Goal: Information Seeking & Learning: Learn about a topic

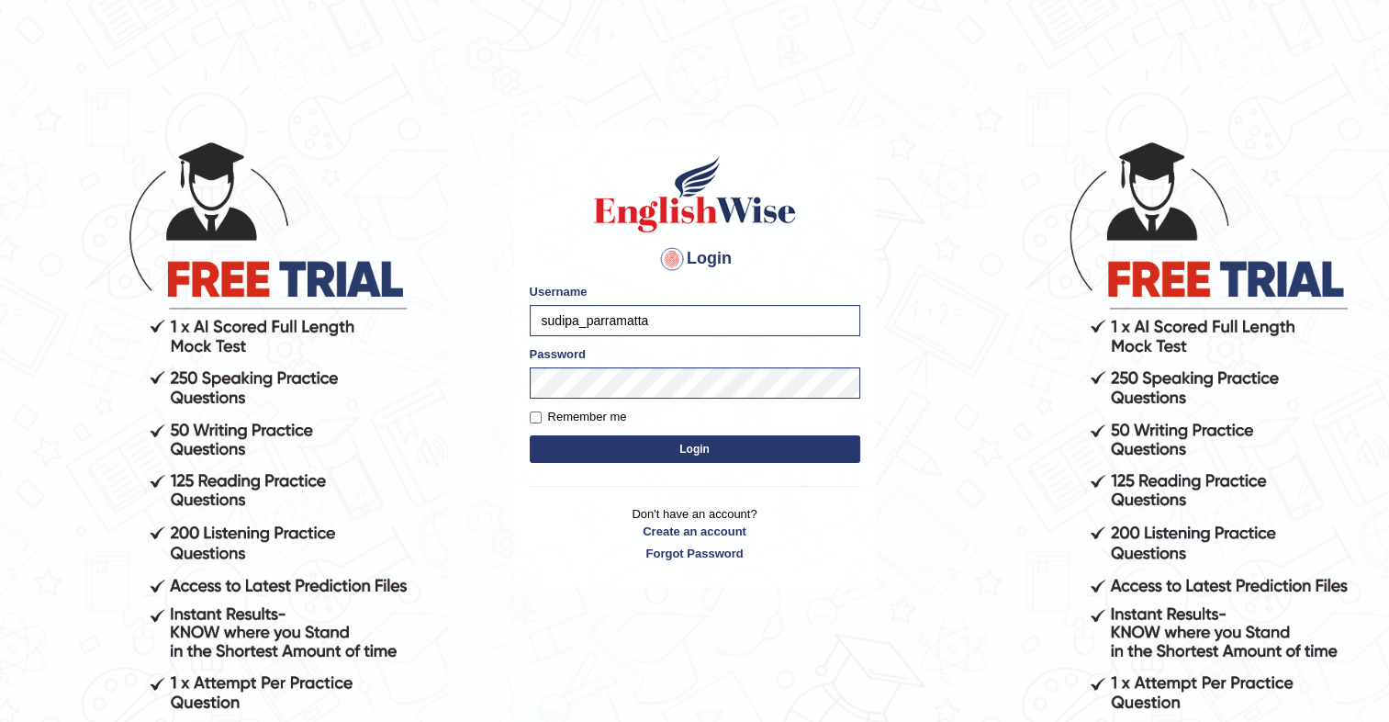
click at [522, 428] on div "Login Please fix the following errors: Username sudipa_parramatta Password Reme…" at bounding box center [695, 358] width 362 height 460
click at [581, 437] on button "Login" at bounding box center [695, 449] width 331 height 28
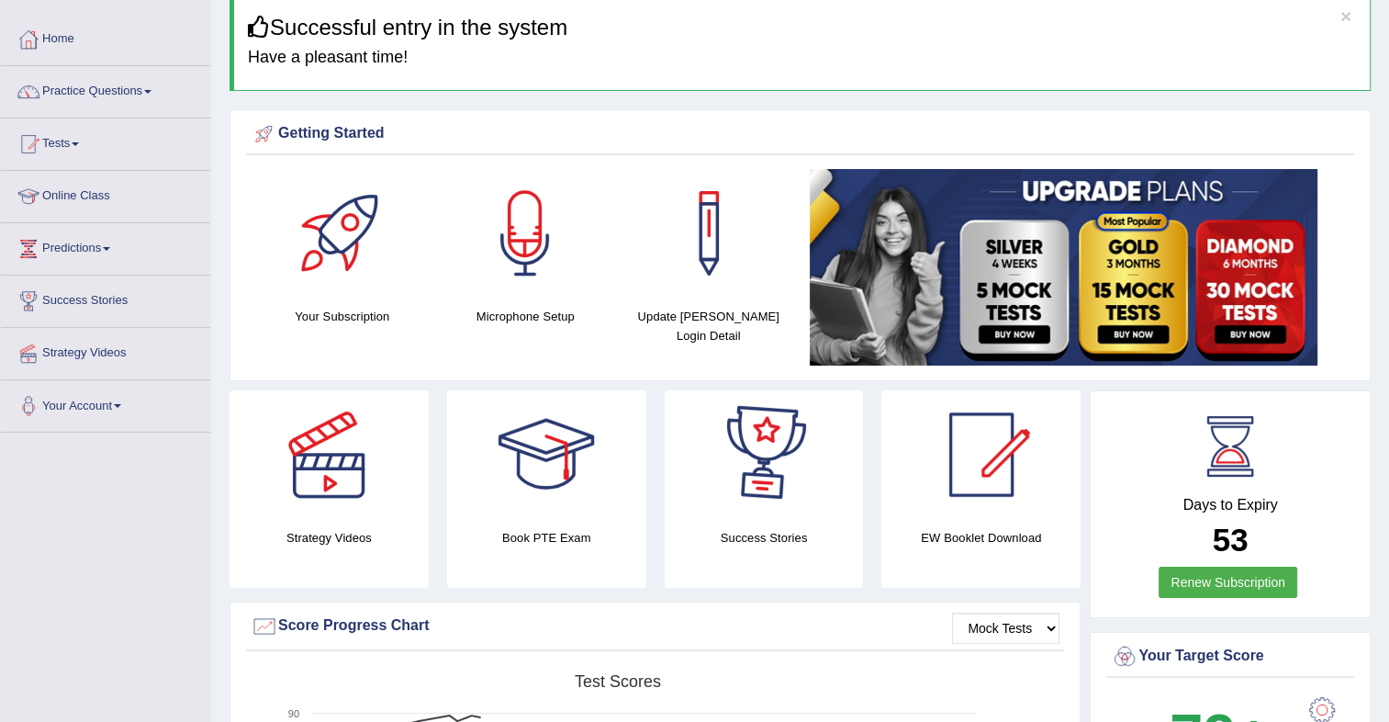
scroll to position [70, 0]
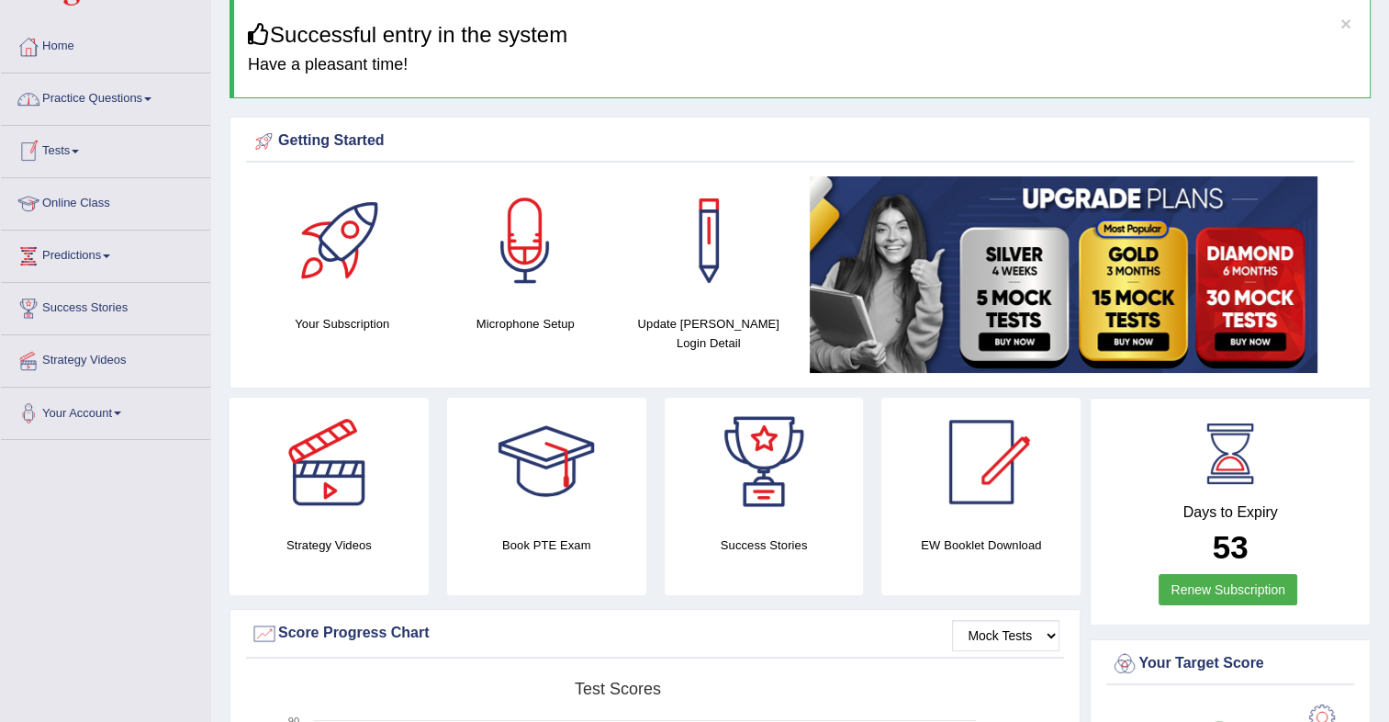
click at [103, 100] on link "Practice Questions" at bounding box center [105, 96] width 209 height 46
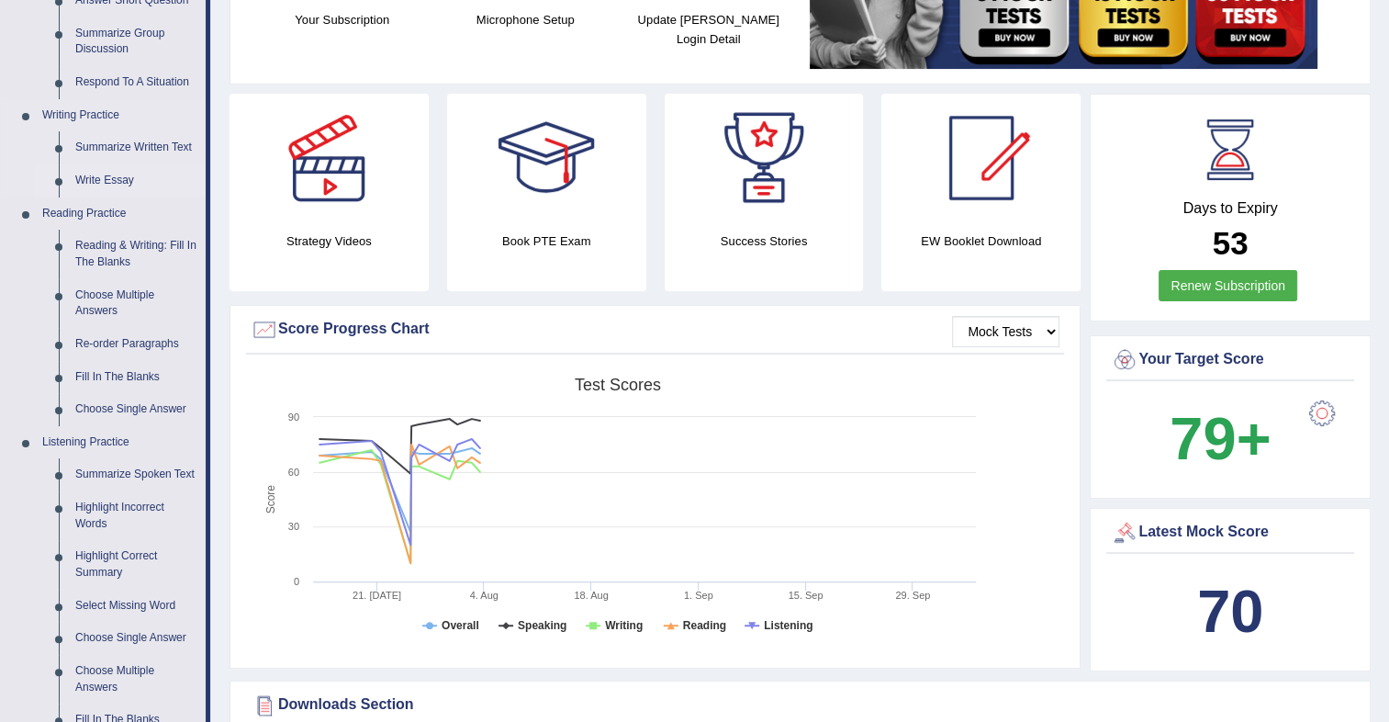
scroll to position [375, 0]
click at [136, 471] on link "Summarize Spoken Text" at bounding box center [136, 473] width 139 height 33
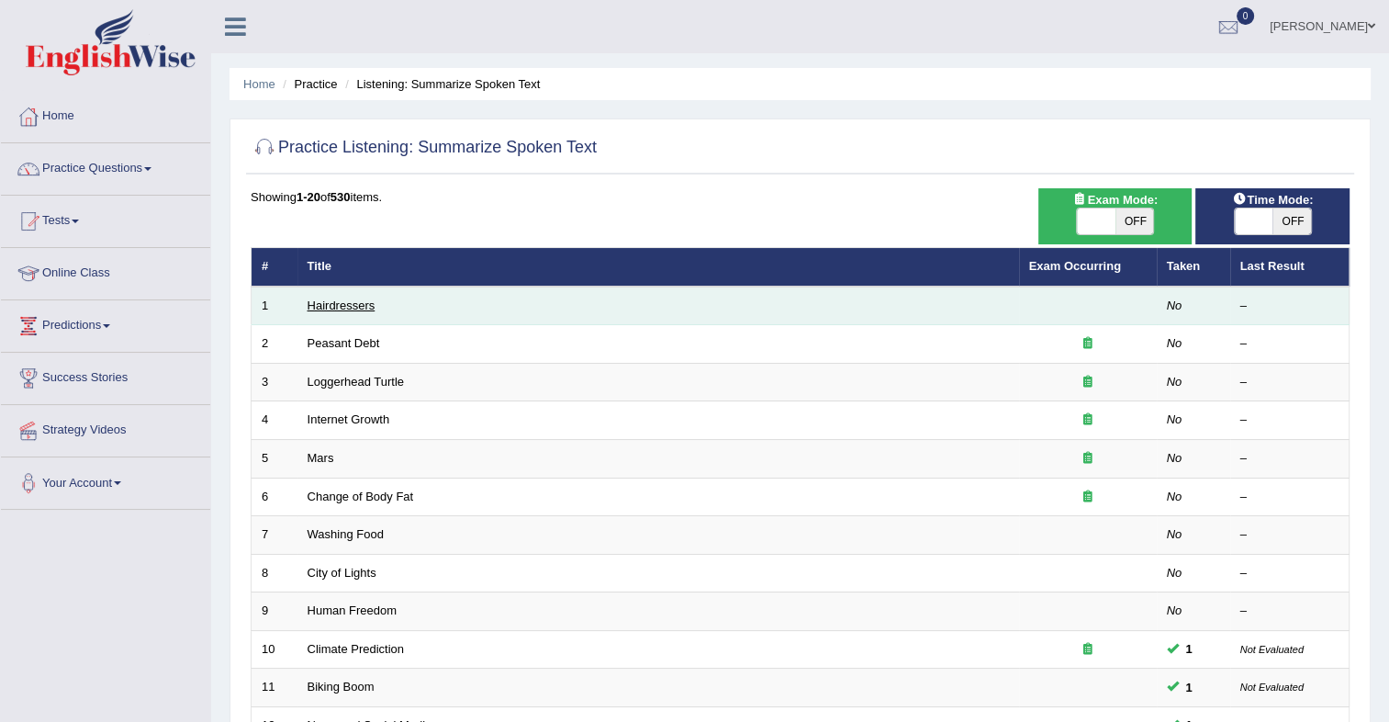
click at [346, 304] on link "Hairdressers" at bounding box center [342, 305] width 68 height 14
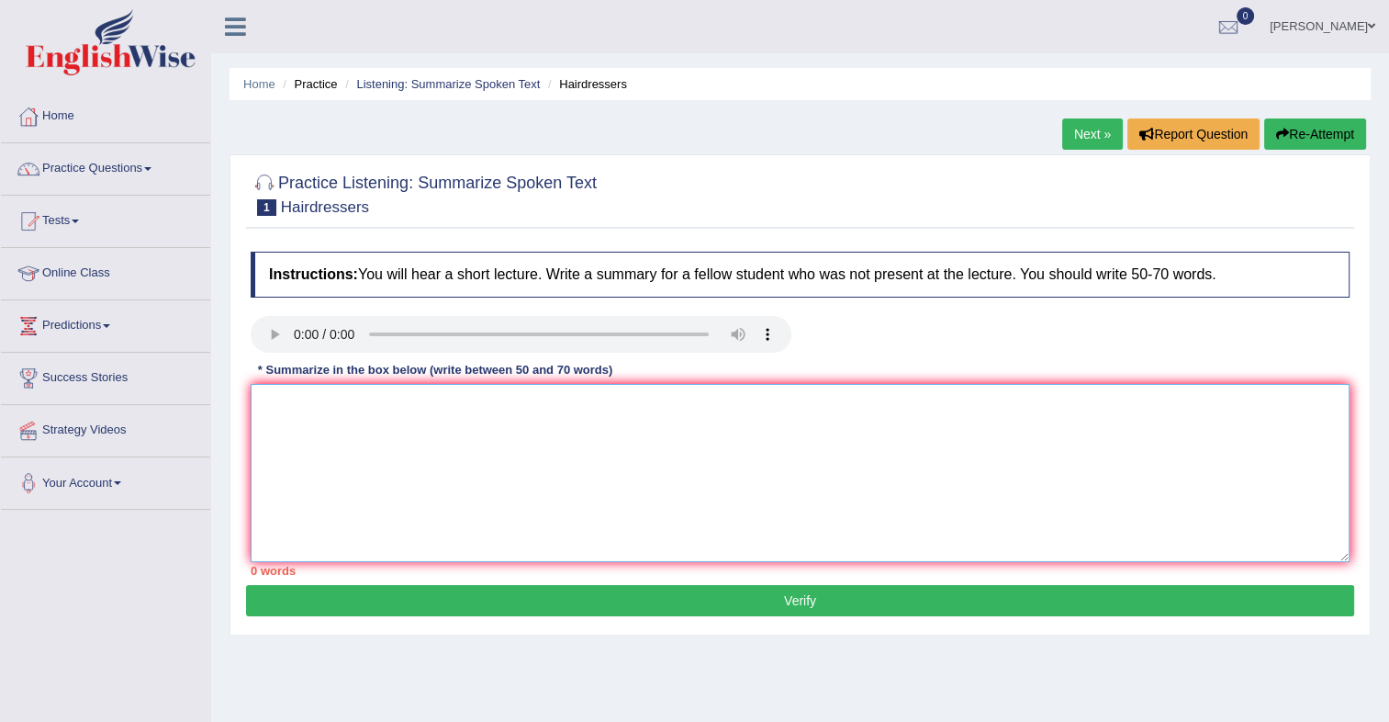
click at [291, 410] on textarea at bounding box center [800, 473] width 1099 height 178
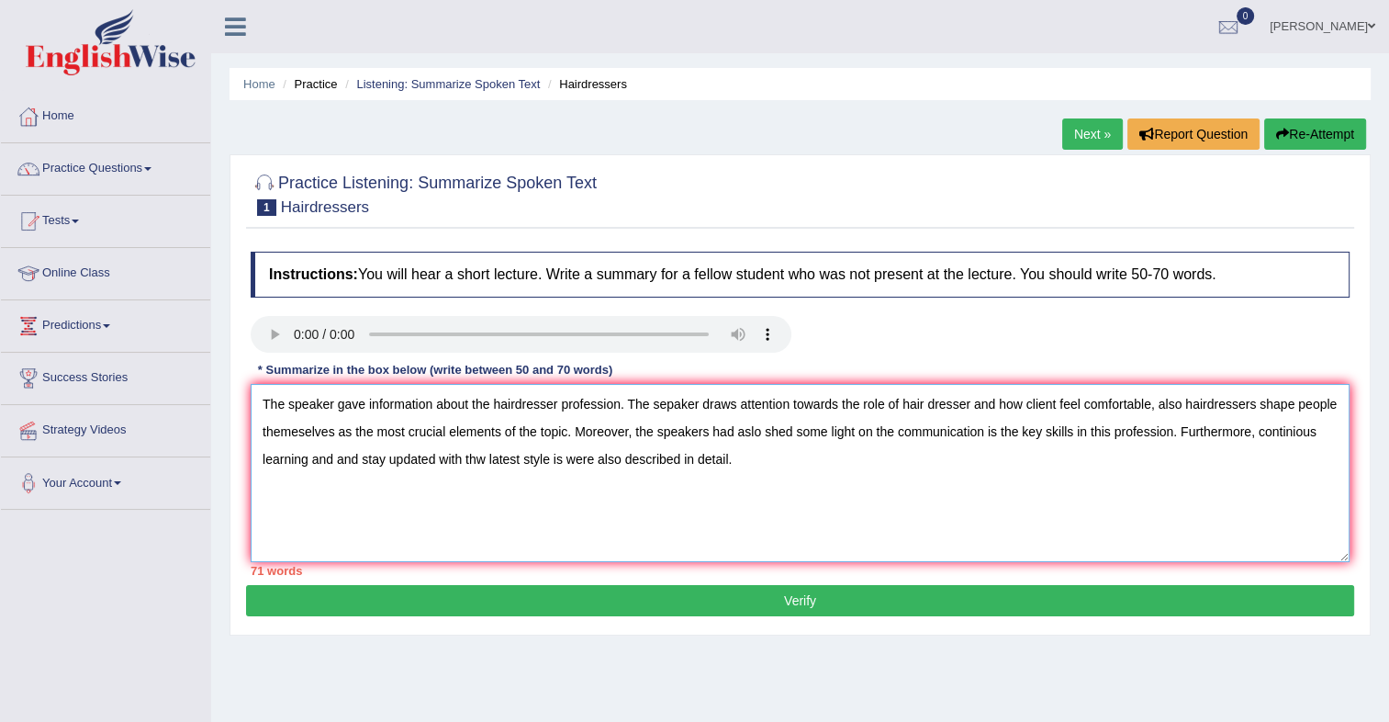
drag, startPoint x: 1181, startPoint y: 400, endPoint x: 842, endPoint y: 409, distance: 338.9
click at [842, 409] on textarea "The speaker gave information about the hairdresser profession. The sepaker draw…" at bounding box center [800, 473] width 1099 height 178
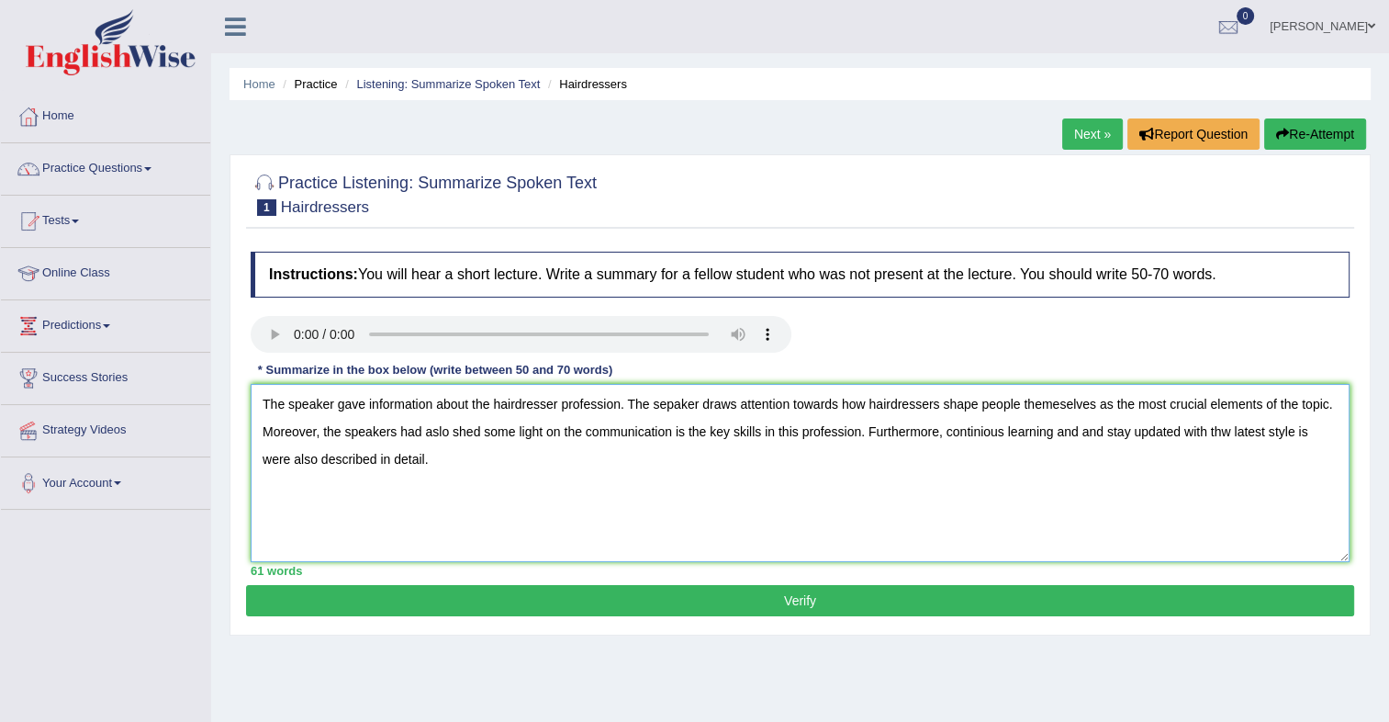
click at [481, 467] on textarea "The speaker gave information about the hairdresser profession. The sepaker draw…" at bounding box center [800, 473] width 1099 height 178
type textarea "The speaker gave information about the hairdresser profession. The sepaker draw…"
click at [781, 597] on button "Verify" at bounding box center [800, 600] width 1108 height 31
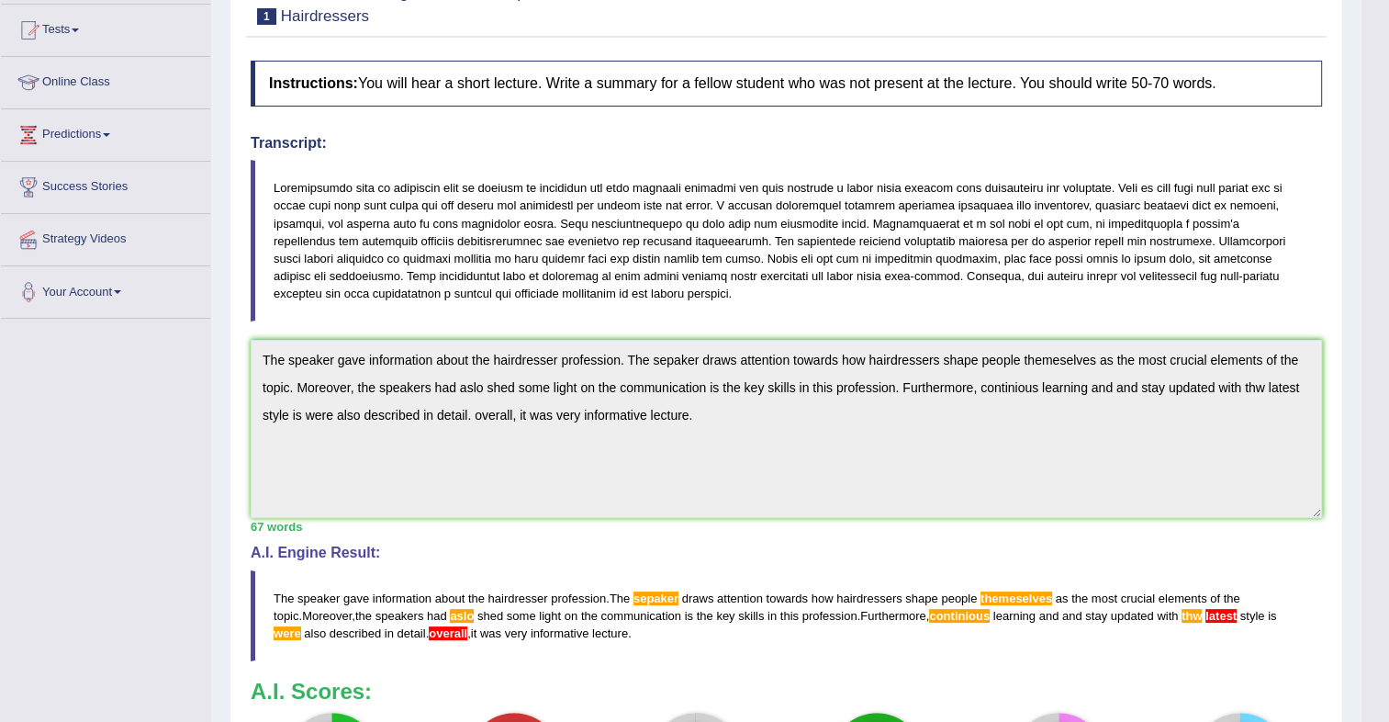
scroll to position [165, 0]
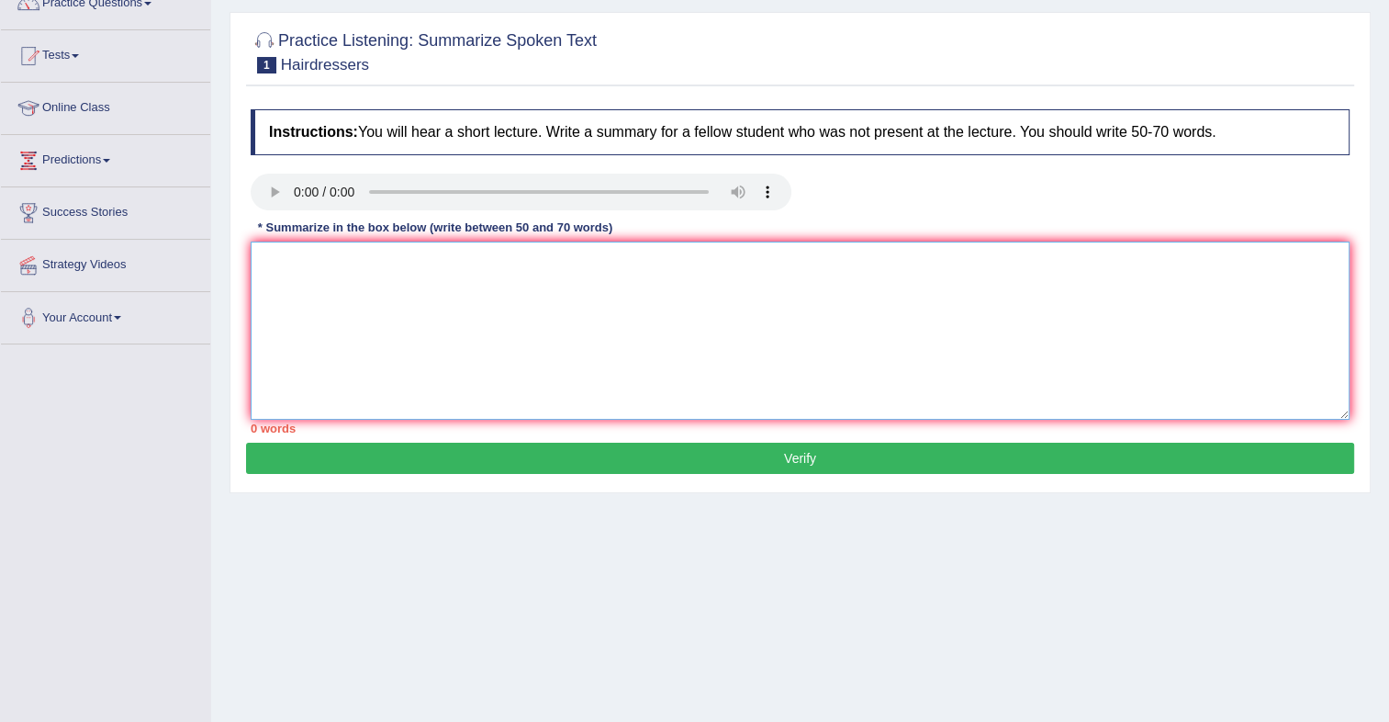
click at [448, 273] on textarea at bounding box center [800, 330] width 1099 height 178
paste textarea "The speaker gave information about the hairdresser profession. The sepaker draw…"
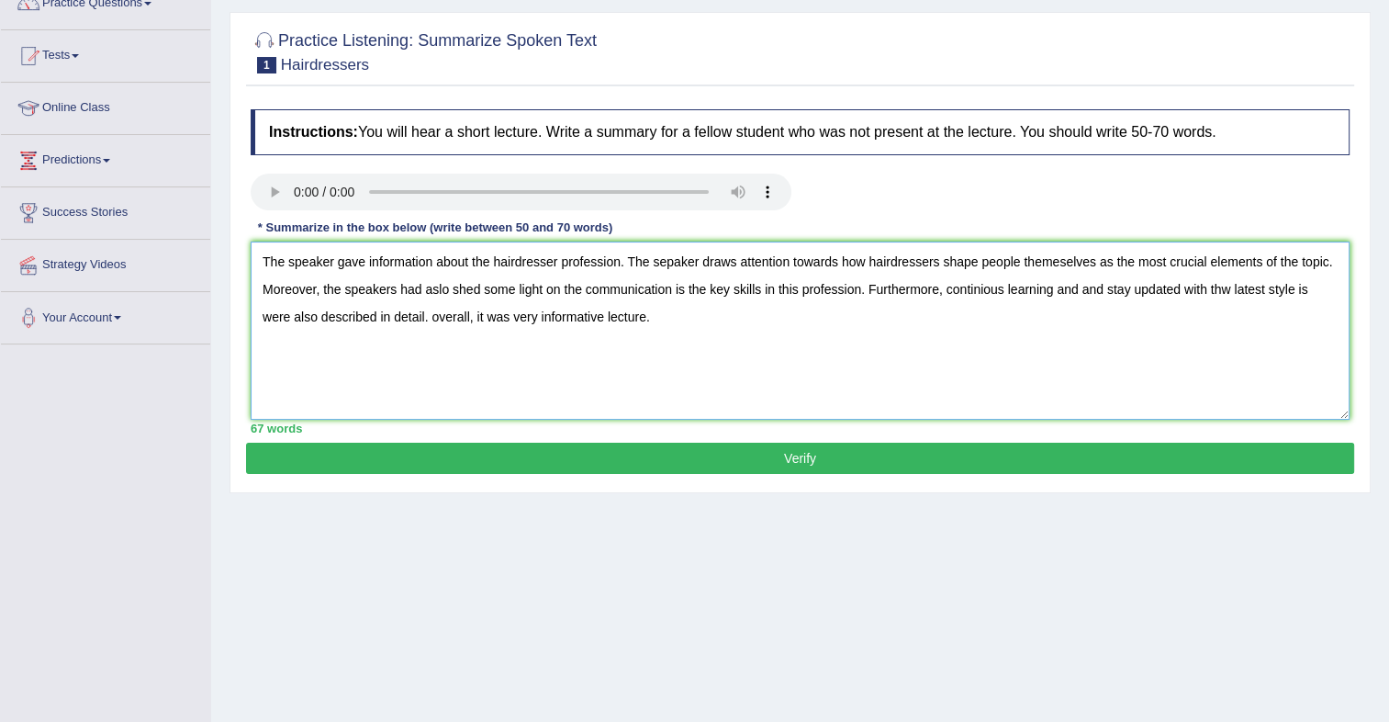
click at [1231, 290] on textarea "The speaker gave information about the hairdresser profession. The sepaker draw…" at bounding box center [800, 330] width 1099 height 178
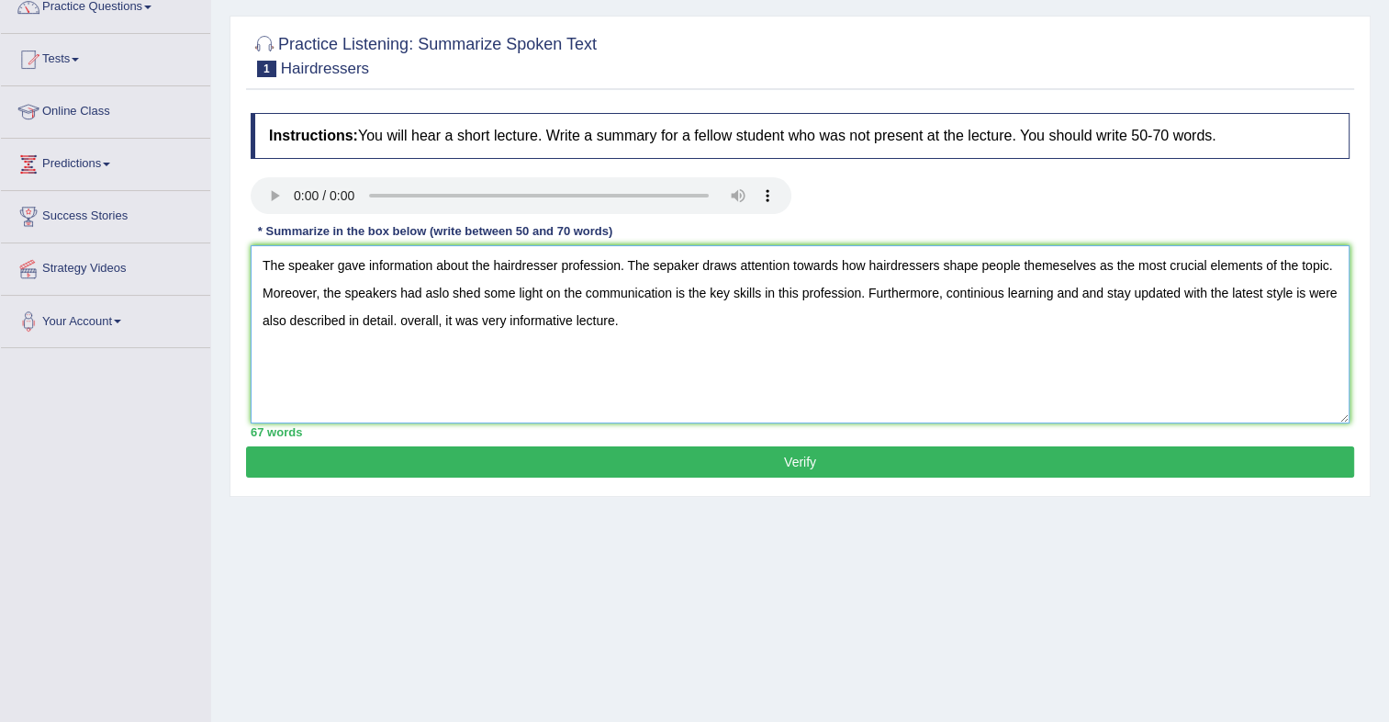
scroll to position [161, 0]
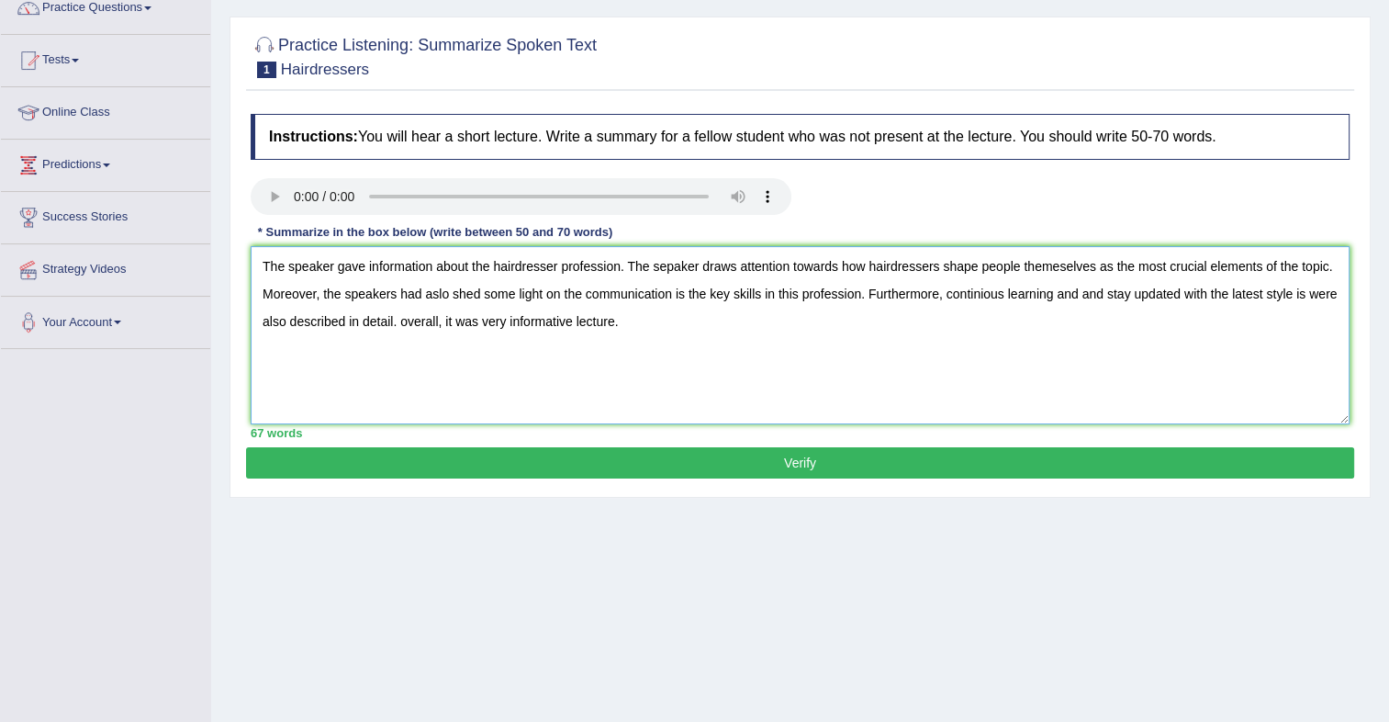
click at [976, 302] on textarea "The speaker gave information about the hairdresser profession. The sepaker draw…" at bounding box center [800, 335] width 1099 height 178
click at [968, 293] on textarea "The speaker gave information about the hairdresser profession. The sepaker draw…" at bounding box center [800, 335] width 1099 height 178
drag, startPoint x: 968, startPoint y: 293, endPoint x: 925, endPoint y: 305, distance: 44.8
click at [925, 305] on textarea "The speaker gave information about the hairdresser profession. The sepaker draw…" at bounding box center [800, 335] width 1099 height 178
click at [952, 305] on textarea "The speaker gave information about the hairdresser profession. The sepaker draw…" at bounding box center [800, 335] width 1099 height 178
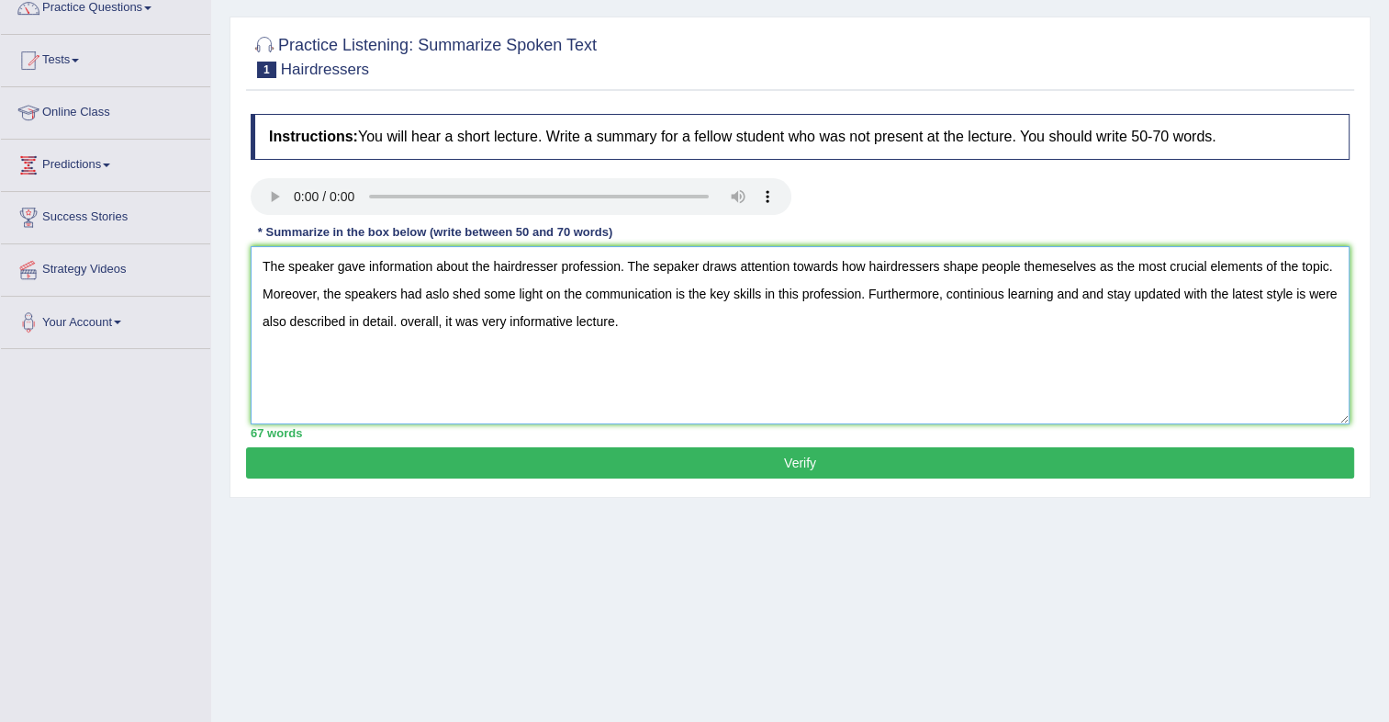
click at [1307, 296] on textarea "The speaker gave information about the hairdresser profession. The sepaker draw…" at bounding box center [800, 335] width 1099 height 178
click at [409, 328] on textarea "The speaker gave information about the hairdresser profession. The sepaker draw…" at bounding box center [800, 335] width 1099 height 178
click at [562, 343] on textarea "The speaker gave information about the hairdresser profession. The sepaker draw…" at bounding box center [800, 335] width 1099 height 178
click at [639, 320] on textarea "The speaker gave information about the hairdresser profession. The sepaker draw…" at bounding box center [800, 335] width 1099 height 178
click at [669, 263] on textarea "The speaker gave information about the hairdresser profession. The sepaker draw…" at bounding box center [800, 335] width 1099 height 178
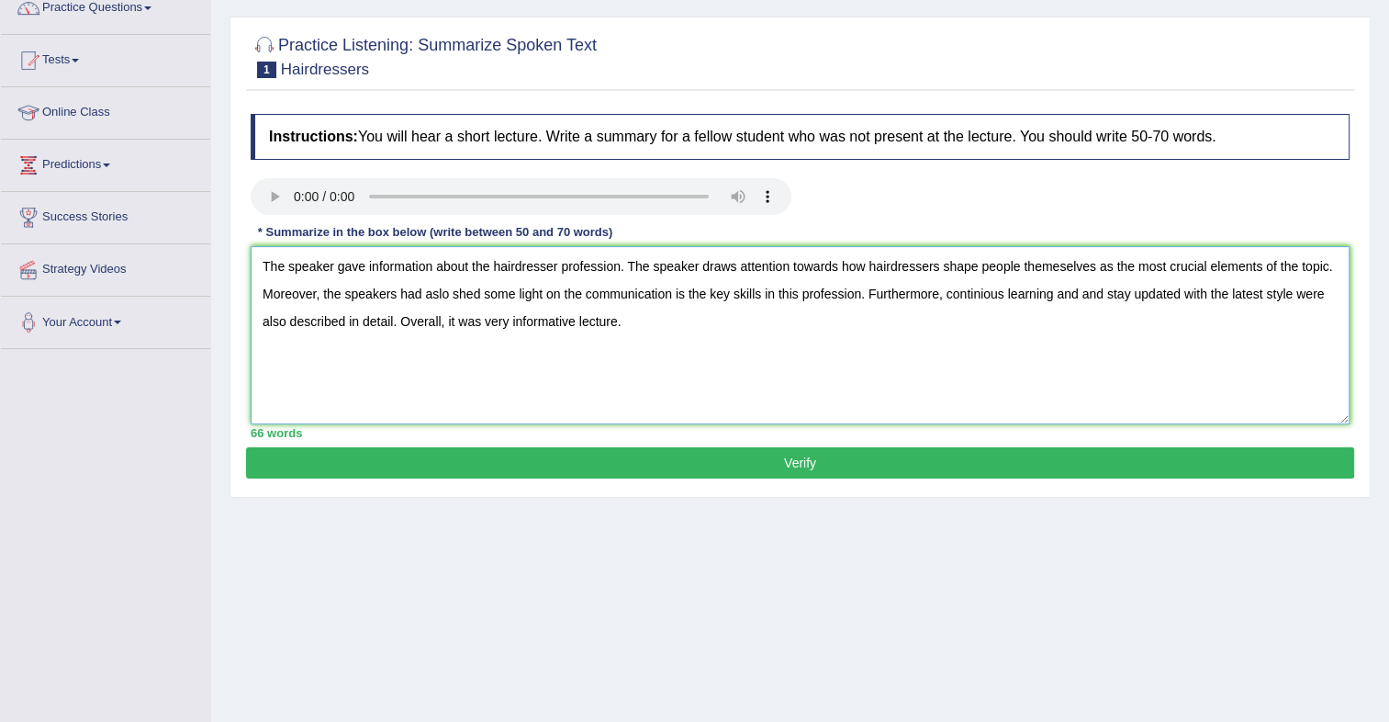
click at [848, 266] on textarea "The speaker gave information about the hairdresser profession. The speaker draw…" at bounding box center [800, 335] width 1099 height 178
click at [1077, 267] on textarea "The speaker gave information about the hairdresser profession. The speaker draw…" at bounding box center [800, 335] width 1099 height 178
drag, startPoint x: 1077, startPoint y: 267, endPoint x: 1048, endPoint y: 273, distance: 29.9
click at [1048, 273] on textarea "The speaker gave information about the hairdresser profession. The speaker draw…" at bounding box center [800, 335] width 1099 height 178
click at [1059, 268] on textarea "The speaker gave information about the hairdresser profession. The speaker draw…" at bounding box center [800, 335] width 1099 height 178
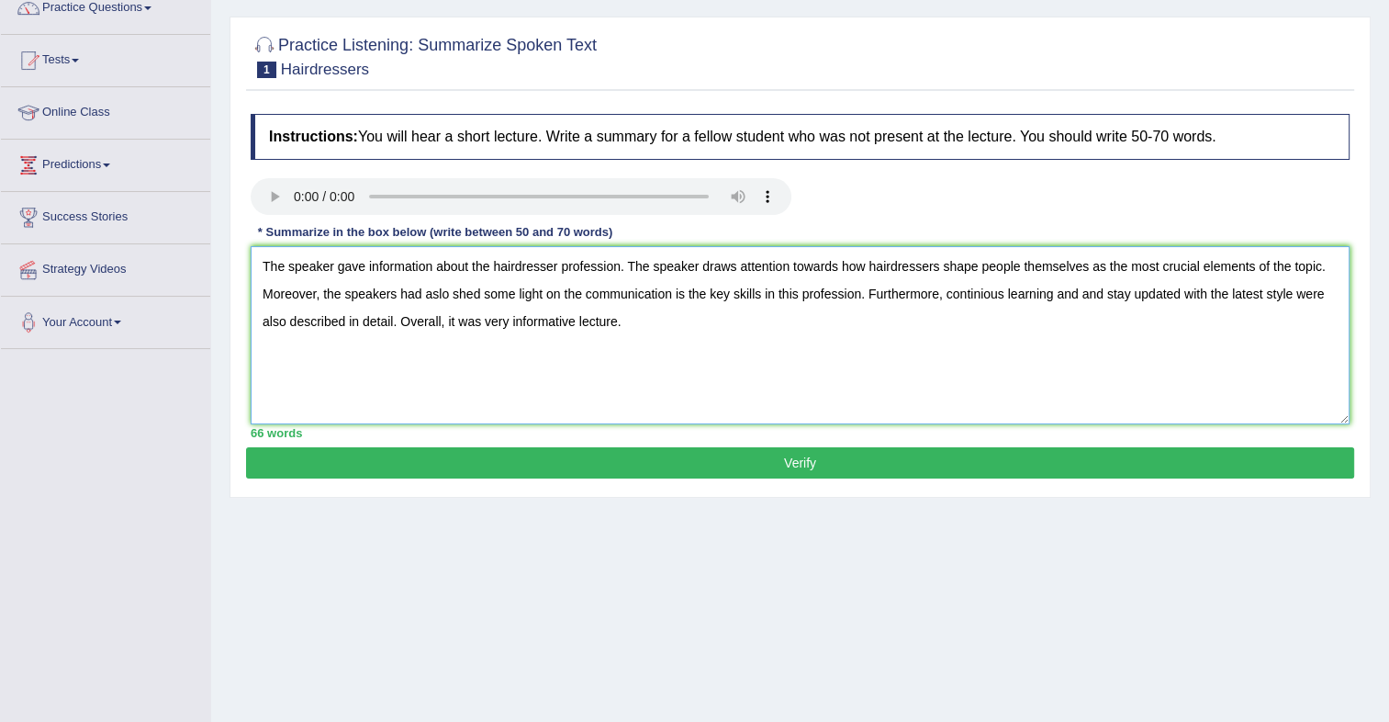
type textarea "The speaker gave information about the hairdresser profession. The speaker draw…"
click at [816, 472] on button "Verify" at bounding box center [800, 462] width 1108 height 31
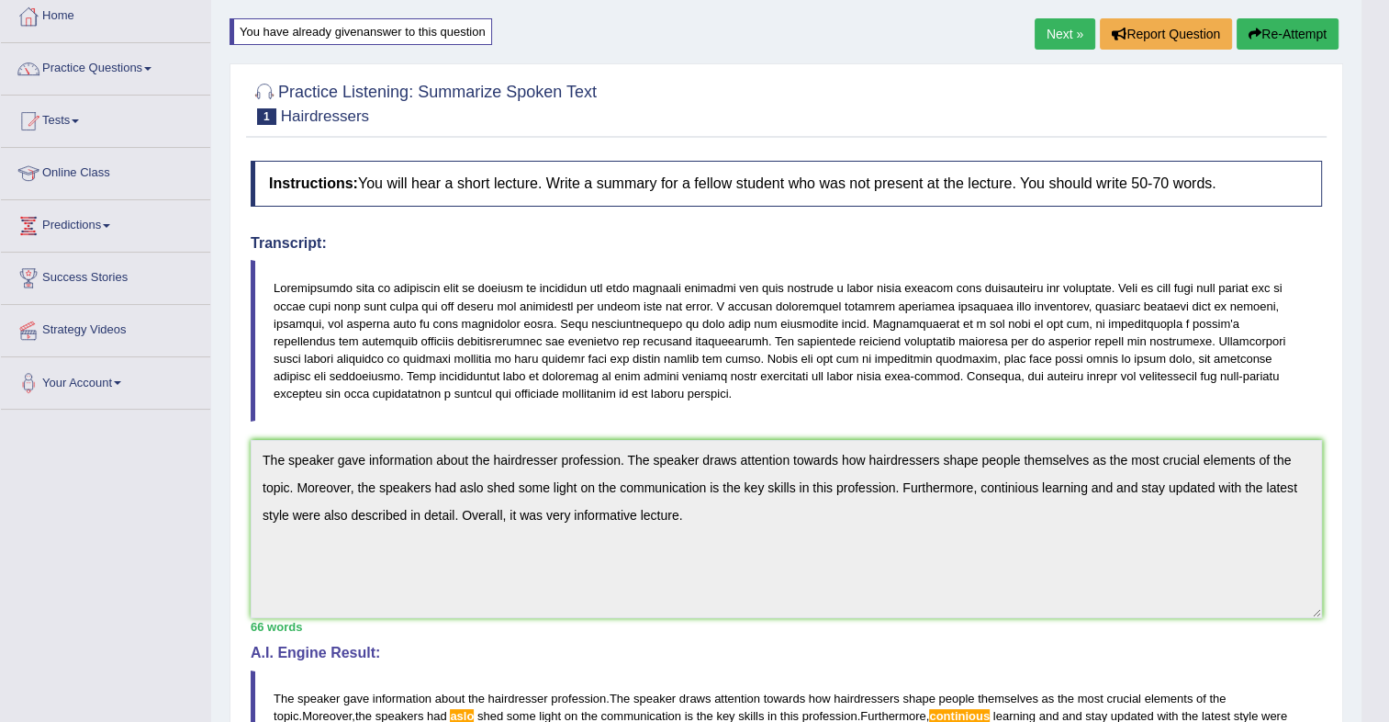
scroll to position [86, 0]
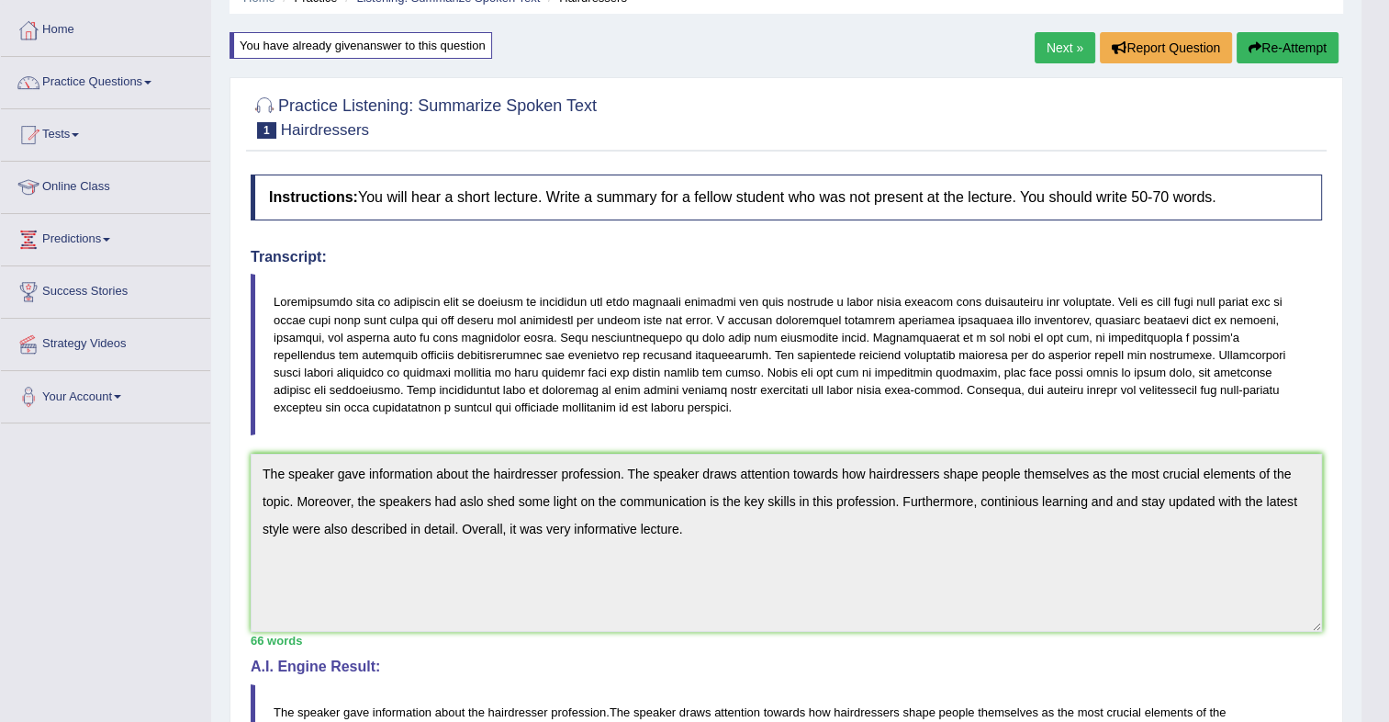
click at [1269, 53] on button "Re-Attempt" at bounding box center [1288, 47] width 102 height 31
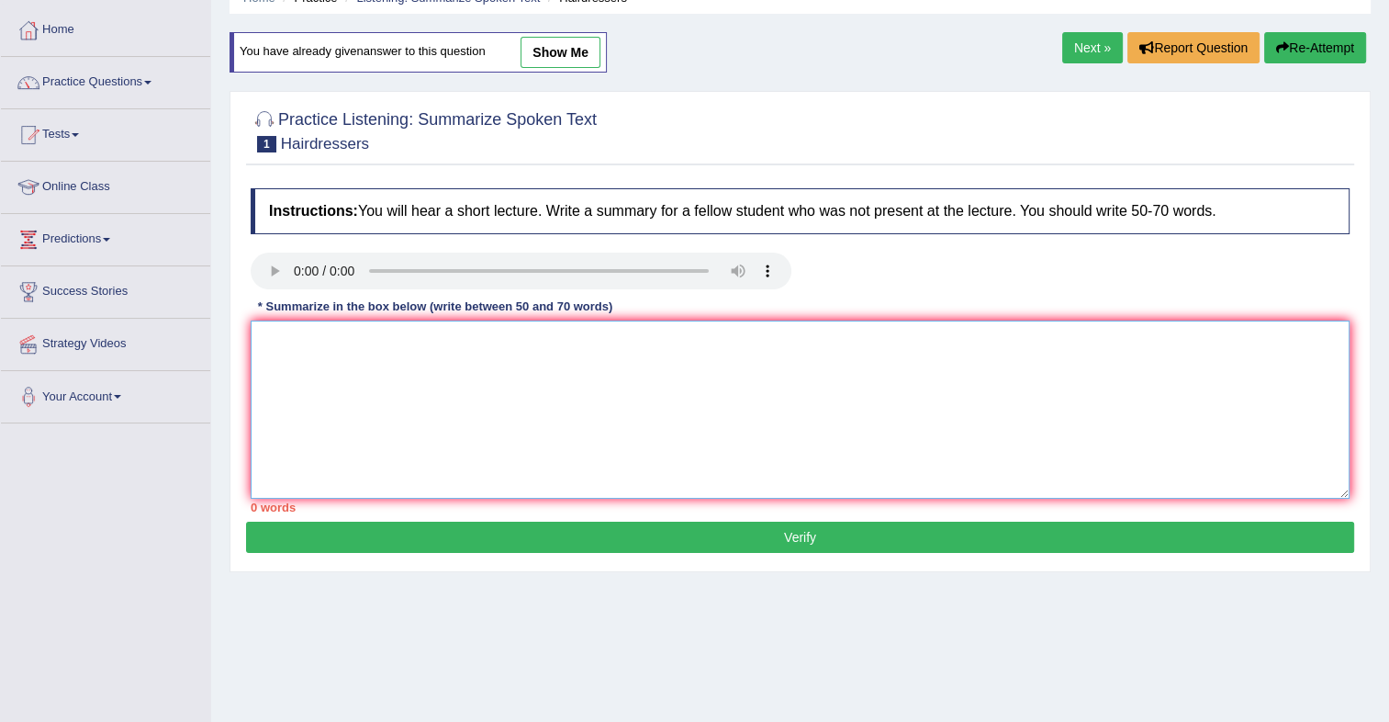
click at [360, 411] on textarea at bounding box center [800, 409] width 1099 height 178
paste textarea "The speaker gave information about the hairdresser profession. The speaker draw…"
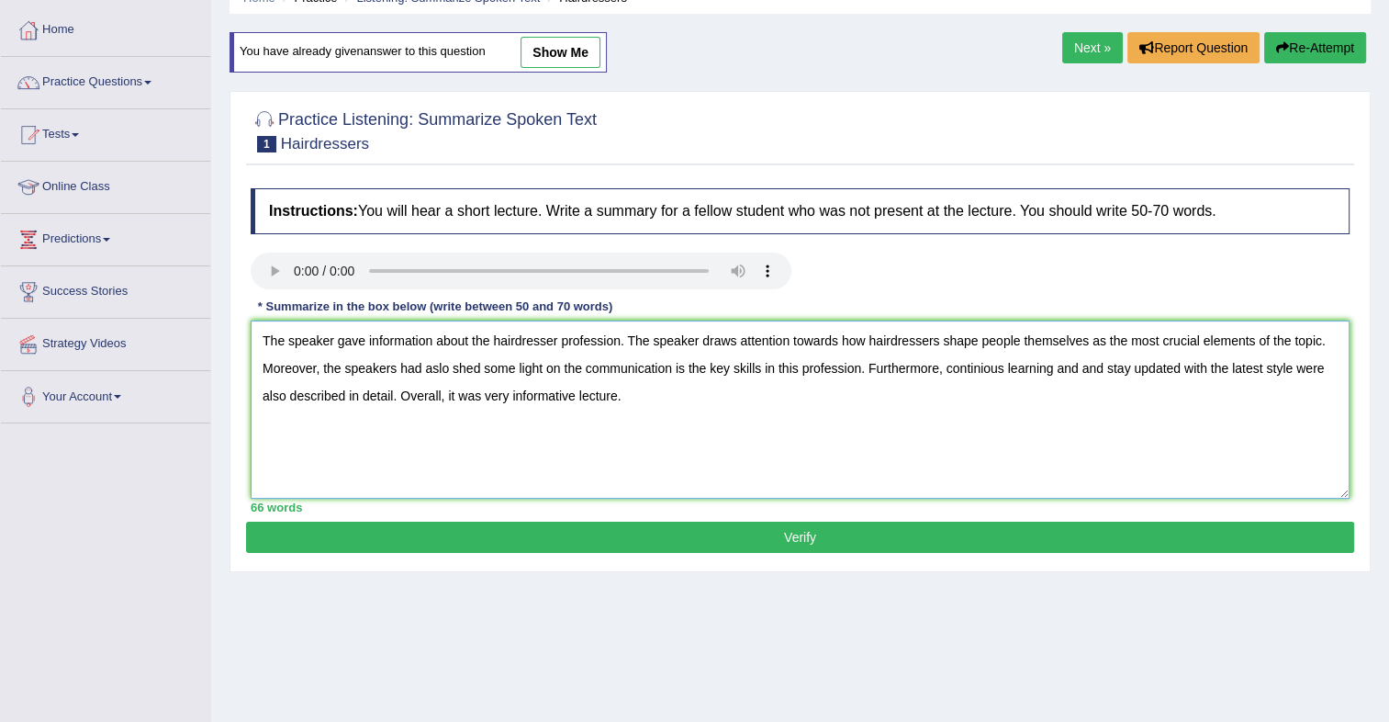
click at [438, 369] on textarea "The speaker gave information about the hairdresser profession. The speaker draw…" at bounding box center [800, 409] width 1099 height 178
click at [973, 376] on textarea "The speaker gave information about the hairdresser profession. The speaker draw…" at bounding box center [800, 409] width 1099 height 178
click at [966, 371] on textarea "The speaker gave information about the hairdresser profession. The speaker draw…" at bounding box center [800, 409] width 1099 height 178
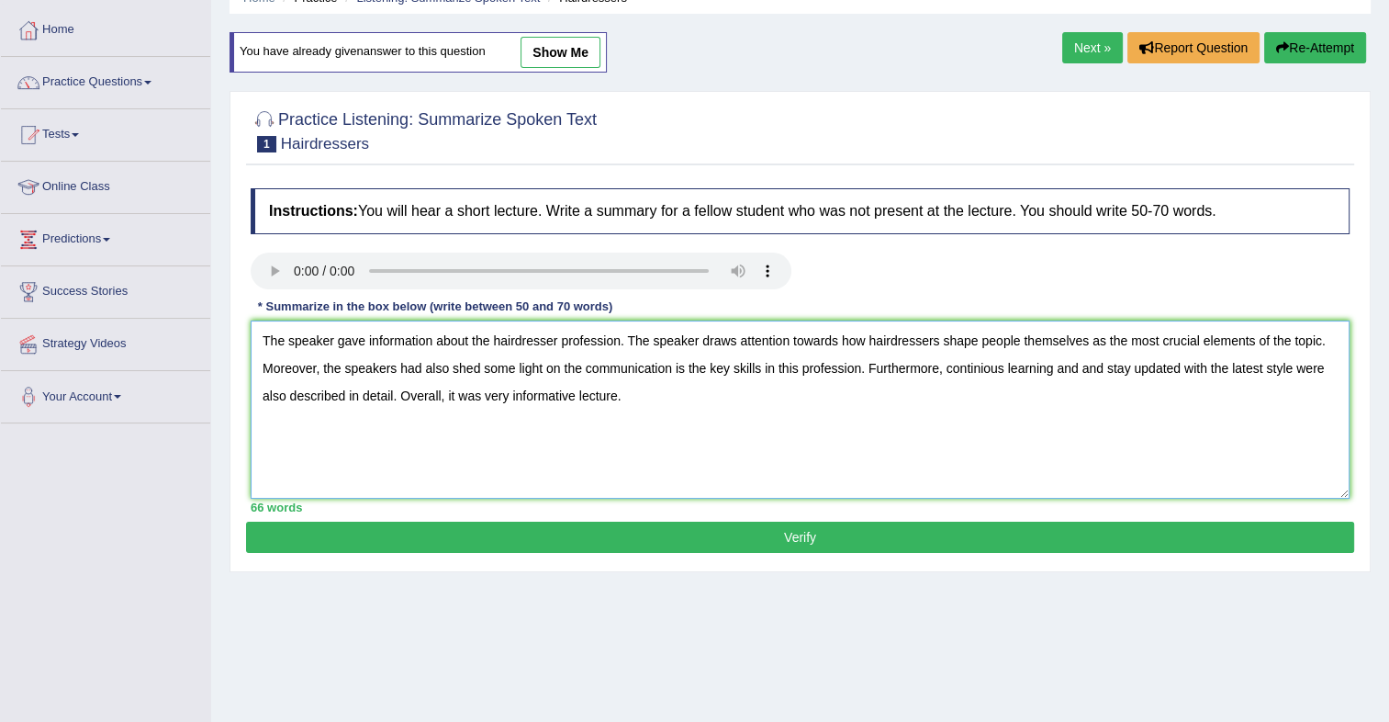
paste textarea "uous"
type textarea "The speaker gave information about the hairdresser profession. The speaker draw…"
click at [863, 531] on button "Verify" at bounding box center [800, 537] width 1108 height 31
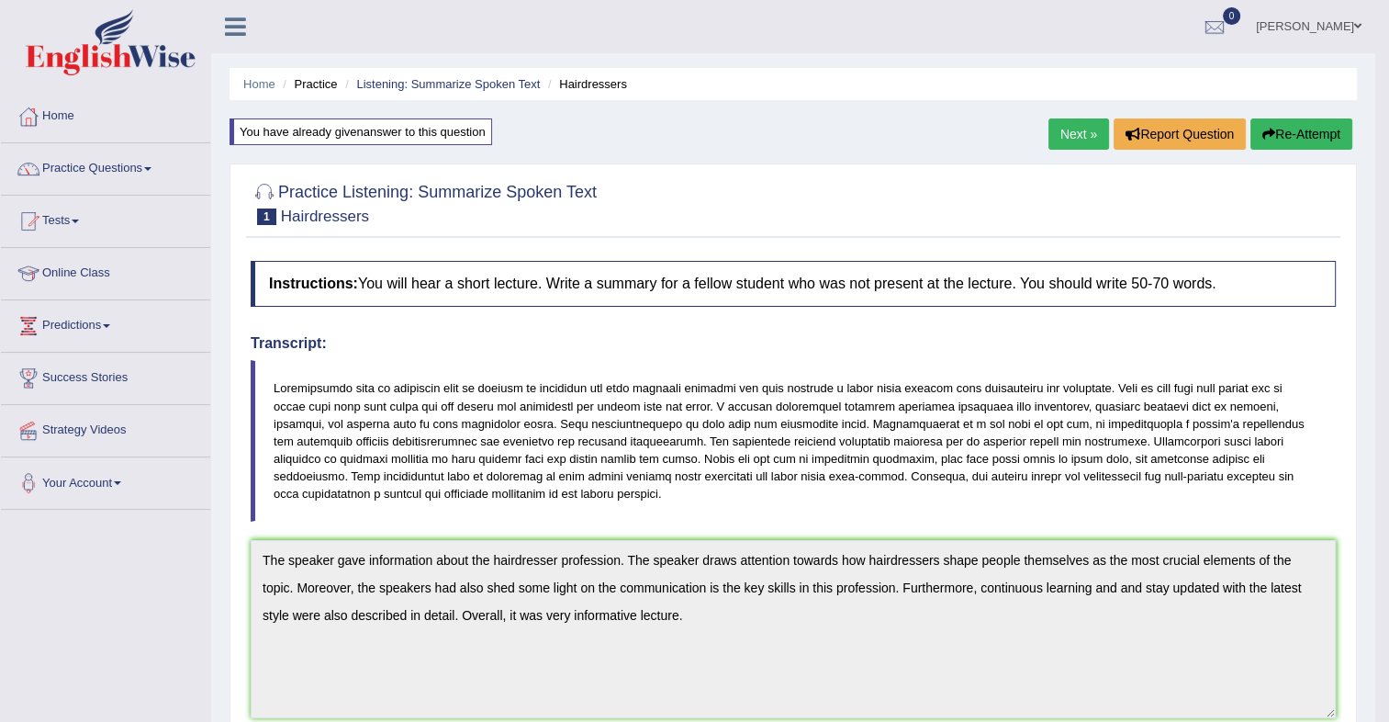
click at [1064, 140] on link "Next »" at bounding box center [1079, 133] width 61 height 31
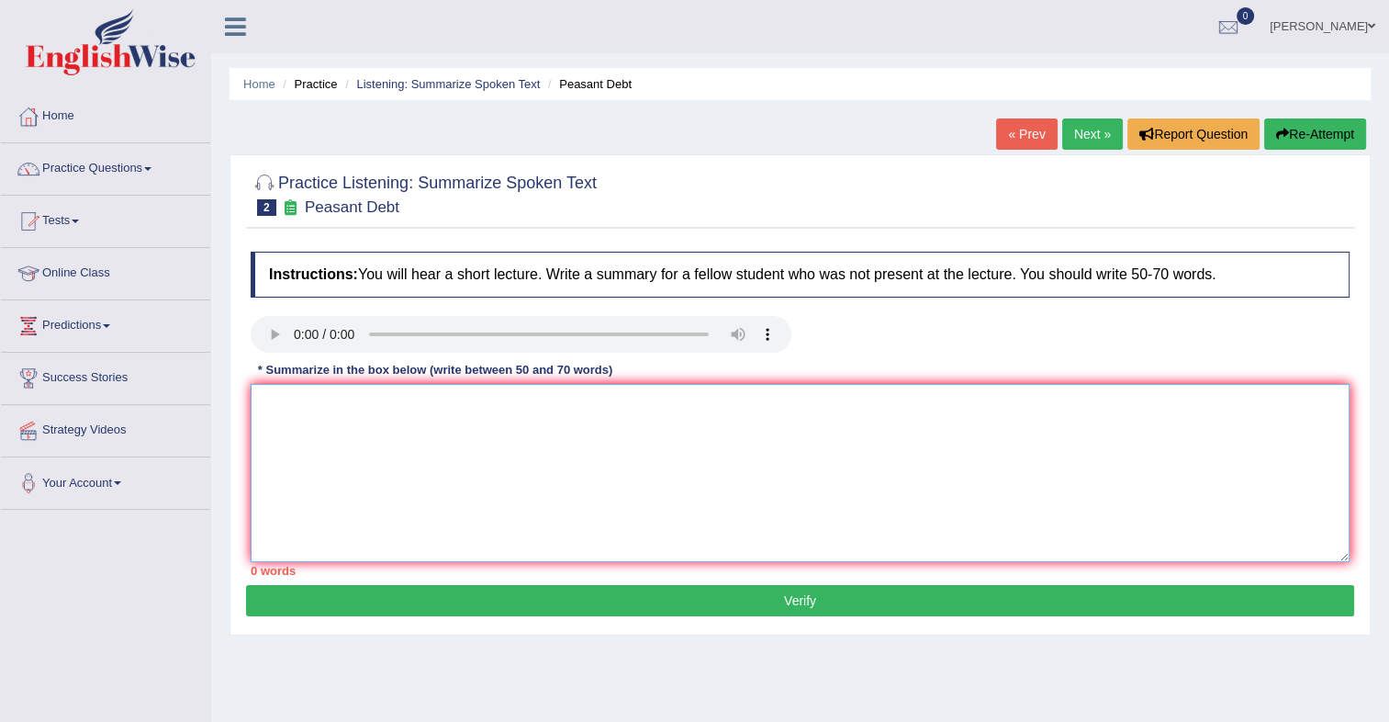
click at [309, 421] on textarea at bounding box center [800, 473] width 1099 height 178
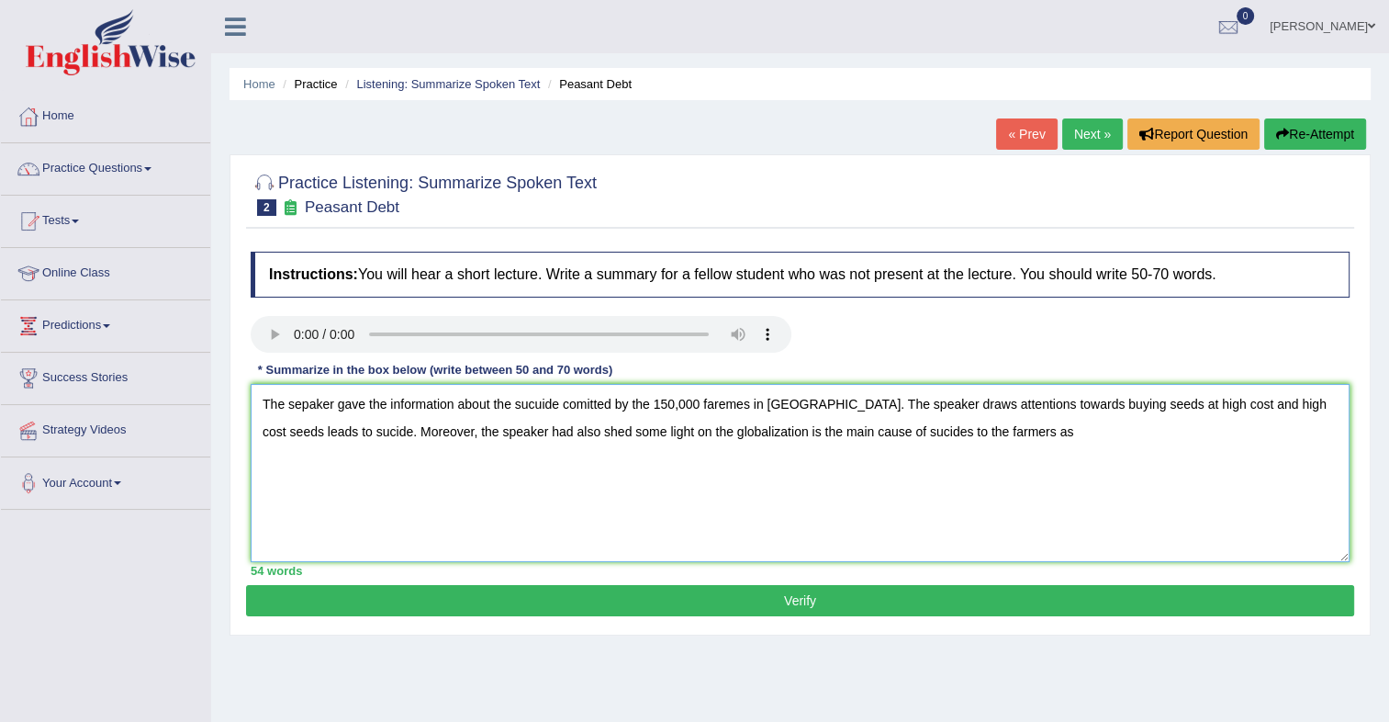
click at [860, 434] on textarea "The sepaker gave the information about the sucuide comitted by the 150,000 fare…" at bounding box center [800, 473] width 1099 height 178
drag, startPoint x: 969, startPoint y: 434, endPoint x: 859, endPoint y: 438, distance: 109.3
click at [859, 438] on textarea "The sepaker gave the information about the sucuide comitted by the 150,000 fare…" at bounding box center [800, 473] width 1099 height 178
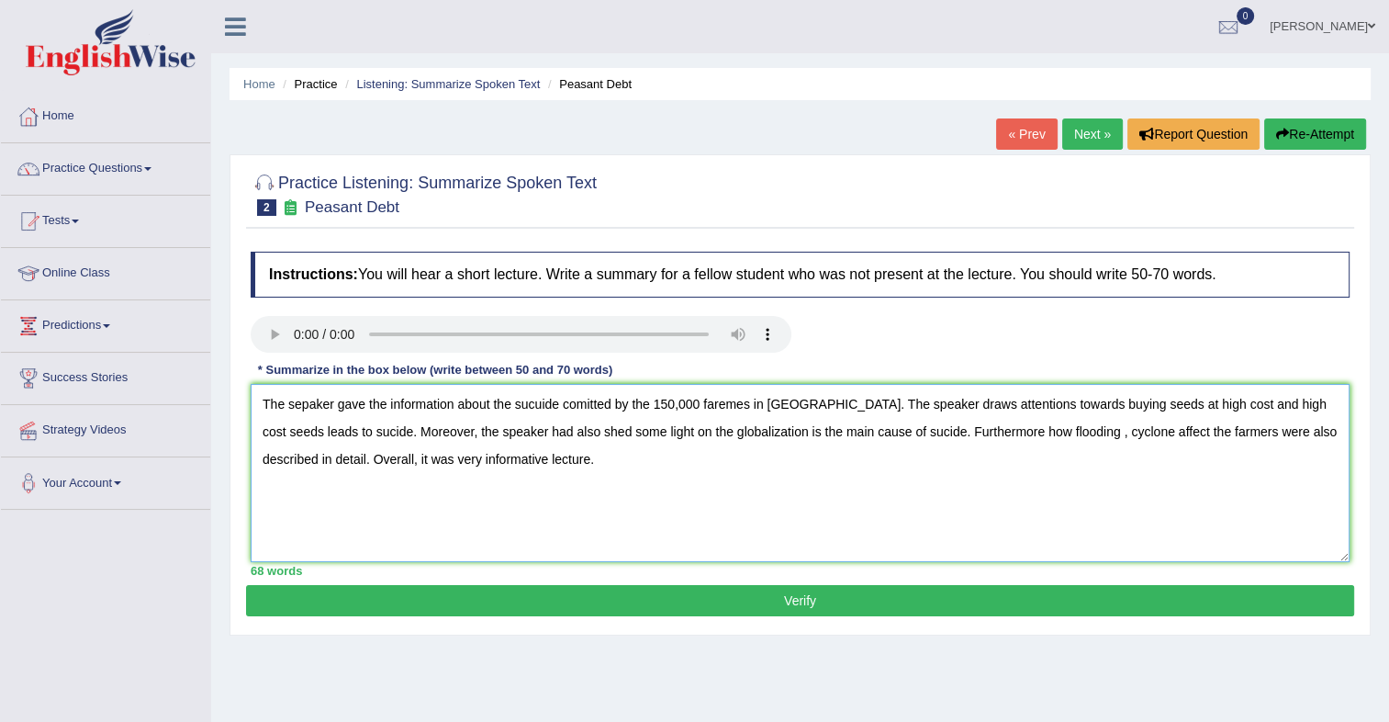
click at [308, 406] on textarea "The sepaker gave the information about the sucuide comitted by the 150,000 fare…" at bounding box center [800, 473] width 1099 height 178
click at [539, 406] on textarea "The speaker gave the information about the sucuide comitted by the 150,000 fare…" at bounding box center [800, 473] width 1099 height 178
click at [536, 403] on textarea "The speaker gave the information about the sucide comitted by the 150,000 farem…" at bounding box center [800, 473] width 1099 height 178
click at [532, 402] on textarea "The speaker gave the information about the sucide comitted by the 150,000 farem…" at bounding box center [800, 473] width 1099 height 178
click at [826, 436] on textarea "The speaker gave the information about the suicide comitted by the 150,000 fare…" at bounding box center [800, 473] width 1099 height 178
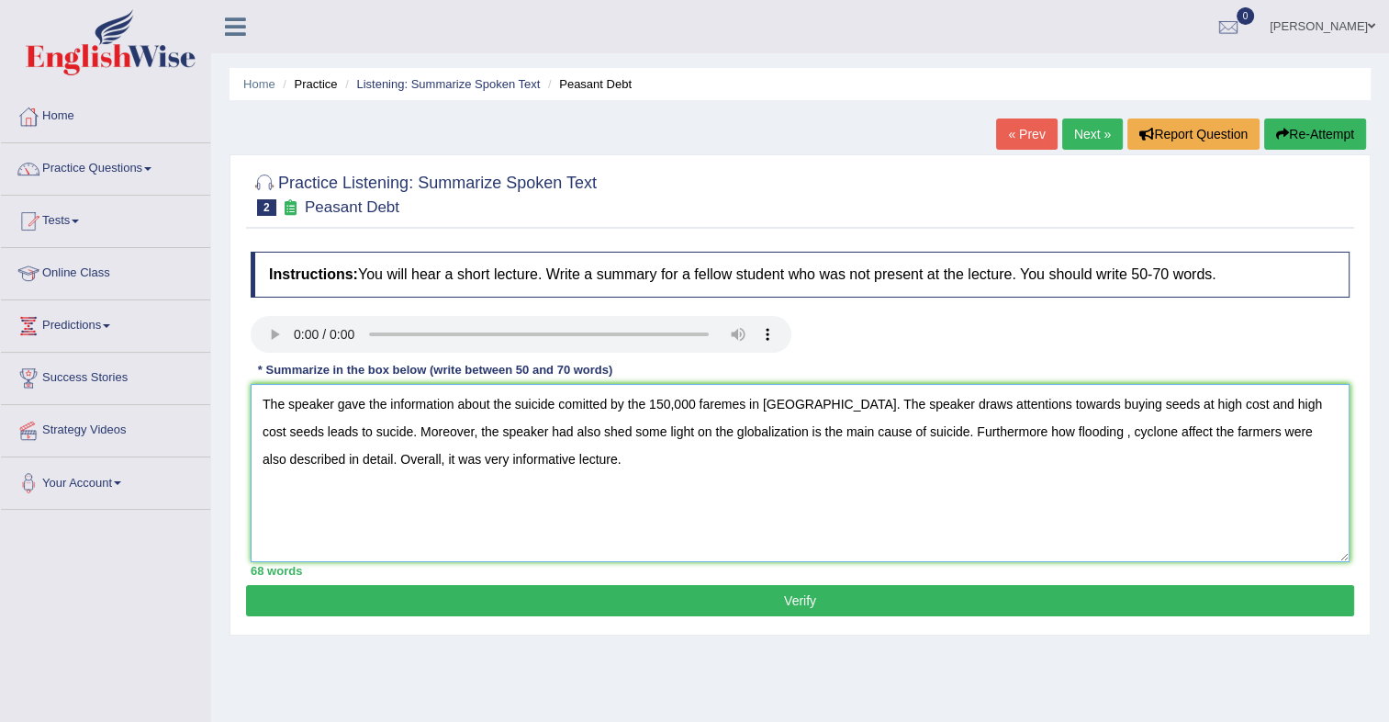
click at [278, 427] on textarea "The speaker gave the information about the suicide comitted by the 150,000 fare…" at bounding box center [800, 473] width 1099 height 178
click at [1015, 435] on textarea "The speaker gave the information about the suicide comitted by the 150,000 fare…" at bounding box center [800, 473] width 1099 height 178
click at [1021, 432] on textarea "The speaker gave the information about the suicide comitted by the 150,000 fare…" at bounding box center [800, 473] width 1099 height 178
type textarea "The speaker gave the information about the suicide comitted by the 150,000 fare…"
click at [797, 603] on button "Verify" at bounding box center [800, 600] width 1108 height 31
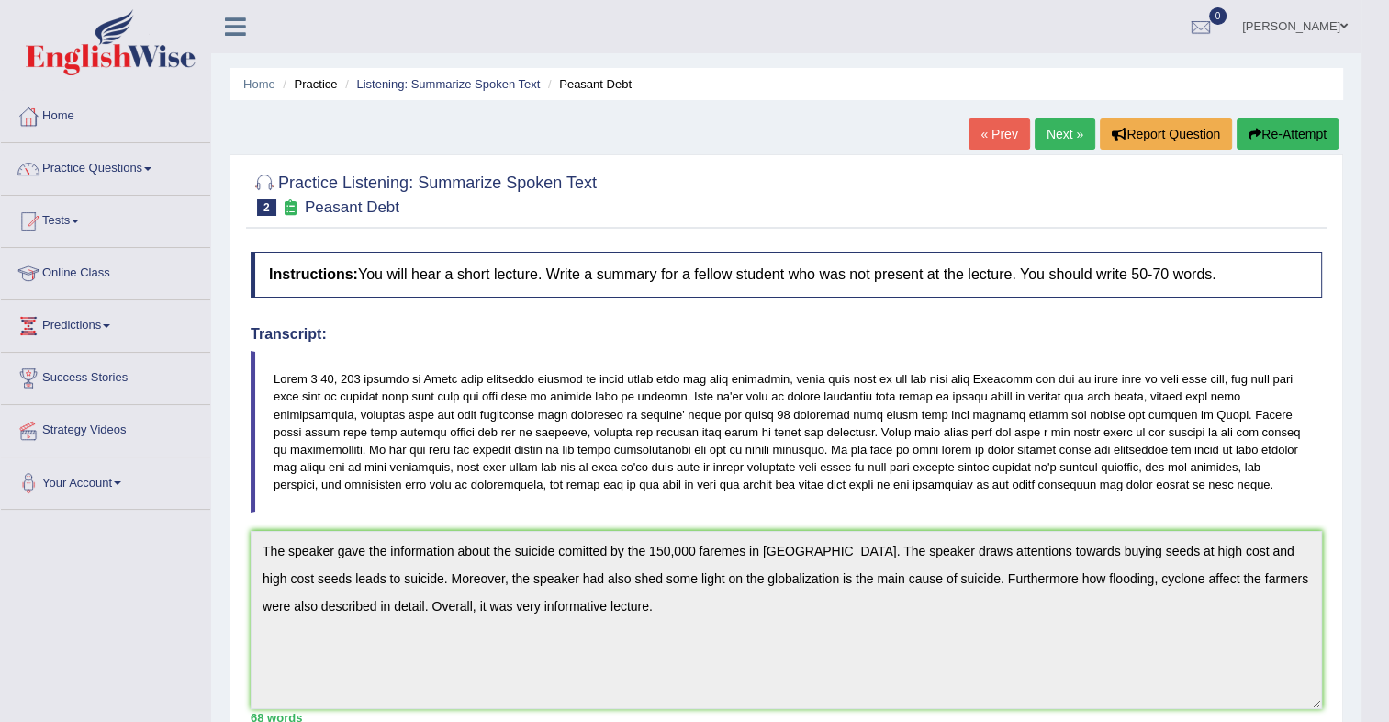
click at [1300, 129] on button "Re-Attempt" at bounding box center [1288, 133] width 102 height 31
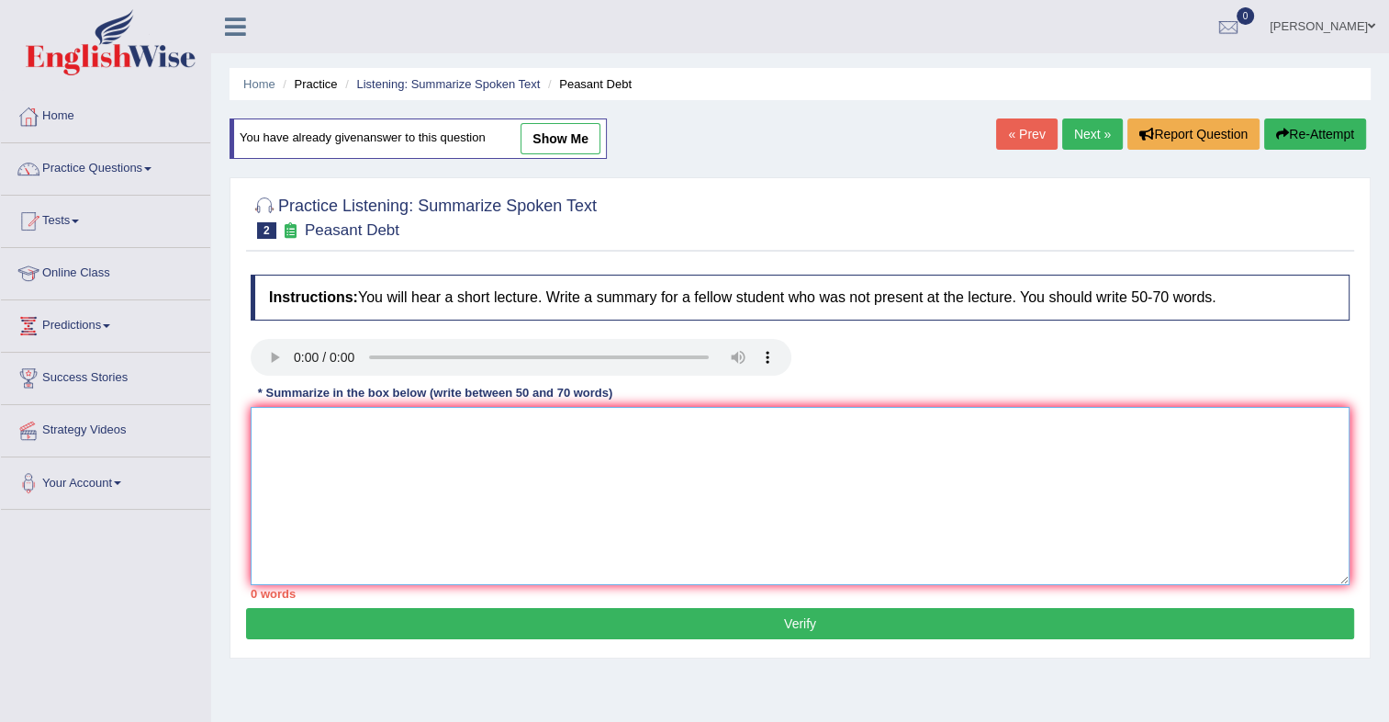
click at [481, 485] on textarea at bounding box center [800, 496] width 1099 height 178
paste textarea "The speaker gave the information about the suicide comitted by the 150,000 fare…"
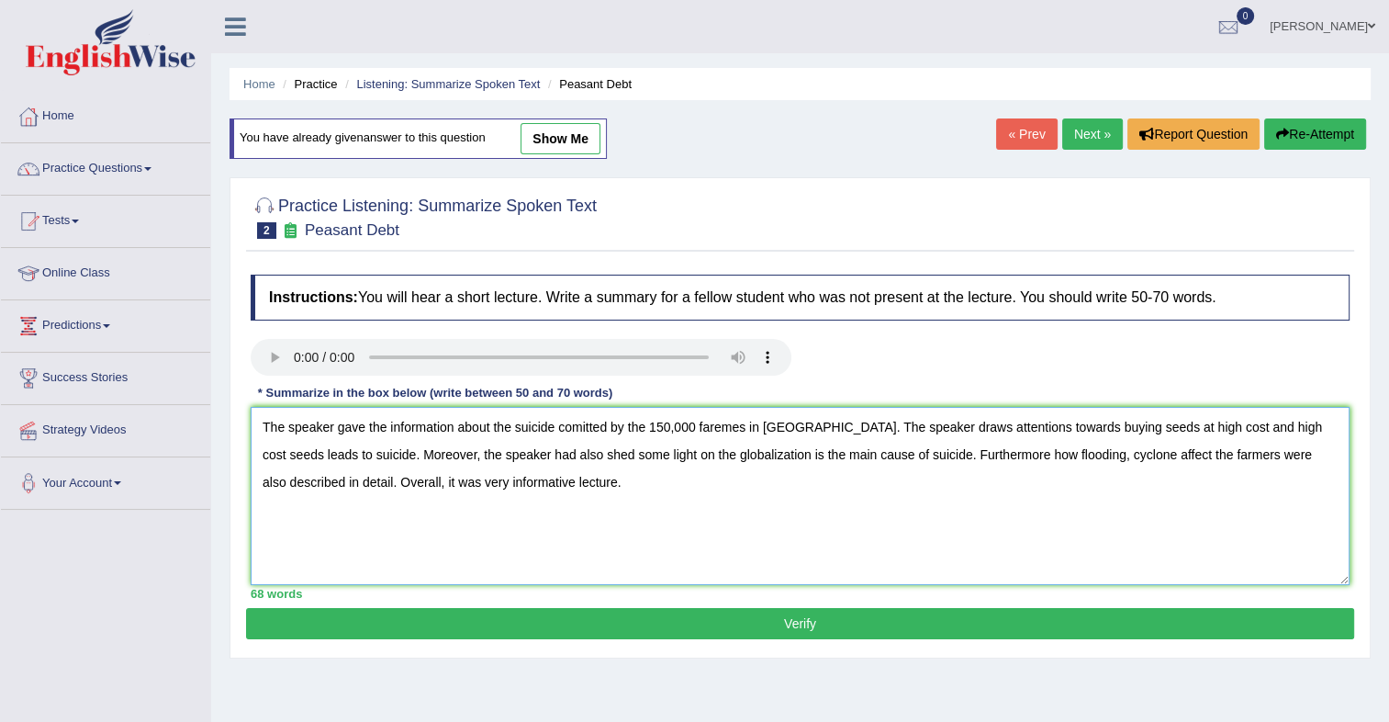
drag, startPoint x: 731, startPoint y: 430, endPoint x: 775, endPoint y: 493, distance: 77.2
click at [775, 493] on textarea "The speaker gave the information about the suicide comitted by the 150,000 fare…" at bounding box center [800, 496] width 1099 height 178
click at [736, 427] on textarea "The speaker gave the information about the suicide comitted by the 150,000 fare…" at bounding box center [800, 496] width 1099 height 178
click at [721, 425] on textarea "The speaker gave the information about the suicide comitted by the 150,000 fare…" at bounding box center [800, 496] width 1099 height 178
click at [936, 461] on textarea "The speaker gave the information about the suicide comitted by the 150,000 farm…" at bounding box center [800, 496] width 1099 height 178
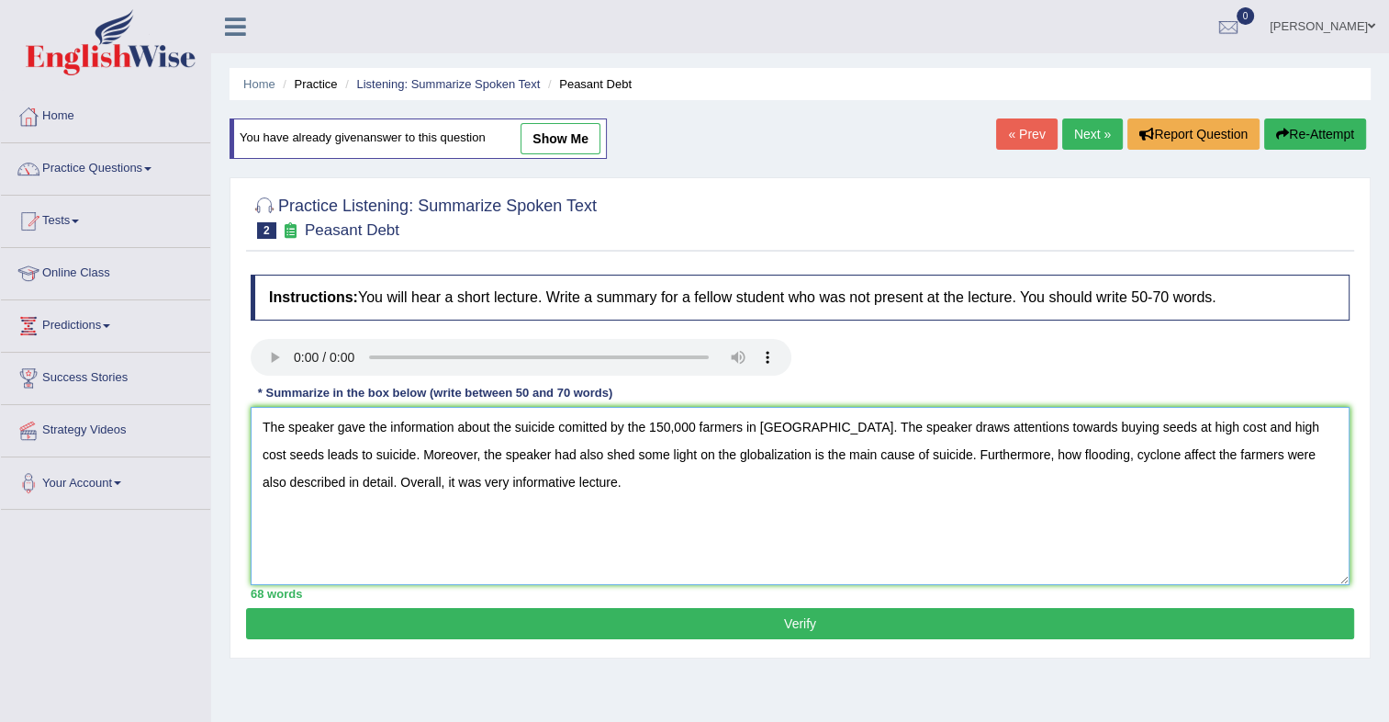
type textarea "The speaker gave the information about the suicide comitted by the 150,000 farm…"
click at [1068, 209] on div at bounding box center [800, 216] width 1099 height 56
click at [839, 610] on button "Verify" at bounding box center [800, 623] width 1108 height 31
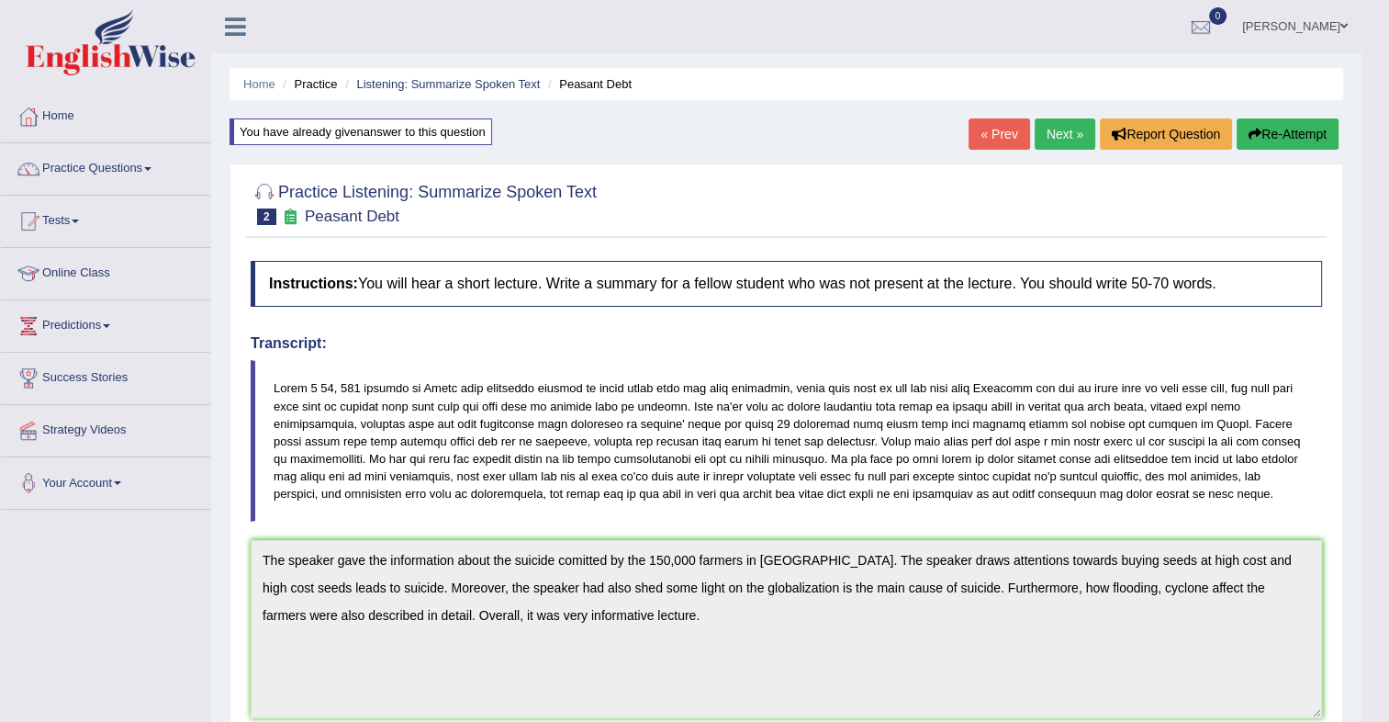
click at [1269, 129] on button "Re-Attempt" at bounding box center [1288, 133] width 102 height 31
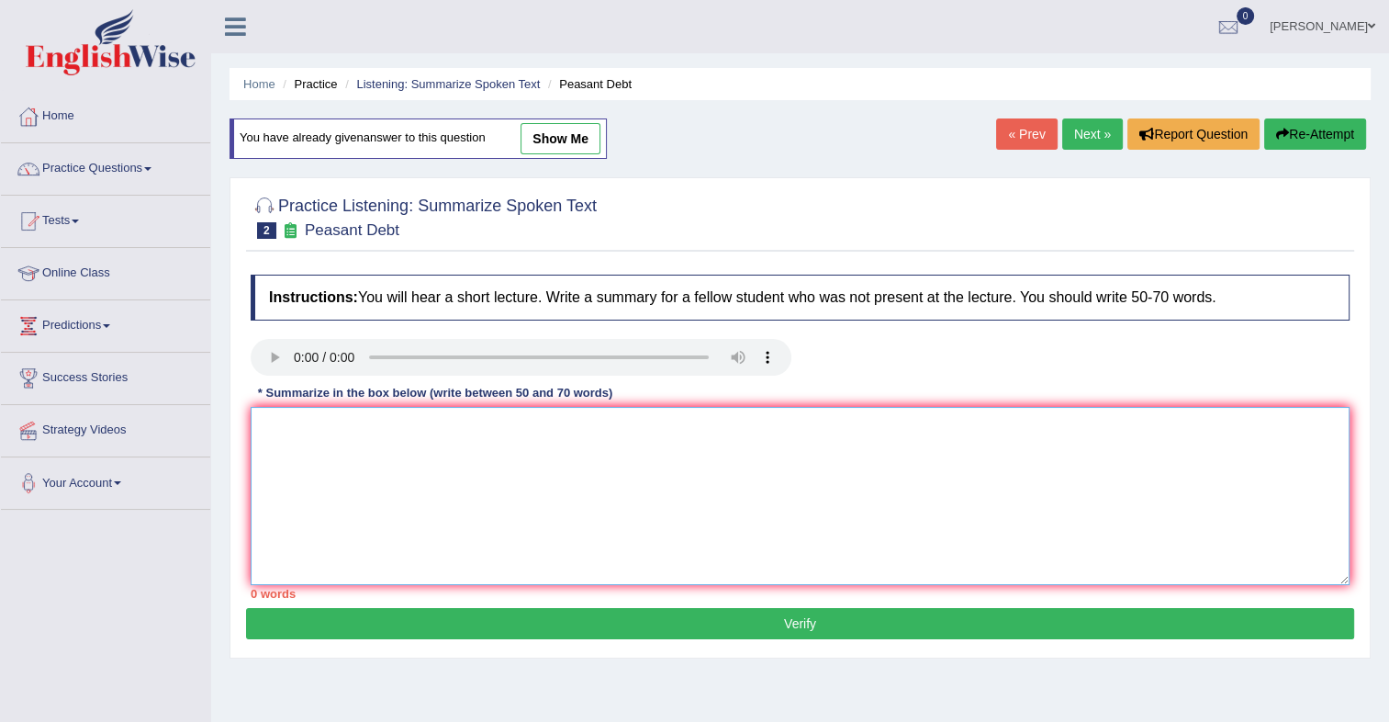
click at [407, 452] on textarea at bounding box center [800, 496] width 1099 height 178
paste textarea "The speaker gave the information about the suicide comitted by the 150,000 fare…"
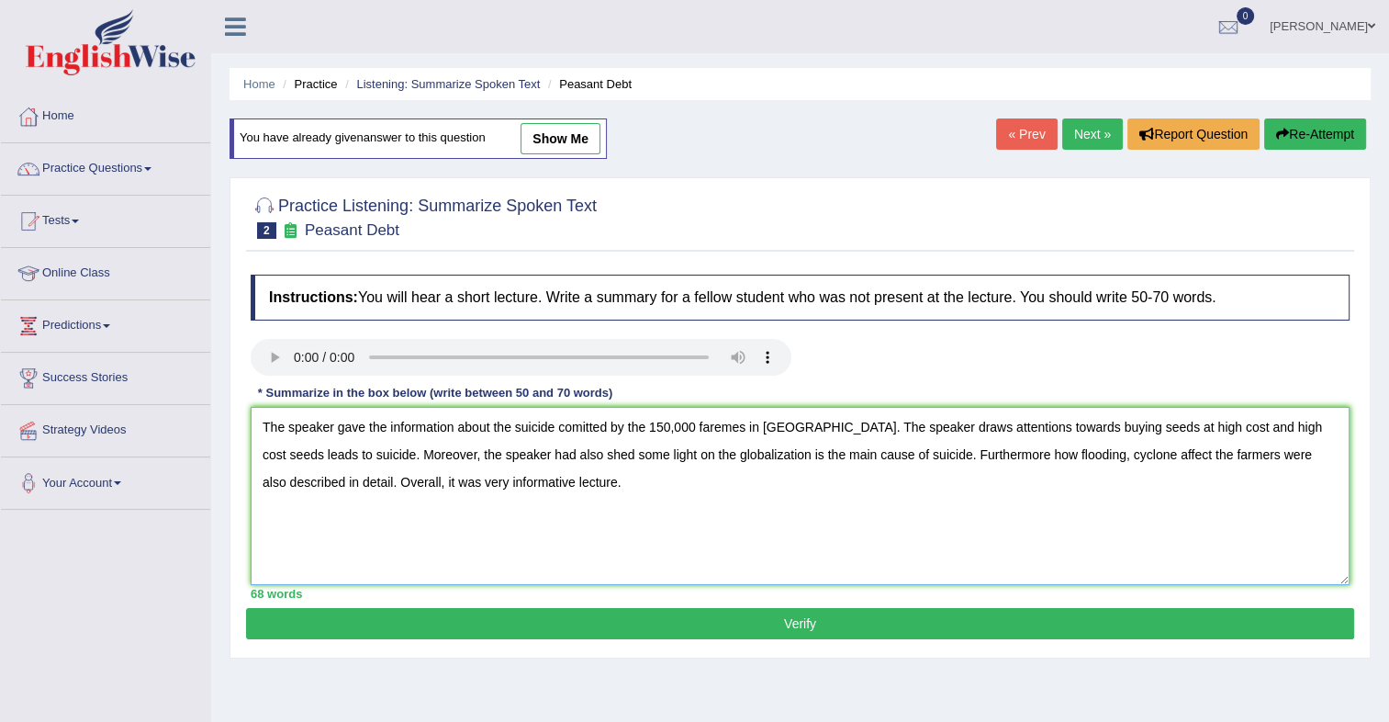
click at [583, 424] on textarea "The speaker gave the information about the suicide comitted by the 150,000 fare…" at bounding box center [800, 496] width 1099 height 178
type textarea "The speaker gave the information about the suicide committed by the 150,000 far…"
click at [691, 632] on button "Verify" at bounding box center [800, 623] width 1108 height 31
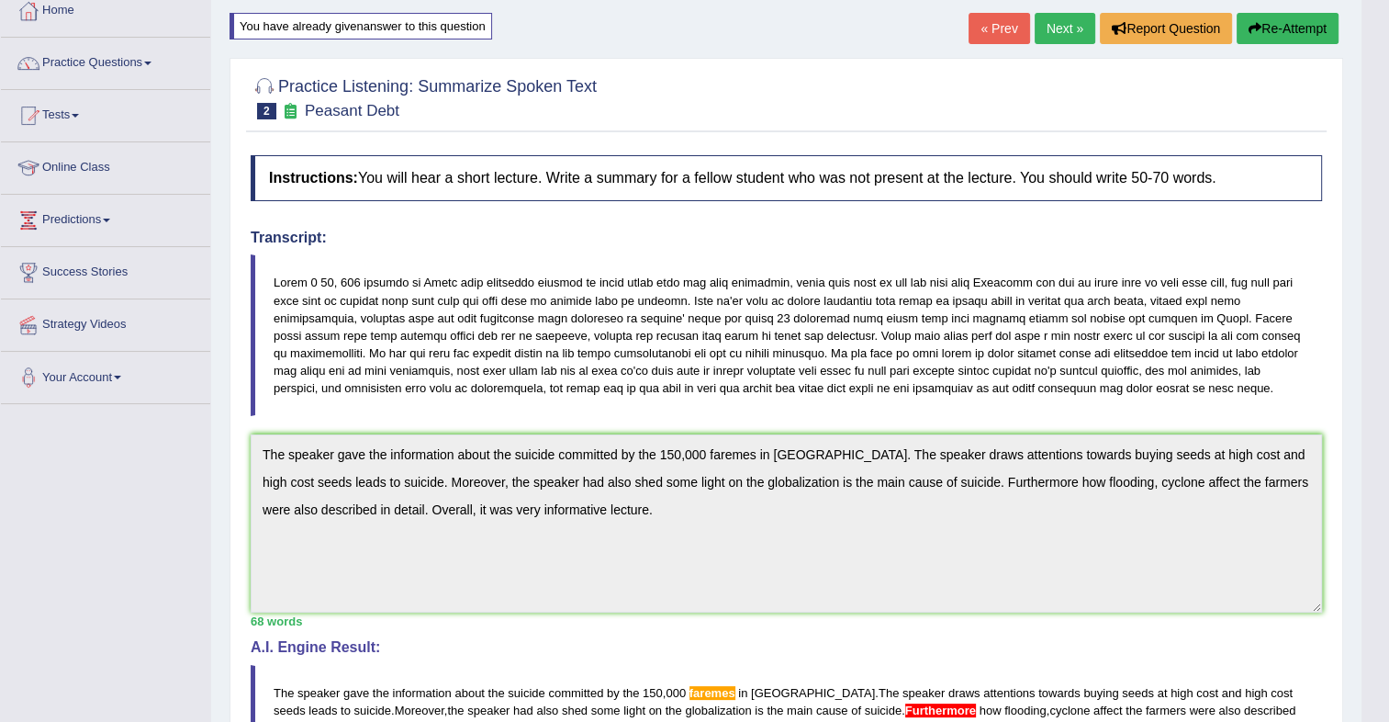
scroll to position [63, 0]
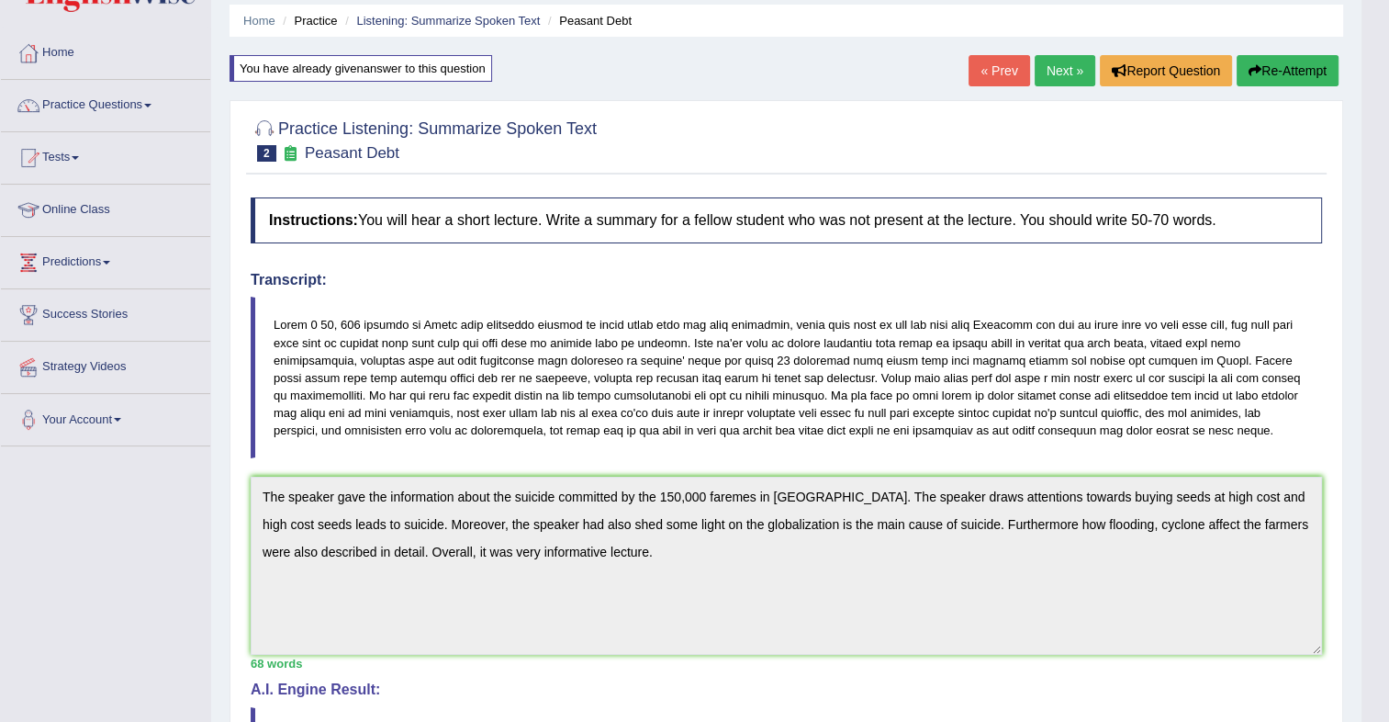
click at [1289, 69] on button "Re-Attempt" at bounding box center [1288, 70] width 102 height 31
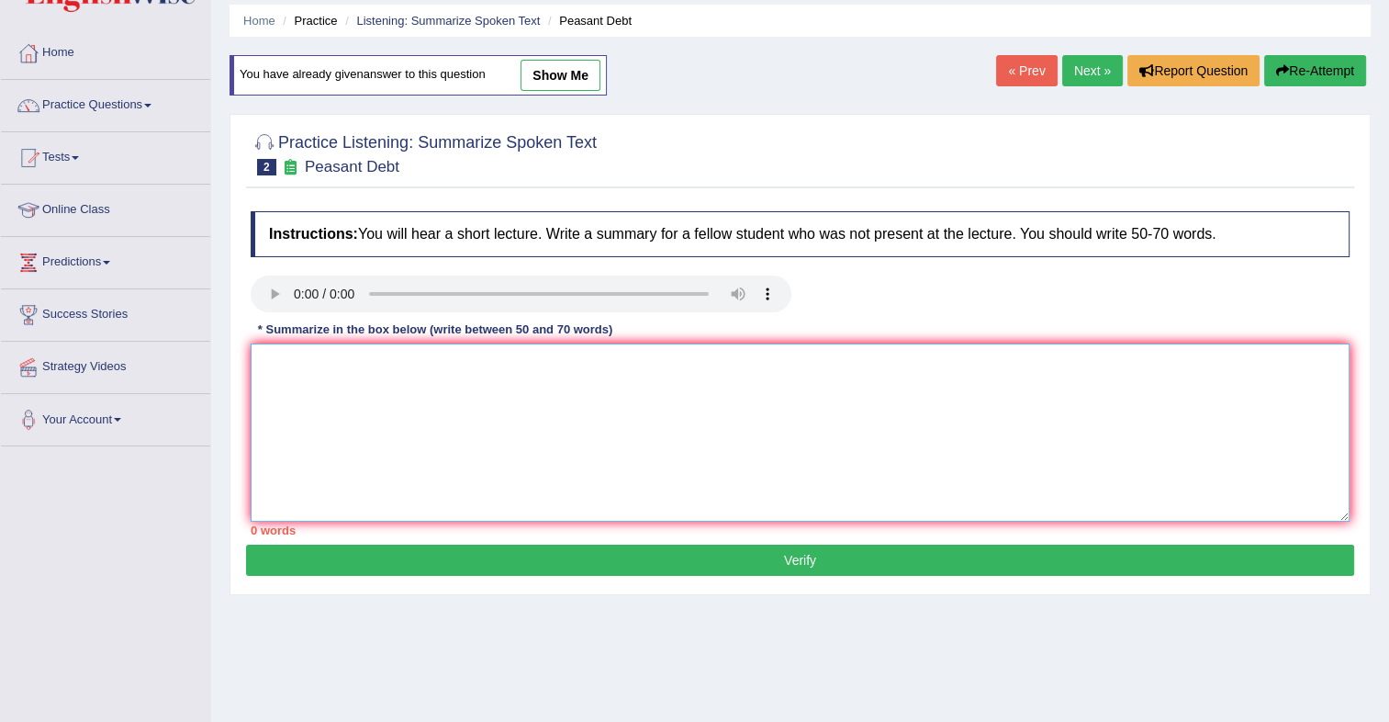
click at [511, 410] on textarea at bounding box center [800, 432] width 1099 height 178
paste textarea "The speaker gave the information about the suicide comitted by the 150,000 fare…"
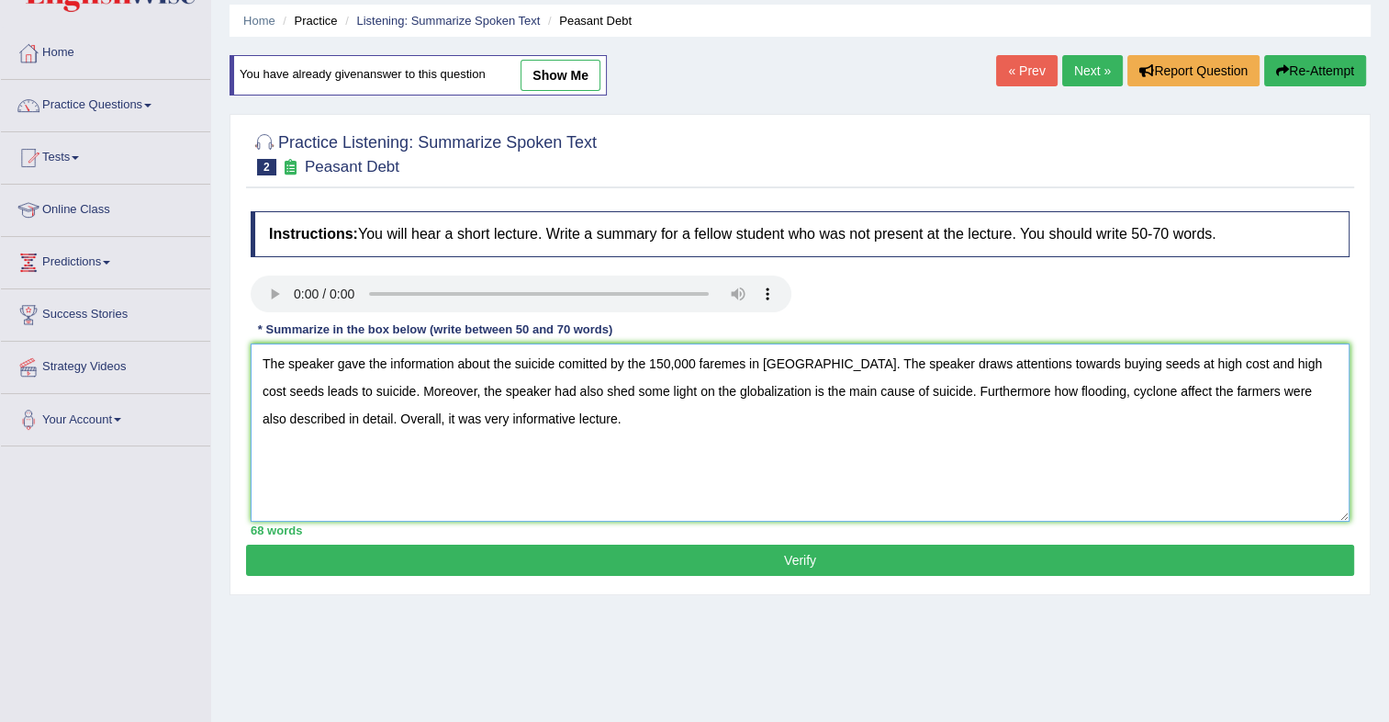
click at [727, 365] on textarea "The speaker gave the information about the suicide comitted by the 150,000 fare…" at bounding box center [800, 432] width 1099 height 178
click at [933, 389] on textarea "The speaker gave the information about the suicide comitted by the 150,000 farm…" at bounding box center [800, 432] width 1099 height 178
click at [581, 369] on textarea "The speaker gave the information about the suicide comitted by the 150,000 farm…" at bounding box center [800, 432] width 1099 height 178
type textarea "The speaker gave the information about the suicide committed by the 150,000 far…"
click at [770, 545] on button "Verify" at bounding box center [800, 560] width 1108 height 31
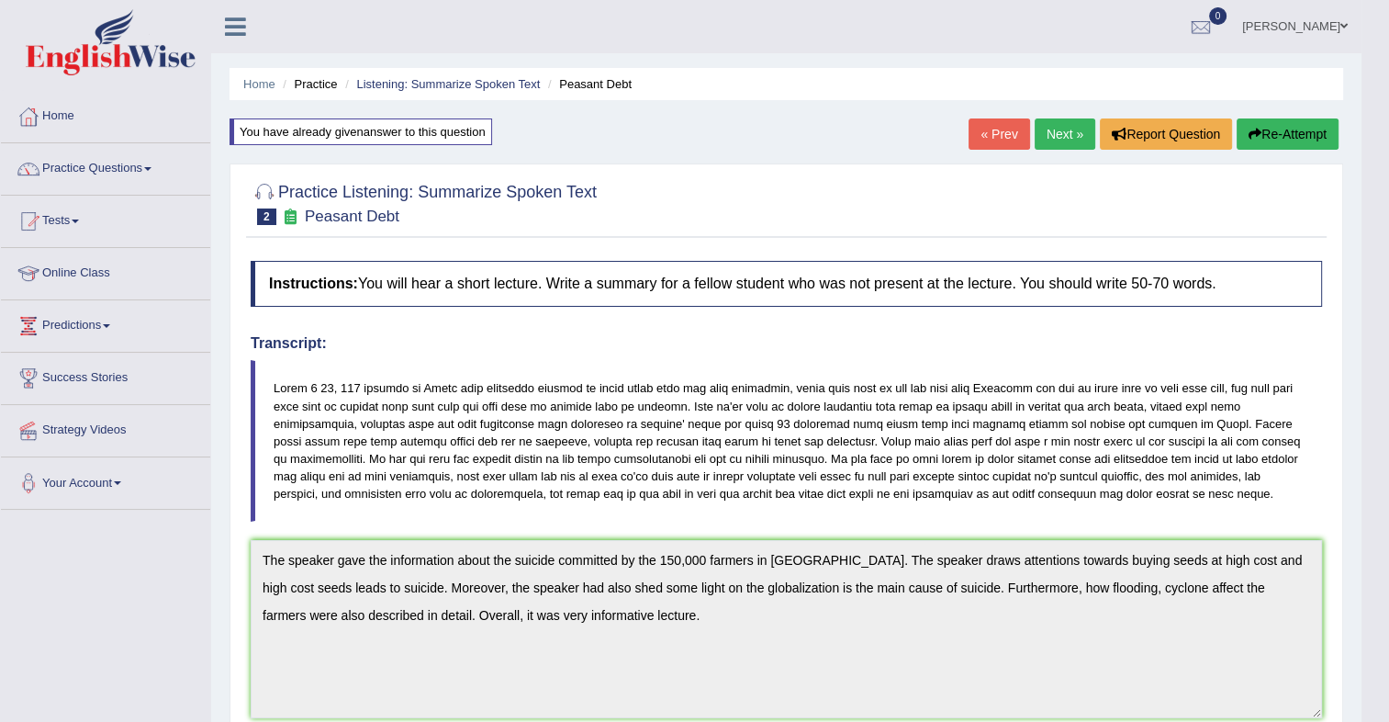
click at [1055, 130] on link "Next »" at bounding box center [1065, 133] width 61 height 31
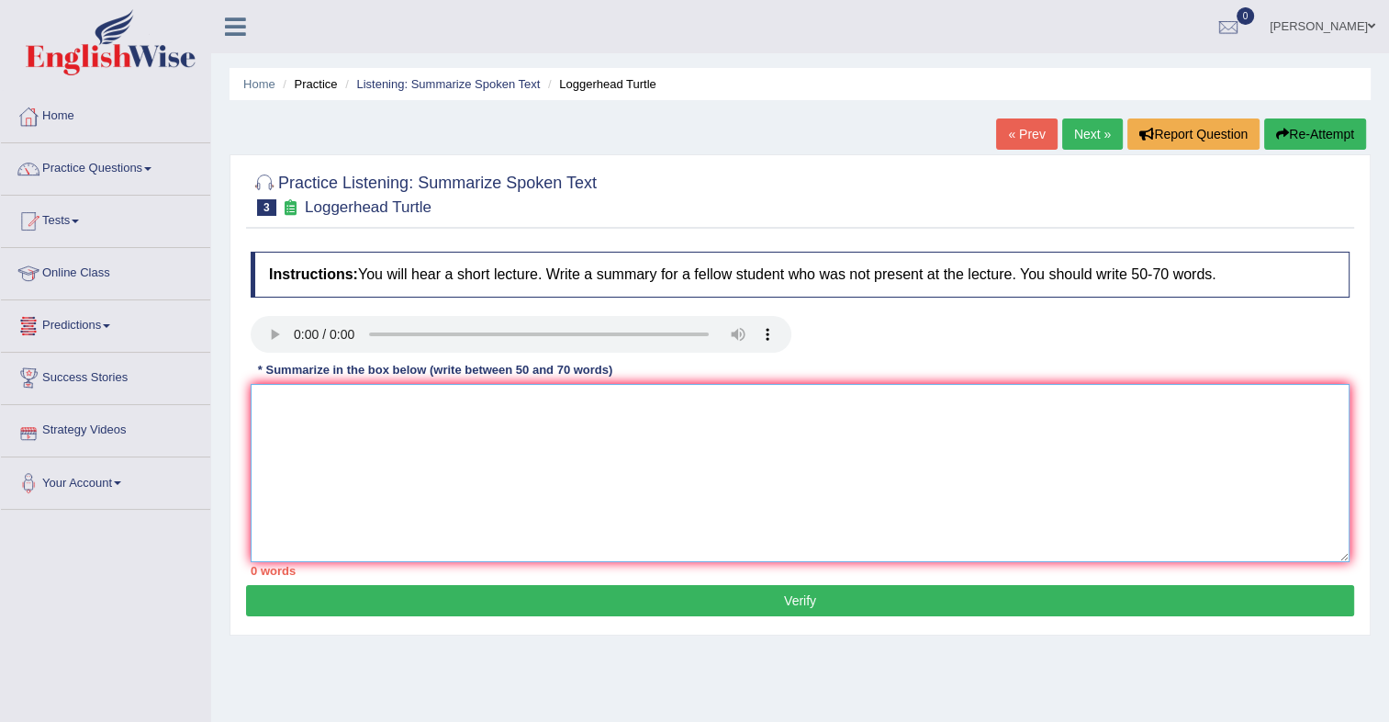
click at [434, 452] on textarea at bounding box center [800, 473] width 1099 height 178
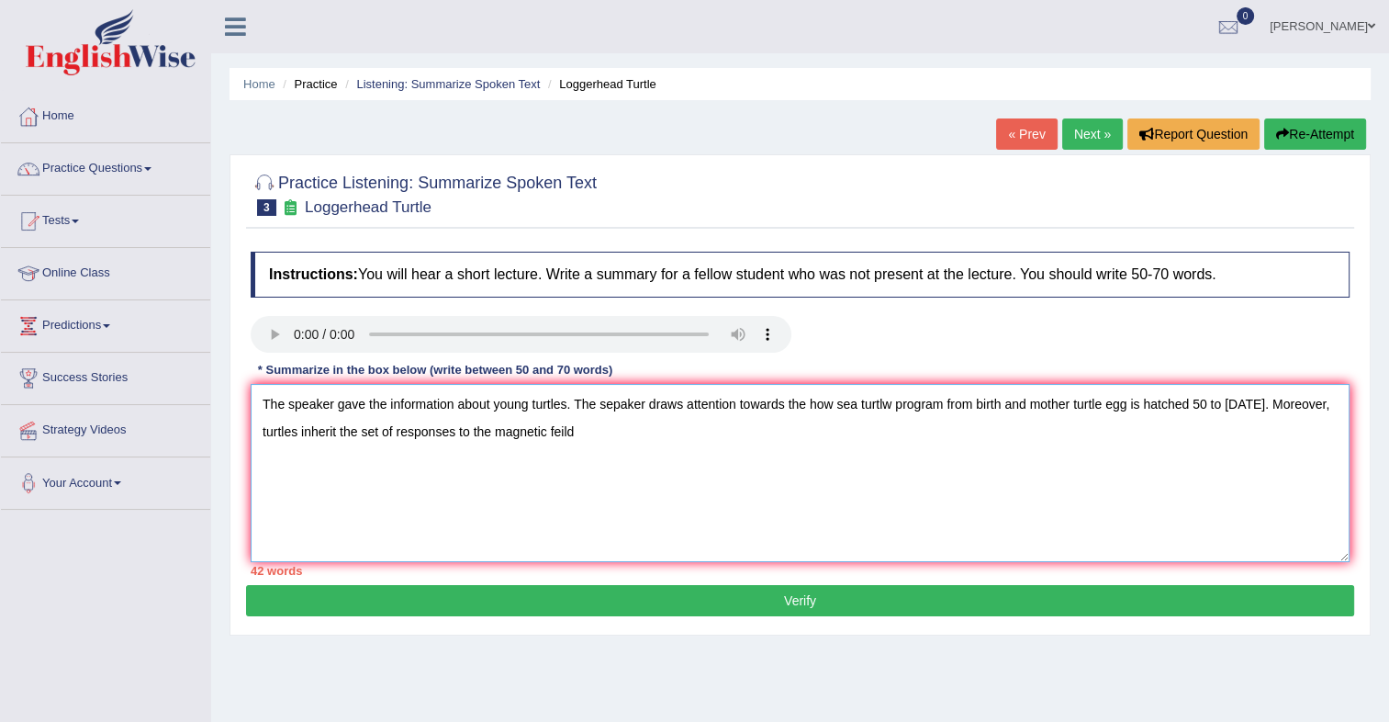
click at [356, 435] on textarea "The speaker gave the information about young turtles. The sepaker draws attenti…" at bounding box center [800, 473] width 1099 height 178
click at [646, 432] on textarea "The speaker gave the information about young turtles. The sepaker draws attenti…" at bounding box center [800, 473] width 1099 height 178
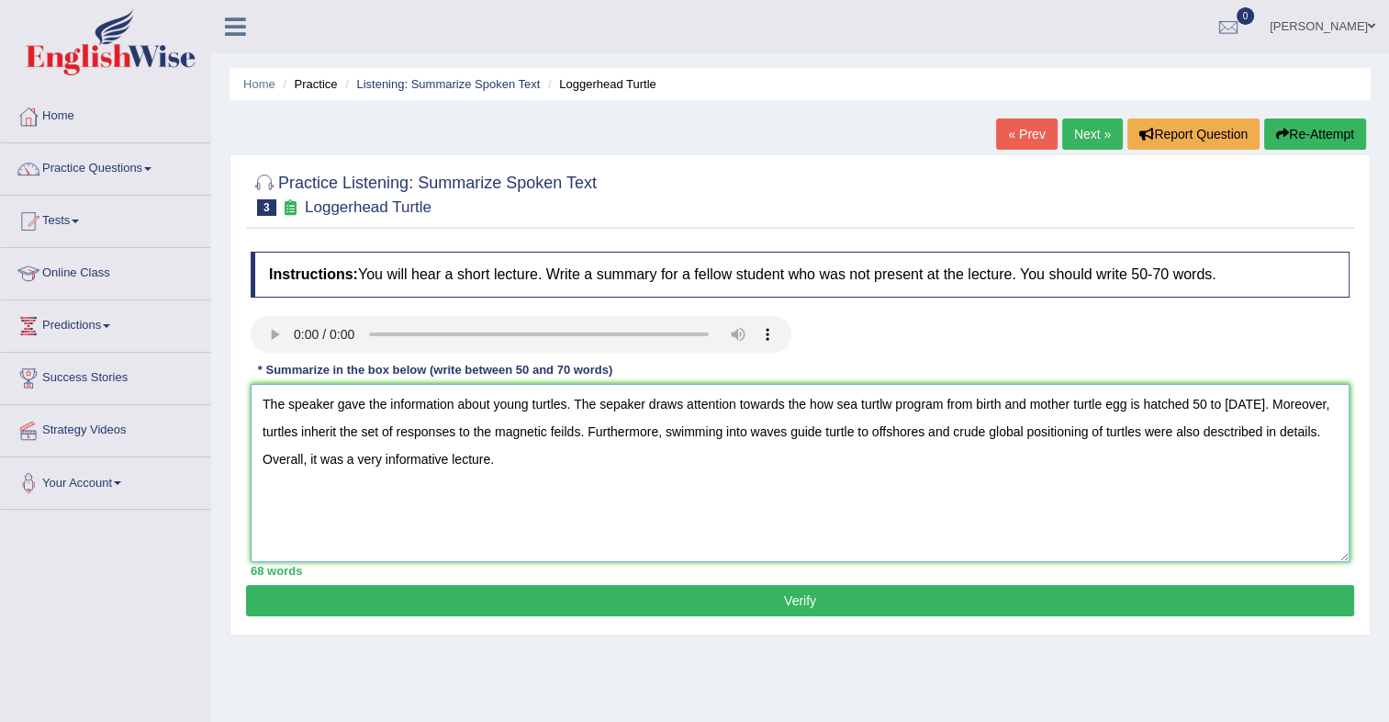
click at [618, 411] on textarea "The speaker gave the information about young turtles. The sepaker draws attenti…" at bounding box center [800, 473] width 1099 height 178
click at [893, 410] on textarea "The speaker gave the information about young turtles. The speaker draws attenti…" at bounding box center [800, 473] width 1099 height 178
click at [1110, 405] on textarea "The speaker gave the information about young turtles. The speaker draws attenti…" at bounding box center [800, 473] width 1099 height 178
click at [628, 438] on textarea "The speaker gave the information about young turtles. The speaker draws attenti…" at bounding box center [800, 473] width 1099 height 178
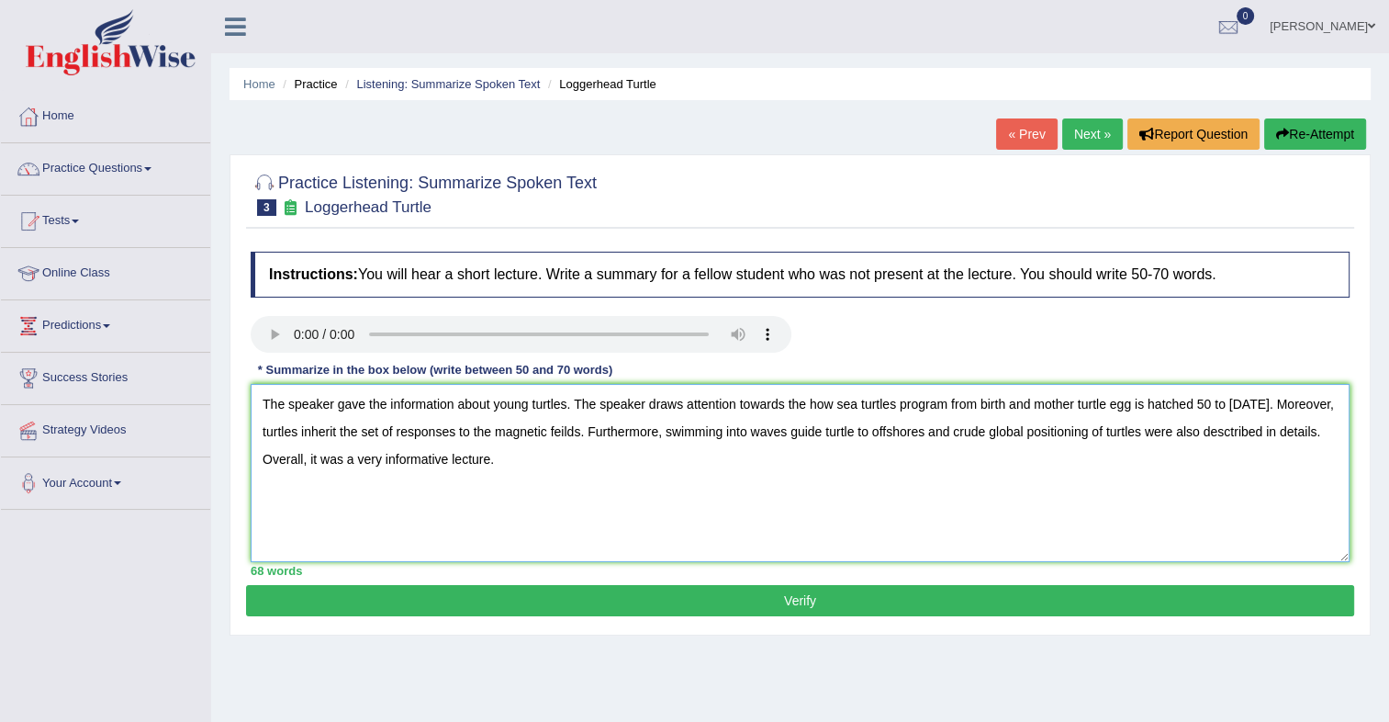
type textarea "The speaker gave the information about young turtles. The speaker draws attenti…"
click at [785, 605] on button "Verify" at bounding box center [800, 600] width 1108 height 31
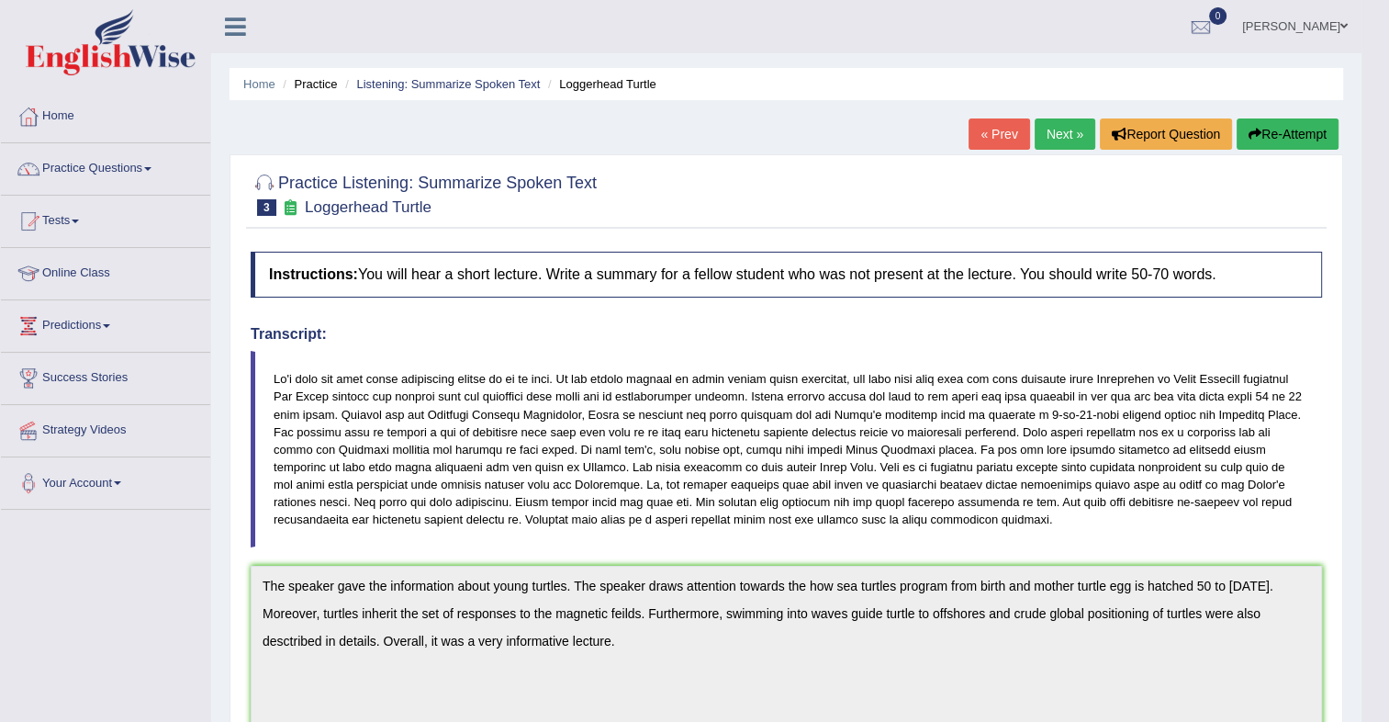
click at [1289, 136] on button "Re-Attempt" at bounding box center [1288, 133] width 102 height 31
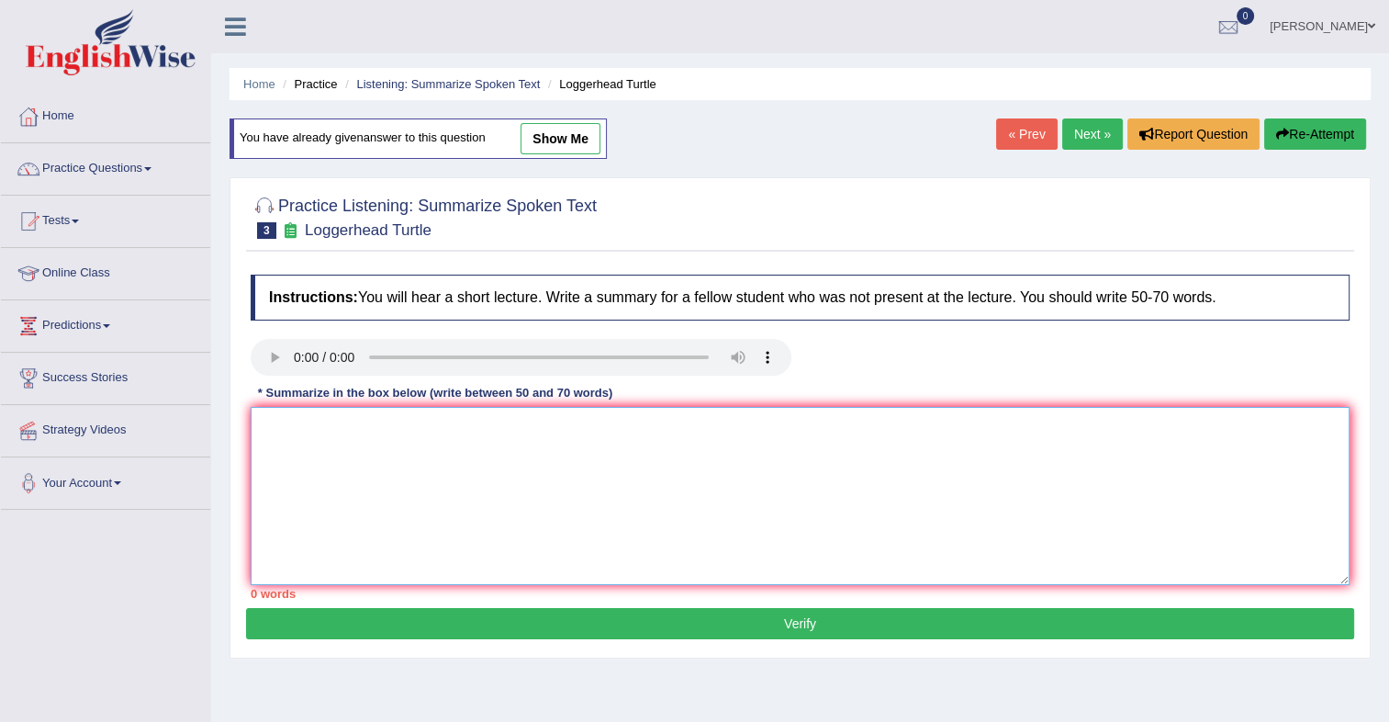
click at [507, 457] on textarea at bounding box center [800, 496] width 1099 height 178
paste textarea "The speaker gave the information about young turtles. The speaker draws attenti…"
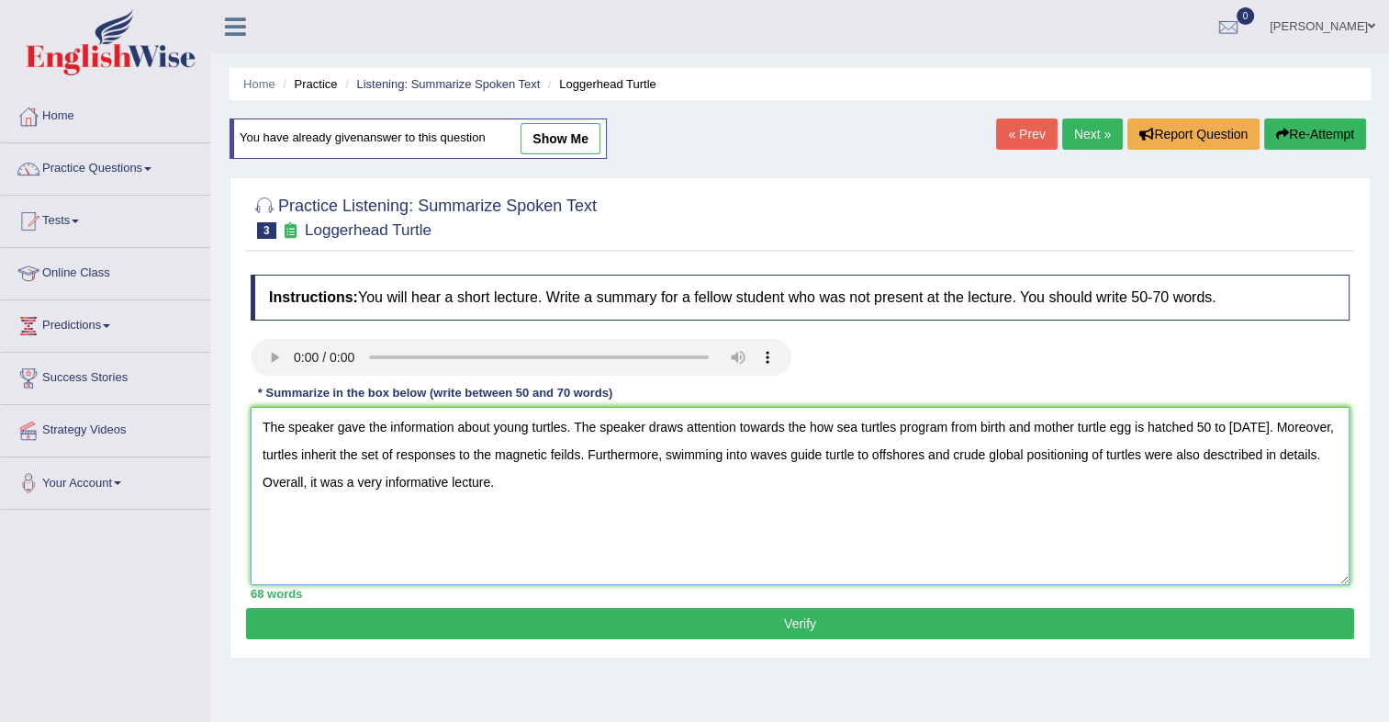
click at [644, 509] on textarea "The speaker gave the information about young turtles. The speaker draws attenti…" at bounding box center [800, 496] width 1099 height 178
click at [1309, 455] on textarea "The speaker gave the information about young turtles. The speaker draws attenti…" at bounding box center [800, 496] width 1099 height 178
click at [802, 428] on textarea "The speaker gave the information about young turtles. The speaker draws attenti…" at bounding box center [800, 496] width 1099 height 178
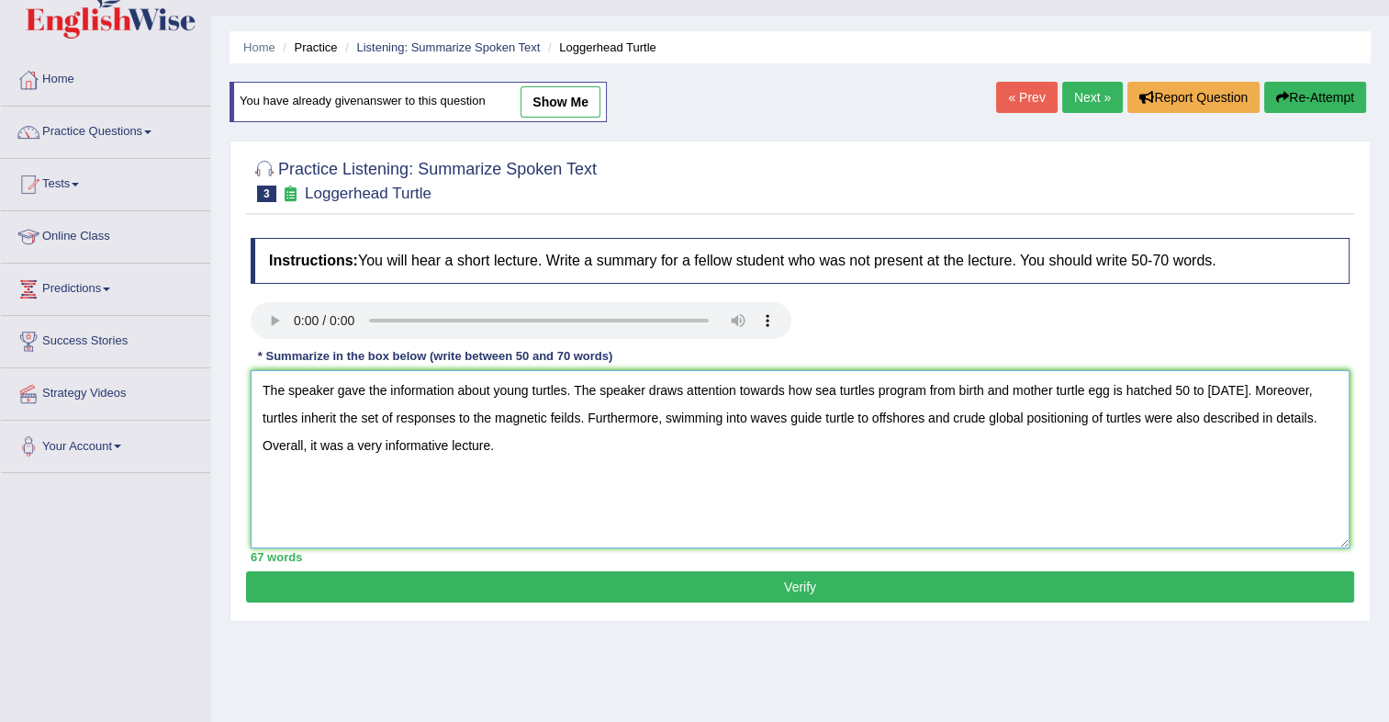
scroll to position [17, 0]
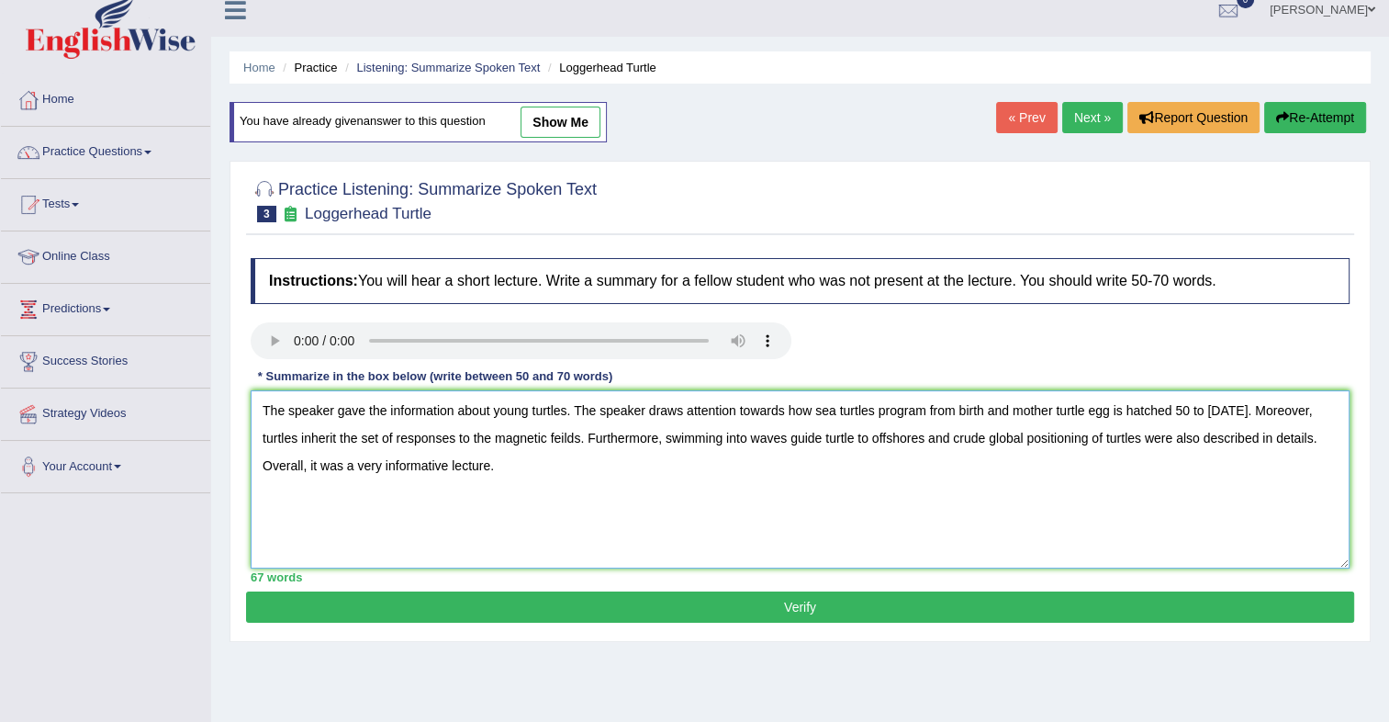
click at [626, 436] on textarea "The speaker gave the information about young turtles. The speaker draws attenti…" at bounding box center [800, 479] width 1099 height 178
type textarea "The speaker gave the information about young turtles. The speaker draws attenti…"
click at [813, 604] on button "Verify" at bounding box center [800, 606] width 1108 height 31
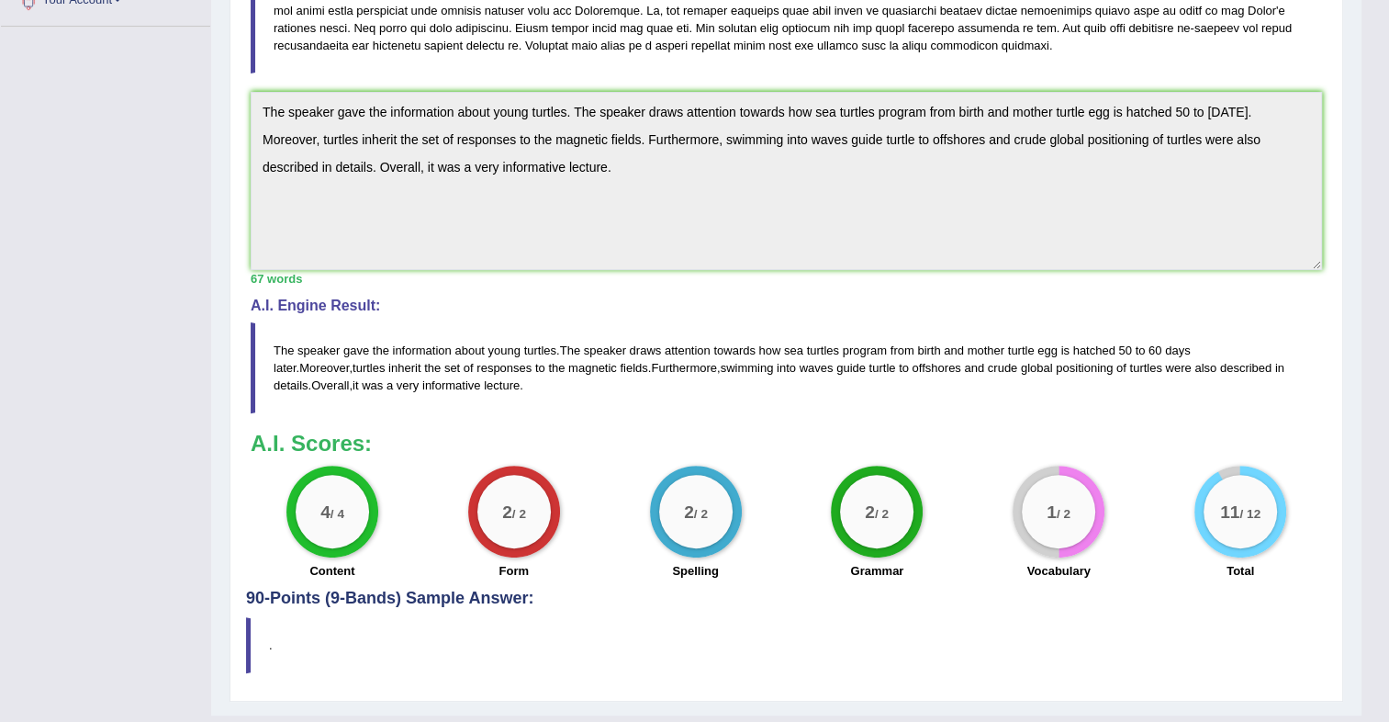
scroll to position [0, 0]
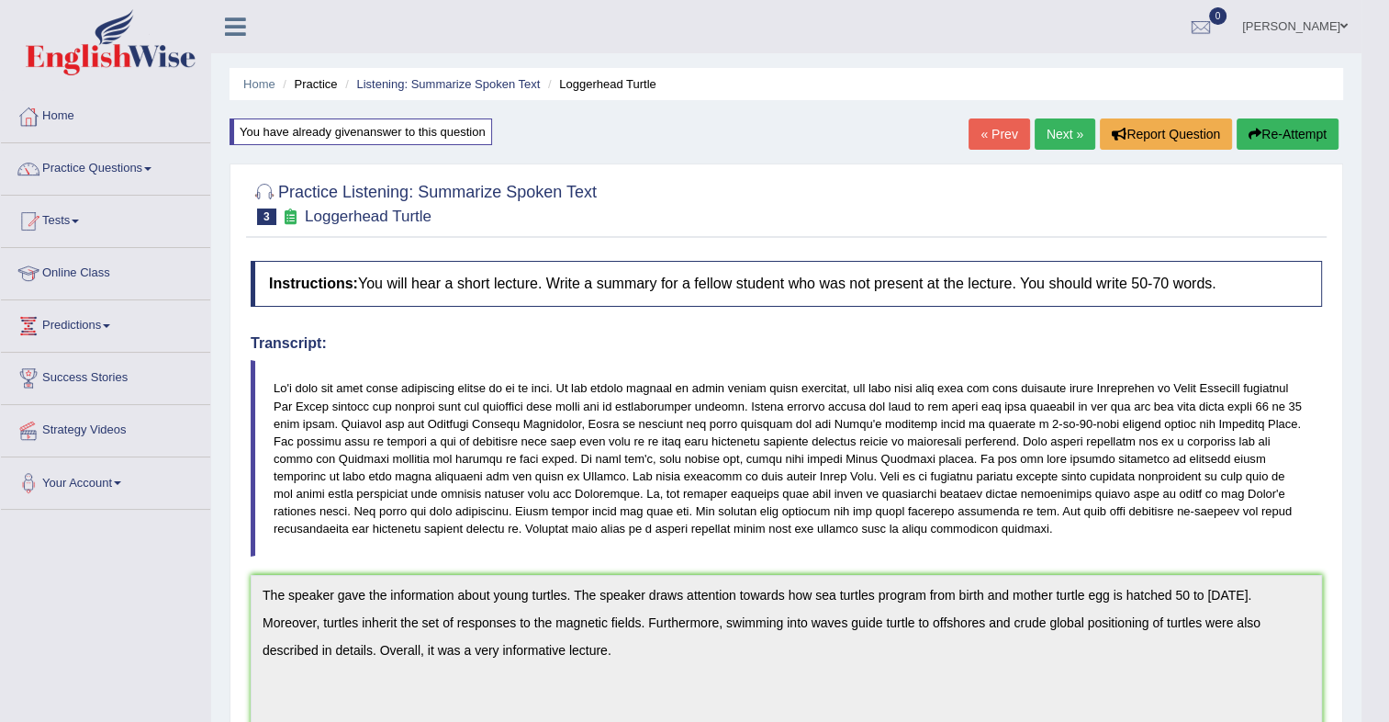
click at [1065, 126] on link "Next »" at bounding box center [1065, 133] width 61 height 31
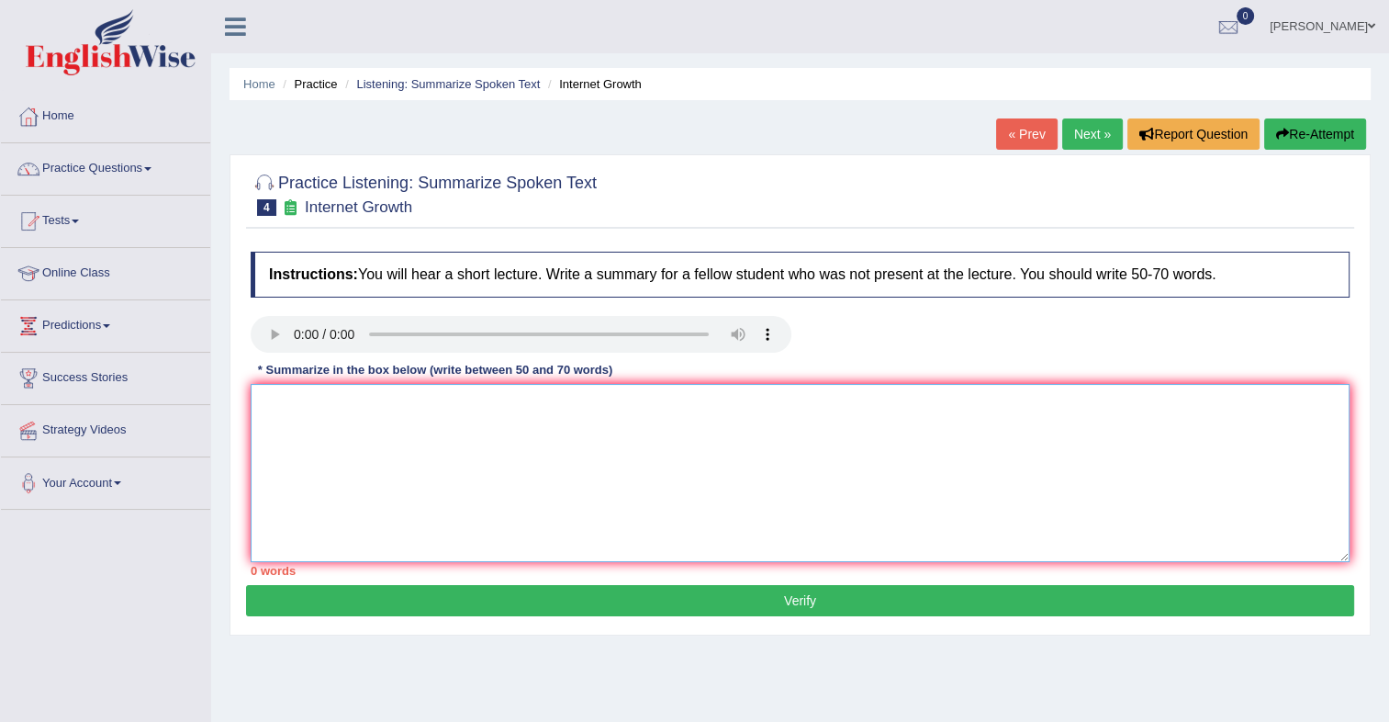
click at [353, 395] on textarea at bounding box center [800, 473] width 1099 height 178
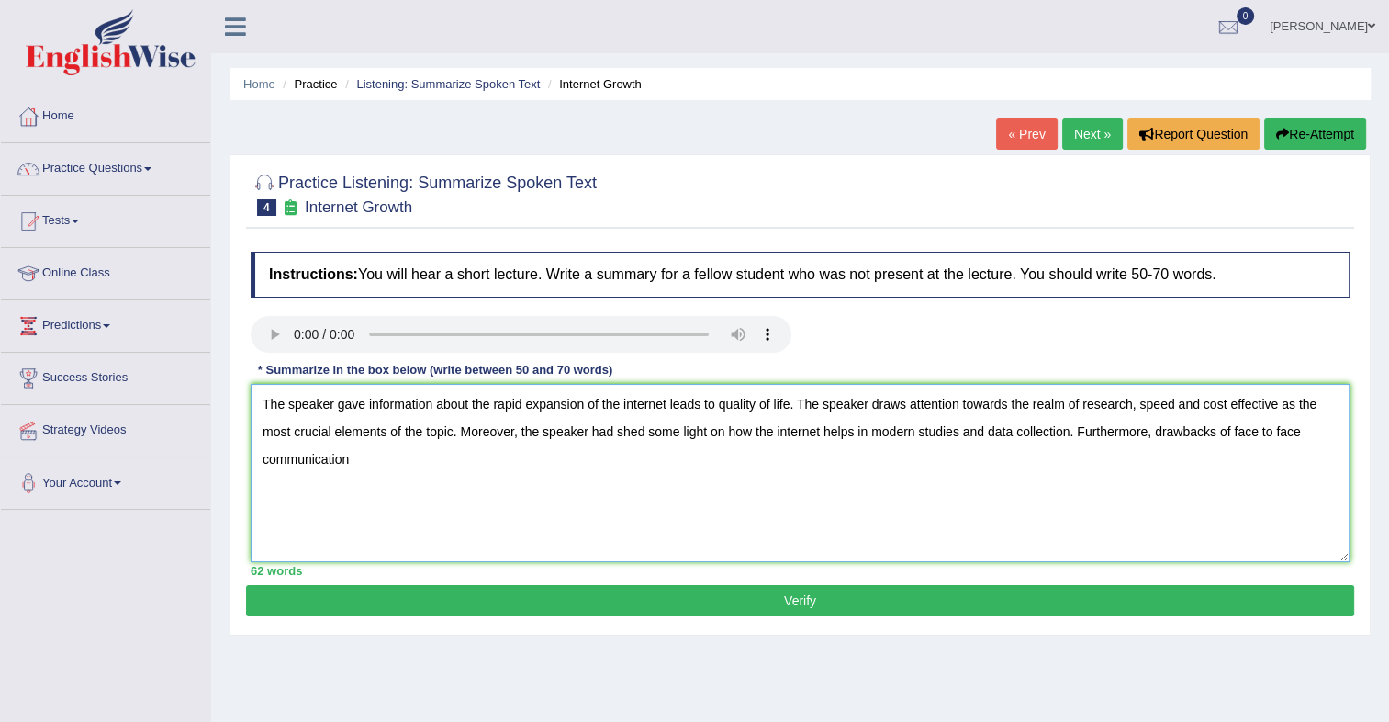
drag, startPoint x: 1275, startPoint y: 405, endPoint x: 1177, endPoint y: 402, distance: 98.3
click at [1177, 402] on textarea "The speaker gave information about the rapid expansion of the internet leads to…" at bounding box center [800, 473] width 1099 height 178
click at [1321, 428] on textarea "The speaker gave information about the rapid expansion of the internet leads to…" at bounding box center [800, 473] width 1099 height 178
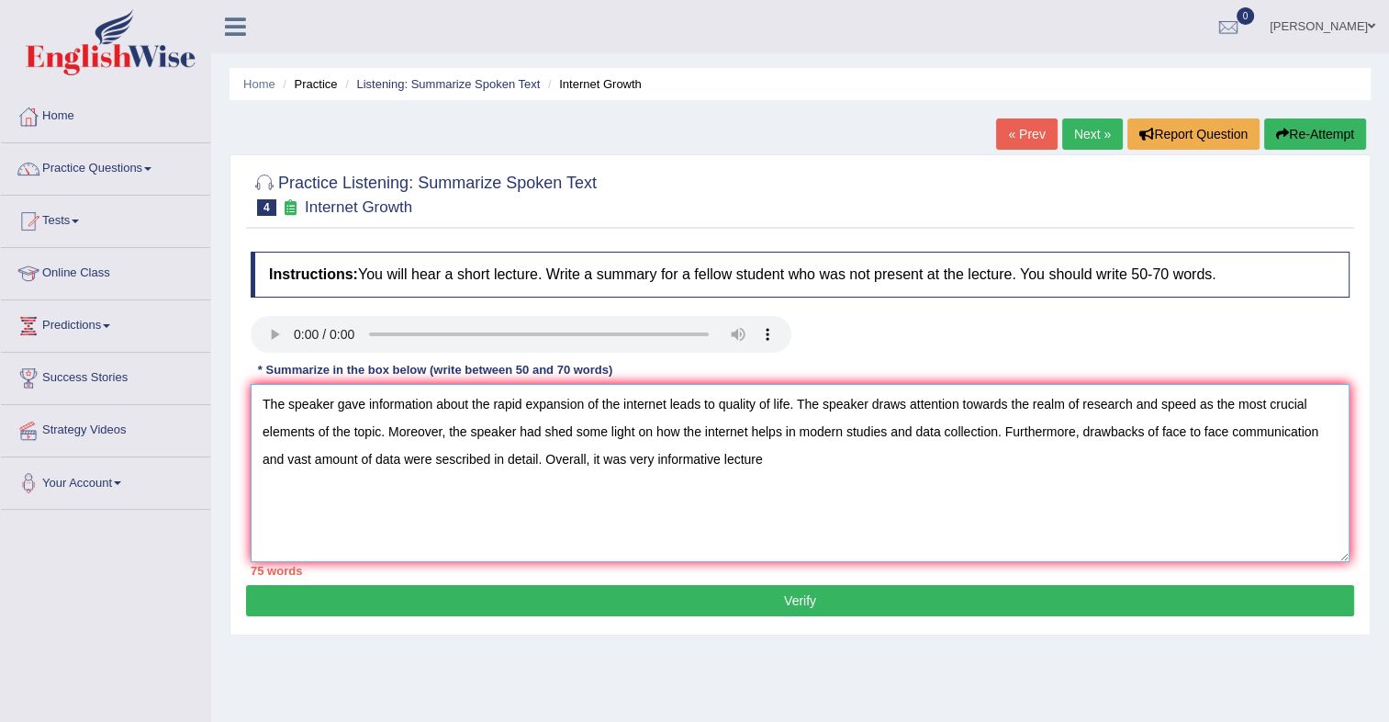
drag, startPoint x: 793, startPoint y: 401, endPoint x: 667, endPoint y: 401, distance: 126.7
click at [667, 401] on textarea "The speaker gave information about the rapid expansion of the internet leads to…" at bounding box center [800, 473] width 1099 height 178
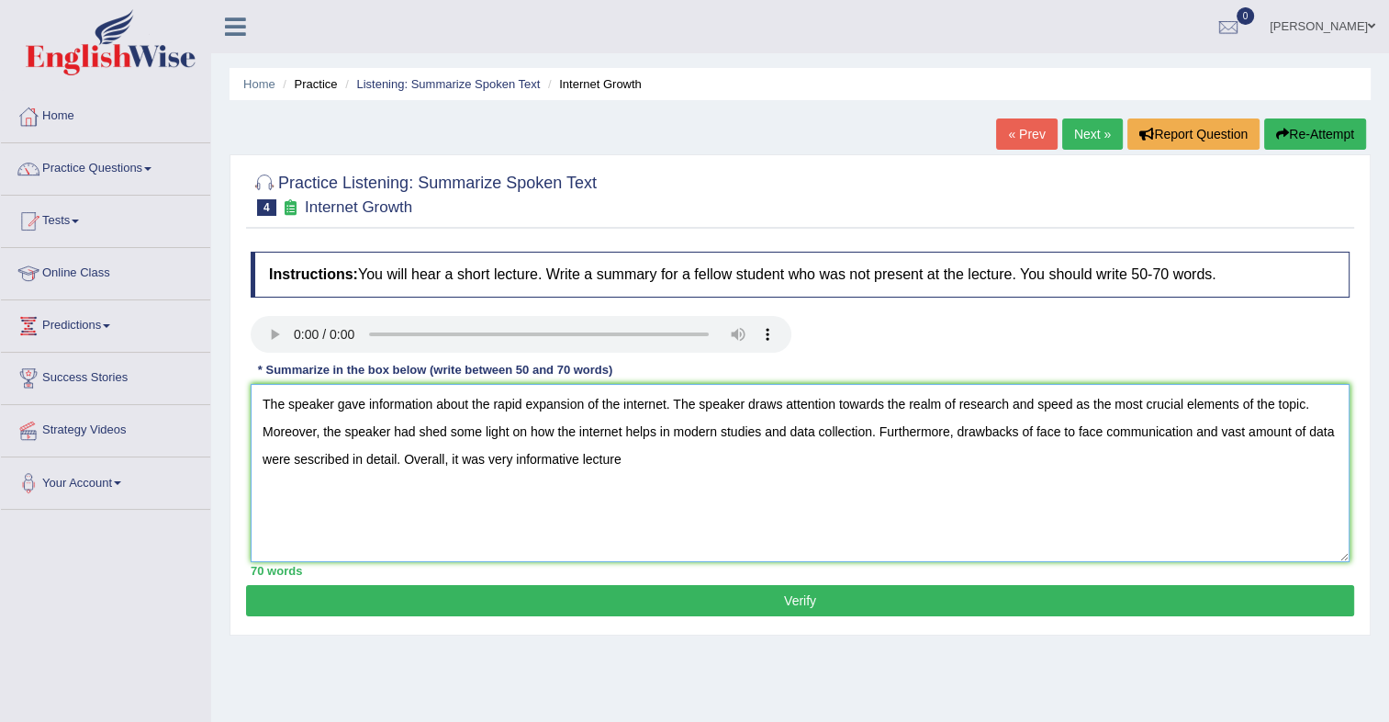
click at [634, 457] on textarea "The speaker gave information about the rapid expansion of the internet. The spe…" at bounding box center [800, 473] width 1099 height 178
click at [301, 460] on textarea "The speaker gave information about the rapid expansion of the internet. The spe…" at bounding box center [800, 473] width 1099 height 178
type textarea "The speaker gave information about the rapid expansion of the internet. The spe…"
click at [775, 590] on button "Verify" at bounding box center [800, 600] width 1108 height 31
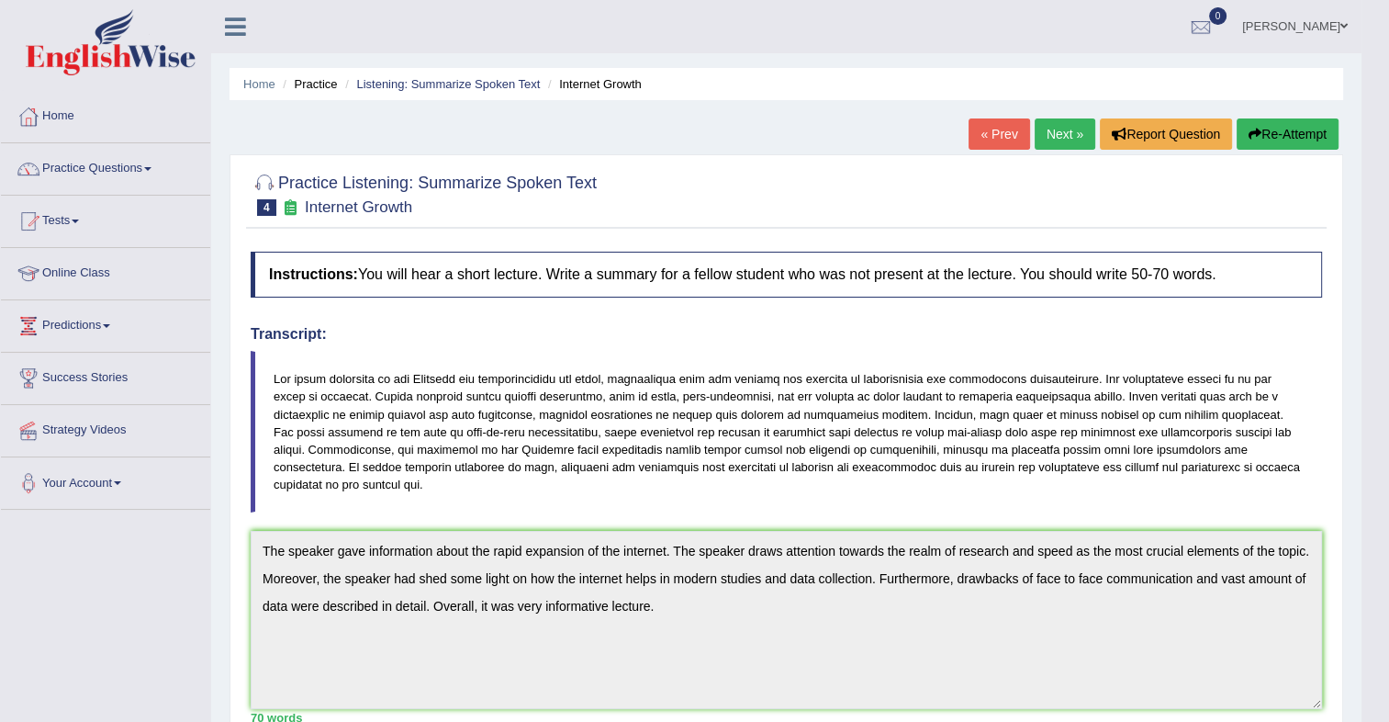
click at [1046, 134] on link "Next »" at bounding box center [1065, 133] width 61 height 31
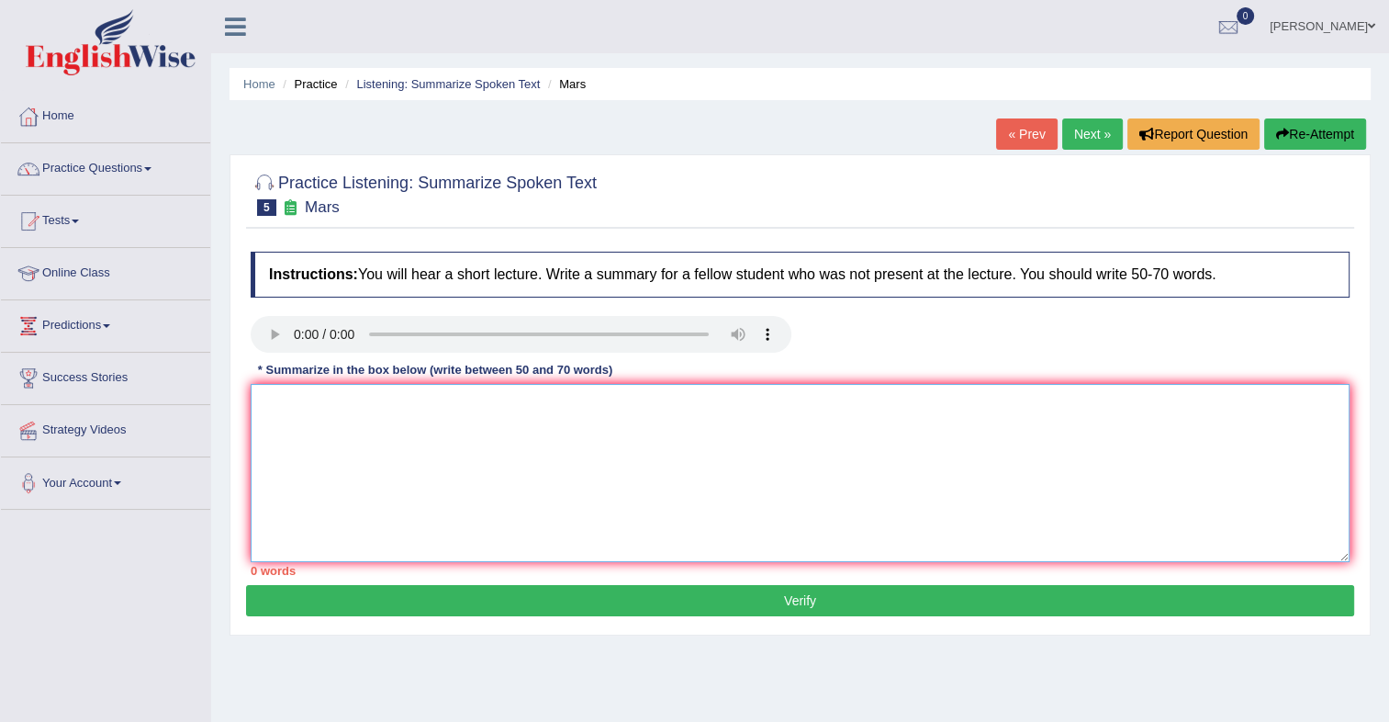
click at [312, 403] on textarea at bounding box center [800, 473] width 1099 height 178
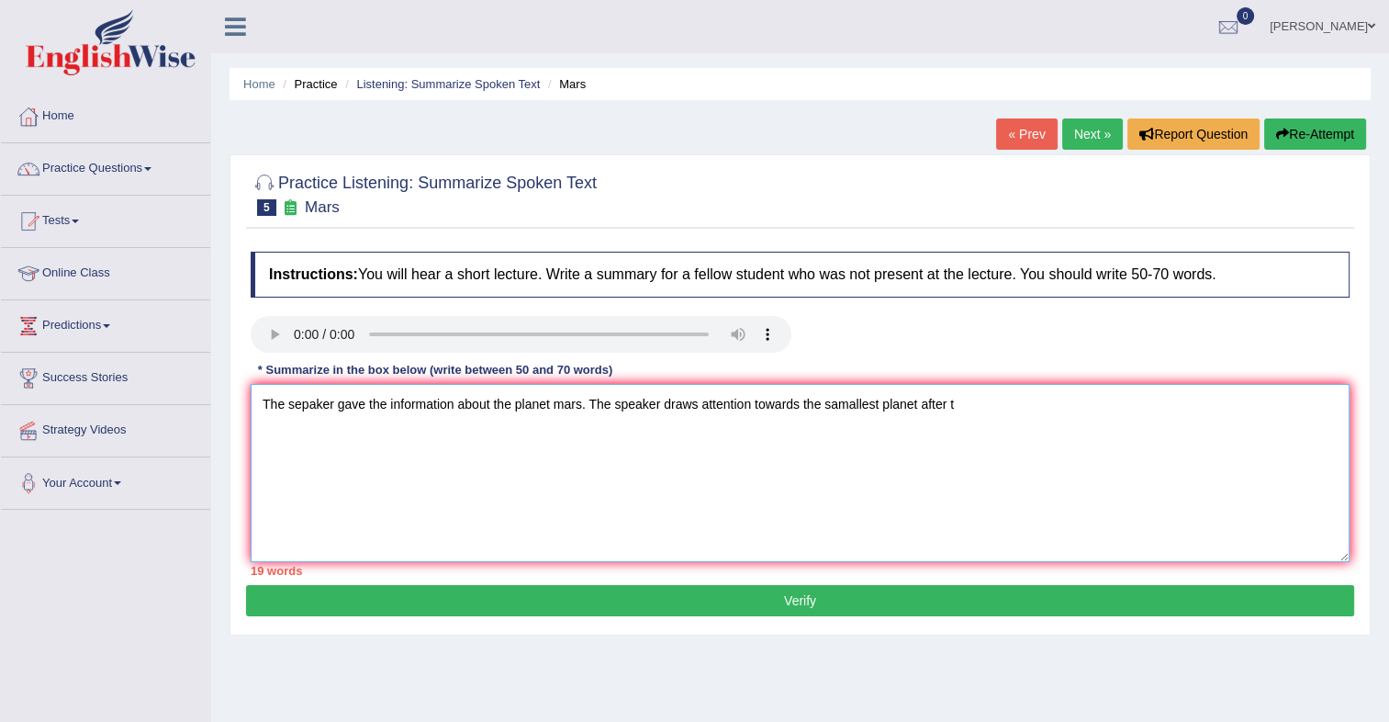
click at [825, 409] on textarea "The sepaker gave the information about the planet mars. The speaker draws atten…" at bounding box center [800, 473] width 1099 height 178
click at [970, 407] on textarea "The sepaker gave the information about the planet mars. The speaker draws atten…" at bounding box center [800, 473] width 1099 height 178
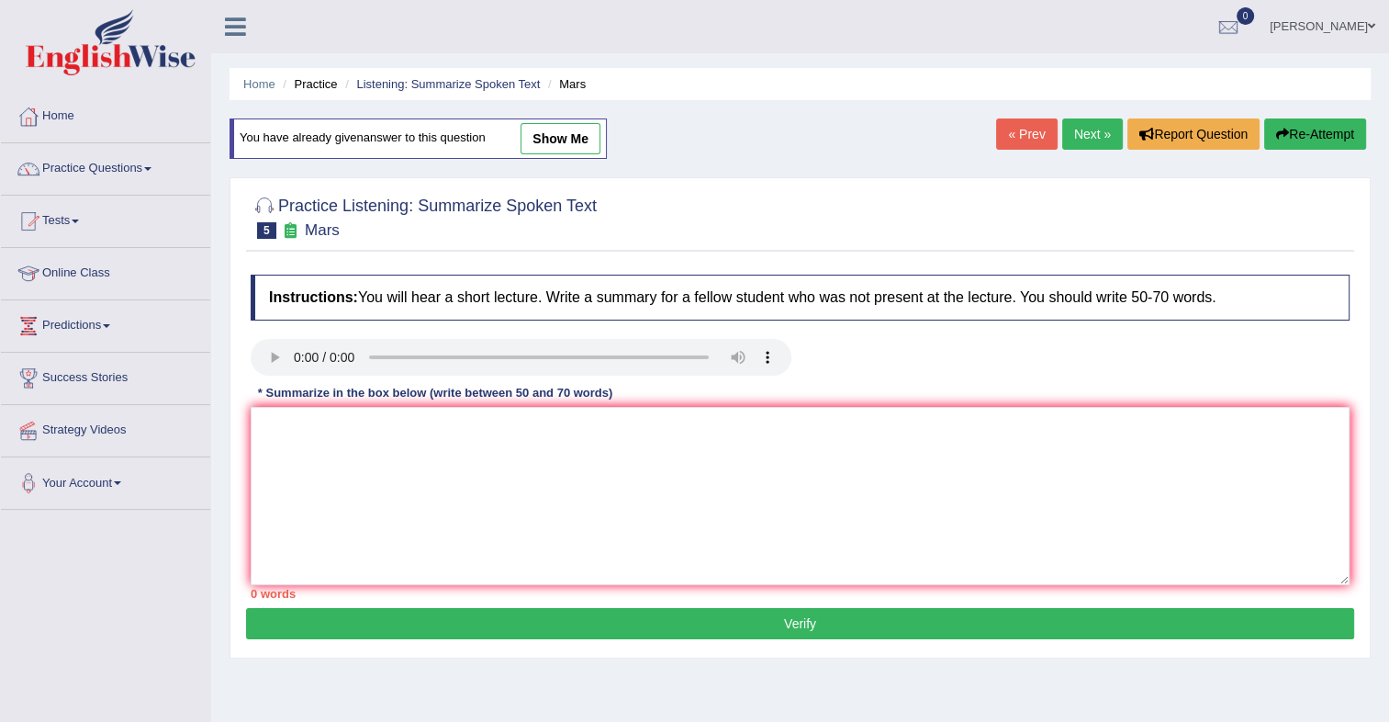
click at [452, 490] on textarea at bounding box center [800, 496] width 1099 height 178
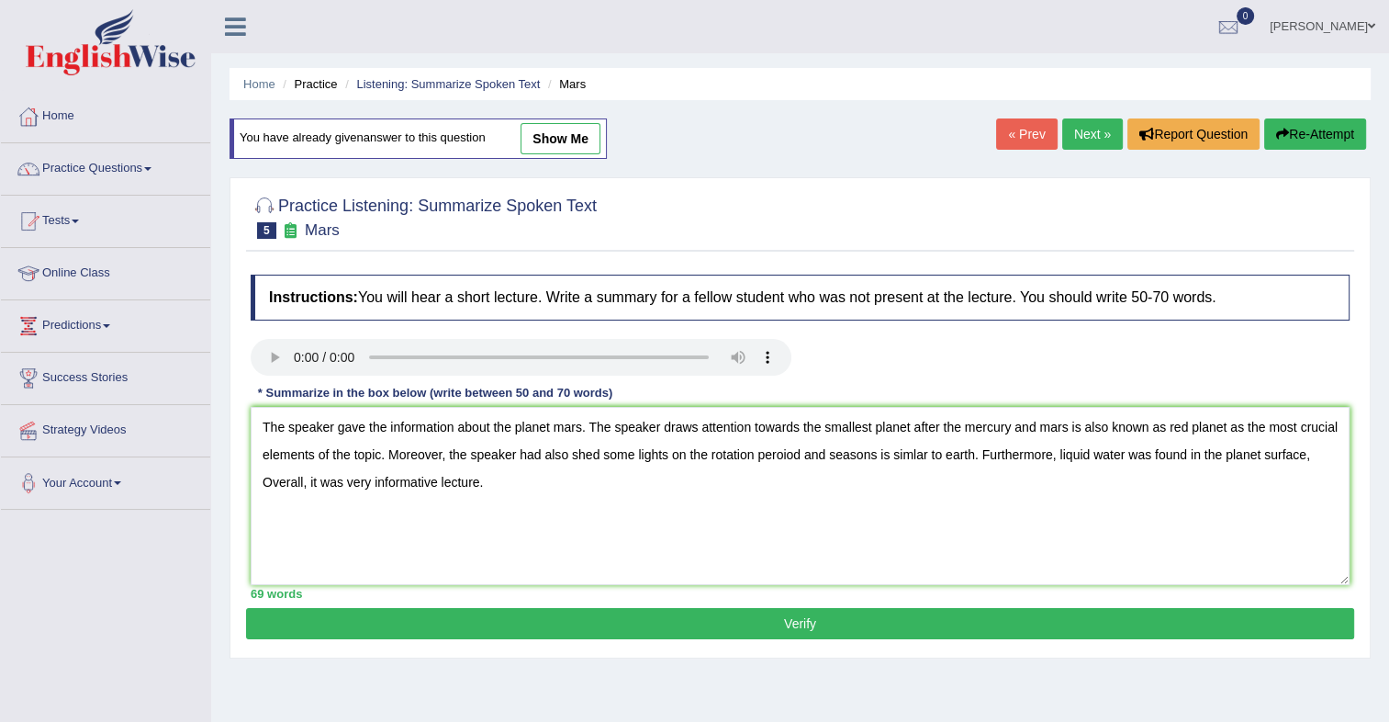
click at [831, 453] on textarea "The speaker gave the information about the planet mars. The speaker draws atten…" at bounding box center [800, 496] width 1099 height 178
click at [918, 455] on textarea "The speaker gave the information about the planet mars. The speaker draws atten…" at bounding box center [800, 496] width 1099 height 178
drag, startPoint x: 935, startPoint y: 459, endPoint x: 962, endPoint y: 491, distance: 42.3
click at [962, 491] on textarea "The speaker gave the information about the planet mars. The speaker draws atten…" at bounding box center [800, 496] width 1099 height 178
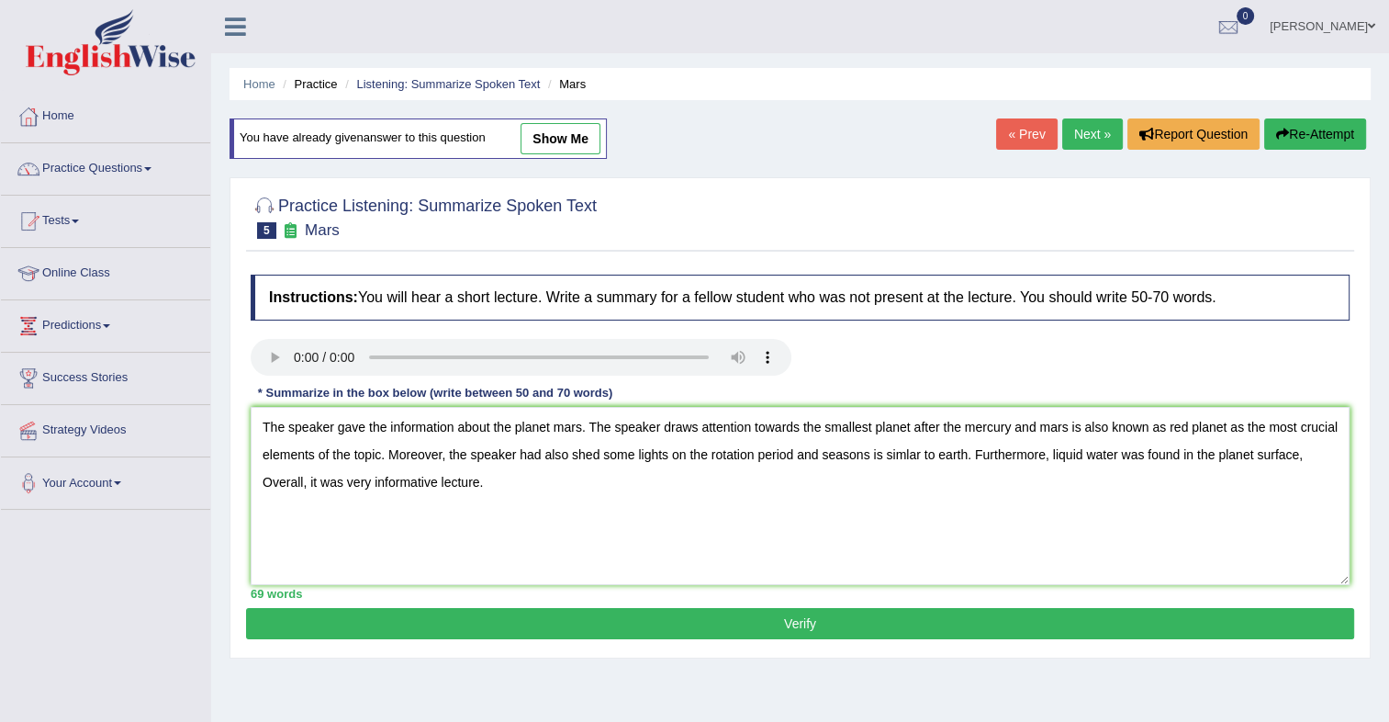
click at [962, 491] on textarea "The speaker gave the information about the planet mars. The speaker draws atten…" at bounding box center [800, 496] width 1099 height 178
click at [947, 455] on textarea "The speaker gave the information about the planet mars. The speaker draws atten…" at bounding box center [800, 496] width 1099 height 178
type textarea "The speaker gave the information about the planet mars. The speaker draws atten…"
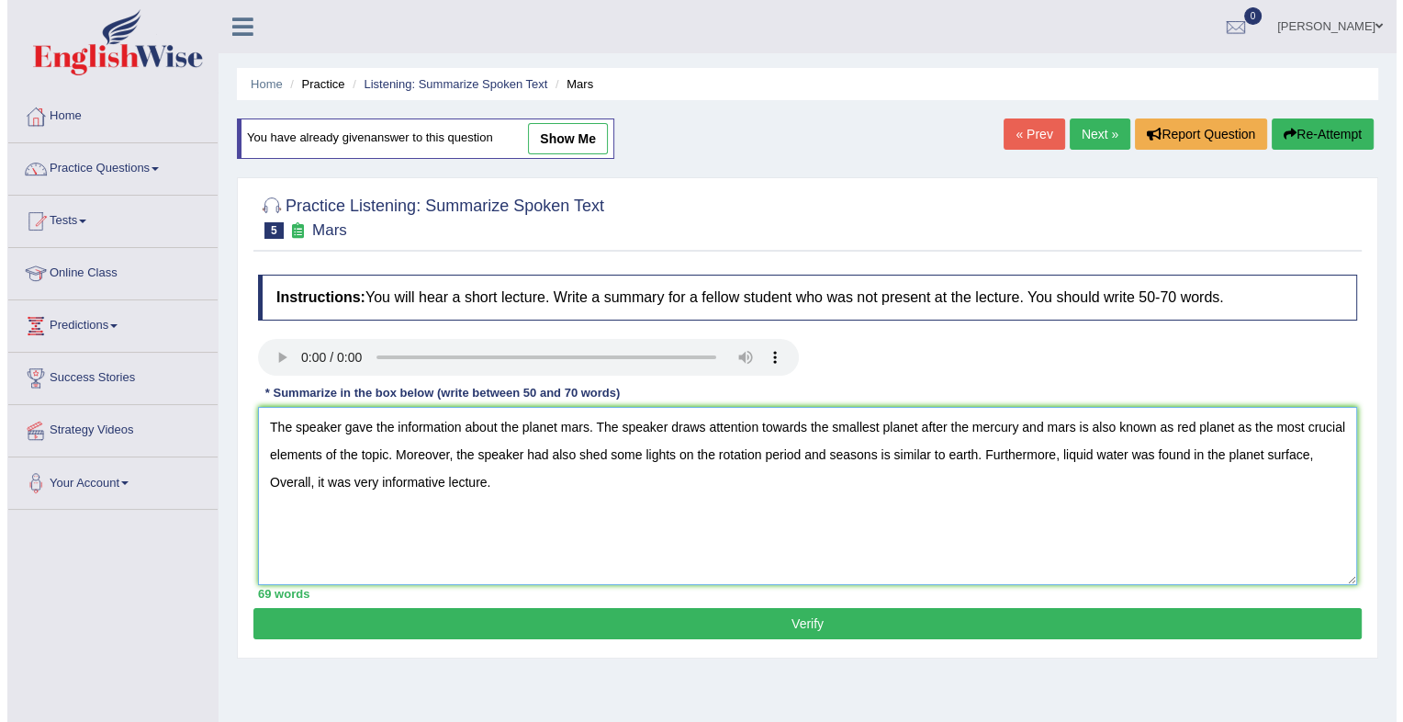
scroll to position [80, 0]
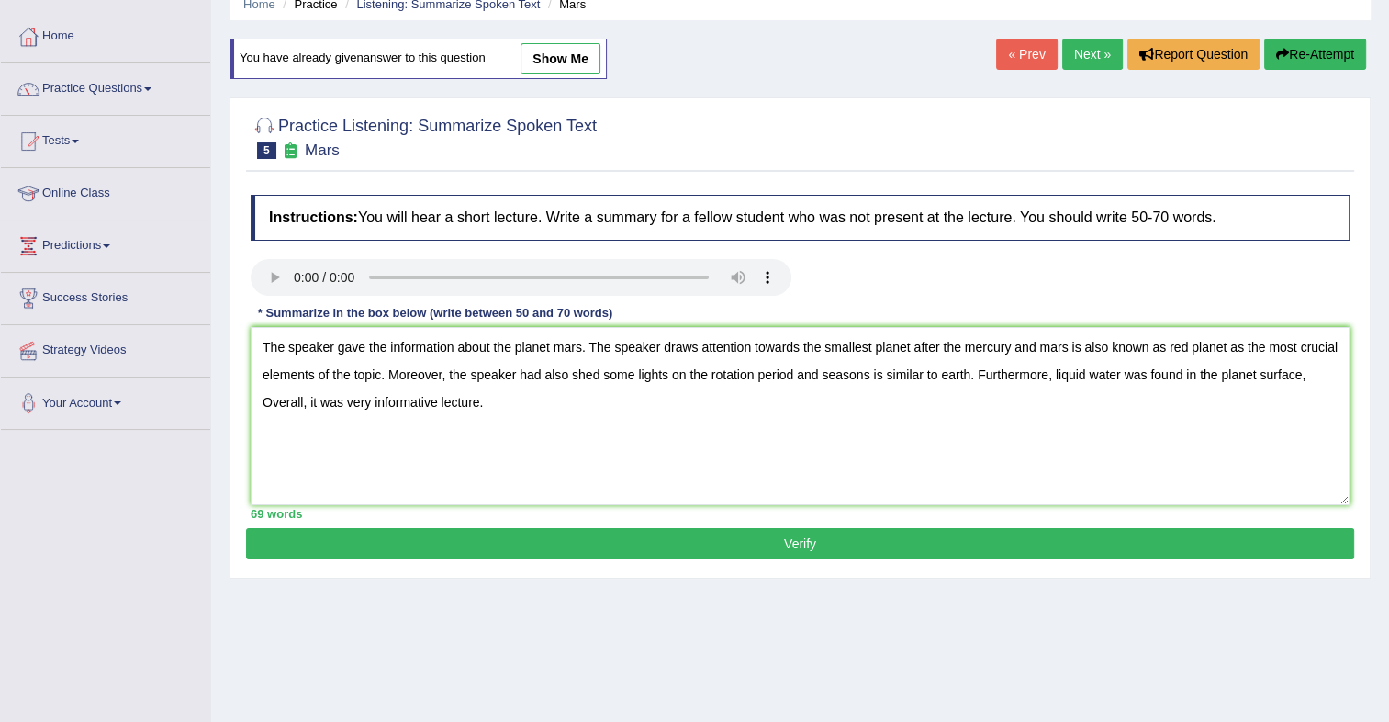
click at [808, 538] on button "Verify" at bounding box center [800, 543] width 1108 height 31
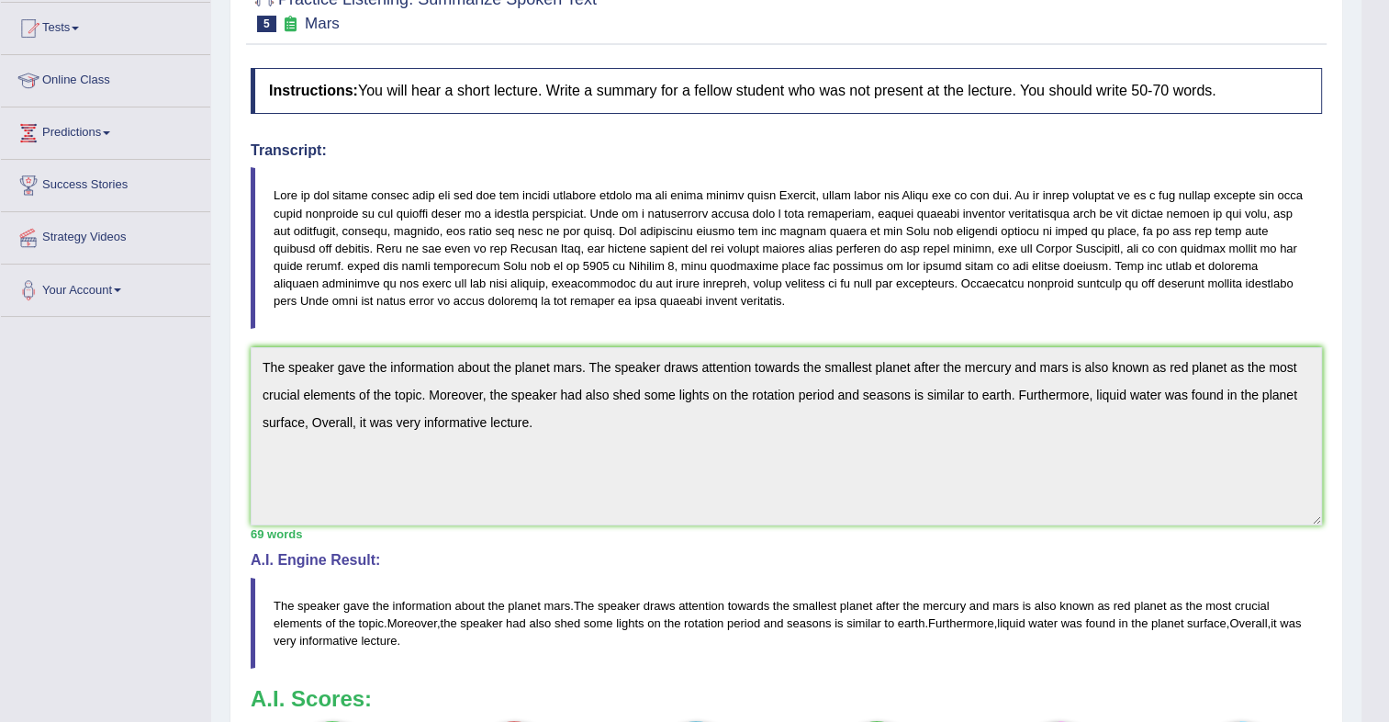
scroll to position [0, 0]
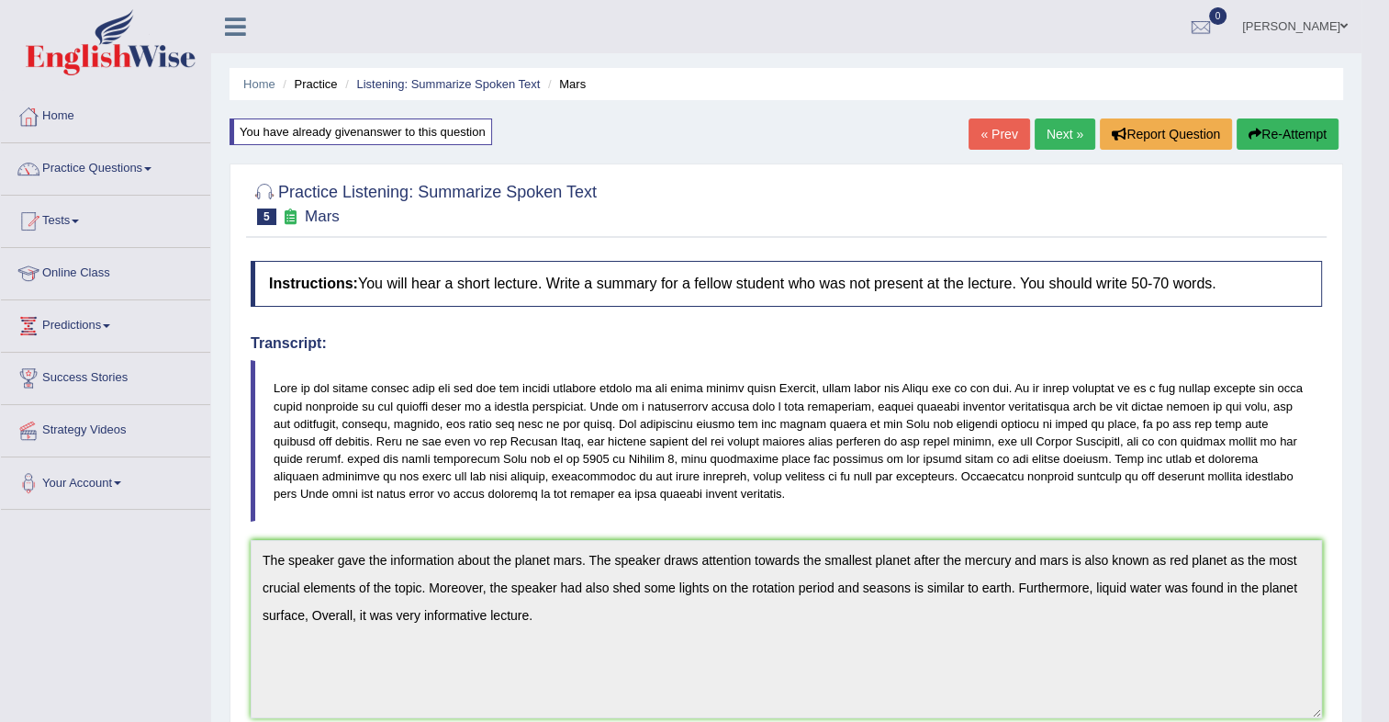
click at [1058, 123] on link "Next »" at bounding box center [1065, 133] width 61 height 31
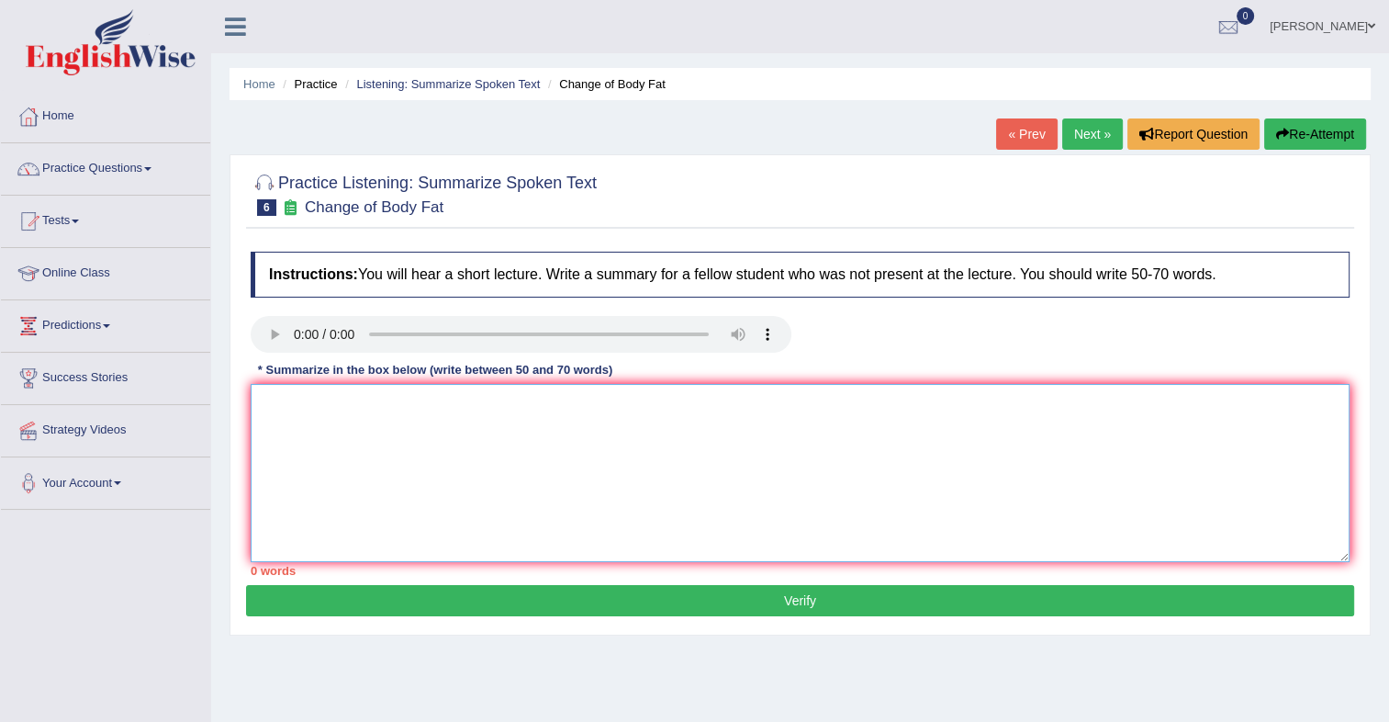
click at [370, 445] on textarea at bounding box center [800, 473] width 1099 height 178
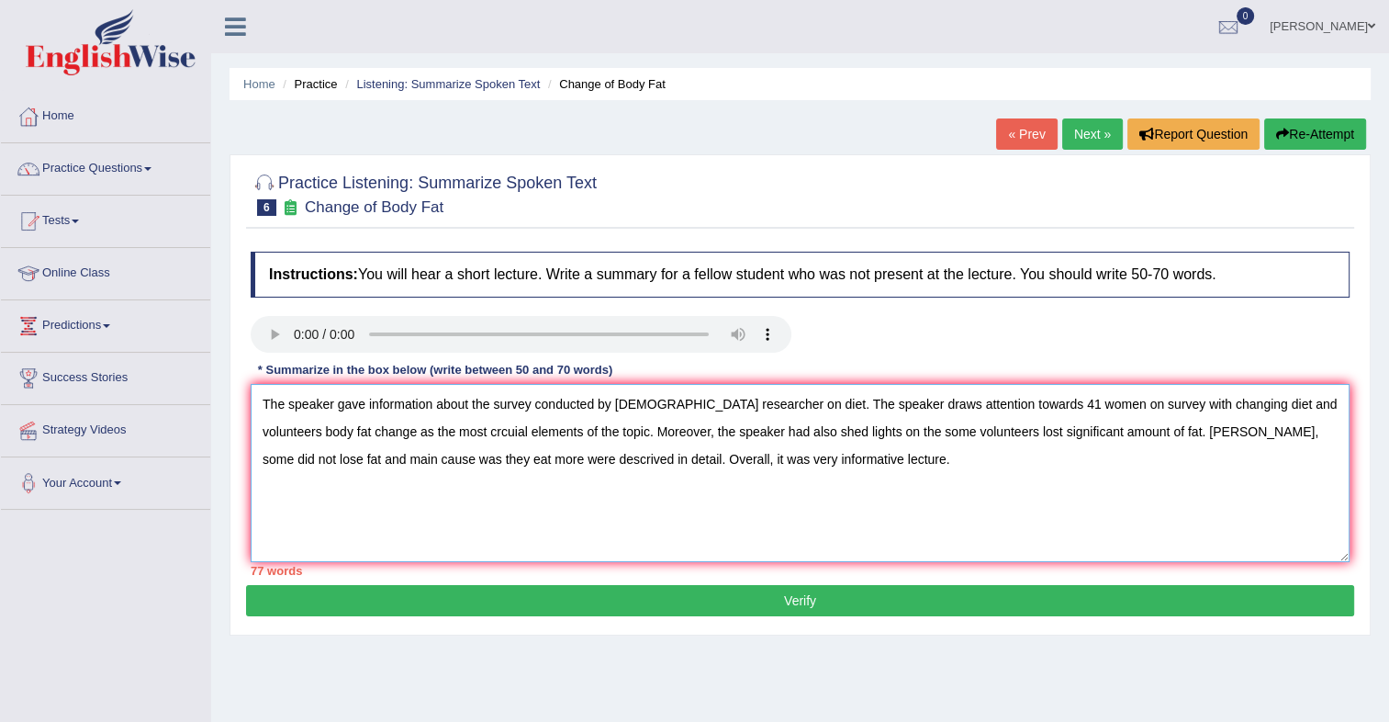
drag, startPoint x: 729, startPoint y: 404, endPoint x: 600, endPoint y: 405, distance: 129.5
click at [600, 405] on textarea "The speaker gave information about the survey conducted by canadian researcher …" at bounding box center [800, 473] width 1099 height 178
drag, startPoint x: 1106, startPoint y: 404, endPoint x: 1202, endPoint y: 402, distance: 95.5
click at [1202, 402] on textarea "The speaker gave information about the survey conducted on diet. The speaker dr…" at bounding box center [800, 473] width 1099 height 178
drag, startPoint x: 1088, startPoint y: 405, endPoint x: 1264, endPoint y: 387, distance: 176.3
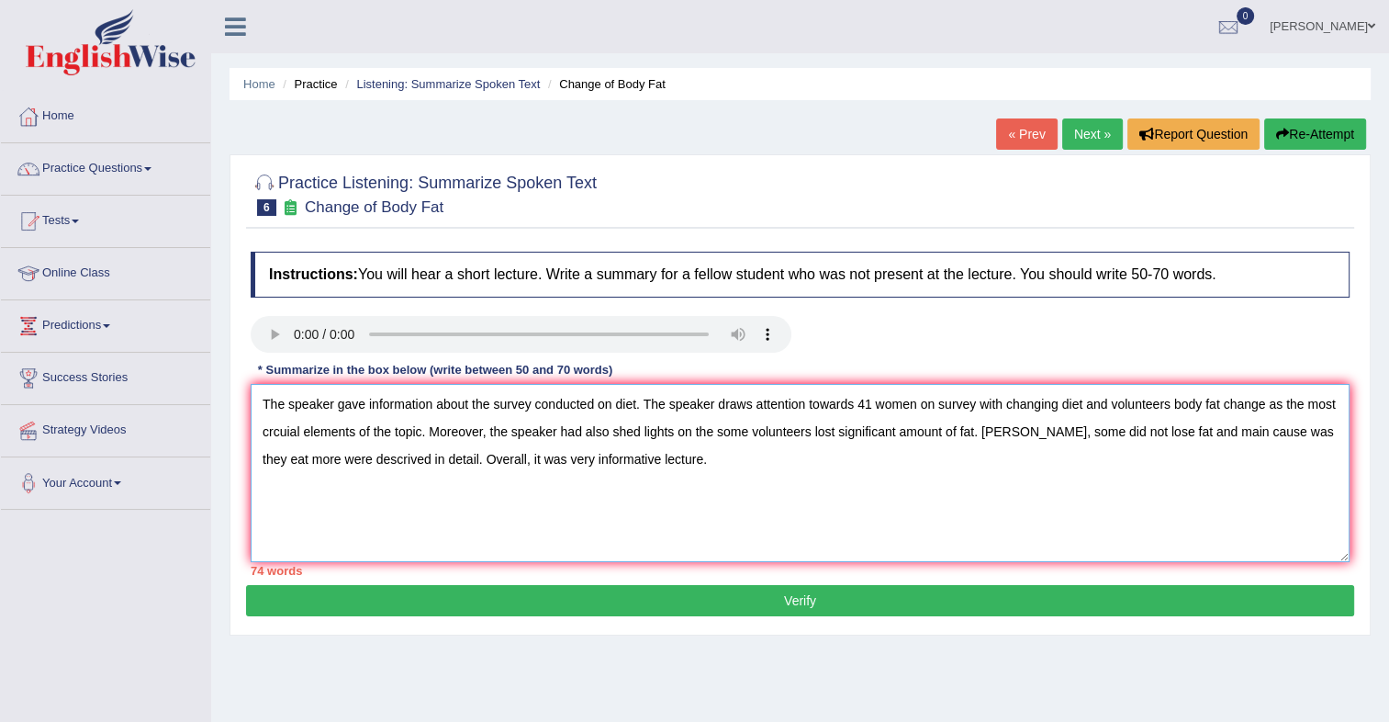
click at [1264, 387] on textarea "The speaker gave information about the survey conducted on diet. The speaker dr…" at bounding box center [800, 473] width 1099 height 178
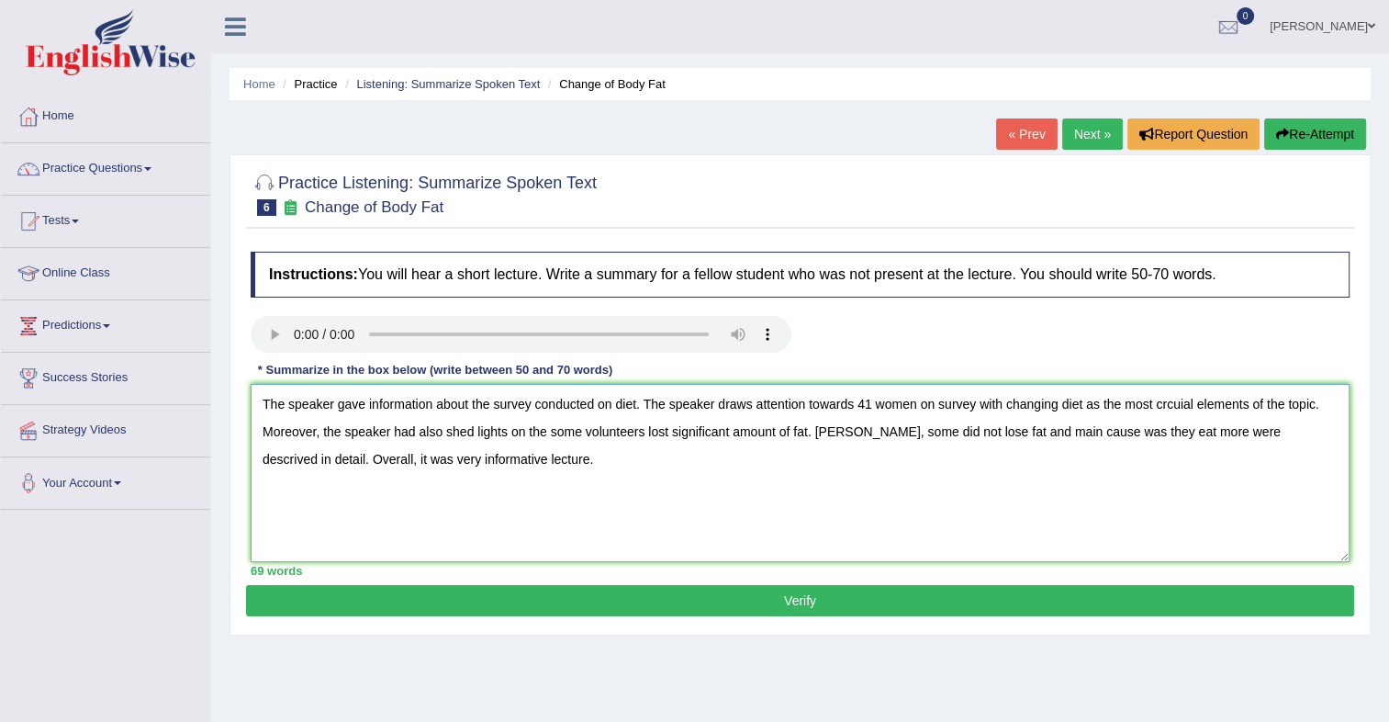
click at [1250, 410] on textarea "The speaker gave information about the survey conducted on diet. The speaker dr…" at bounding box center [800, 473] width 1099 height 178
click at [1282, 432] on textarea "The speaker gave information about the survey conducted on diet. The speaker dr…" at bounding box center [800, 473] width 1099 height 178
type textarea "The speaker gave information about the survey conducted on diet. The speaker dr…"
click at [700, 591] on button "Verify" at bounding box center [800, 600] width 1108 height 31
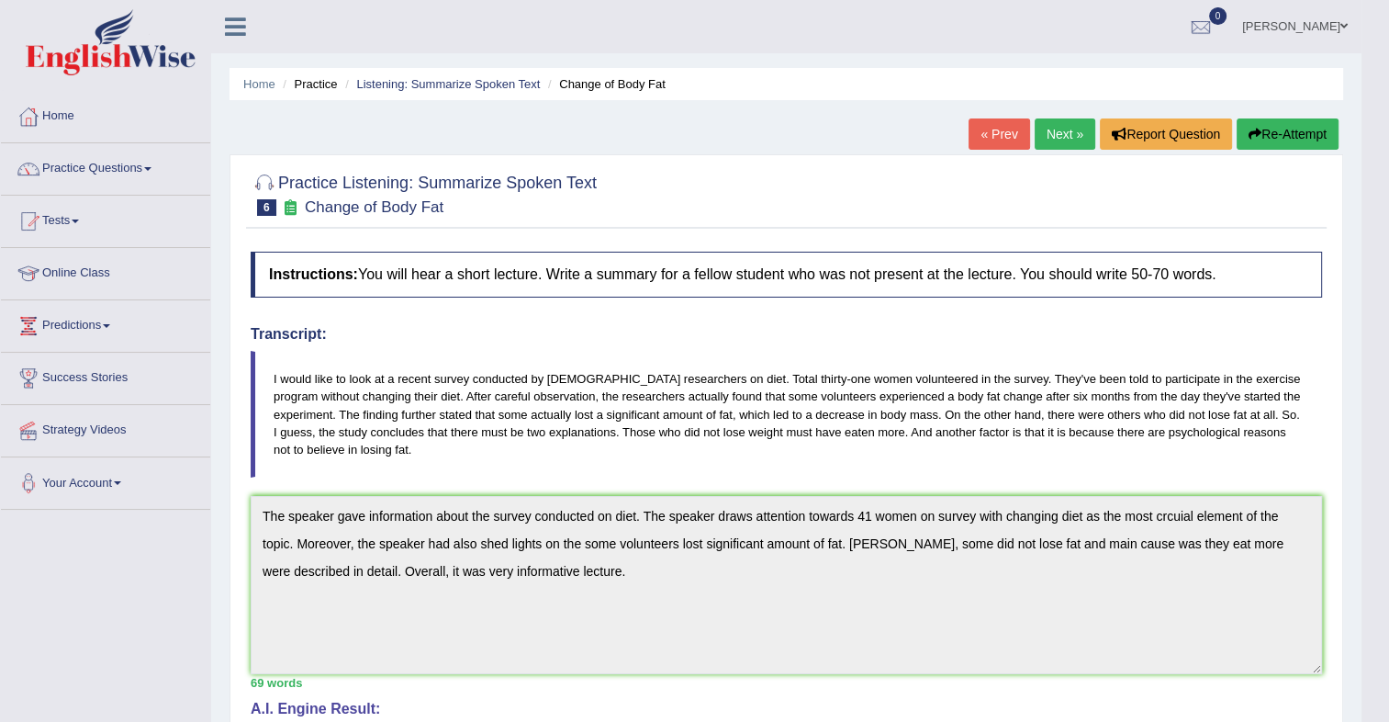
click at [1302, 141] on button "Re-Attempt" at bounding box center [1288, 133] width 102 height 31
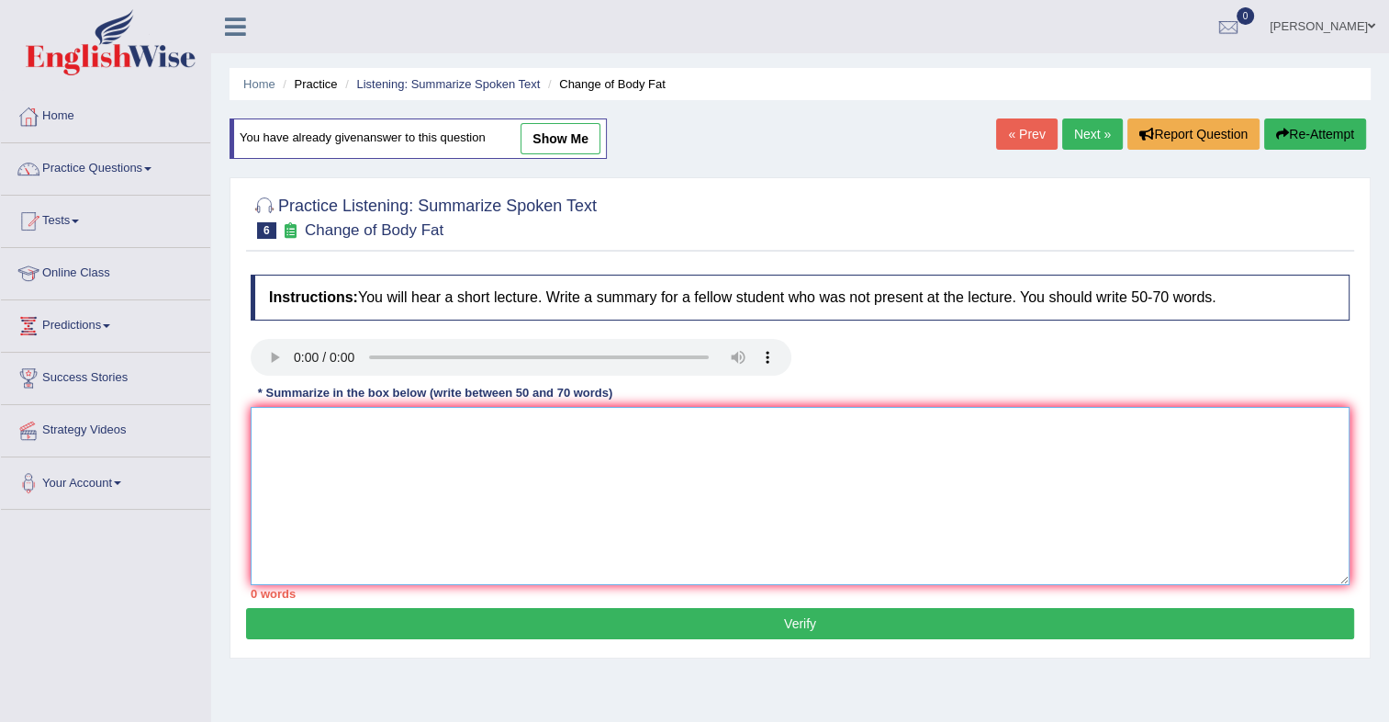
click at [601, 444] on textarea at bounding box center [800, 496] width 1099 height 178
paste textarea "The speaker gave information about the survey conducted on diet. The speaker dr…"
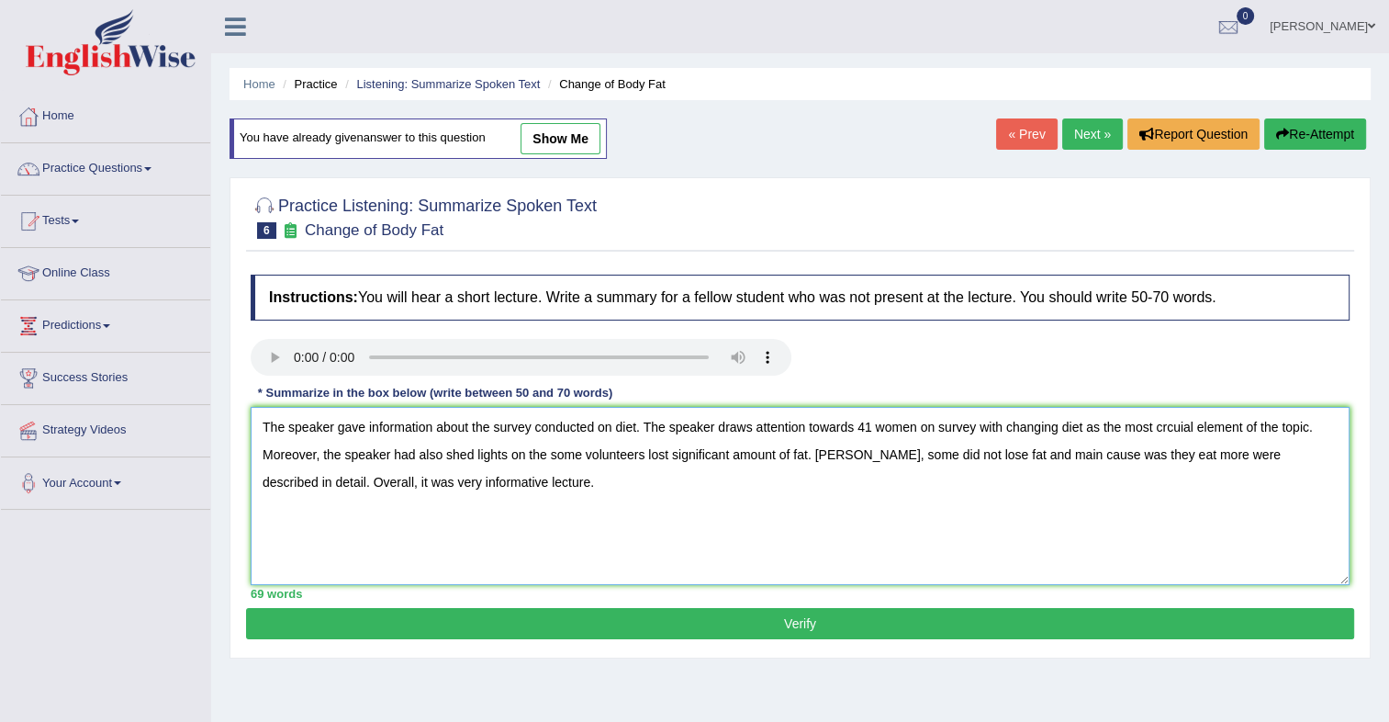
click at [1180, 434] on textarea "The speaker gave information about the survey conducted on diet. The speaker dr…" at bounding box center [800, 496] width 1099 height 178
click at [1183, 433] on textarea "The speaker gave information about the survey conducted on diet. The speaker dr…" at bounding box center [800, 496] width 1099 height 178
click at [1175, 428] on textarea "The speaker gave information about the survey conducted on diet. The speaker dr…" at bounding box center [800, 496] width 1099 height 178
click at [1174, 429] on textarea "The speaker gave information about the survey conducted on diet. The speaker dr…" at bounding box center [800, 496] width 1099 height 178
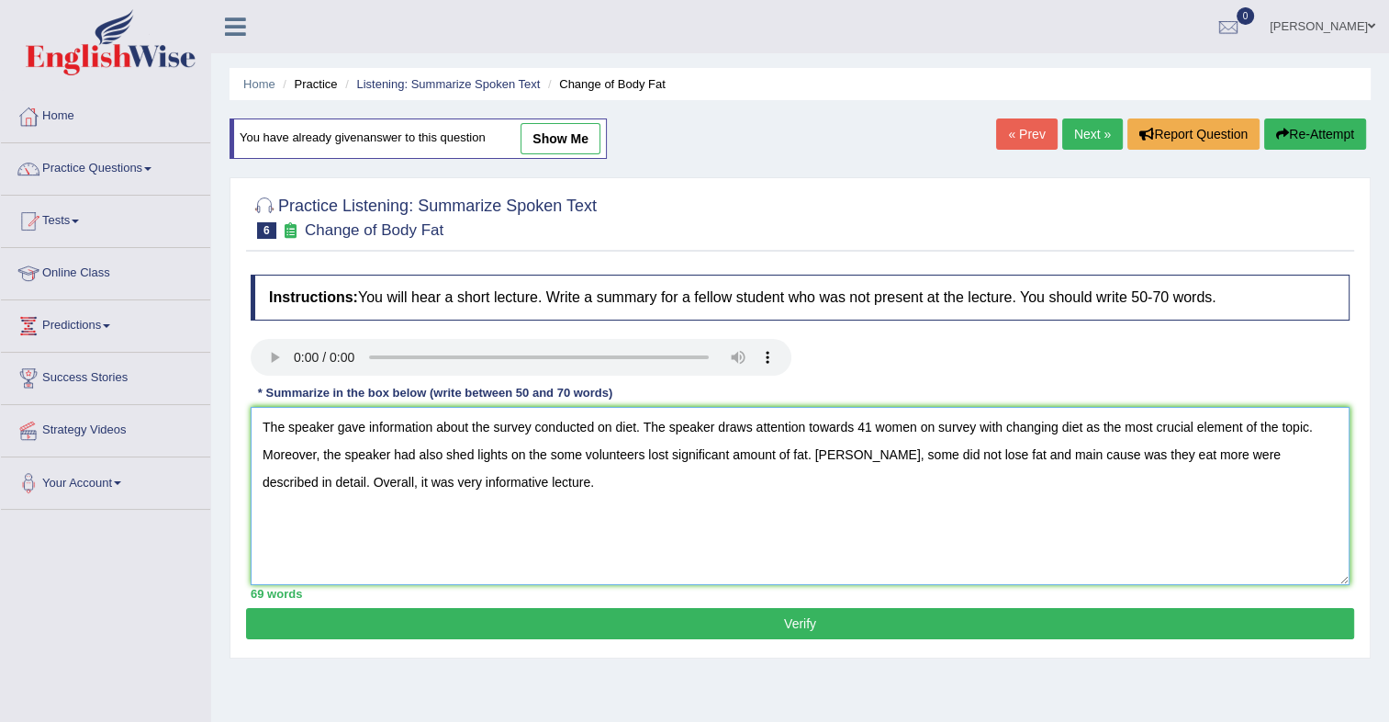
click at [854, 455] on textarea "The speaker gave information about the survey conducted on diet. The speaker dr…" at bounding box center [800, 496] width 1099 height 178
click at [535, 455] on textarea "The speaker gave information about the survey conducted on diet. The speaker dr…" at bounding box center [800, 496] width 1099 height 178
type textarea "The speaker gave information about the survey conducted on diet. The speaker dr…"
click at [772, 615] on button "Verify" at bounding box center [800, 623] width 1108 height 31
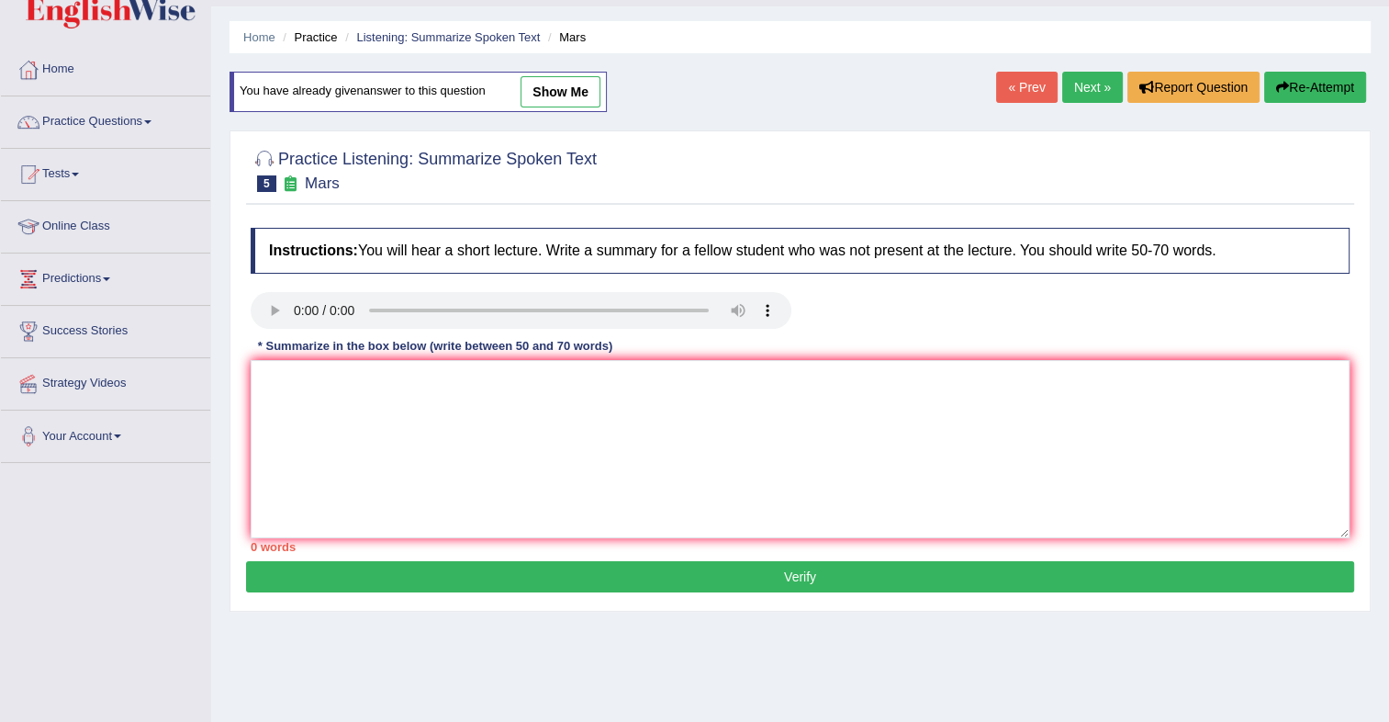
scroll to position [55, 0]
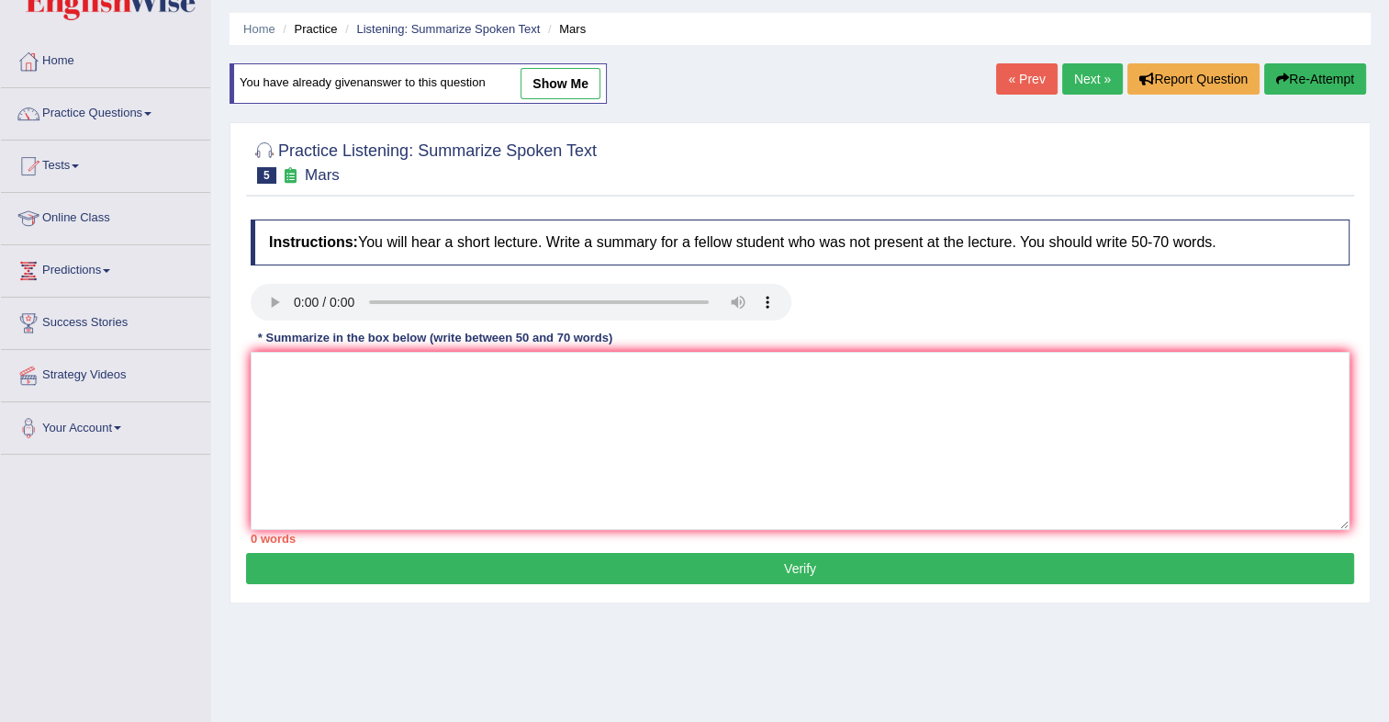
click at [572, 79] on link "show me" at bounding box center [561, 83] width 80 height 31
type textarea "The speaker gave the information about the planet mars. The speaker draws atten…"
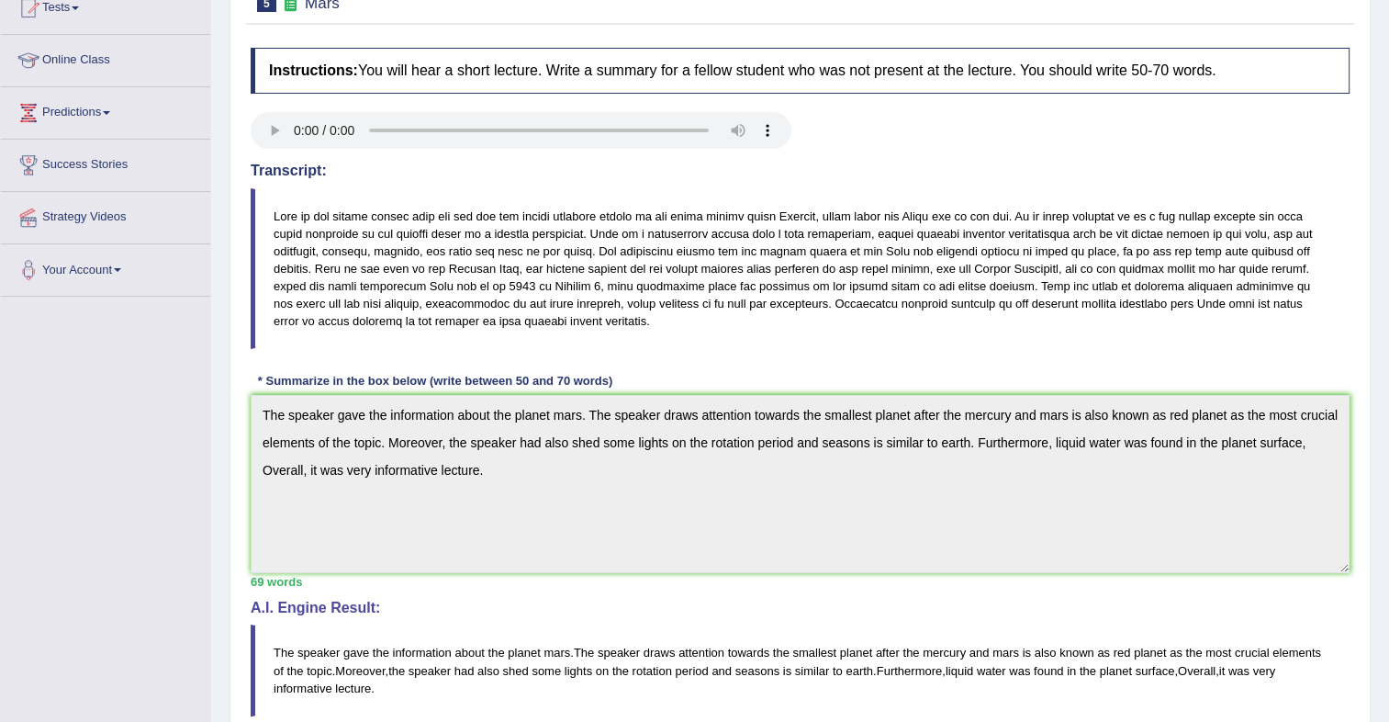
scroll to position [0, 0]
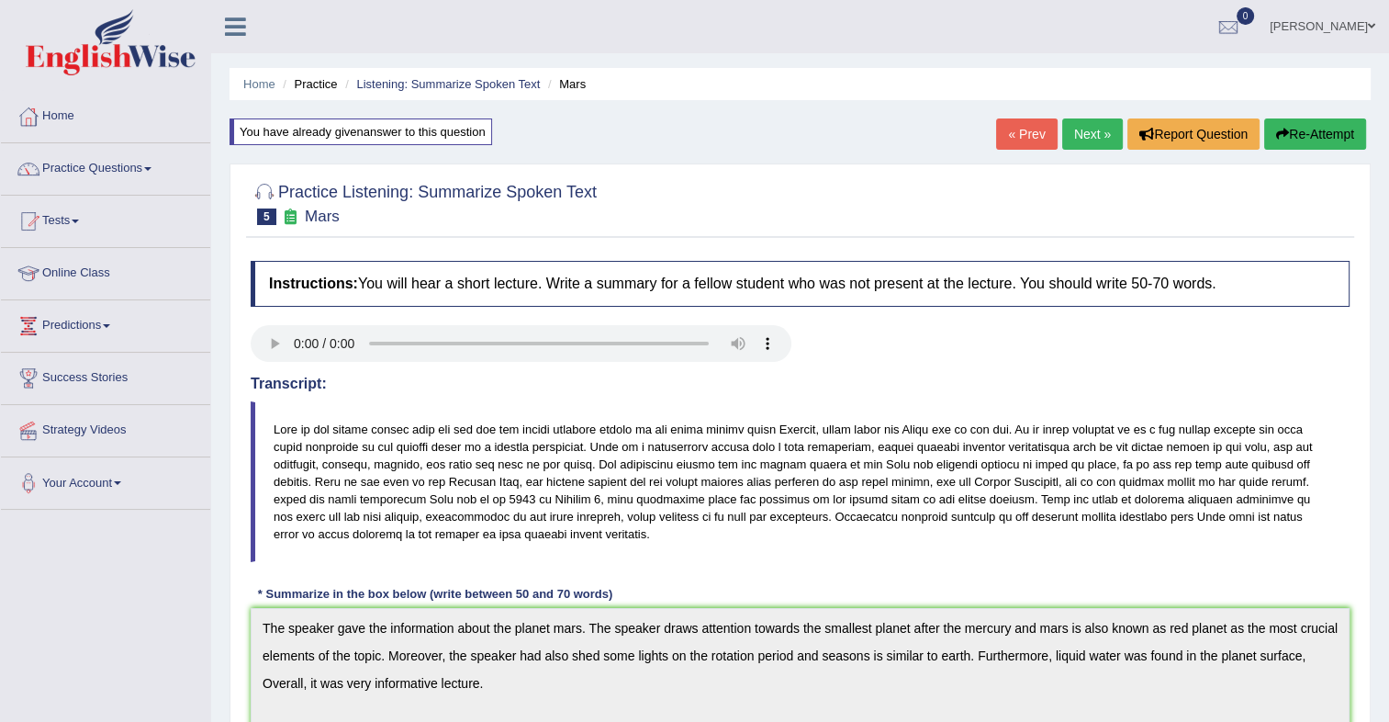
click at [1322, 118] on button "Re-Attempt" at bounding box center [1315, 133] width 102 height 31
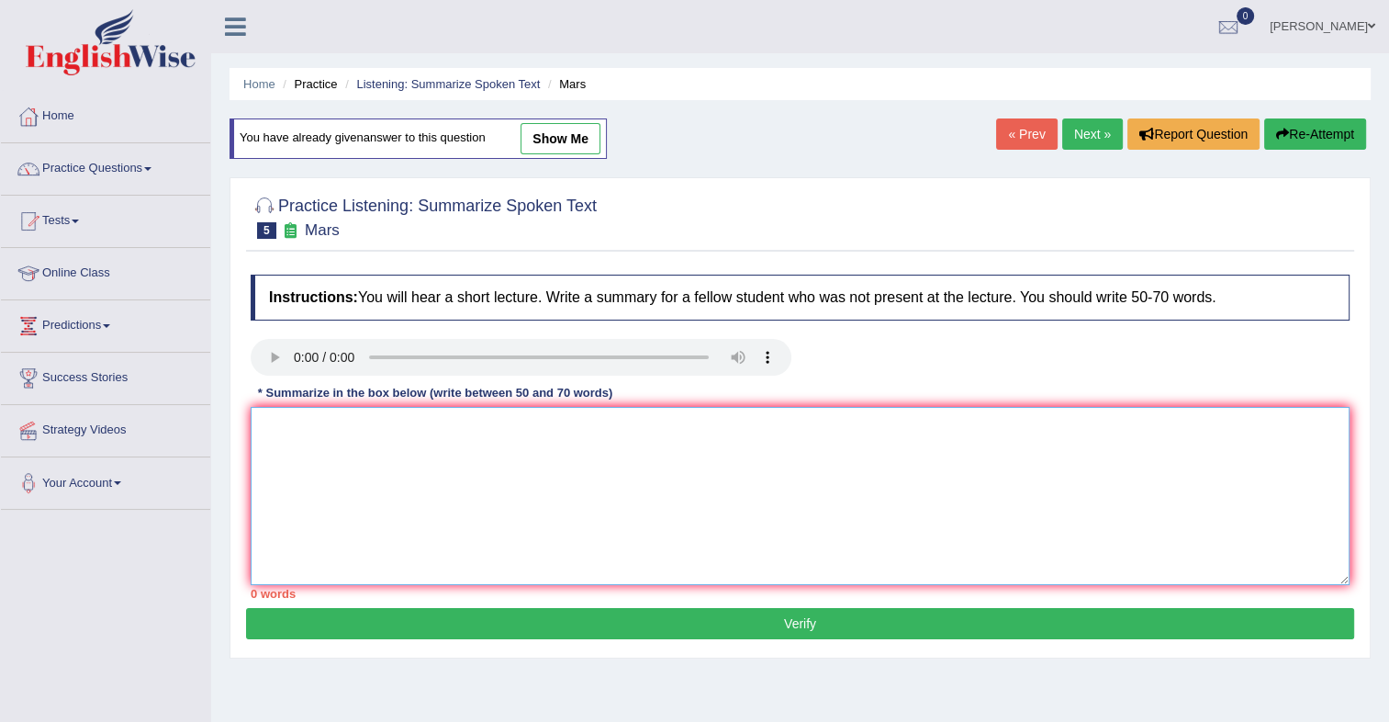
click at [427, 442] on textarea at bounding box center [800, 496] width 1099 height 178
paste textarea "The speaker gave the information about the planet mars. The speaker draws atten…"
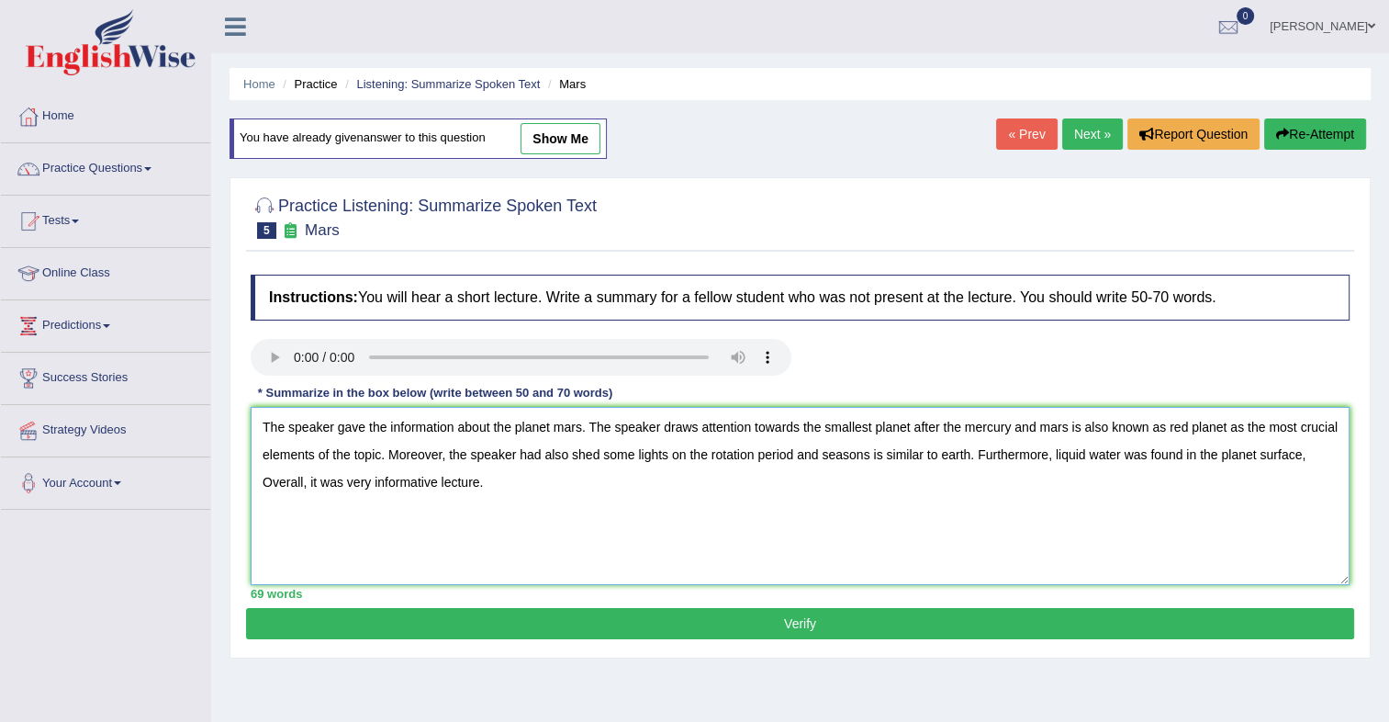
click at [309, 488] on textarea "The speaker gave the information about the planet mars. The speaker draws atten…" at bounding box center [800, 496] width 1099 height 178
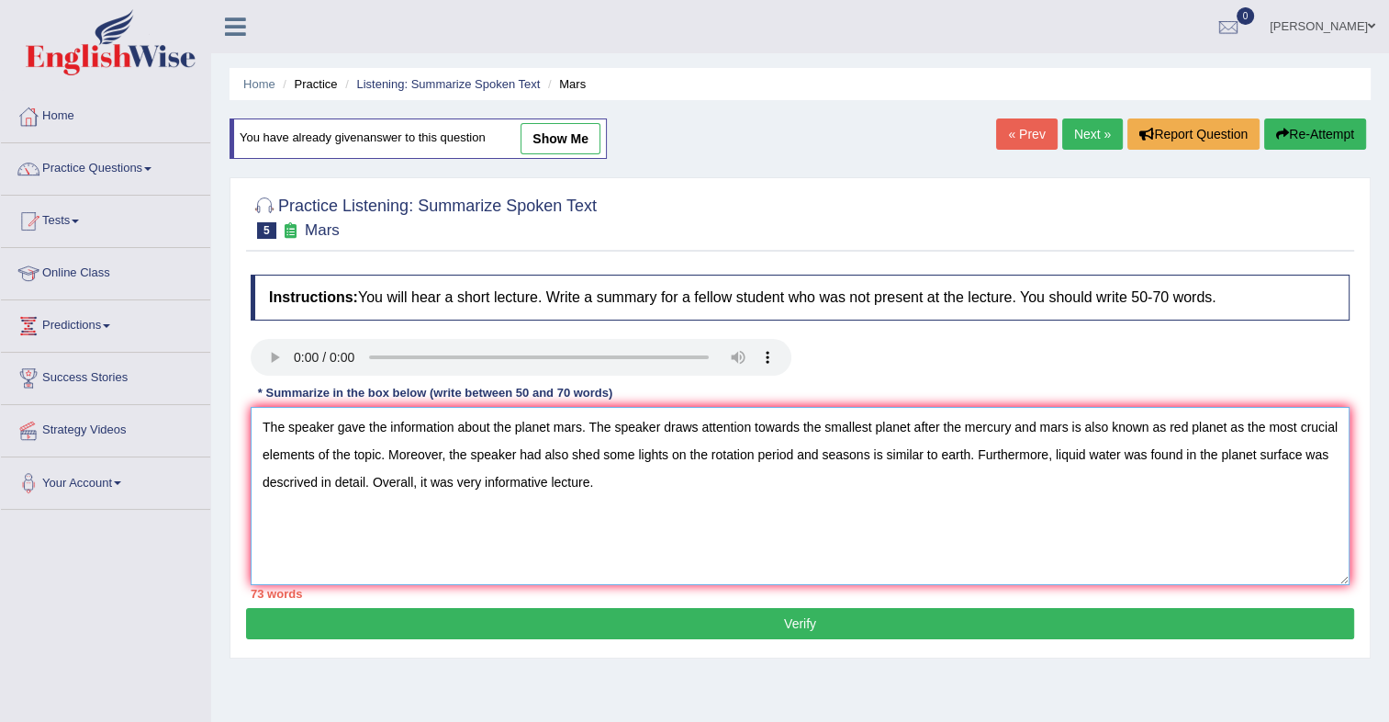
drag, startPoint x: 837, startPoint y: 451, endPoint x: 910, endPoint y: 444, distance: 73.7
click at [910, 444] on textarea "The speaker gave the information about the planet mars. The speaker draws atten…" at bounding box center [800, 496] width 1099 height 178
click at [302, 480] on textarea "The speaker gave the information about the planet mars. The speaker draws atten…" at bounding box center [800, 496] width 1099 height 178
click at [525, 428] on textarea "The speaker gave the information about the planet mars. The speaker draws atten…" at bounding box center [800, 496] width 1099 height 178
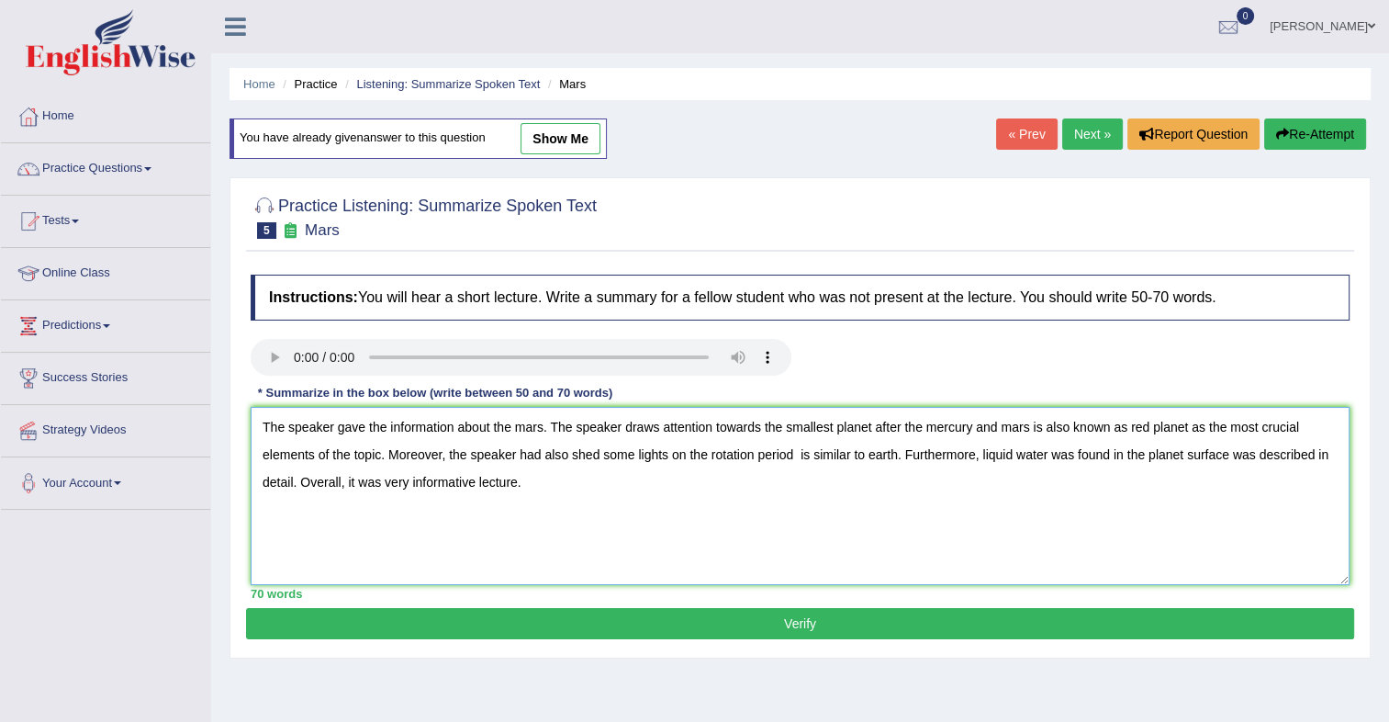
type textarea "The speaker gave the information about the mars. The speaker draws attention to…"
click at [788, 629] on button "Verify" at bounding box center [800, 623] width 1108 height 31
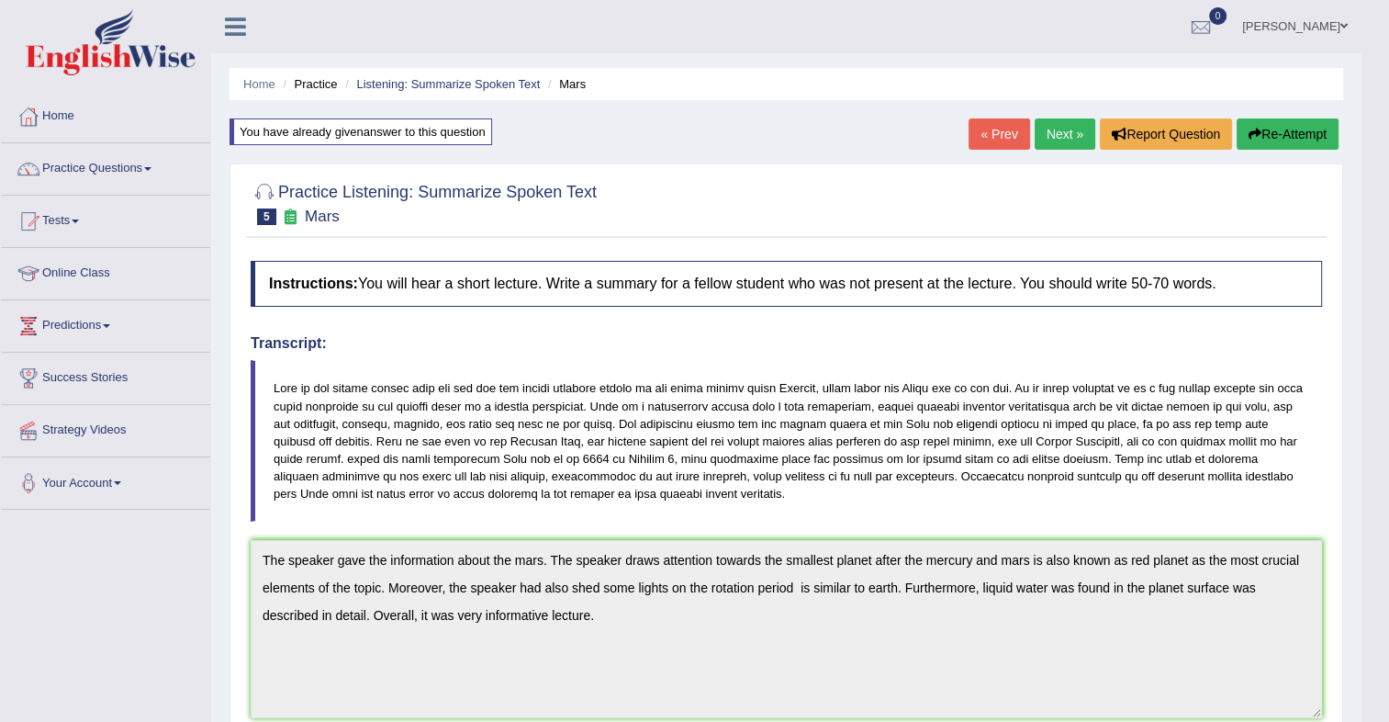
click at [1275, 121] on button "Re-Attempt" at bounding box center [1288, 133] width 102 height 31
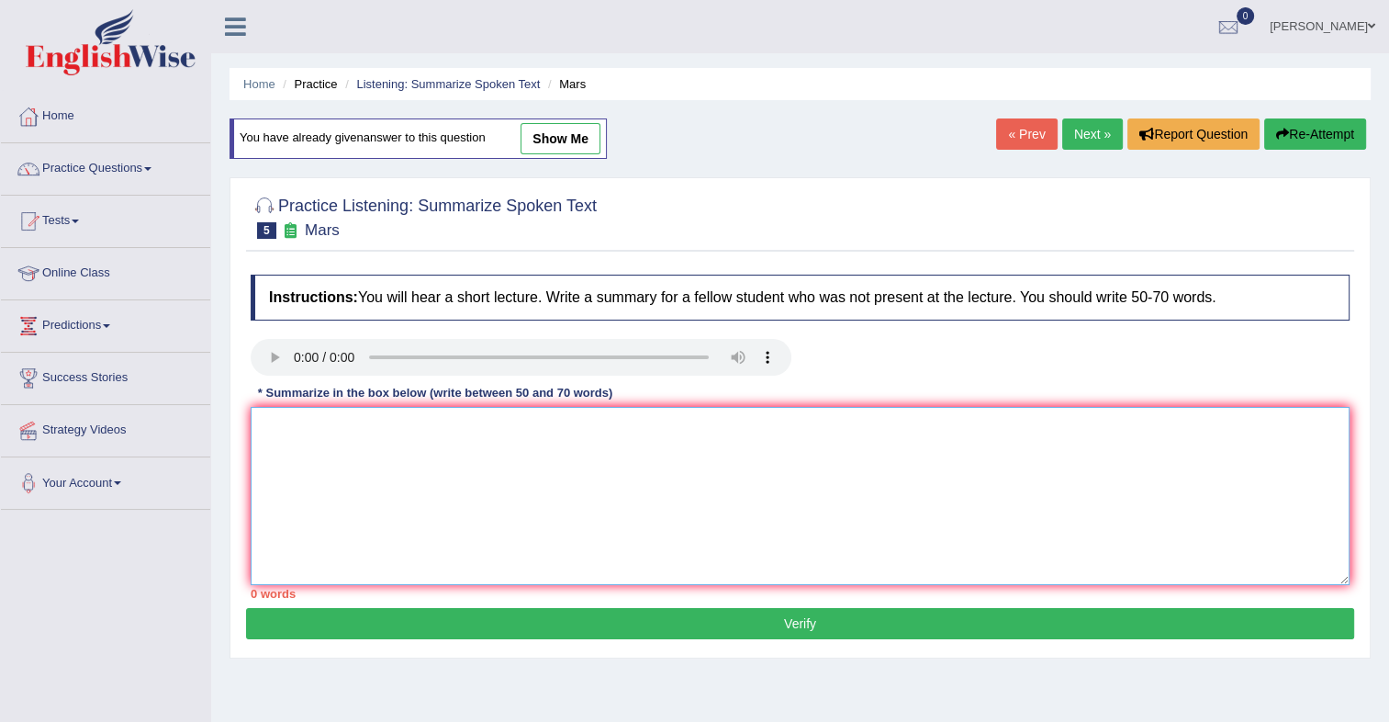
click at [441, 456] on textarea at bounding box center [800, 496] width 1099 height 178
paste textarea "The speaker gave the information about the planet mars. The speaker draws atten…"
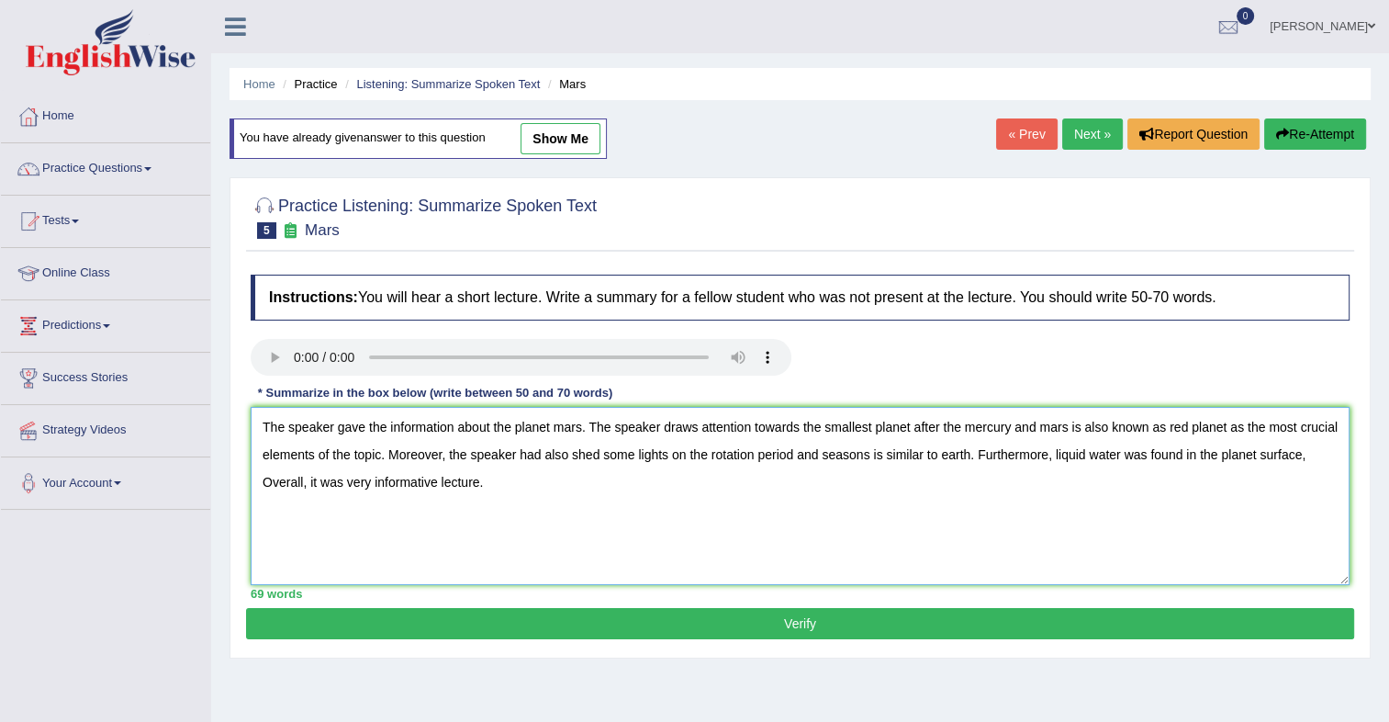
type textarea "The speaker gave the information about the planet mars. The speaker draws atten…"
click at [663, 620] on button "Verify" at bounding box center [800, 623] width 1108 height 31
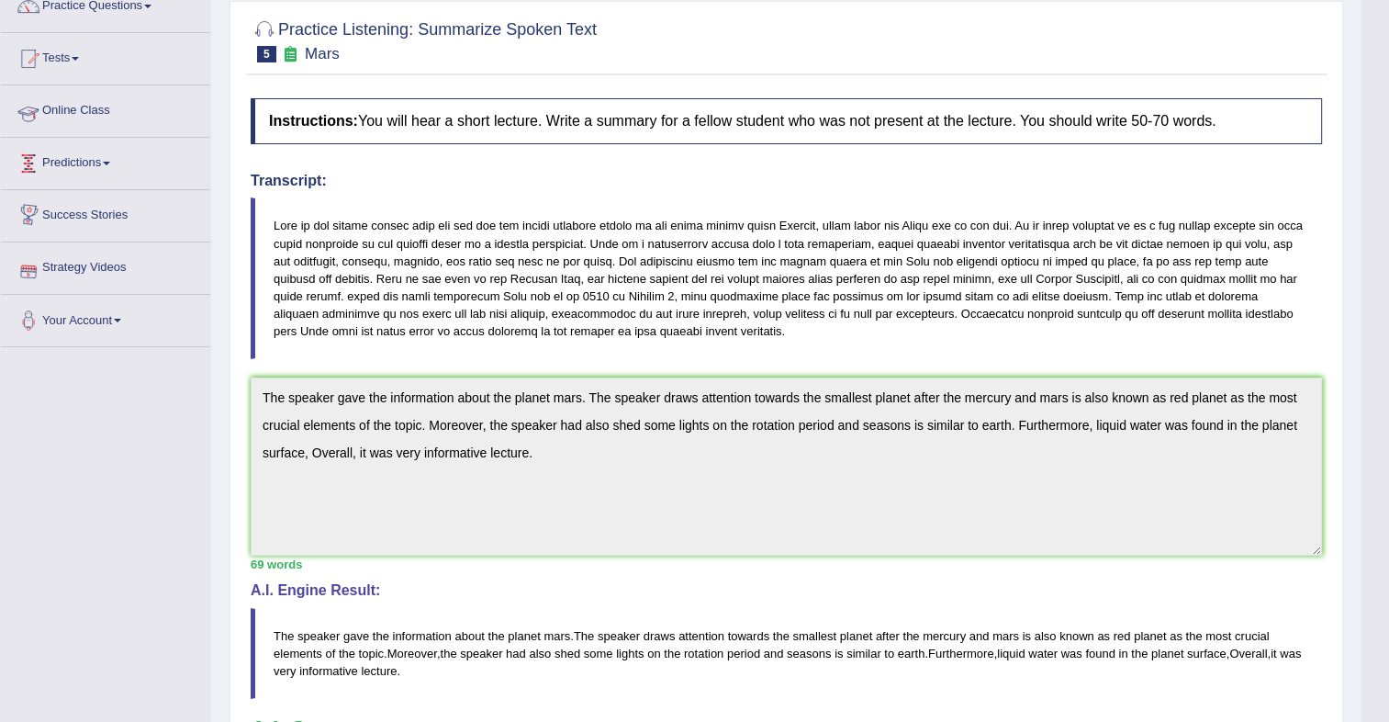
scroll to position [152, 0]
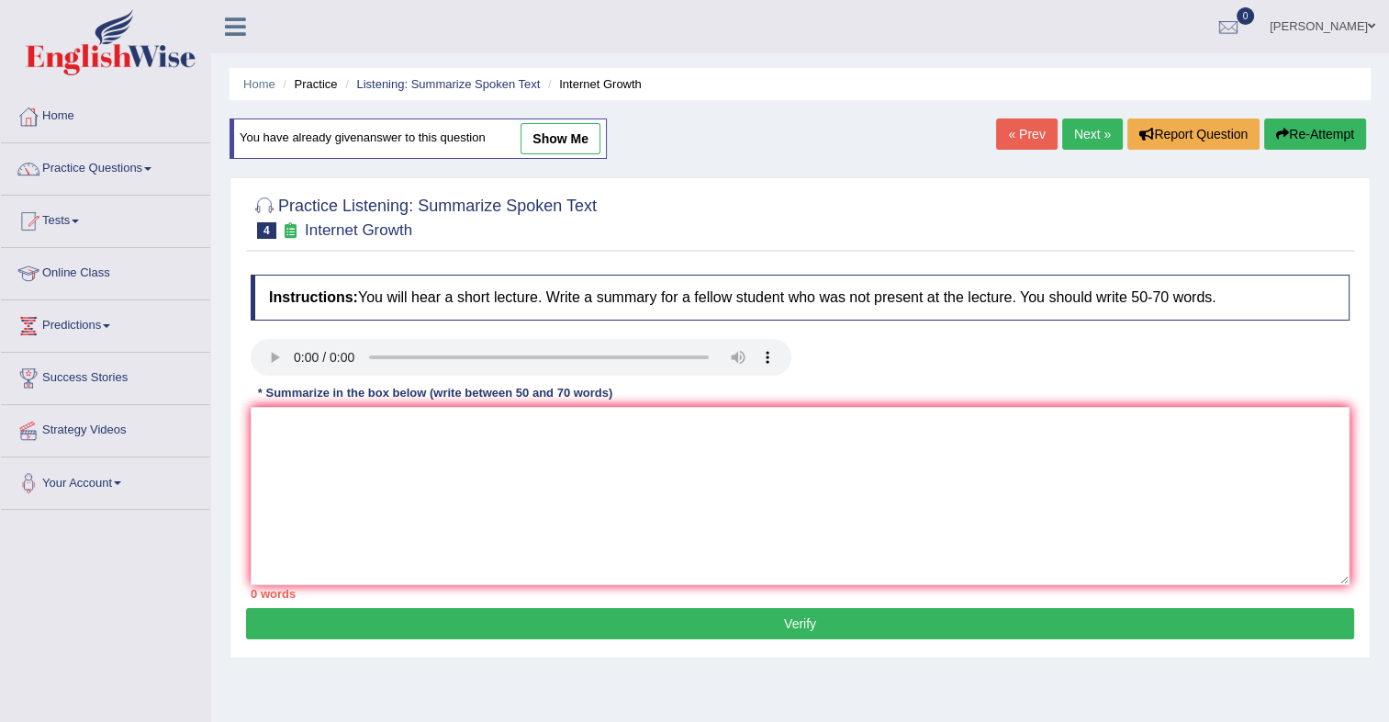
click at [564, 130] on link "show me" at bounding box center [561, 138] width 80 height 31
type textarea "The speaker gave information about the rapid expansion of the internet. The spe…"
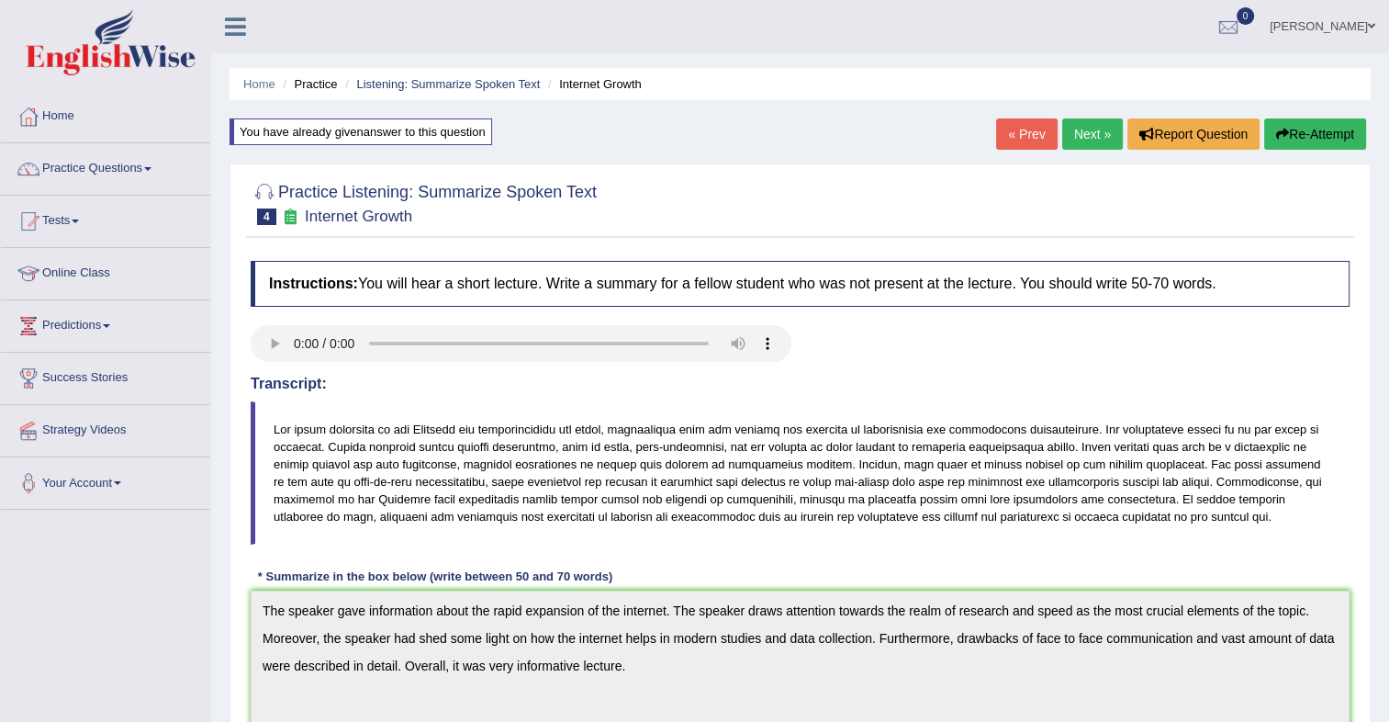
click at [1144, 13] on ul "Sudipa Khatri Toggle navigation Username: sudipa_parramatta Access Type: Online…" at bounding box center [977, 26] width 825 height 52
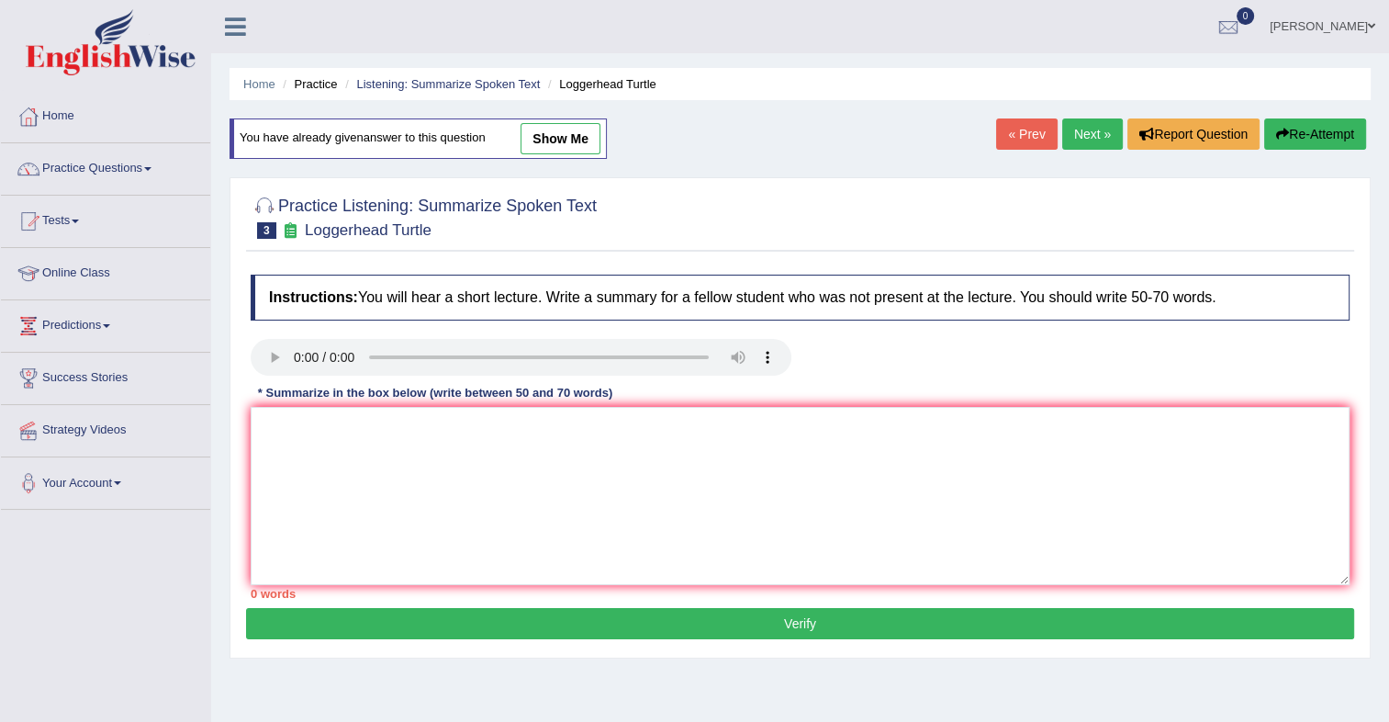
click at [567, 130] on link "show me" at bounding box center [561, 138] width 80 height 31
type textarea "The speaker gave the information about young turtles. The speaker draws attenti…"
click at [567, 127] on link "show me" at bounding box center [561, 138] width 80 height 31
type textarea "The speaker gave the information about the suicide committed by the 150,000 far…"
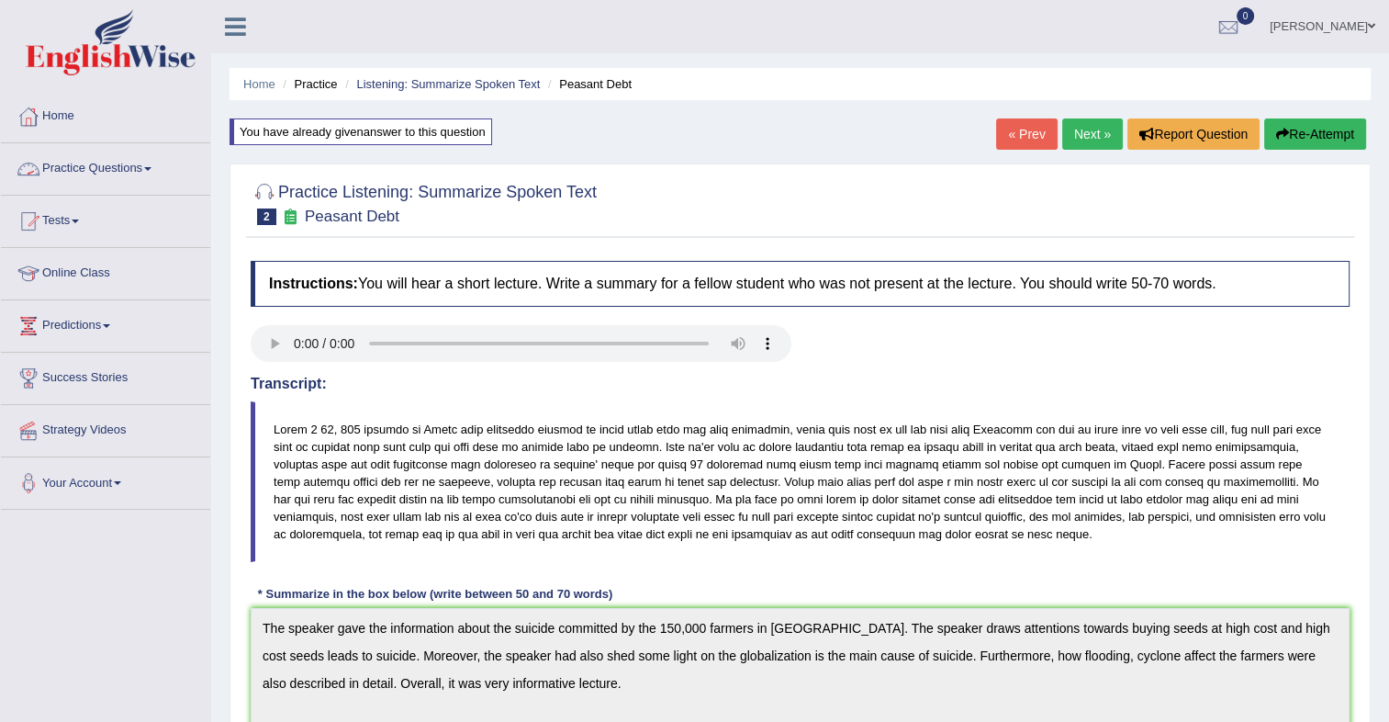
click at [155, 165] on link "Practice Questions" at bounding box center [105, 166] width 209 height 46
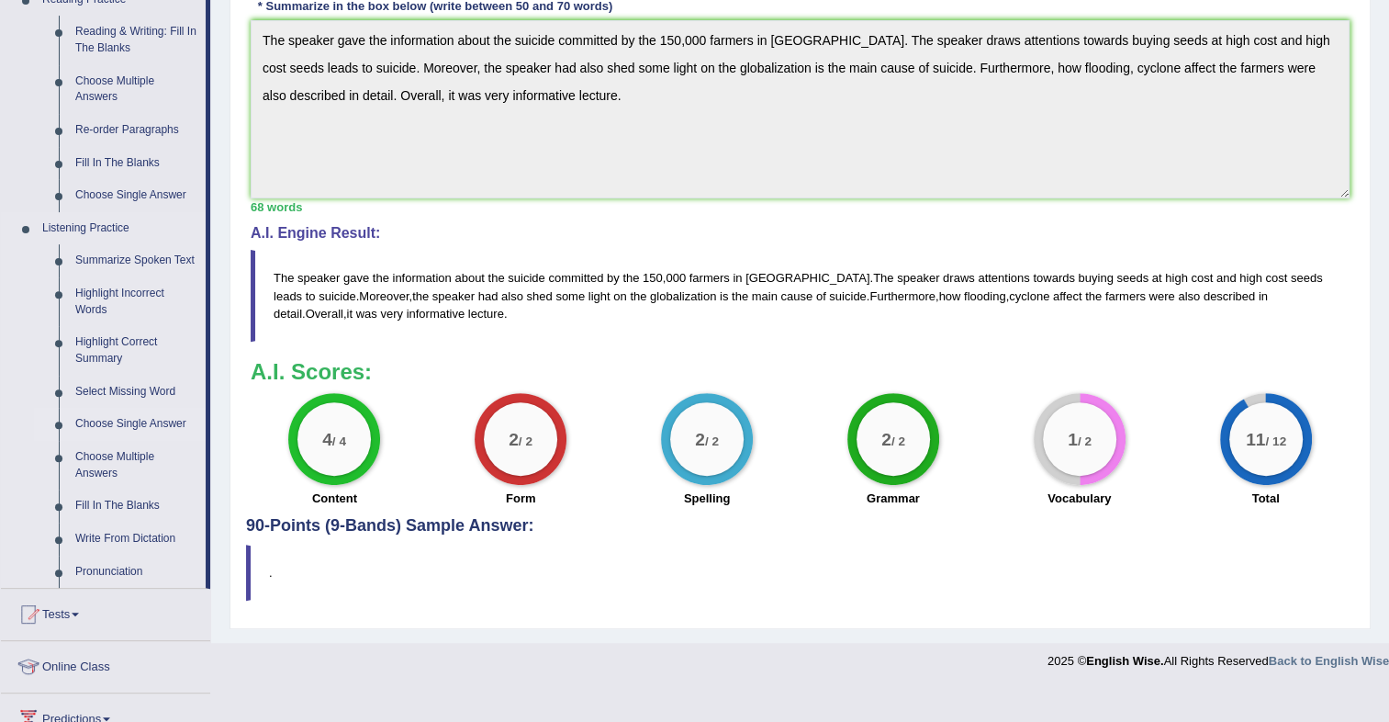
scroll to position [591, 0]
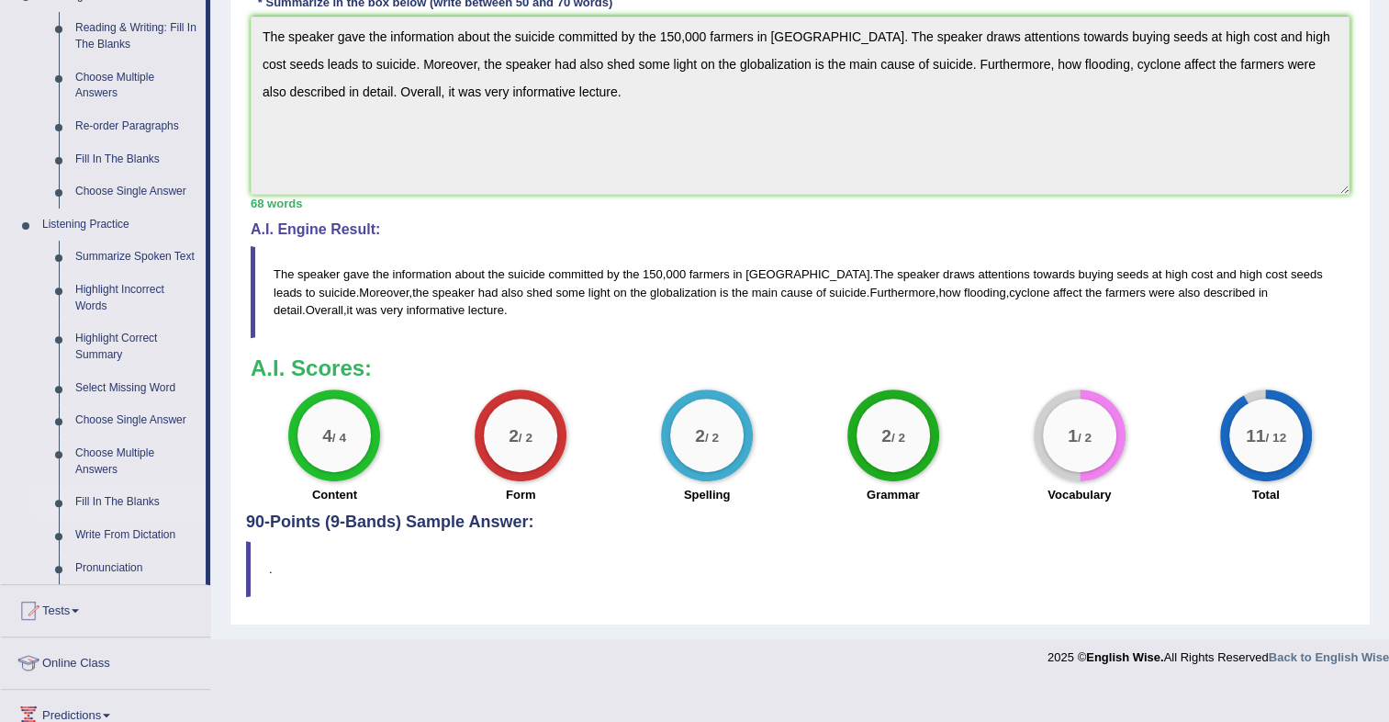
click at [93, 497] on link "Fill In The Blanks" at bounding box center [136, 502] width 139 height 33
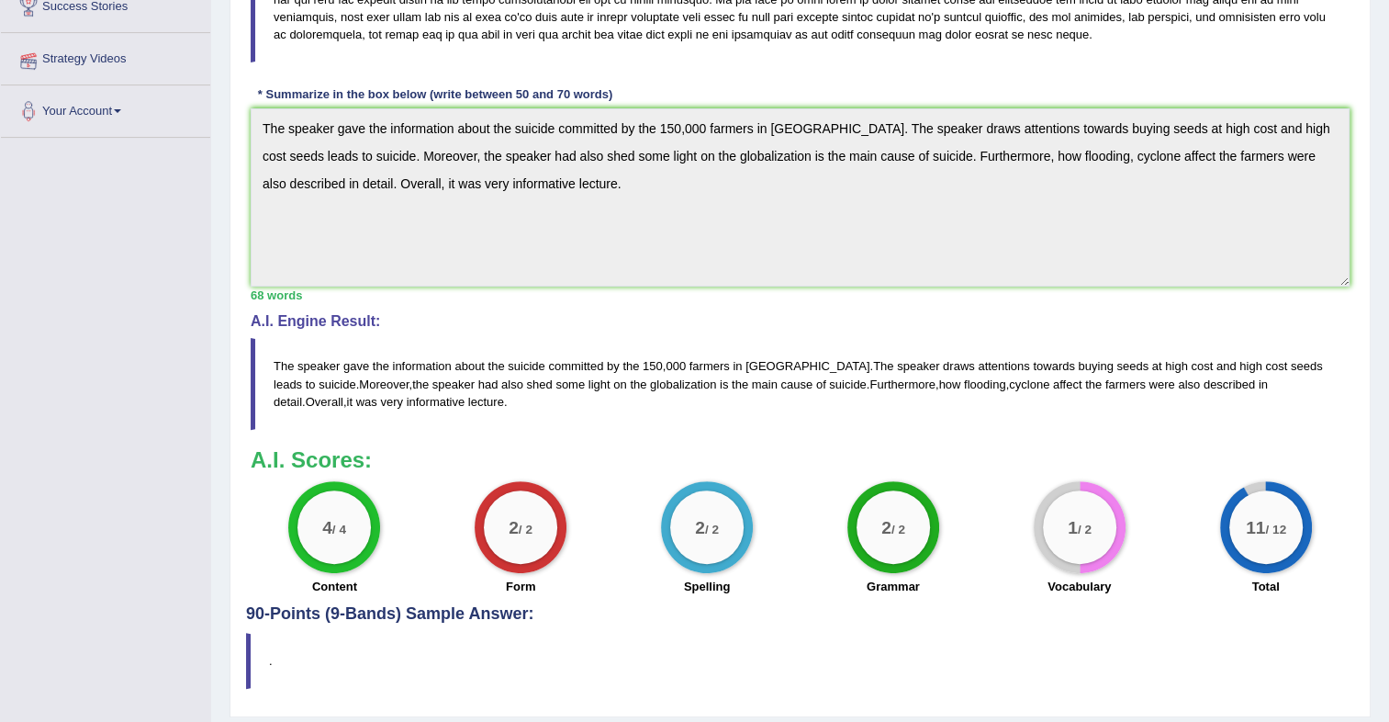
scroll to position [244, 0]
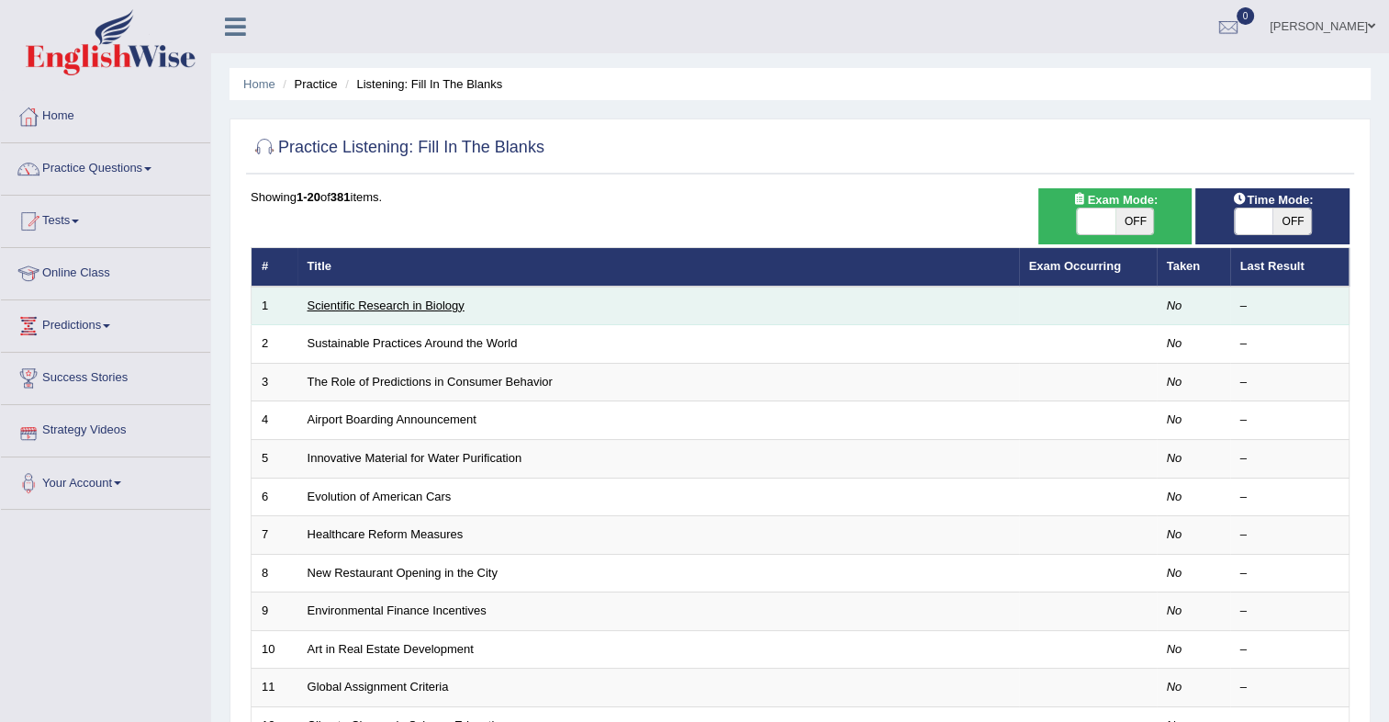
click at [403, 299] on link "Scientific Research in Biology" at bounding box center [386, 305] width 157 height 14
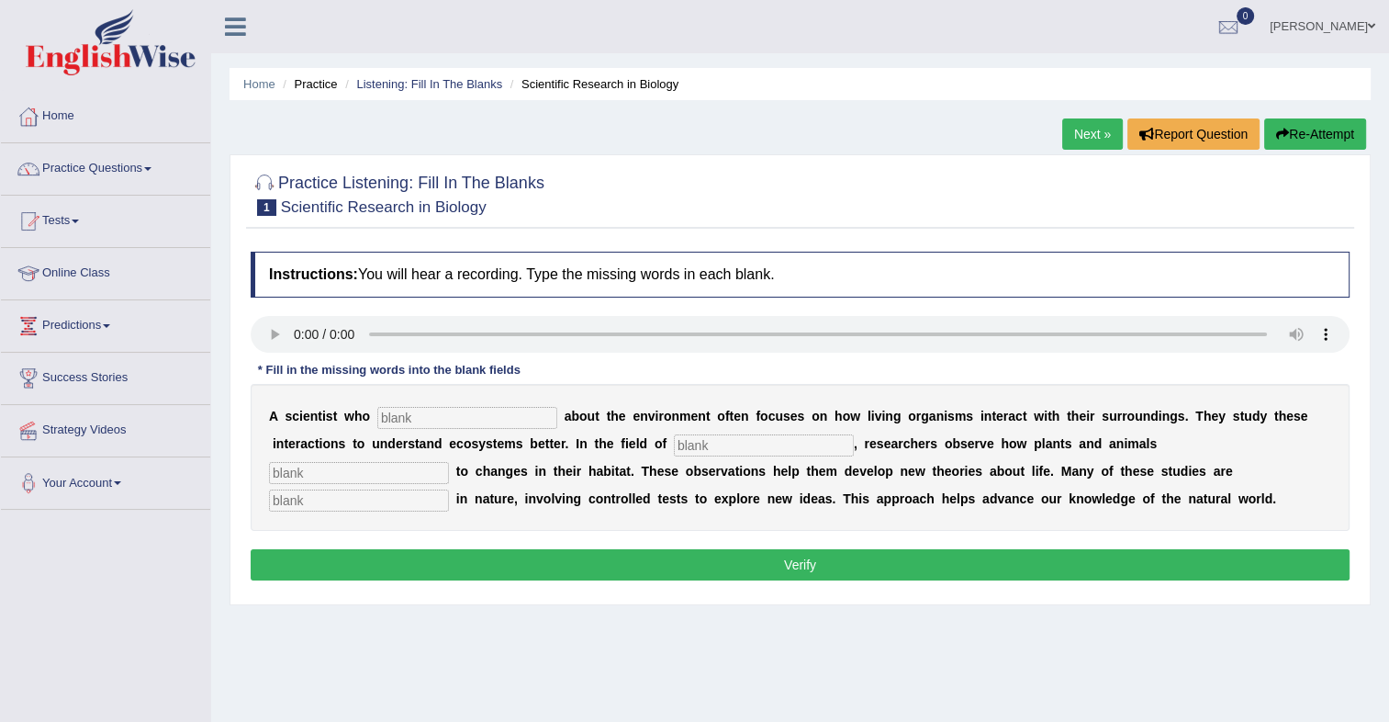
click at [440, 411] on input "text" at bounding box center [467, 418] width 180 height 22
type input "cares"
click at [674, 444] on input "text" at bounding box center [764, 445] width 180 height 22
type input "biology"
click at [449, 462] on input "text" at bounding box center [359, 473] width 180 height 22
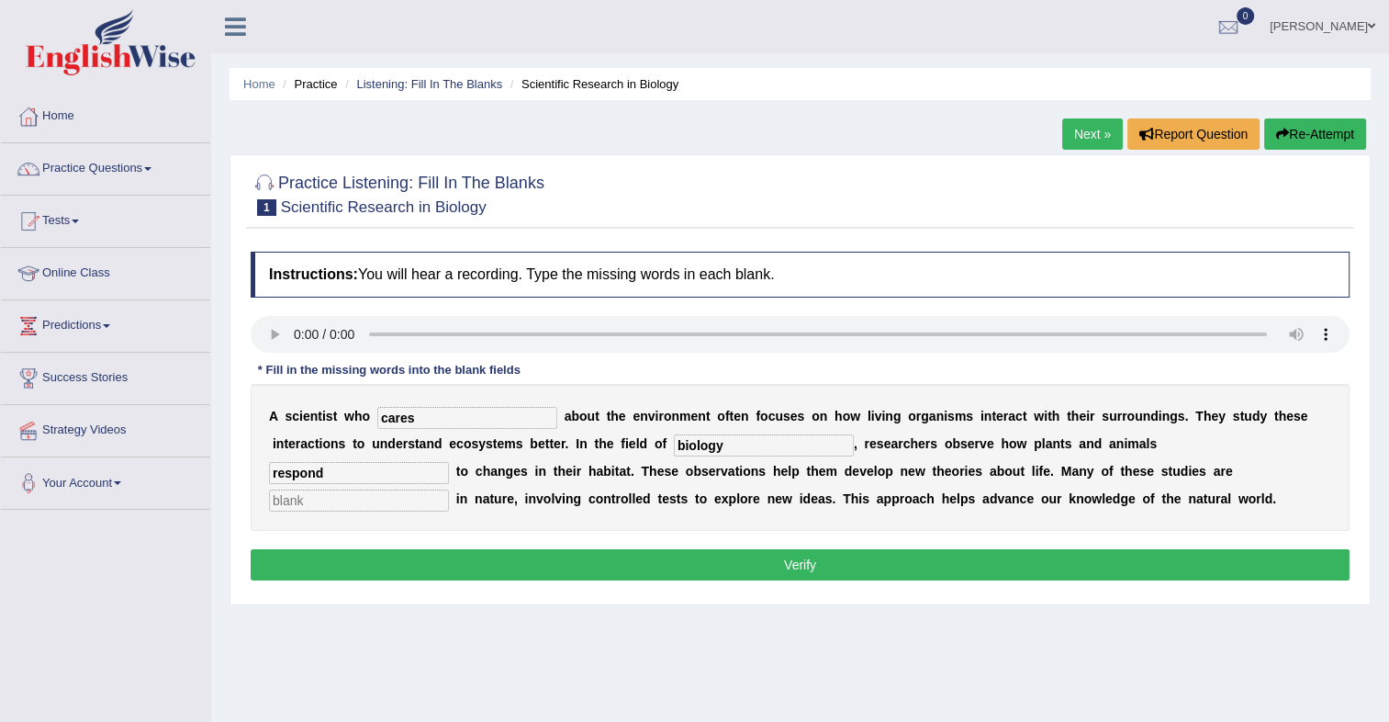
type input "respond"
click at [449, 489] on input "text" at bounding box center [359, 500] width 180 height 22
type input "experimental"
click at [785, 563] on button "Verify" at bounding box center [800, 564] width 1099 height 31
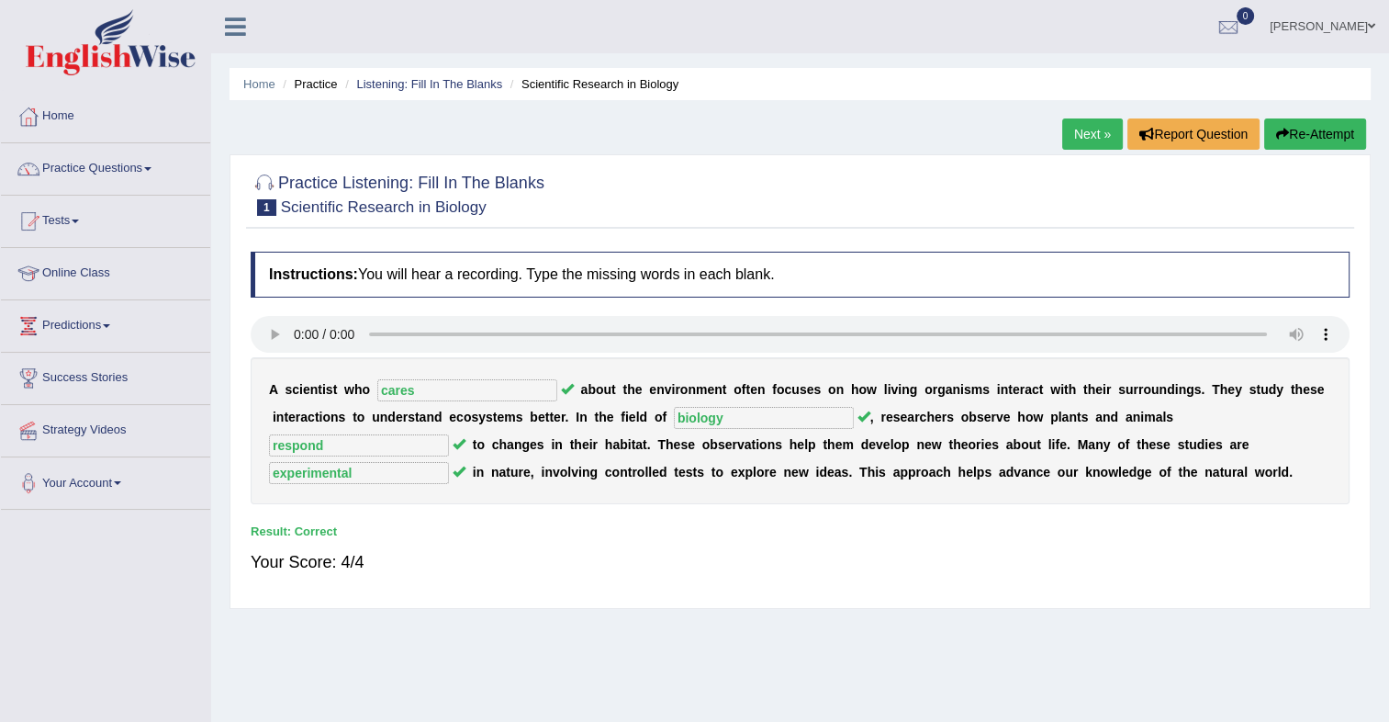
click at [1097, 127] on link "Next »" at bounding box center [1092, 133] width 61 height 31
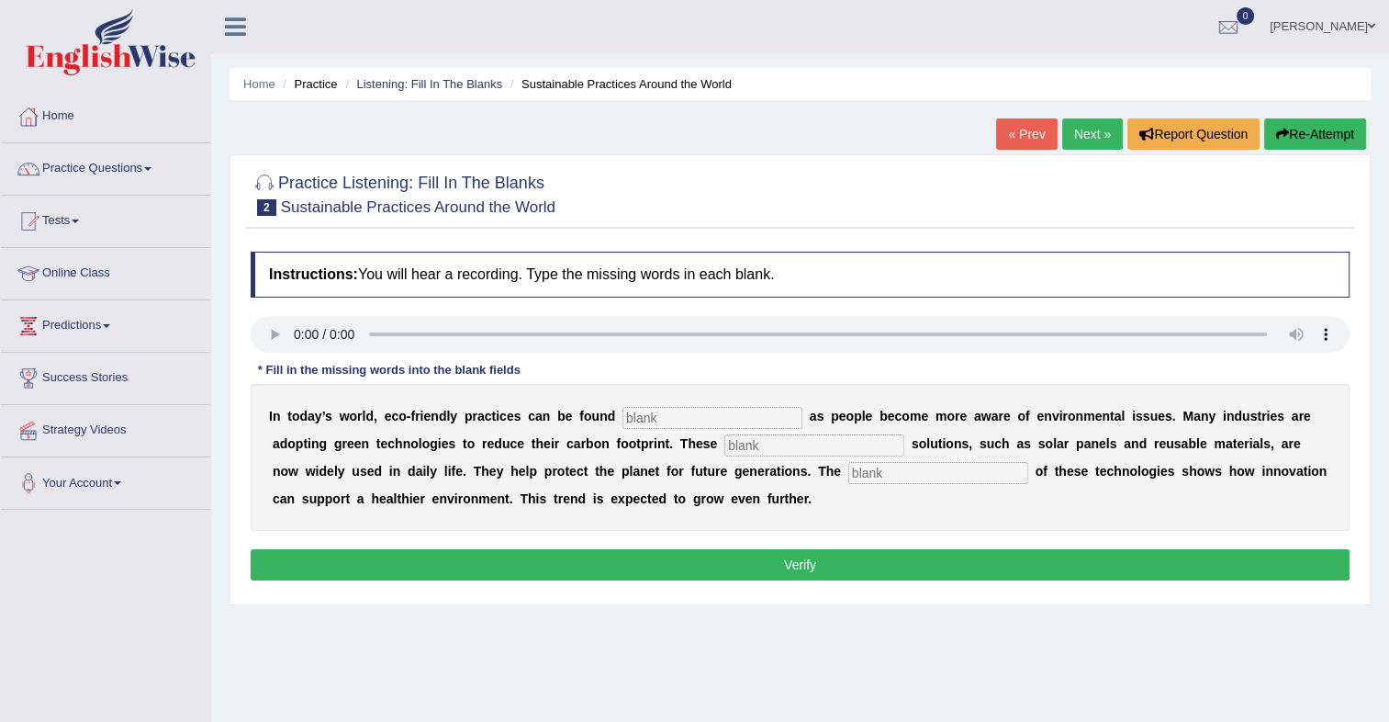
click at [624, 420] on input "text" at bounding box center [713, 418] width 180 height 22
type input "everywhere"
click at [724, 455] on input "text" at bounding box center [814, 445] width 180 height 22
type input "sustinable"
click at [848, 479] on input "text" at bounding box center [938, 473] width 180 height 22
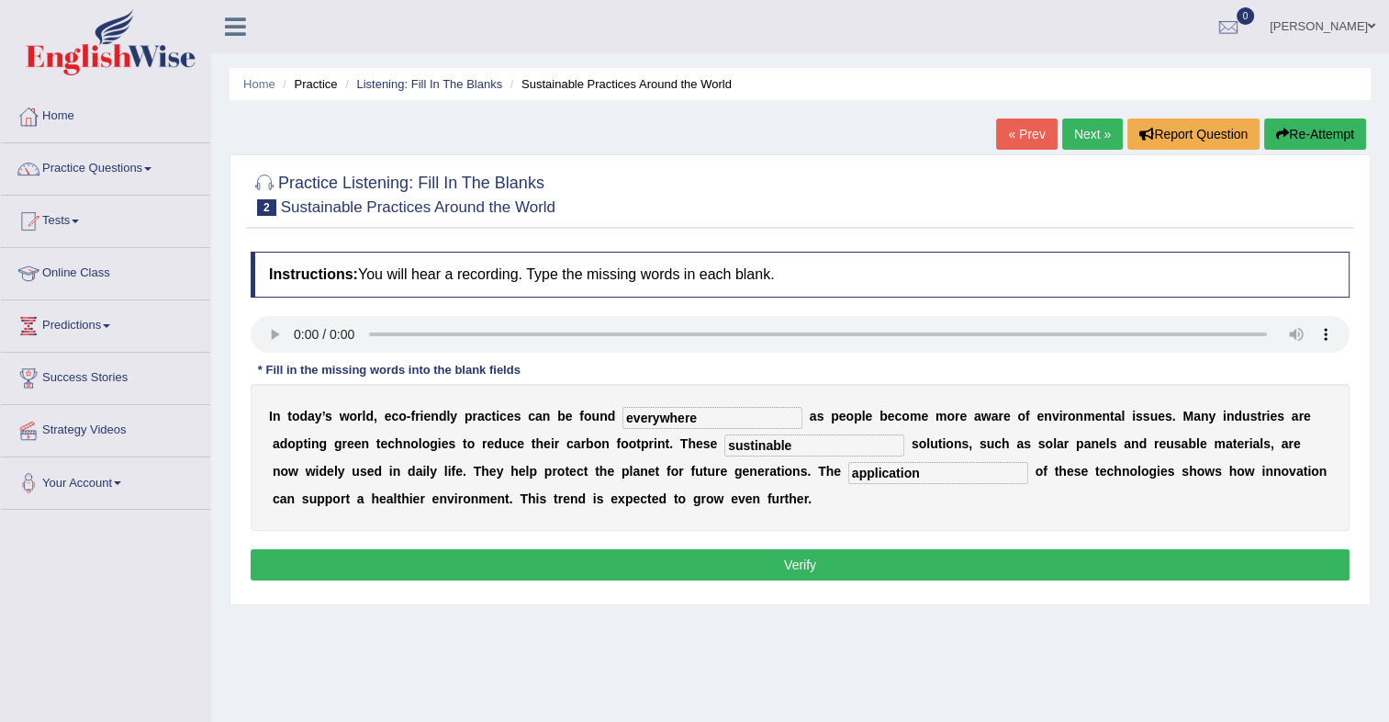
type input "application"
click at [797, 567] on button "Verify" at bounding box center [800, 564] width 1099 height 31
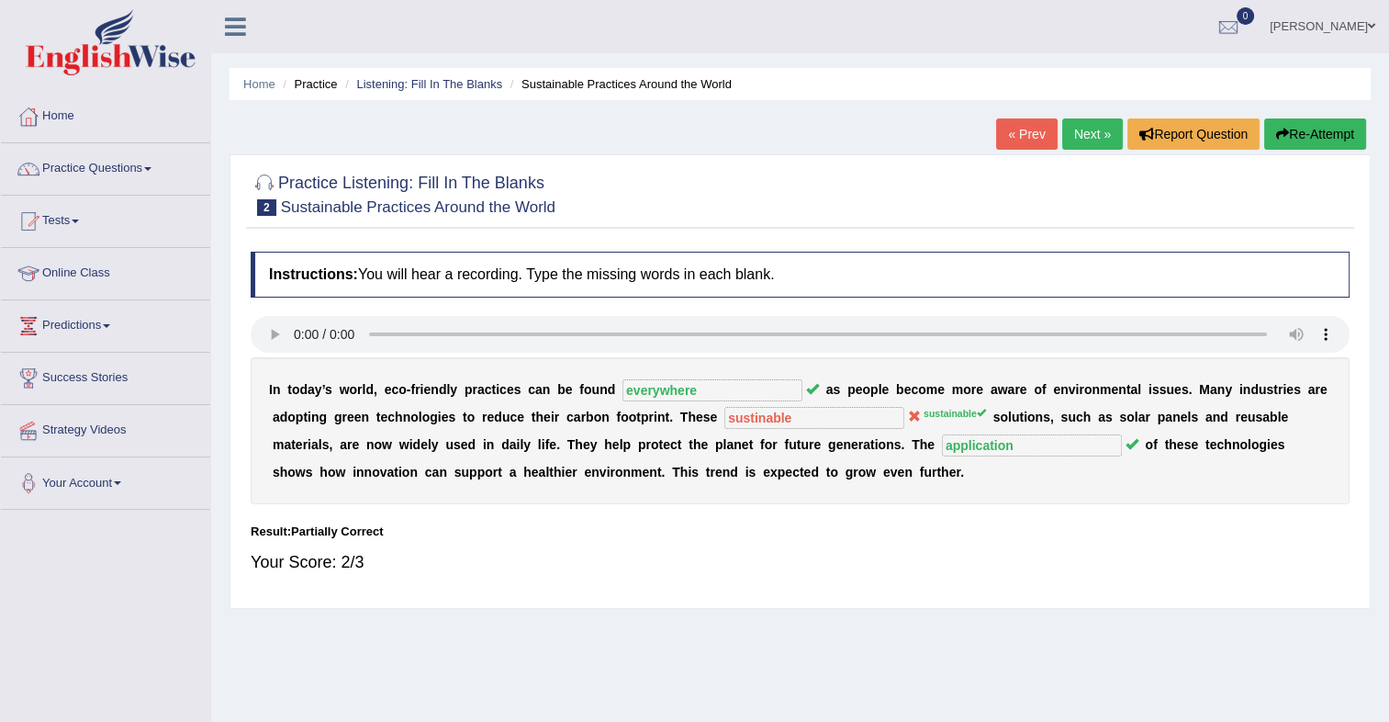
click at [1096, 127] on link "Next »" at bounding box center [1092, 133] width 61 height 31
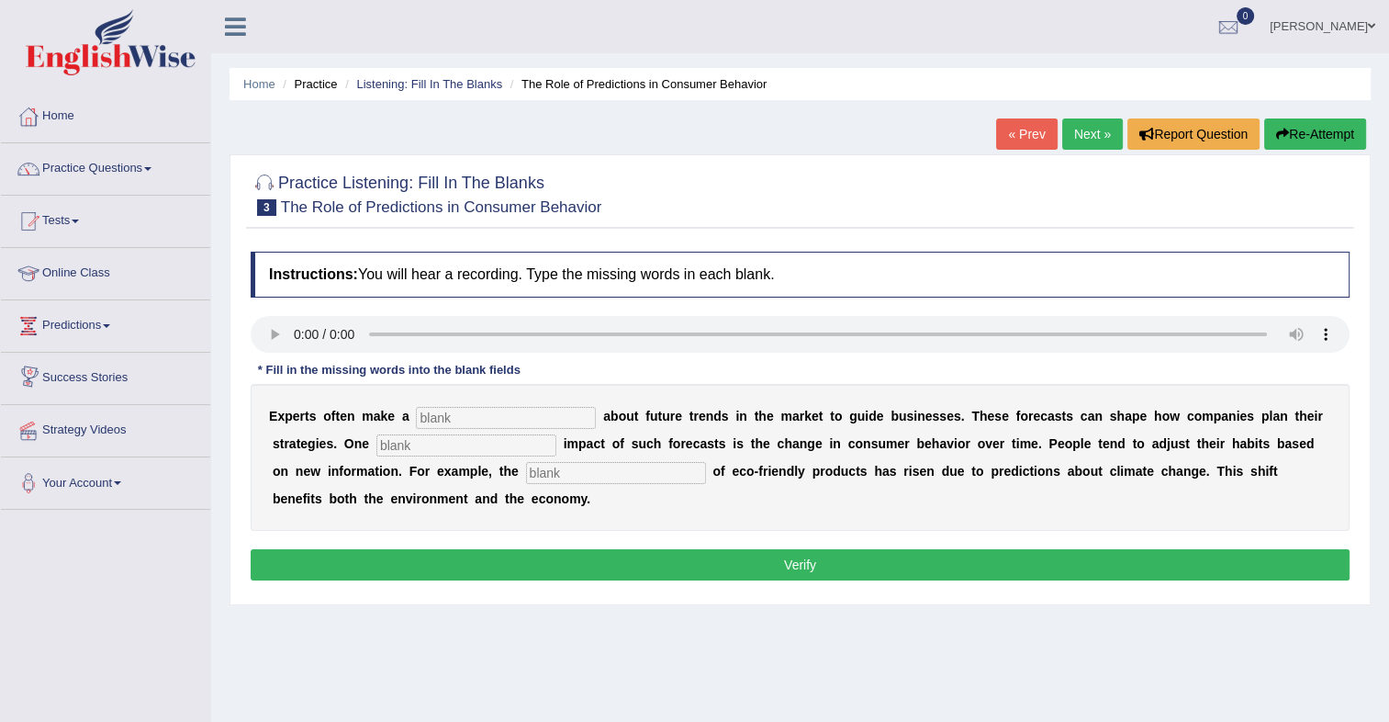
click at [524, 412] on input "text" at bounding box center [506, 418] width 180 height 22
type input "predection"
click at [388, 440] on input "text" at bounding box center [466, 445] width 180 height 22
click at [376, 434] on input "text" at bounding box center [466, 445] width 180 height 22
type input "profound"
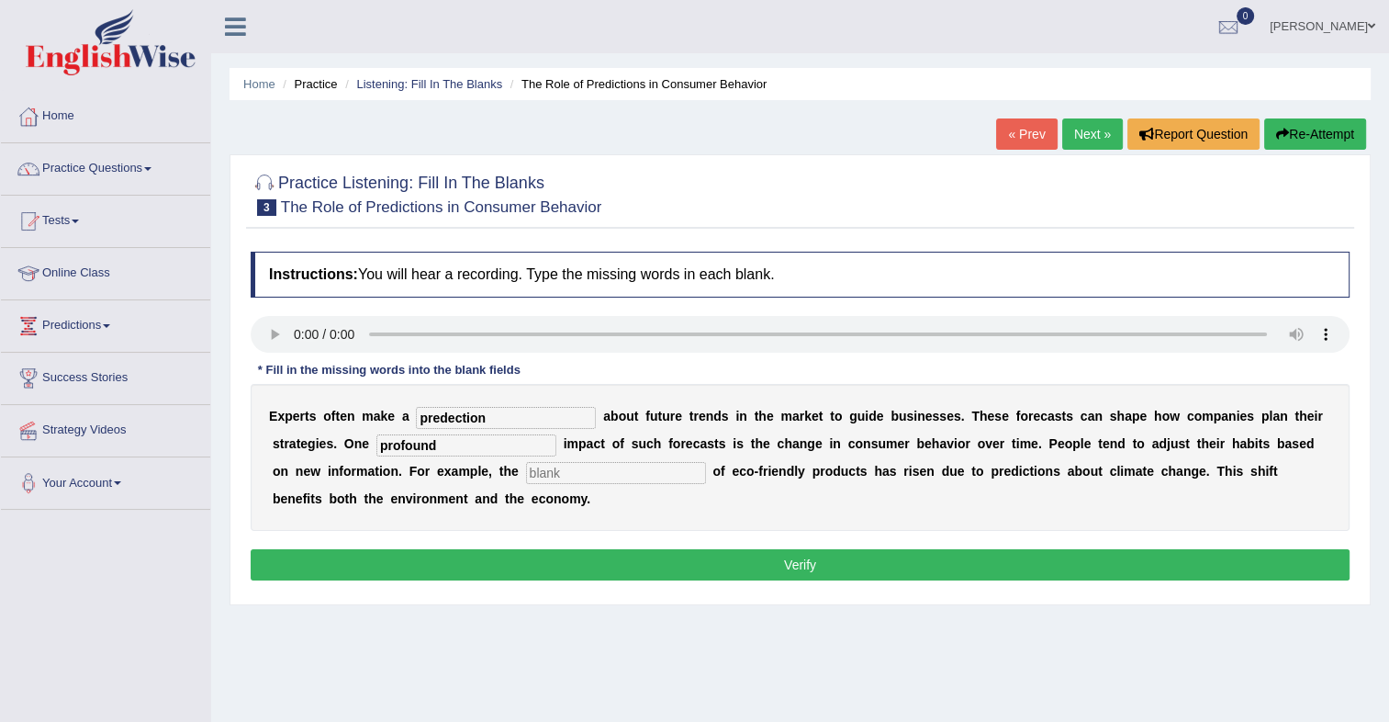
click at [526, 466] on input "text" at bounding box center [616, 473] width 180 height 22
type input "consumption"
click at [702, 566] on button "Verify" at bounding box center [800, 564] width 1099 height 31
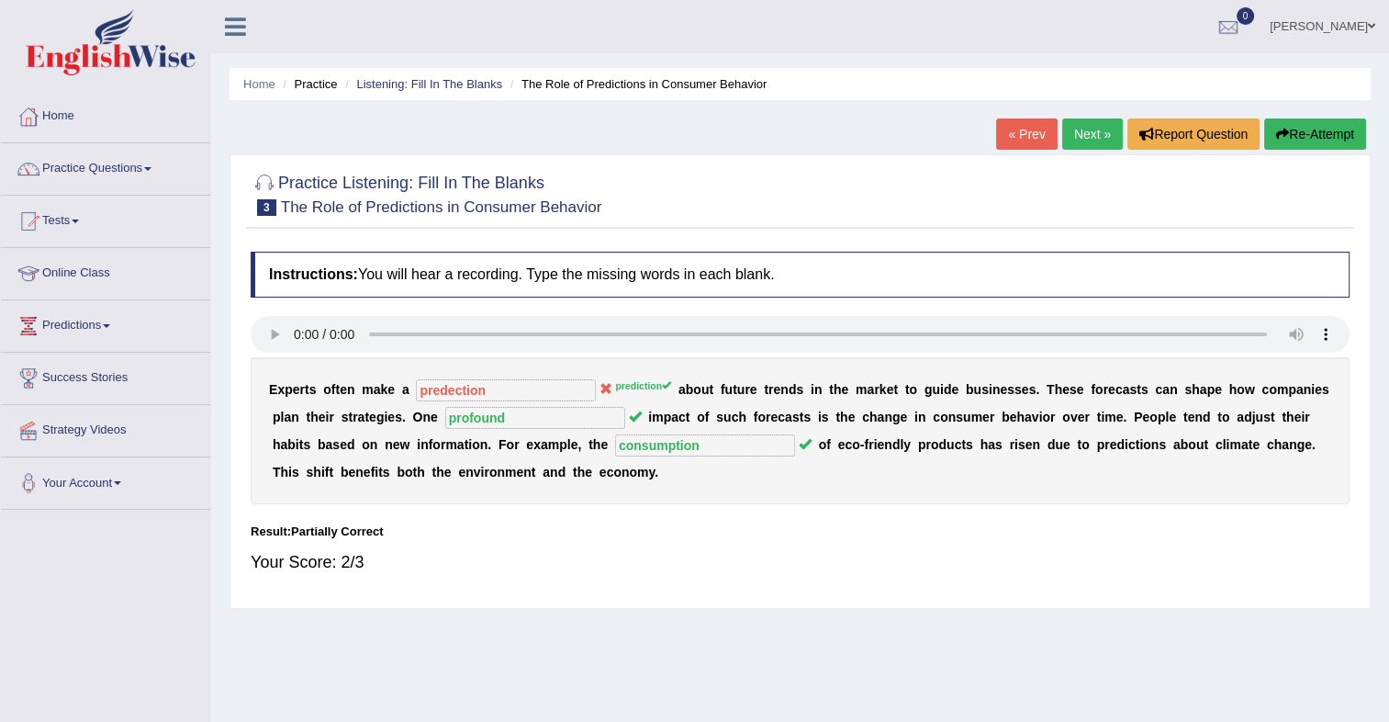
click at [615, 383] on sup "prediction" at bounding box center [643, 385] width 56 height 11
click at [1312, 129] on button "Re-Attempt" at bounding box center [1315, 133] width 102 height 31
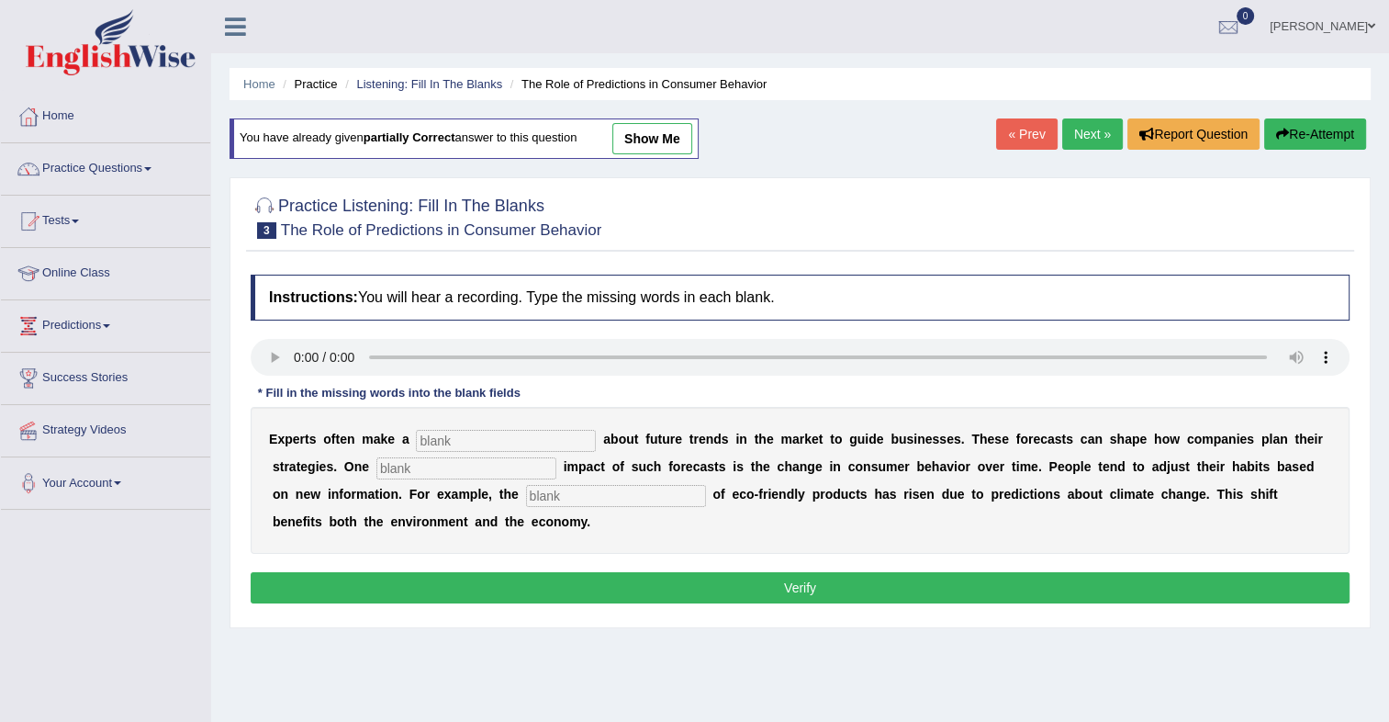
click at [428, 440] on input "text" at bounding box center [506, 441] width 180 height 22
type input "predicton"
click at [413, 466] on input "text" at bounding box center [466, 468] width 180 height 22
type input "profound"
click at [526, 498] on input "text" at bounding box center [616, 496] width 180 height 22
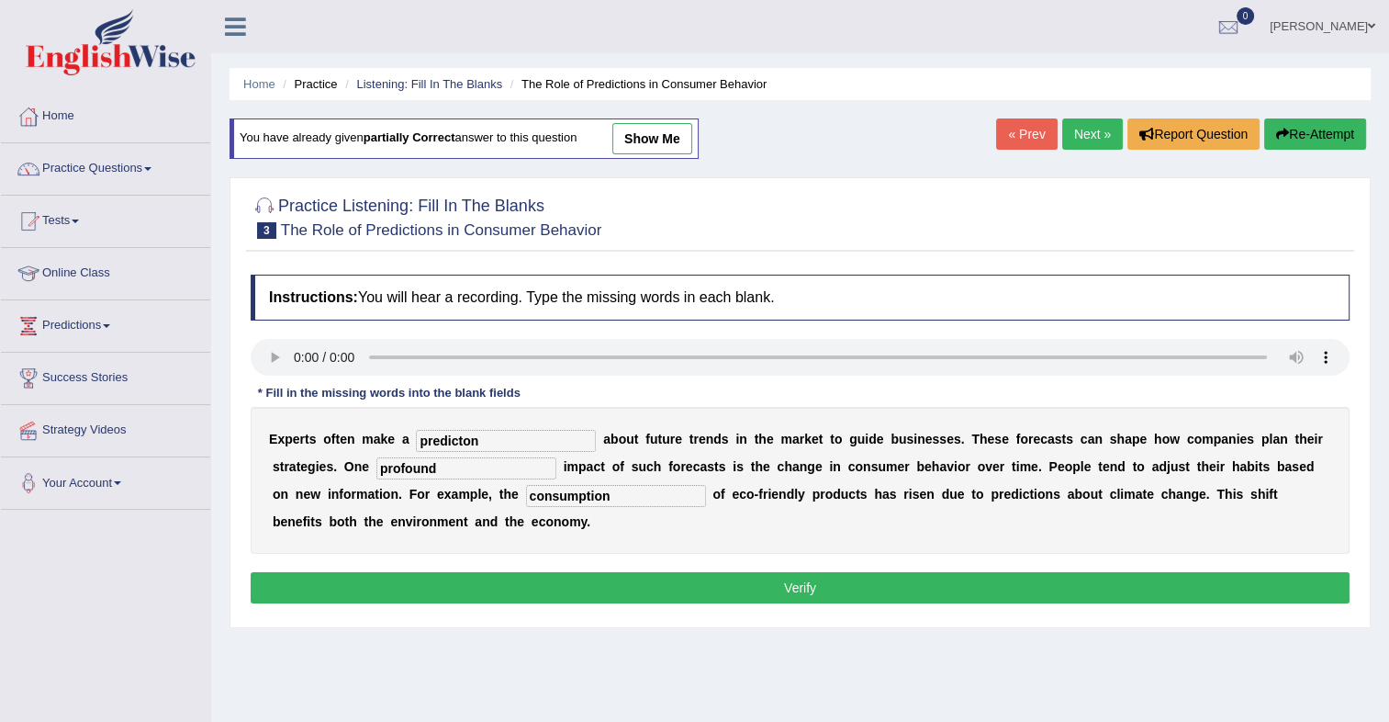
type input "consumption"
click at [632, 593] on button "Verify" at bounding box center [800, 587] width 1099 height 31
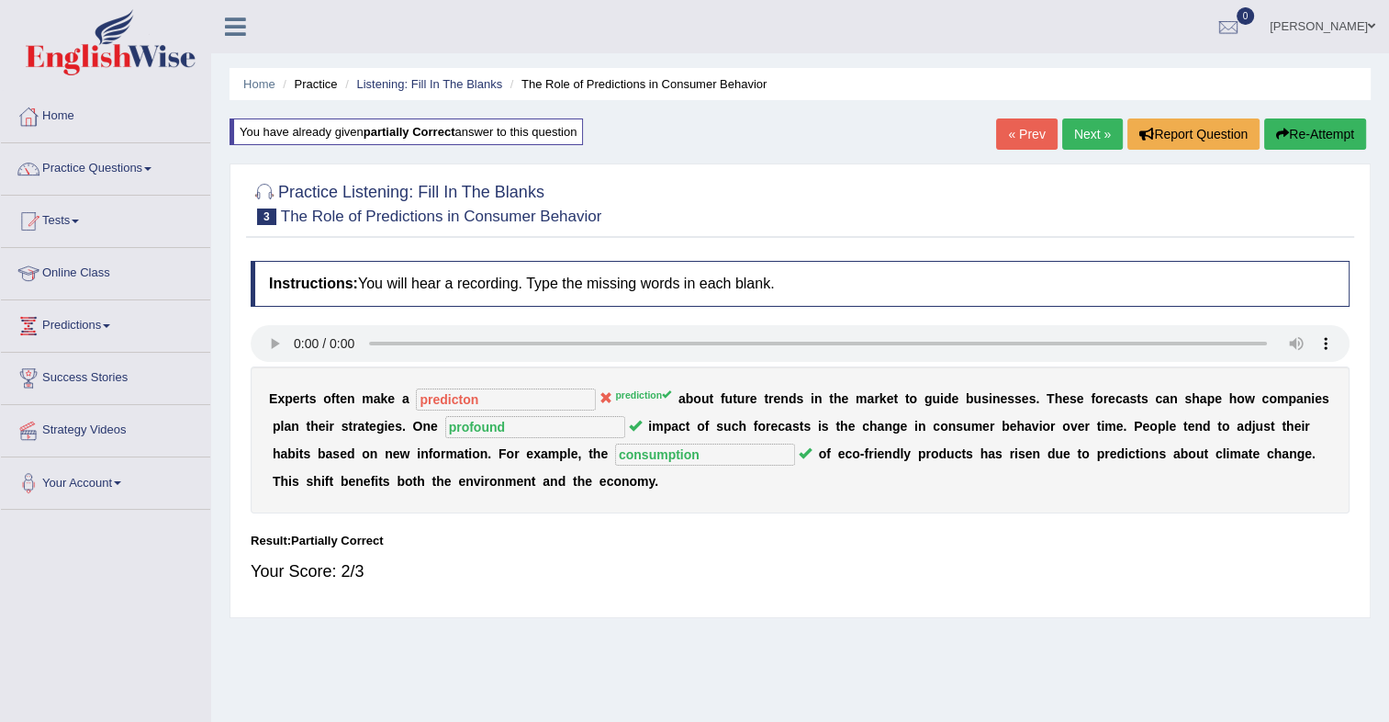
click at [1319, 142] on button "Re-Attempt" at bounding box center [1315, 133] width 102 height 31
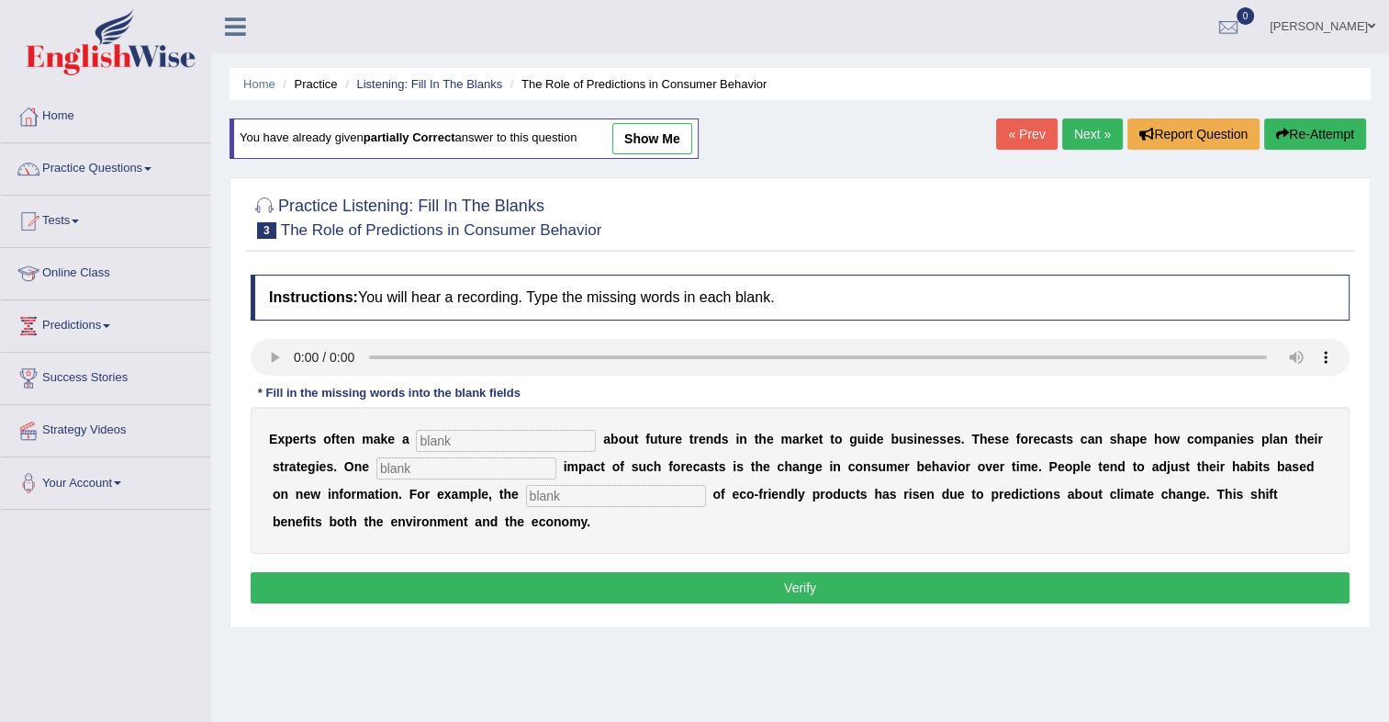
click at [422, 443] on input "text" at bounding box center [506, 441] width 180 height 22
type input "prediction"
click at [418, 457] on input "text" at bounding box center [466, 468] width 180 height 22
type input "profound"
click at [526, 485] on input "text" at bounding box center [616, 496] width 180 height 22
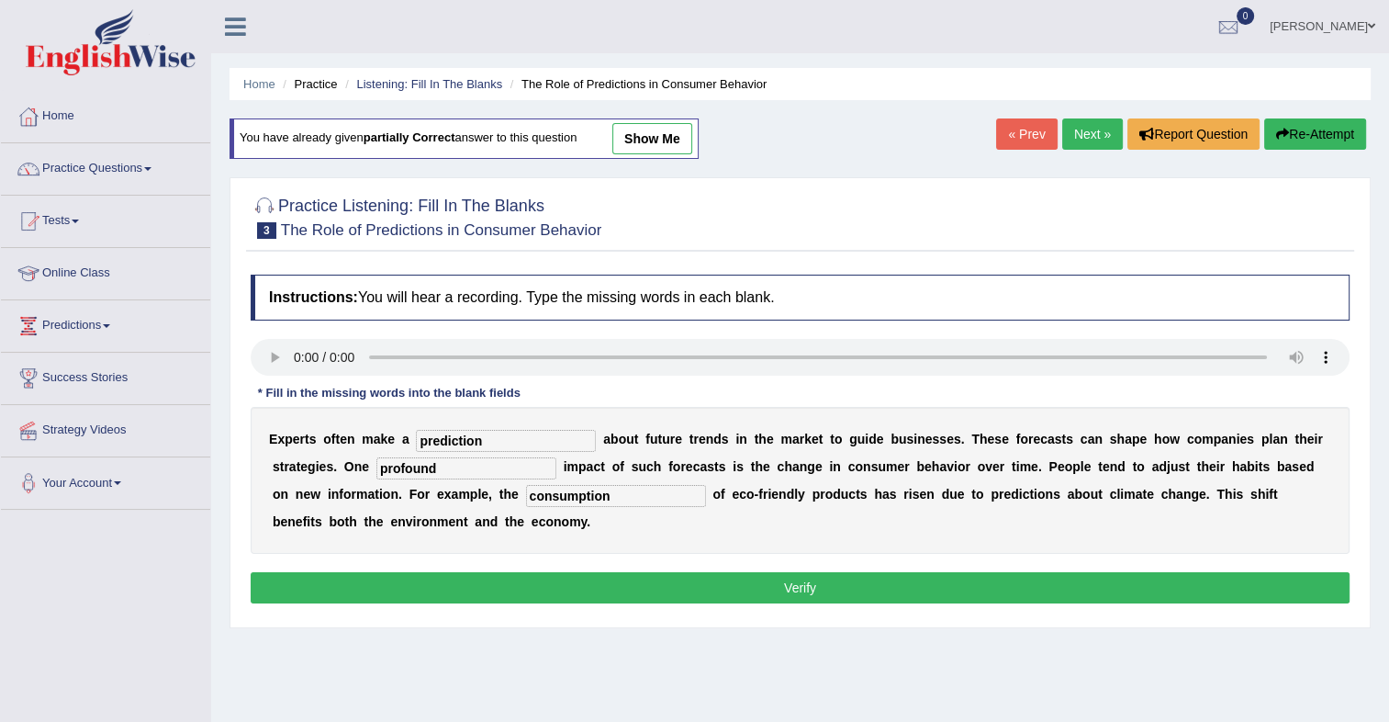
type input "consumption"
click at [602, 591] on button "Verify" at bounding box center [800, 587] width 1099 height 31
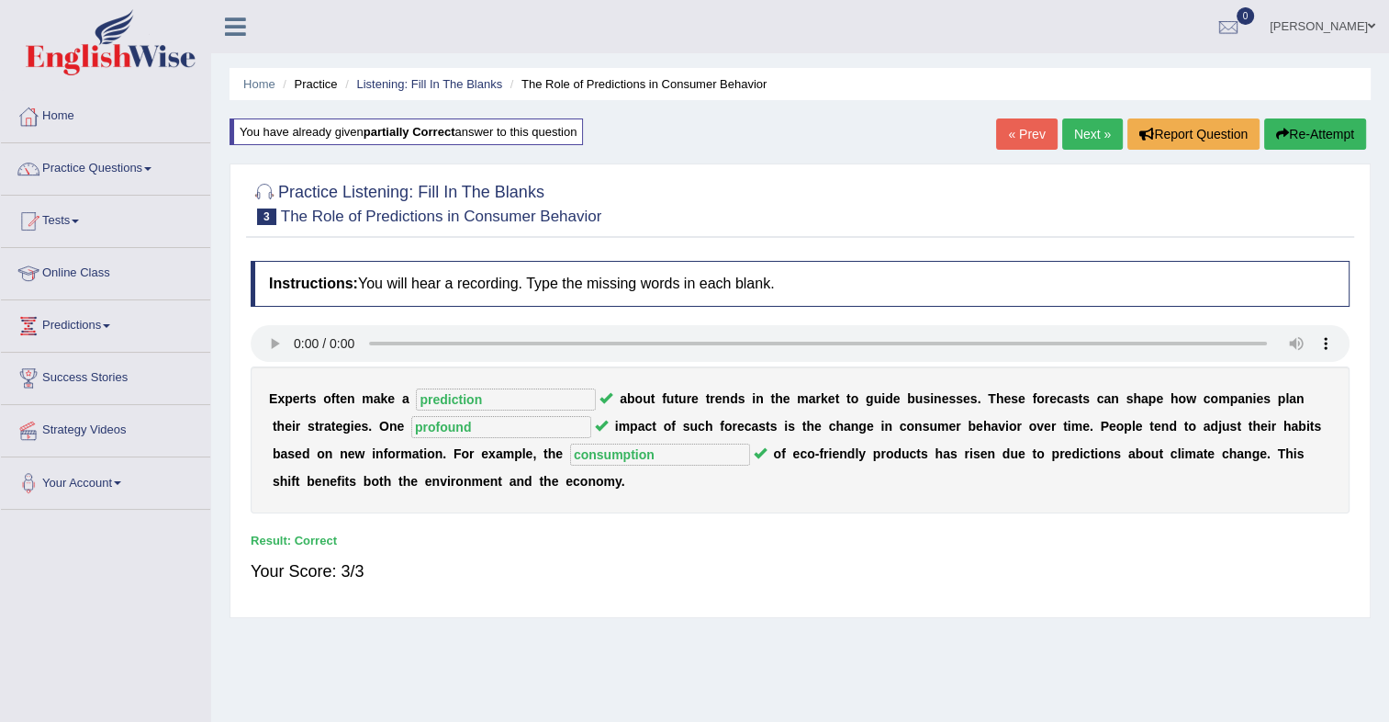
click at [1072, 130] on link "Next »" at bounding box center [1092, 133] width 61 height 31
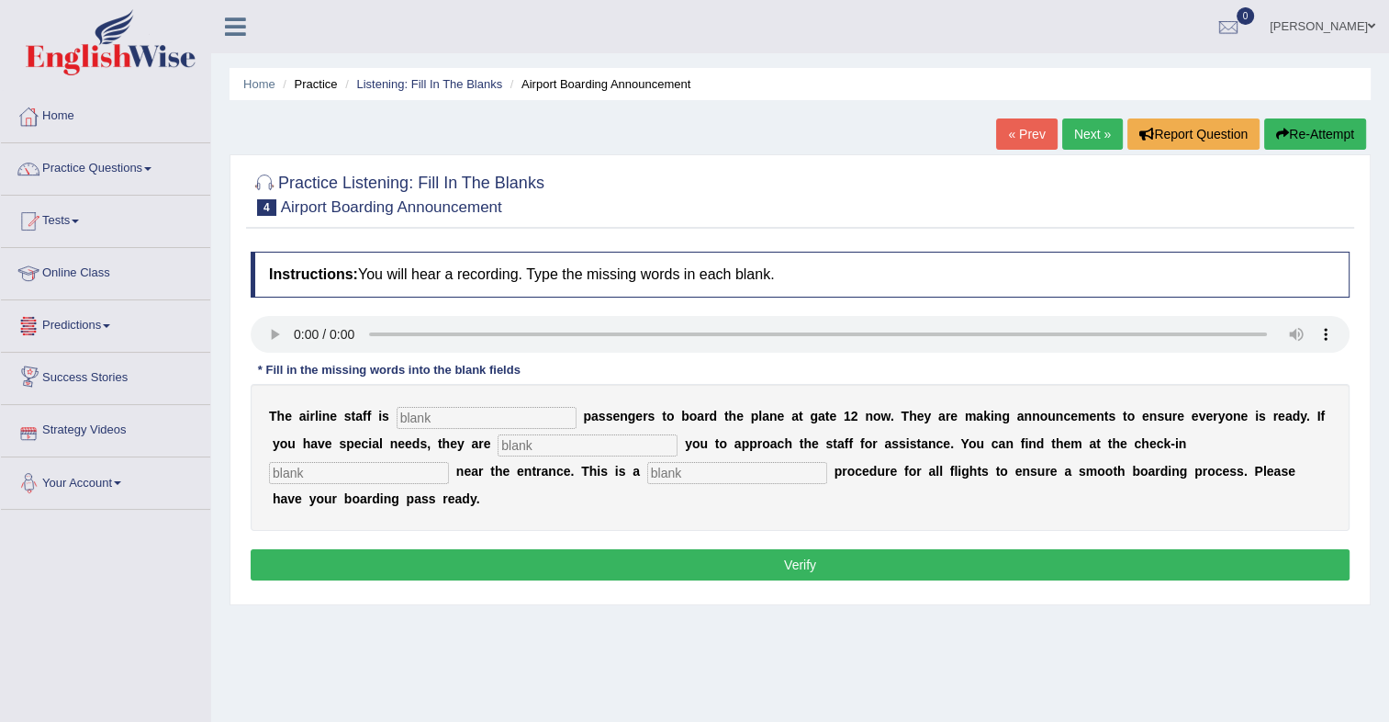
click at [448, 409] on input "text" at bounding box center [487, 418] width 180 height 22
type input "inviting"
click at [498, 446] on input "text" at bounding box center [588, 445] width 180 height 22
click at [498, 444] on input "requring" at bounding box center [588, 445] width 180 height 22
type input "requiring"
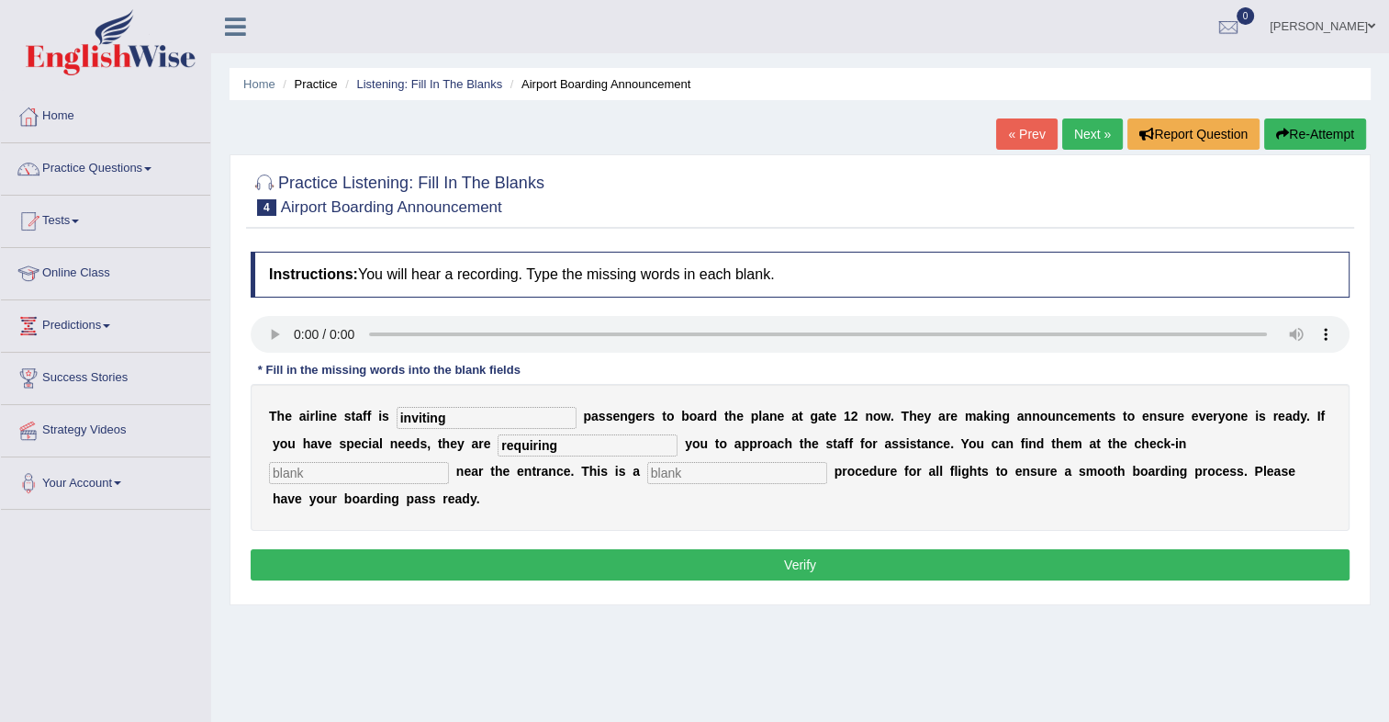
click at [449, 462] on input "text" at bounding box center [359, 473] width 180 height 22
type input "desk"
click at [647, 468] on input "text" at bounding box center [737, 473] width 180 height 22
type input "regular"
click at [723, 549] on button "Verify" at bounding box center [800, 564] width 1099 height 31
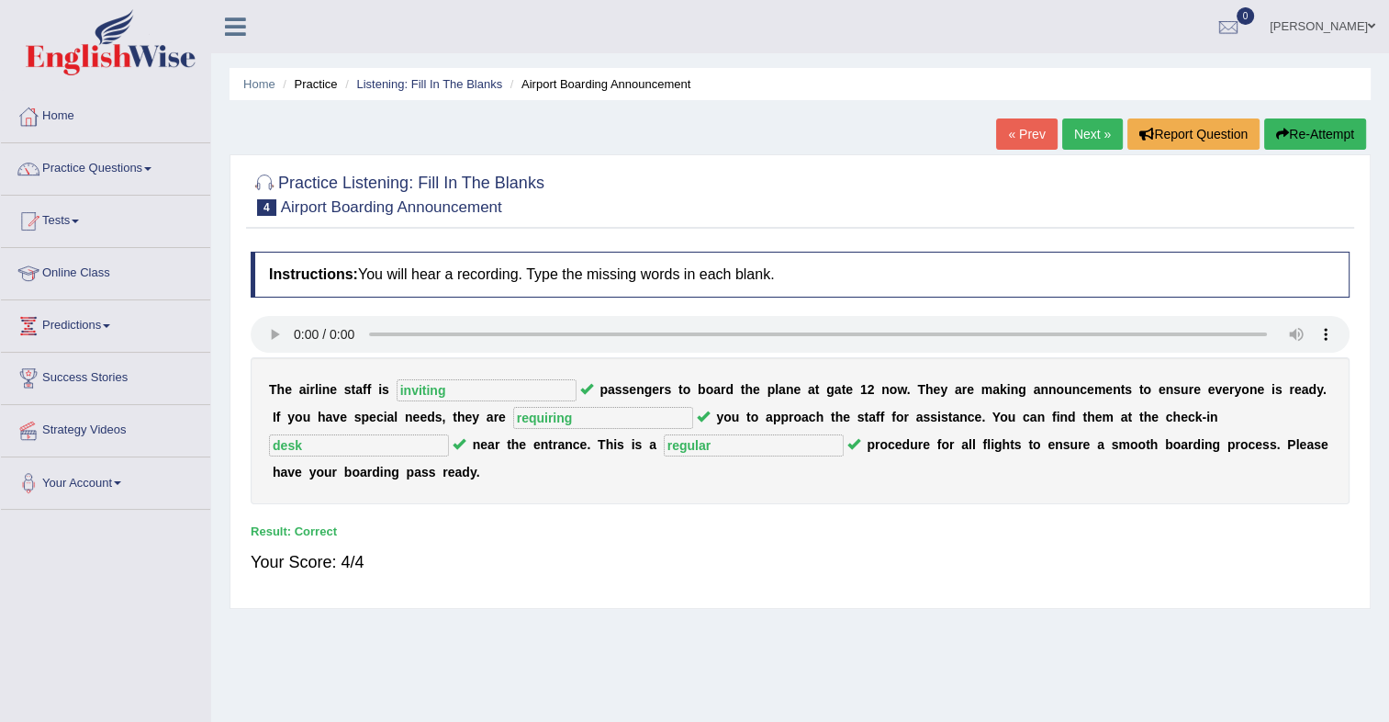
click at [1082, 140] on link "Next »" at bounding box center [1092, 133] width 61 height 31
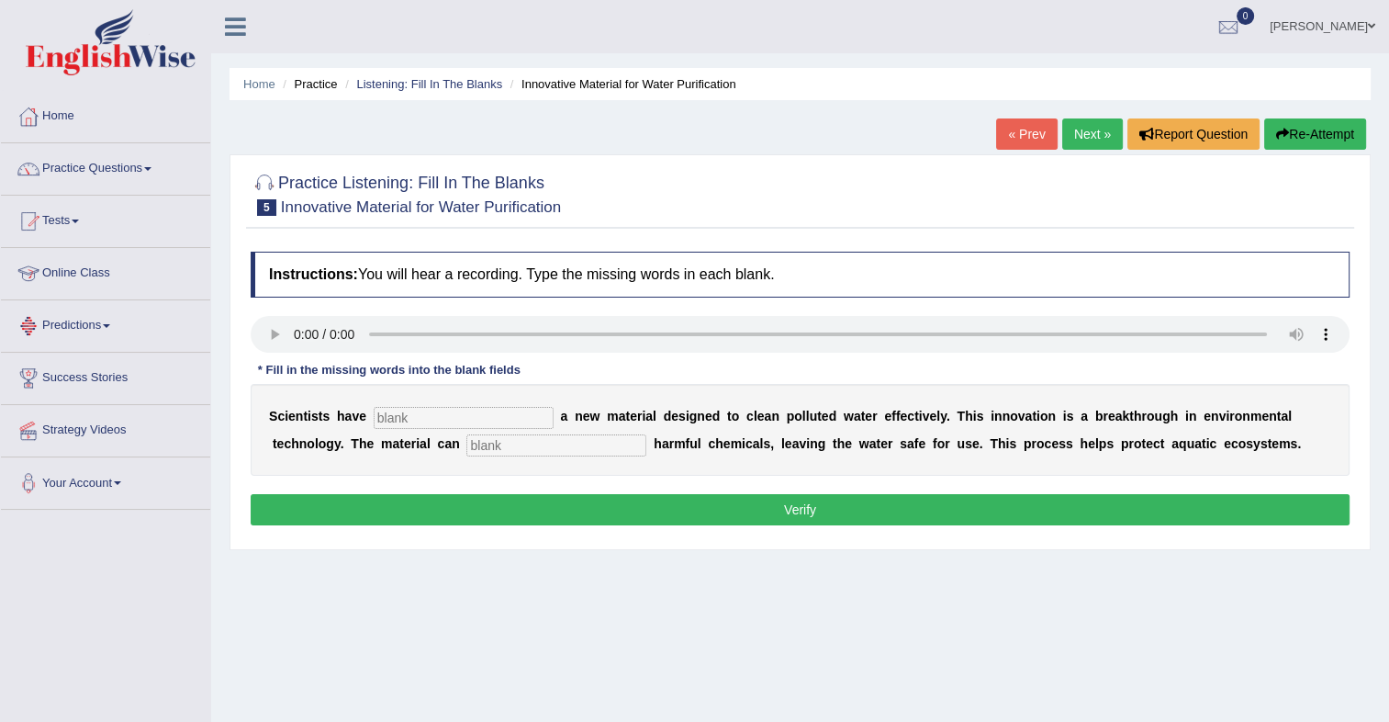
click at [404, 407] on input "text" at bounding box center [464, 418] width 180 height 22
type input "made"
click at [466, 442] on input "text" at bounding box center [556, 445] width 180 height 22
type input "observe"
click at [534, 505] on button "Verify" at bounding box center [800, 509] width 1099 height 31
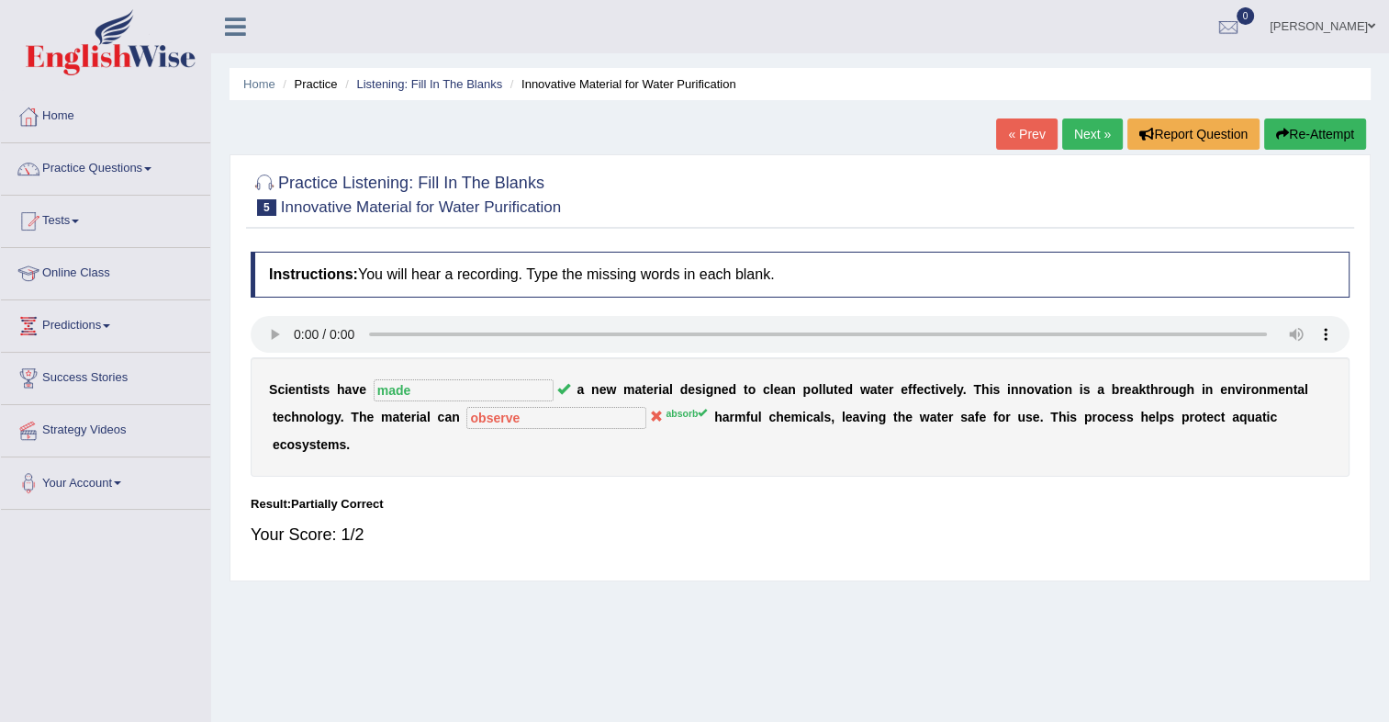
click at [1304, 124] on button "Re-Attempt" at bounding box center [1315, 133] width 102 height 31
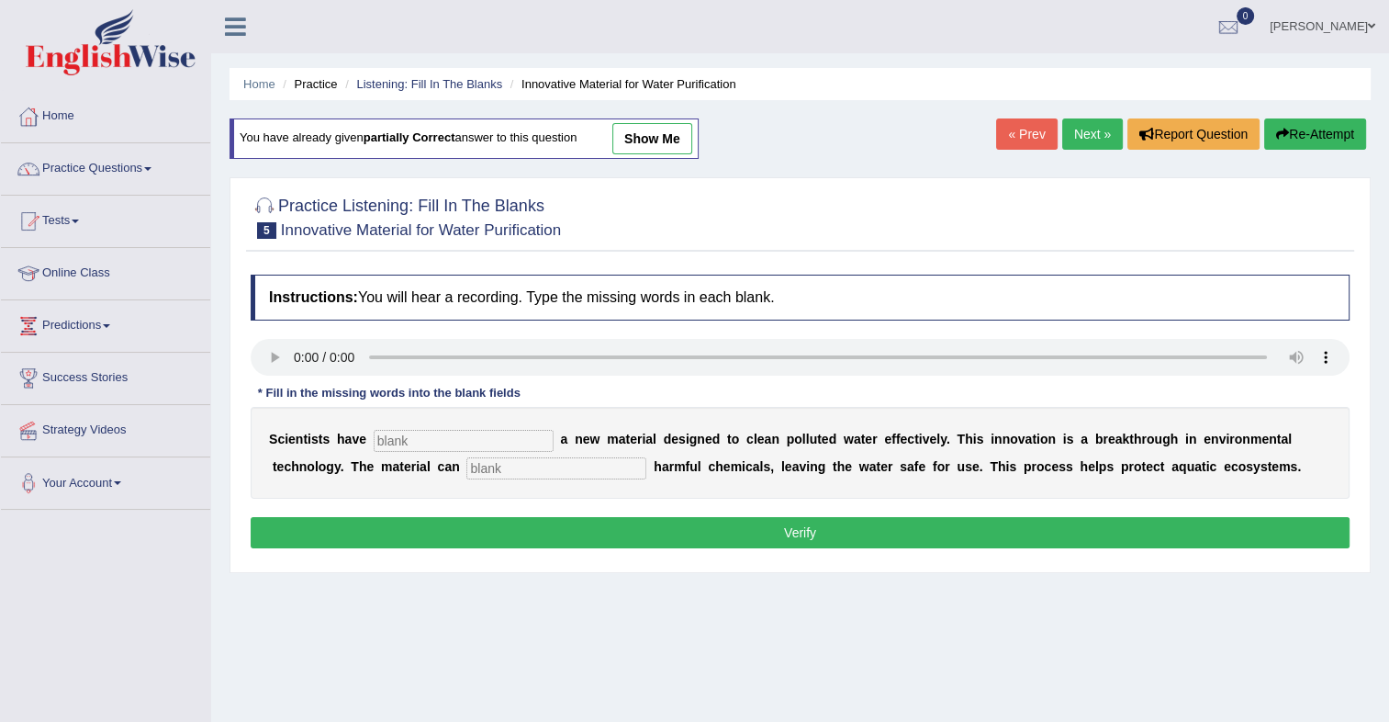
click at [402, 430] on input "text" at bounding box center [464, 441] width 180 height 22
type input "made"
click at [466, 473] on input "text" at bounding box center [556, 468] width 180 height 22
type input "absorb"
click at [464, 517] on button "Verify" at bounding box center [800, 532] width 1099 height 31
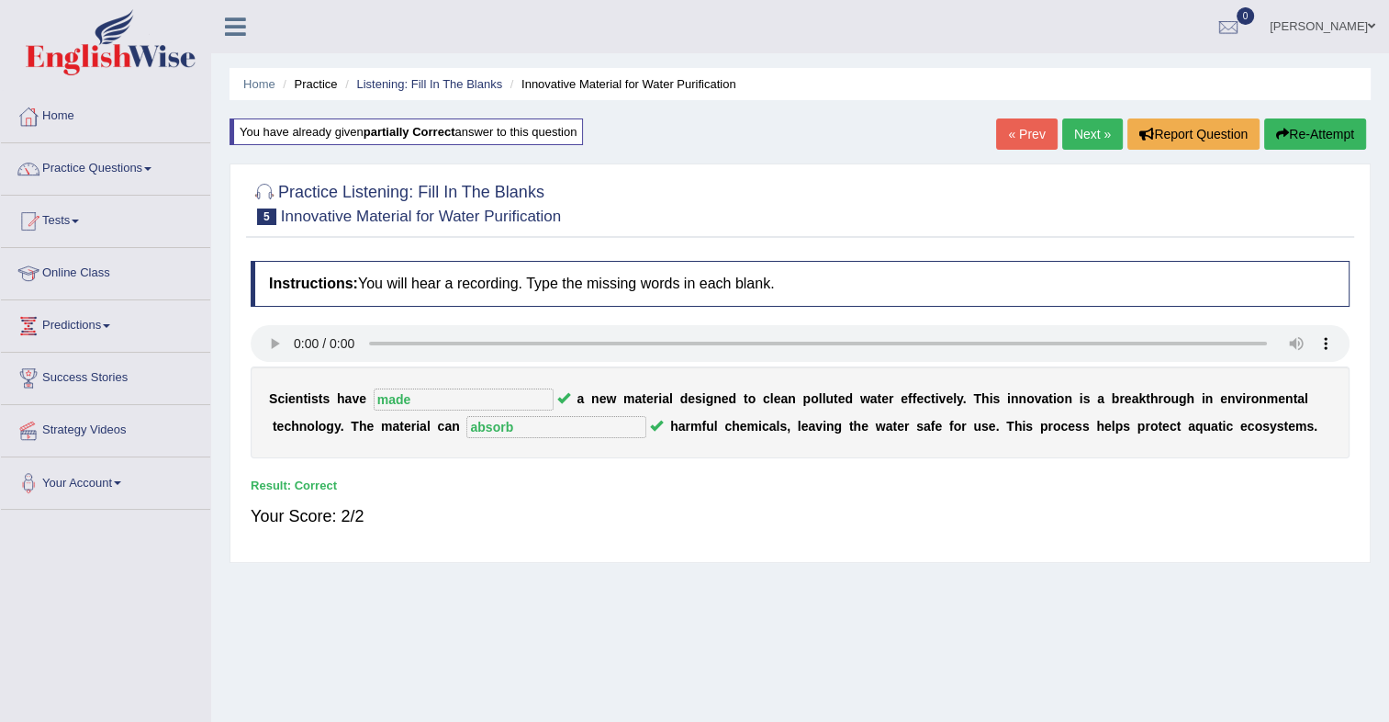
click at [1078, 131] on link "Next »" at bounding box center [1092, 133] width 61 height 31
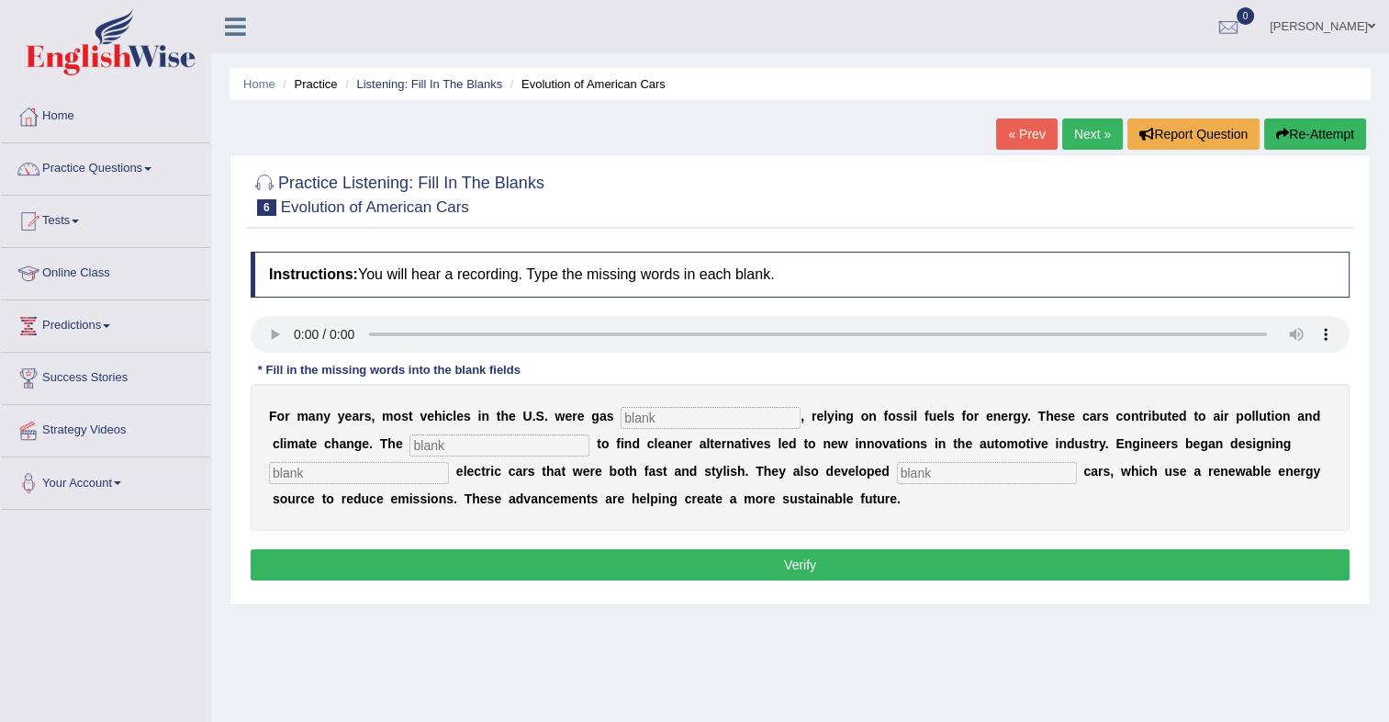
click at [678, 421] on input "text" at bounding box center [711, 418] width 180 height 22
type input "powered"
click at [410, 453] on input "text" at bounding box center [500, 445] width 180 height 22
type input "urgency"
click at [449, 462] on input "text" at bounding box center [359, 473] width 180 height 22
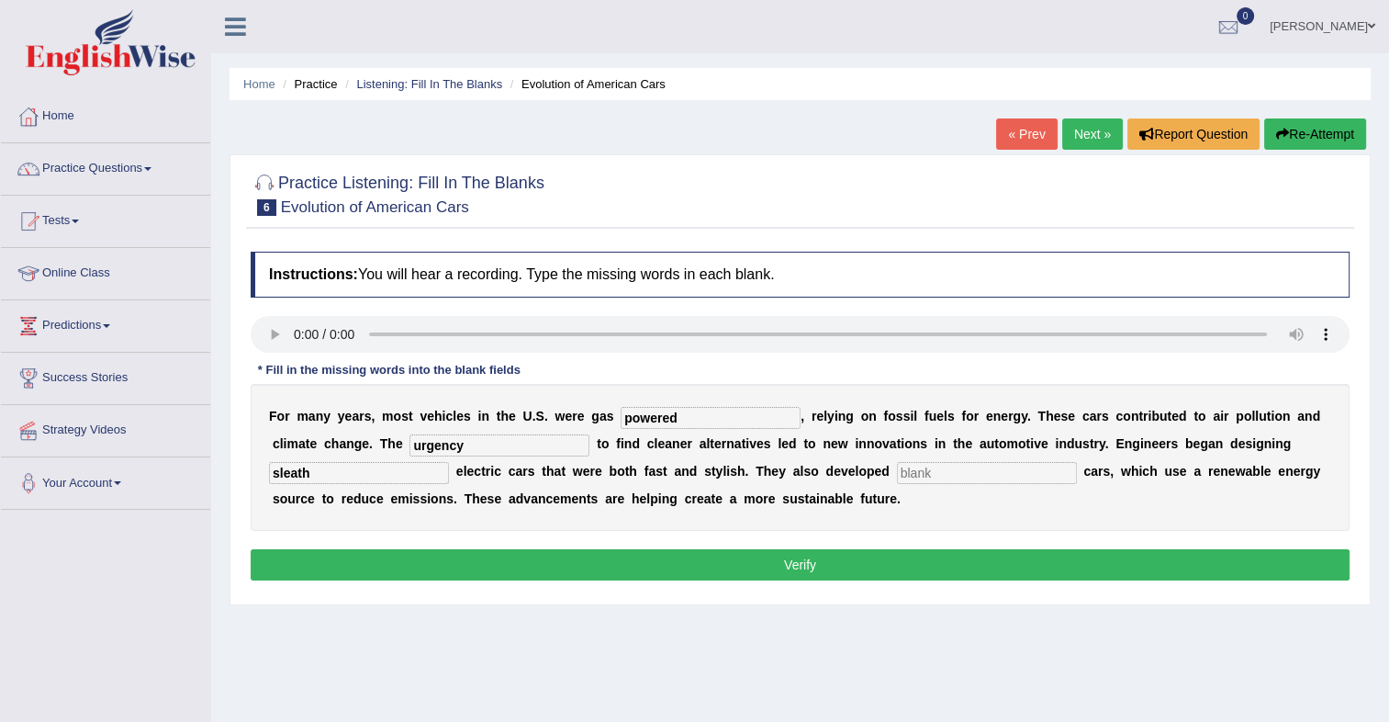
type input "sleath"
click at [897, 477] on input "text" at bounding box center [987, 473] width 180 height 22
type input "hydrogen"
click at [850, 572] on button "Verify" at bounding box center [800, 564] width 1099 height 31
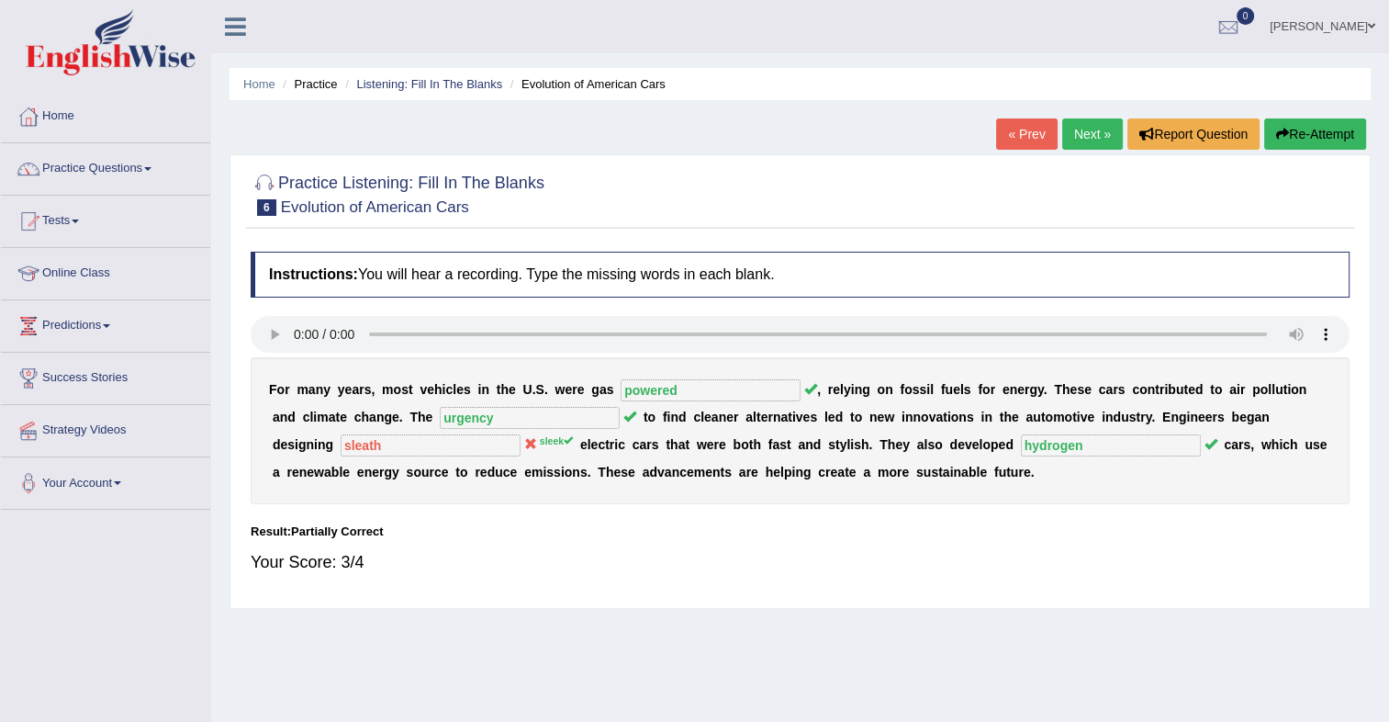
click at [1086, 135] on link "Next »" at bounding box center [1092, 133] width 61 height 31
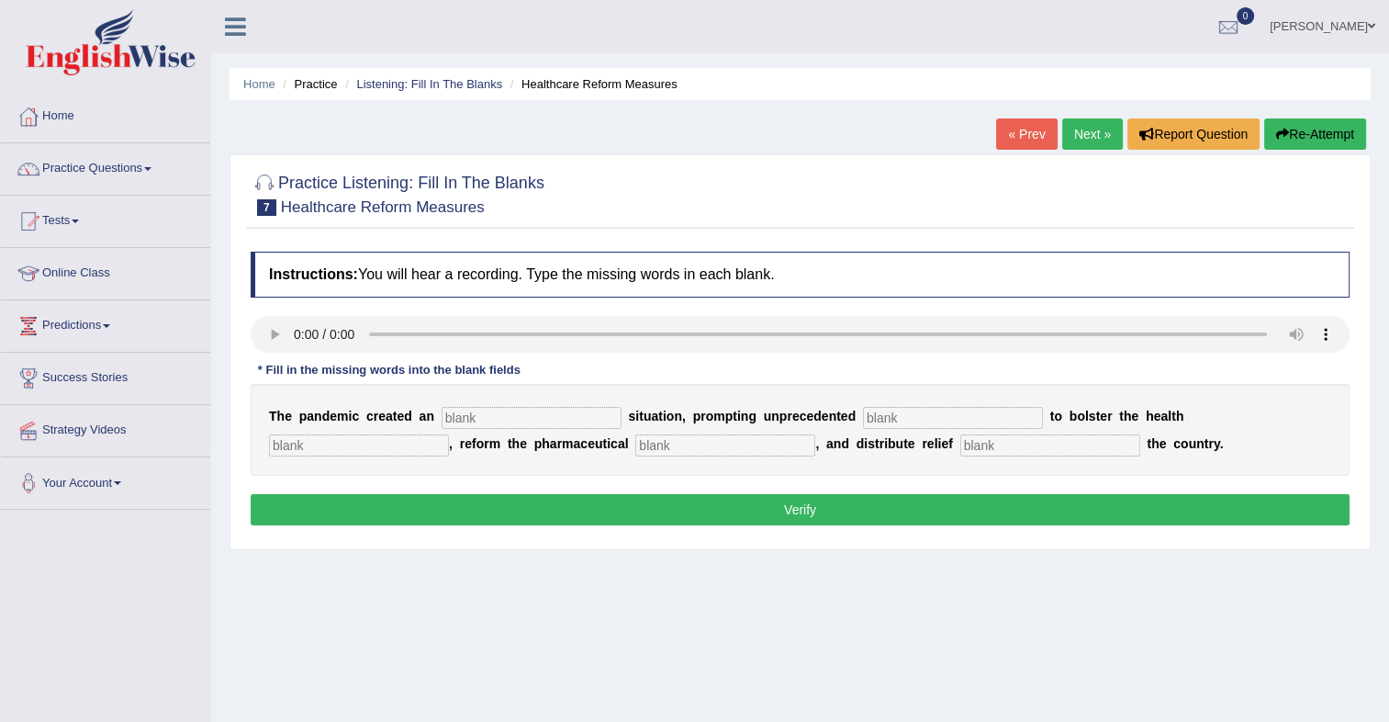
click at [488, 407] on input "text" at bounding box center [532, 418] width 180 height 22
type input "urgent"
click at [863, 421] on input "text" at bounding box center [953, 418] width 180 height 22
type input "contribution"
click at [449, 434] on input "text" at bounding box center [359, 445] width 180 height 22
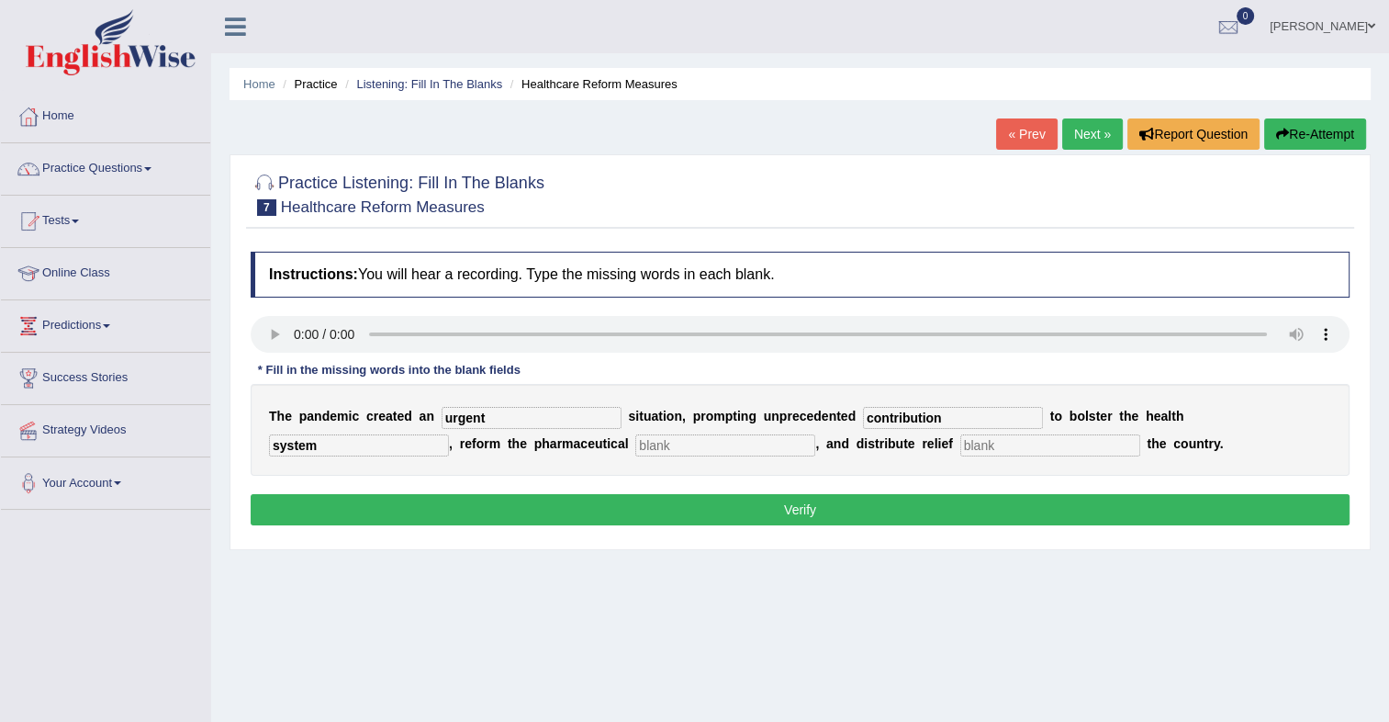
type input "system"
click at [635, 442] on input "text" at bounding box center [725, 445] width 180 height 22
type input "sector"
click at [960, 453] on input "text" at bounding box center [1050, 445] width 180 height 22
type input "throughout"
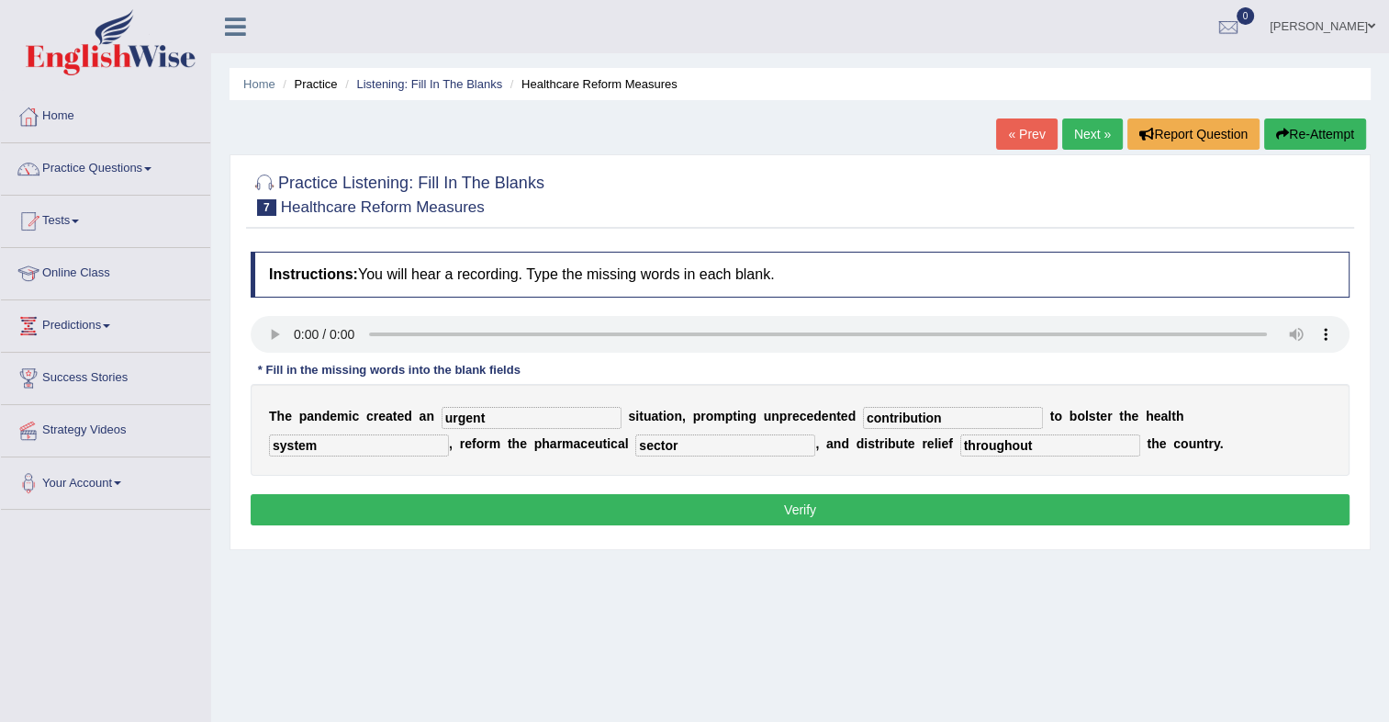
click at [814, 496] on button "Verify" at bounding box center [800, 509] width 1099 height 31
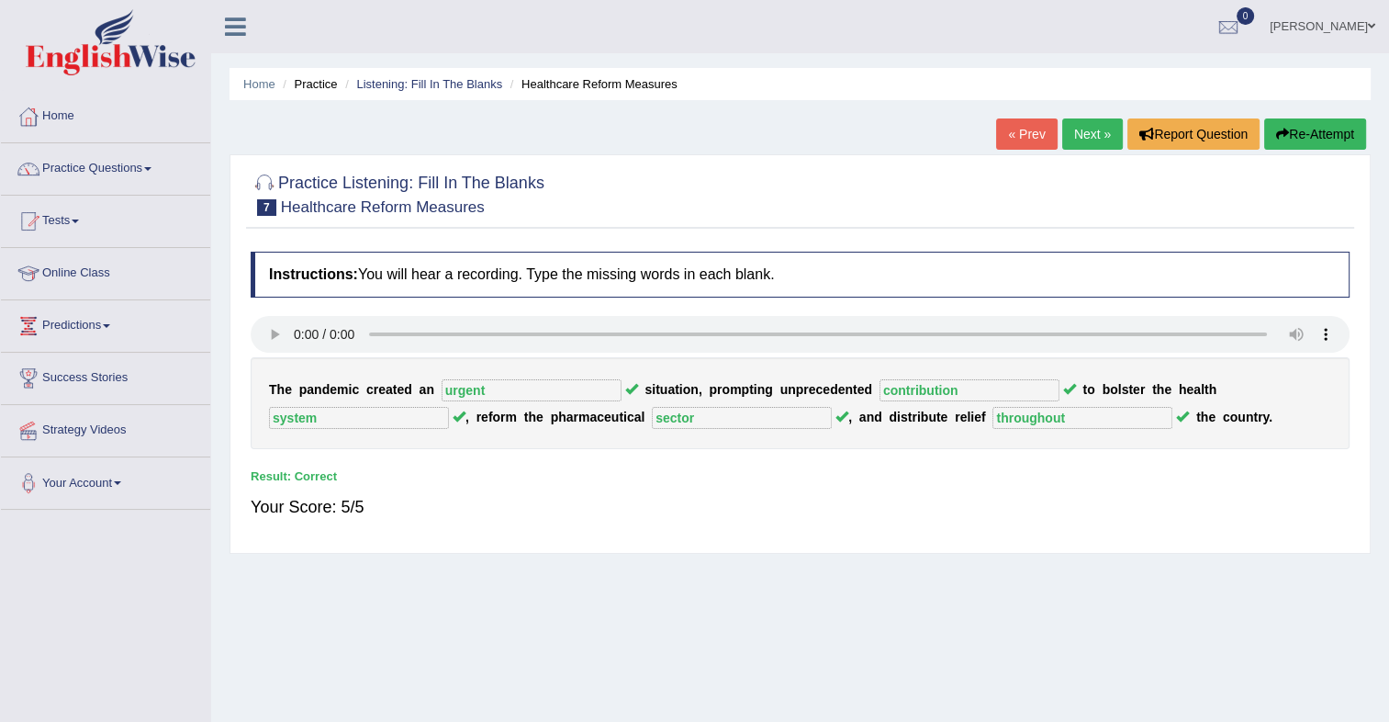
click at [1100, 136] on link "Next »" at bounding box center [1092, 133] width 61 height 31
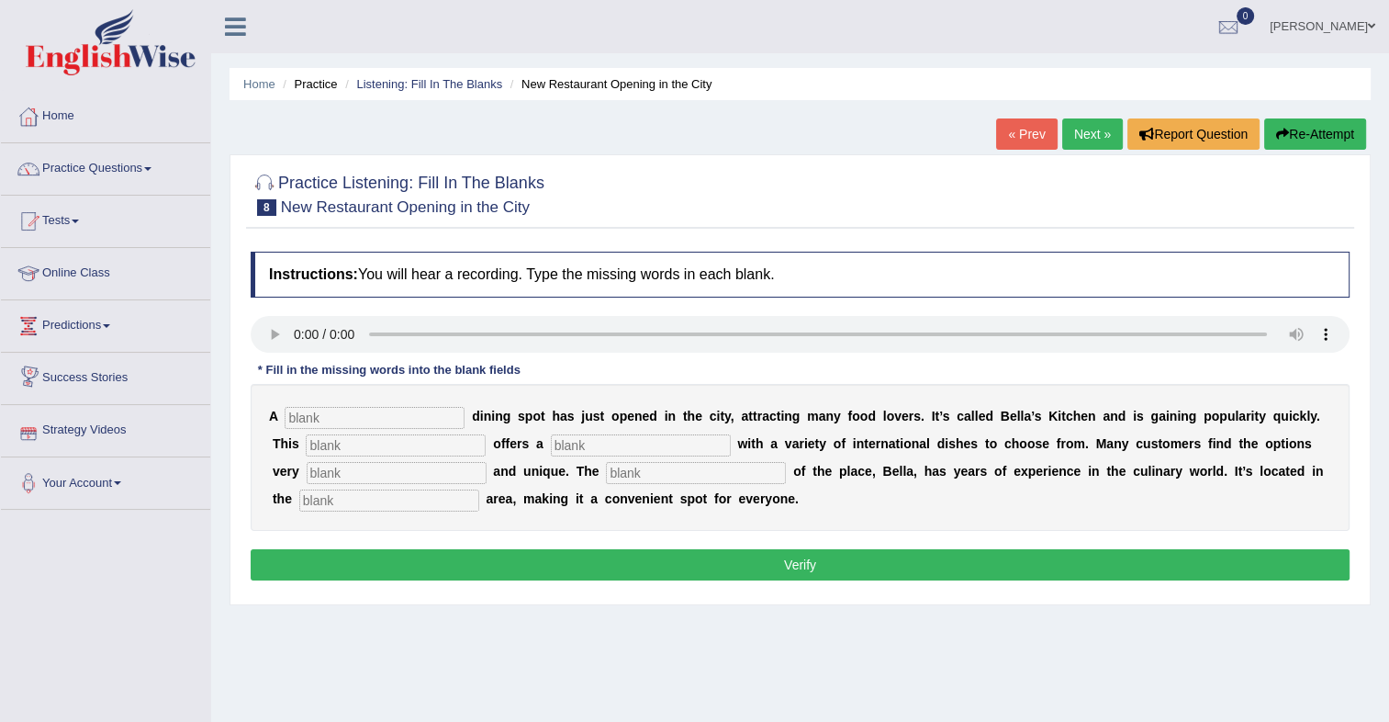
click at [312, 423] on input "text" at bounding box center [375, 418] width 180 height 22
type input "new"
click at [331, 444] on input "text" at bounding box center [396, 445] width 180 height 22
type input "resturant"
click at [577, 443] on input "text" at bounding box center [641, 445] width 180 height 22
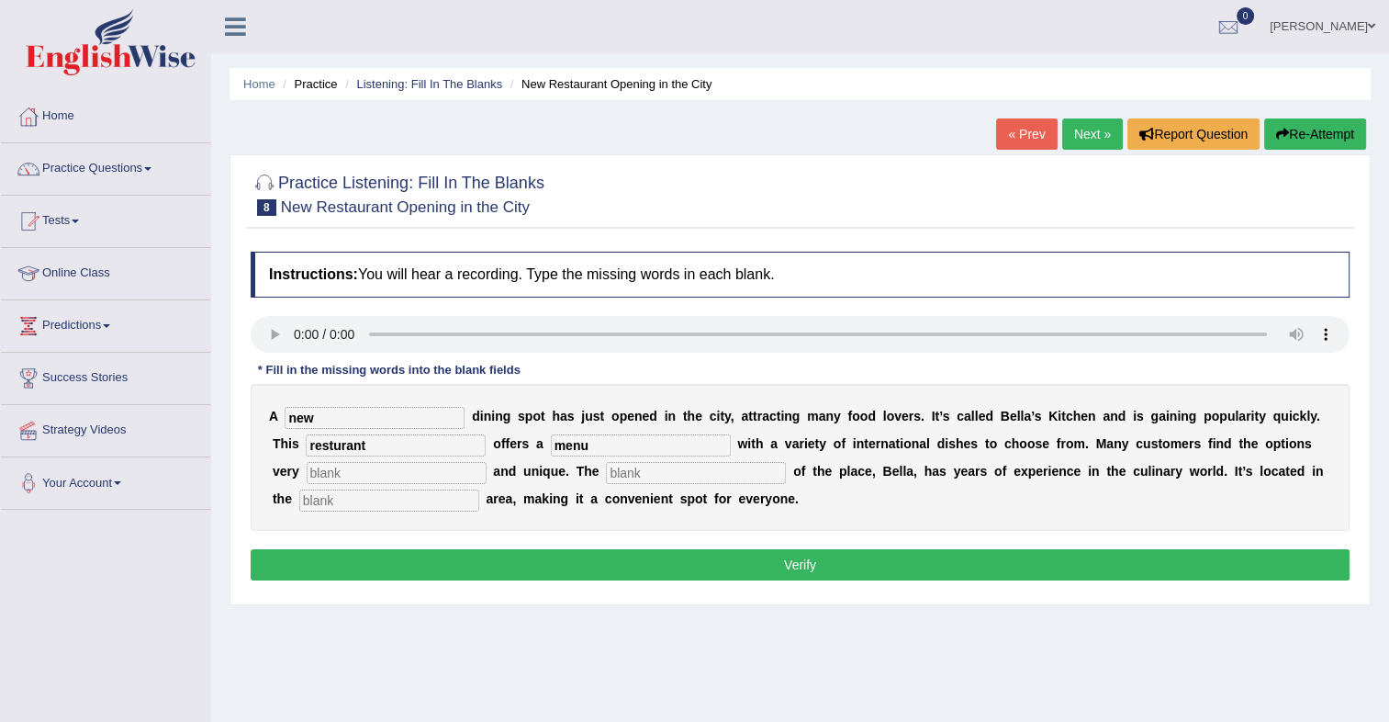
type input "menu"
click at [340, 462] on input "text" at bounding box center [397, 473] width 180 height 22
type input "options"
click at [606, 472] on input "text" at bounding box center [696, 473] width 180 height 22
type input "owner"
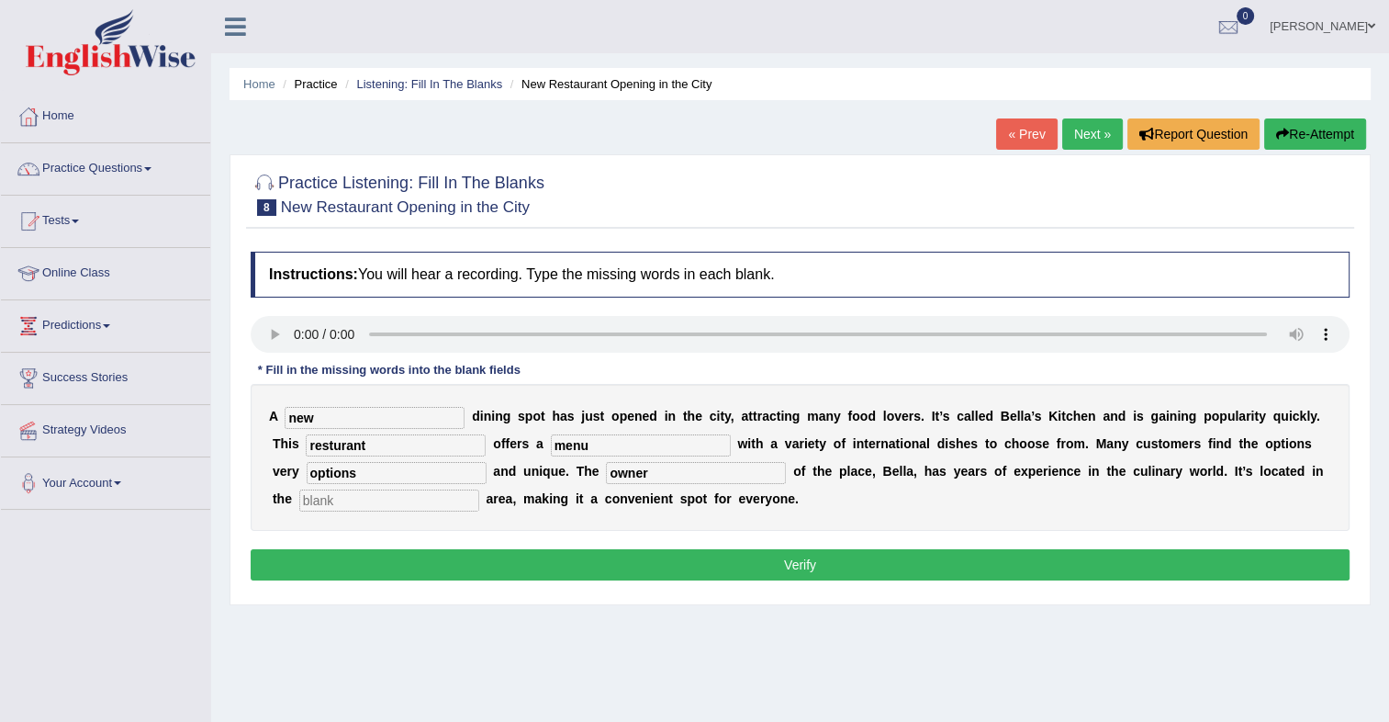
click at [343, 500] on input "text" at bounding box center [389, 500] width 180 height 22
type input "downtown"
click at [437, 556] on button "Verify" at bounding box center [800, 564] width 1099 height 31
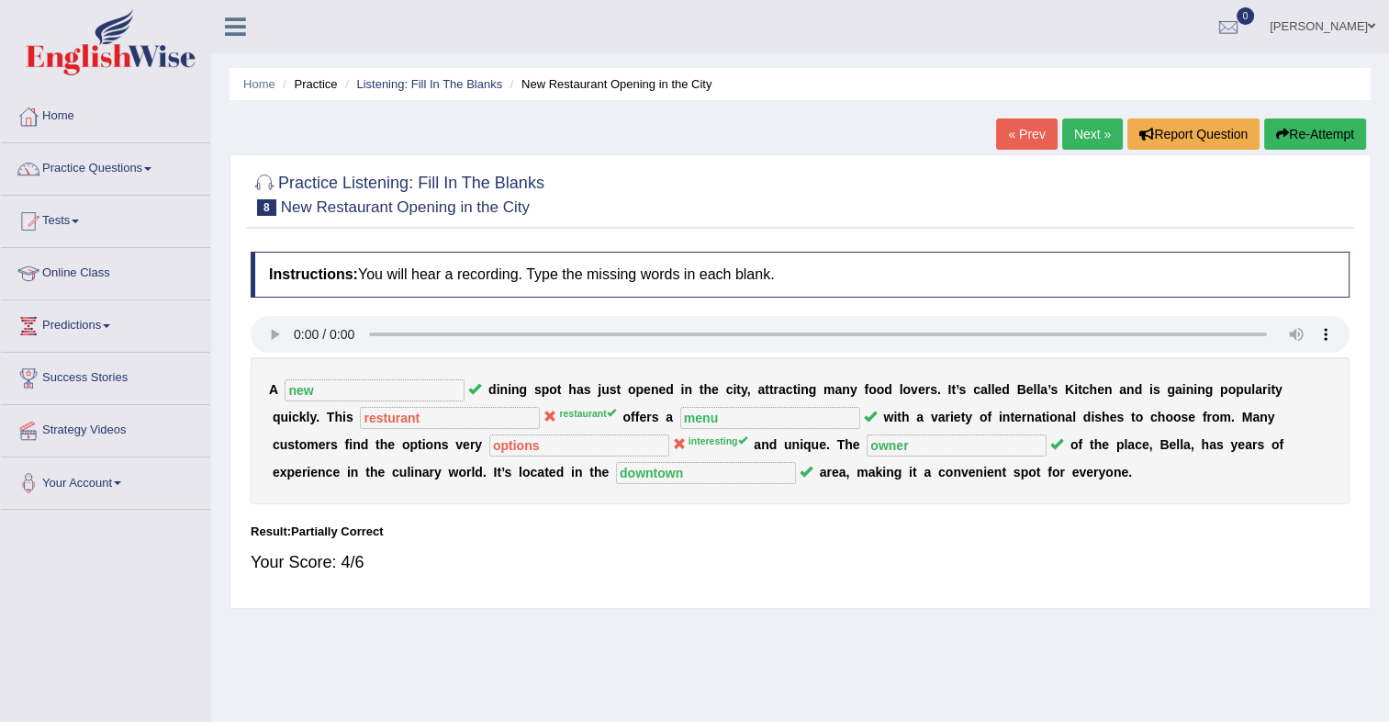
click at [1298, 128] on button "Re-Attempt" at bounding box center [1315, 133] width 102 height 31
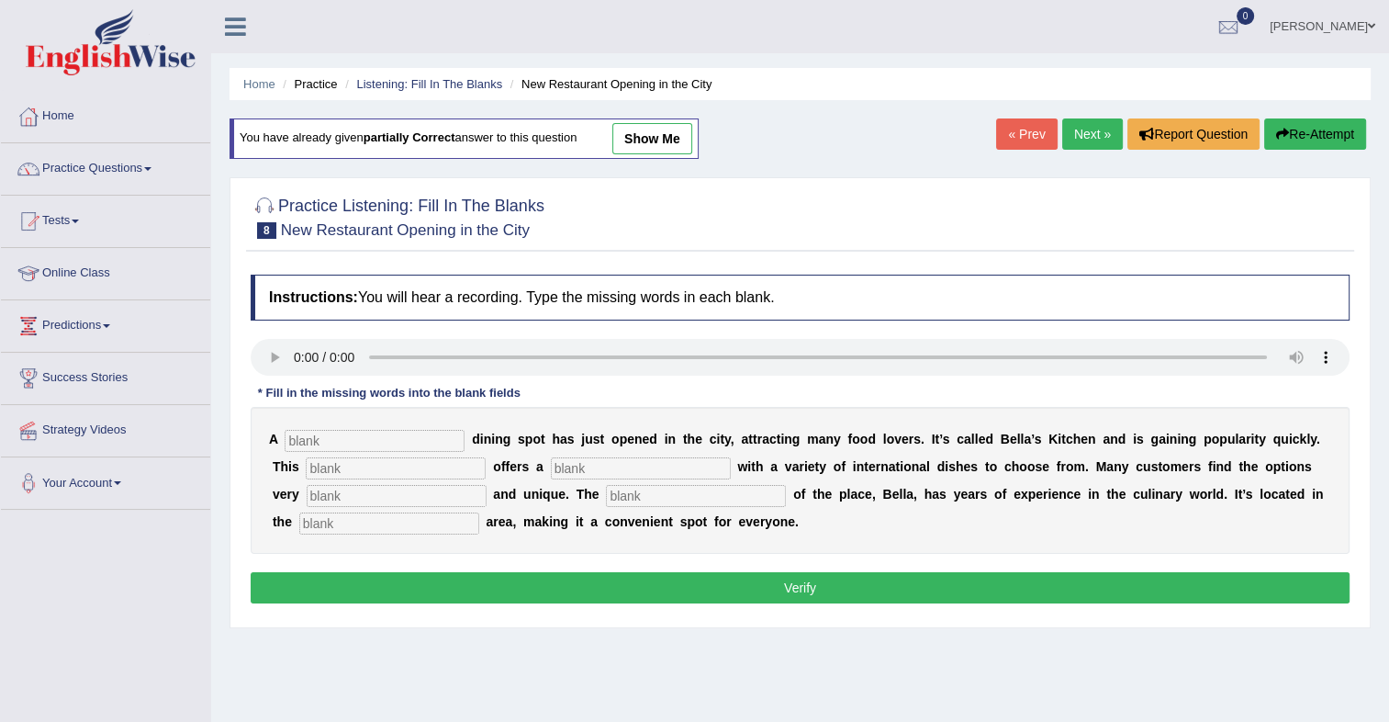
click at [1090, 146] on link "Next »" at bounding box center [1092, 133] width 61 height 31
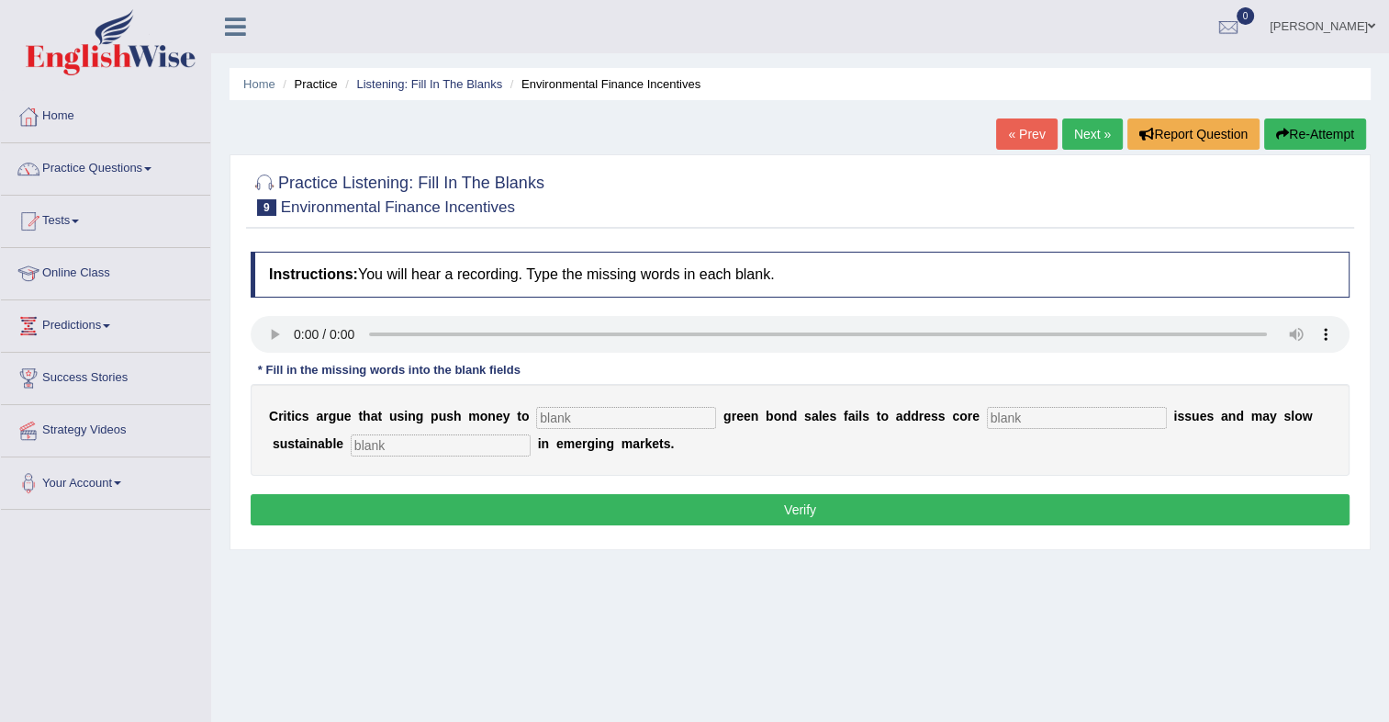
click at [574, 412] on input "text" at bounding box center [626, 418] width 180 height 22
type input "boost"
click at [1009, 405] on div "C r i t i c s a r g u e t h a t u s i n g p u s h m o n e y t o boost g r e e n…" at bounding box center [800, 430] width 1099 height 92
click at [993, 411] on input "text" at bounding box center [1077, 418] width 180 height 22
type input "climate"
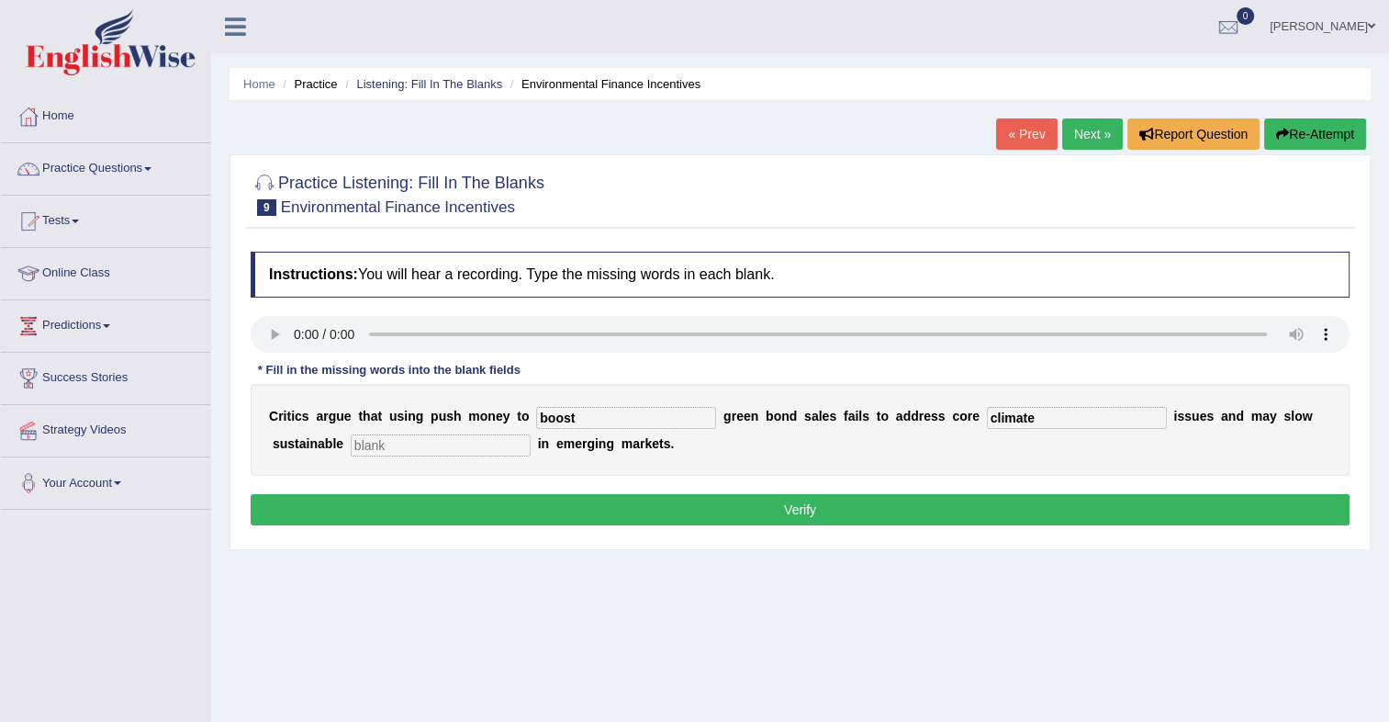
click at [351, 443] on input "text" at bounding box center [441, 445] width 180 height 22
type input "developement"
click at [521, 495] on button "Verify" at bounding box center [800, 509] width 1099 height 31
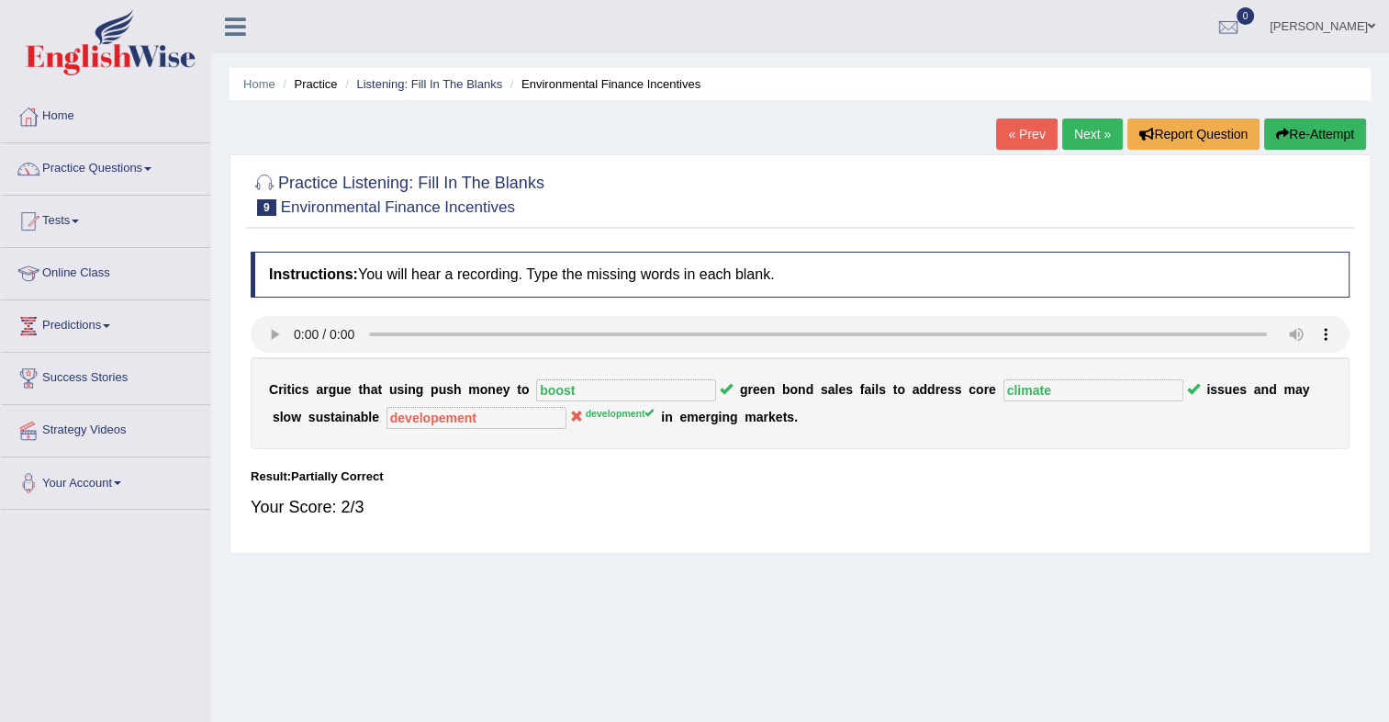
click at [586, 410] on sup "development" at bounding box center [620, 413] width 69 height 11
click at [1084, 140] on link "Next »" at bounding box center [1092, 133] width 61 height 31
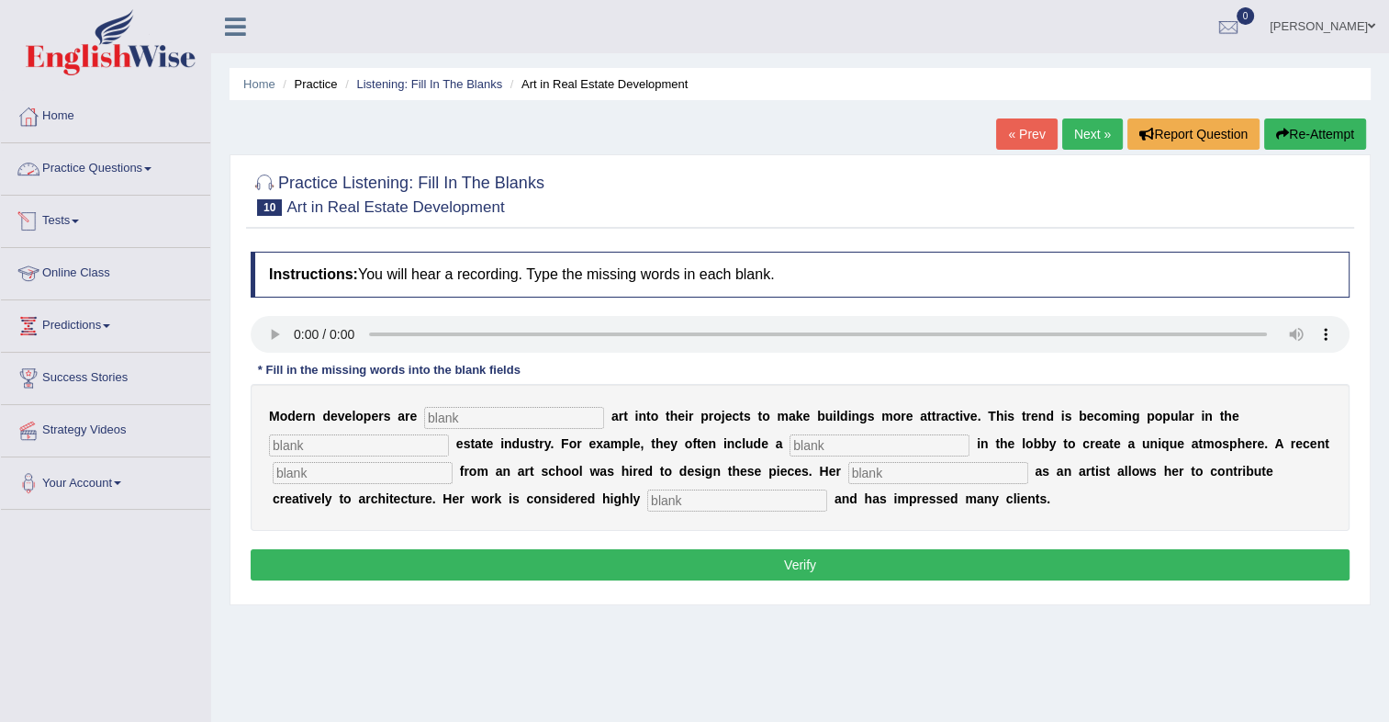
click at [138, 174] on link "Practice Questions" at bounding box center [105, 166] width 209 height 46
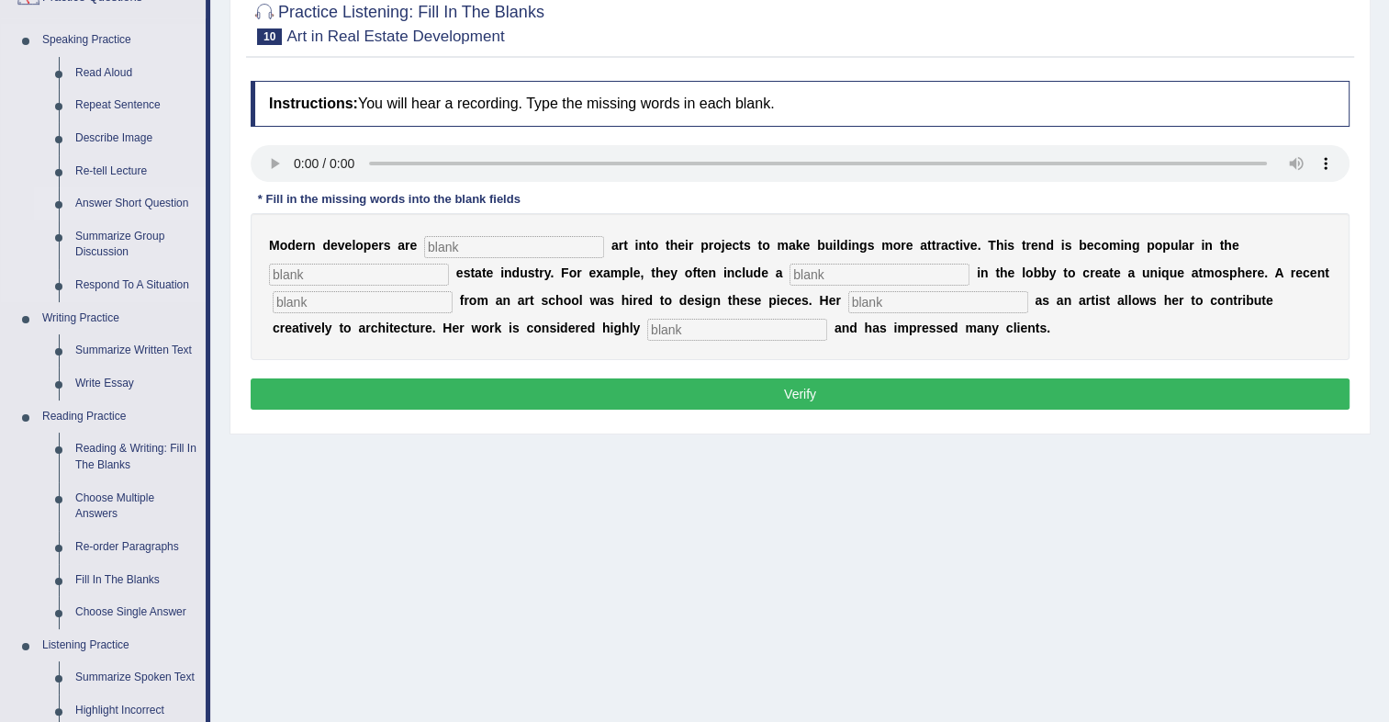
scroll to position [179, 0]
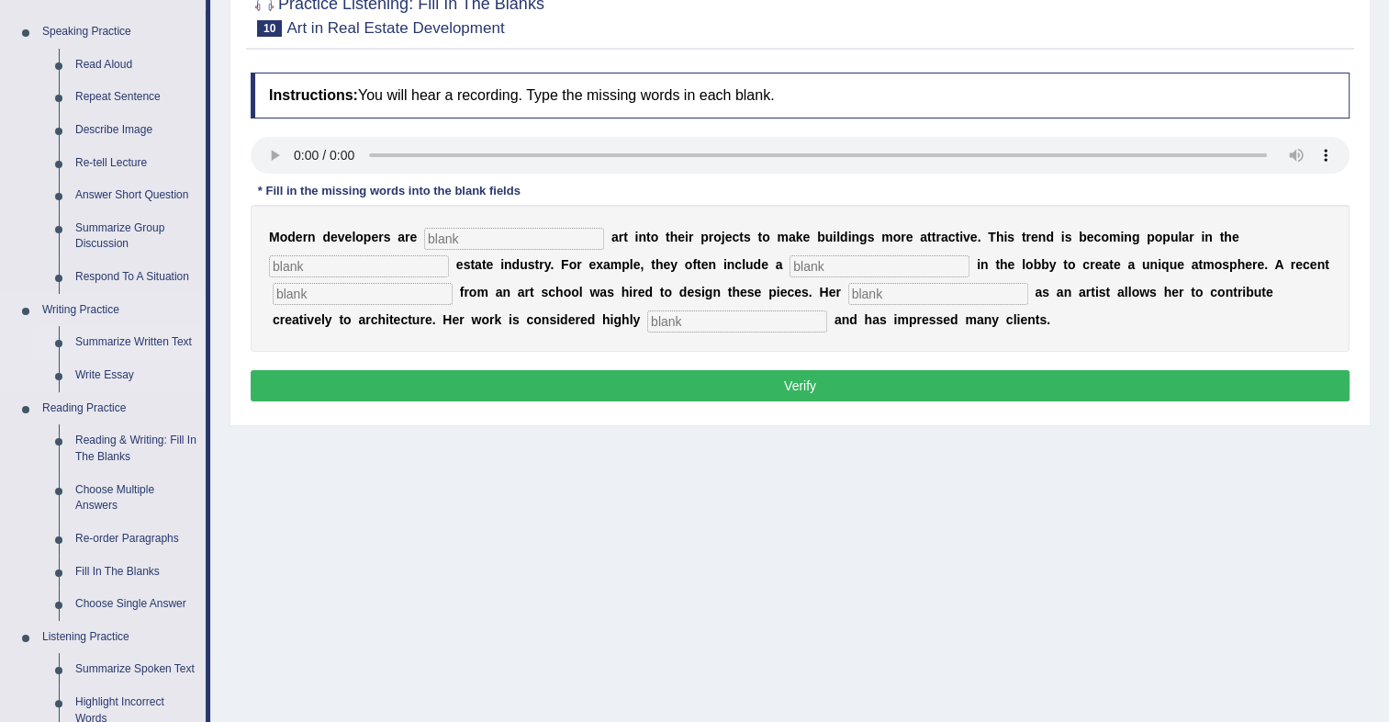
click at [150, 346] on link "Summarize Written Text" at bounding box center [136, 342] width 139 height 33
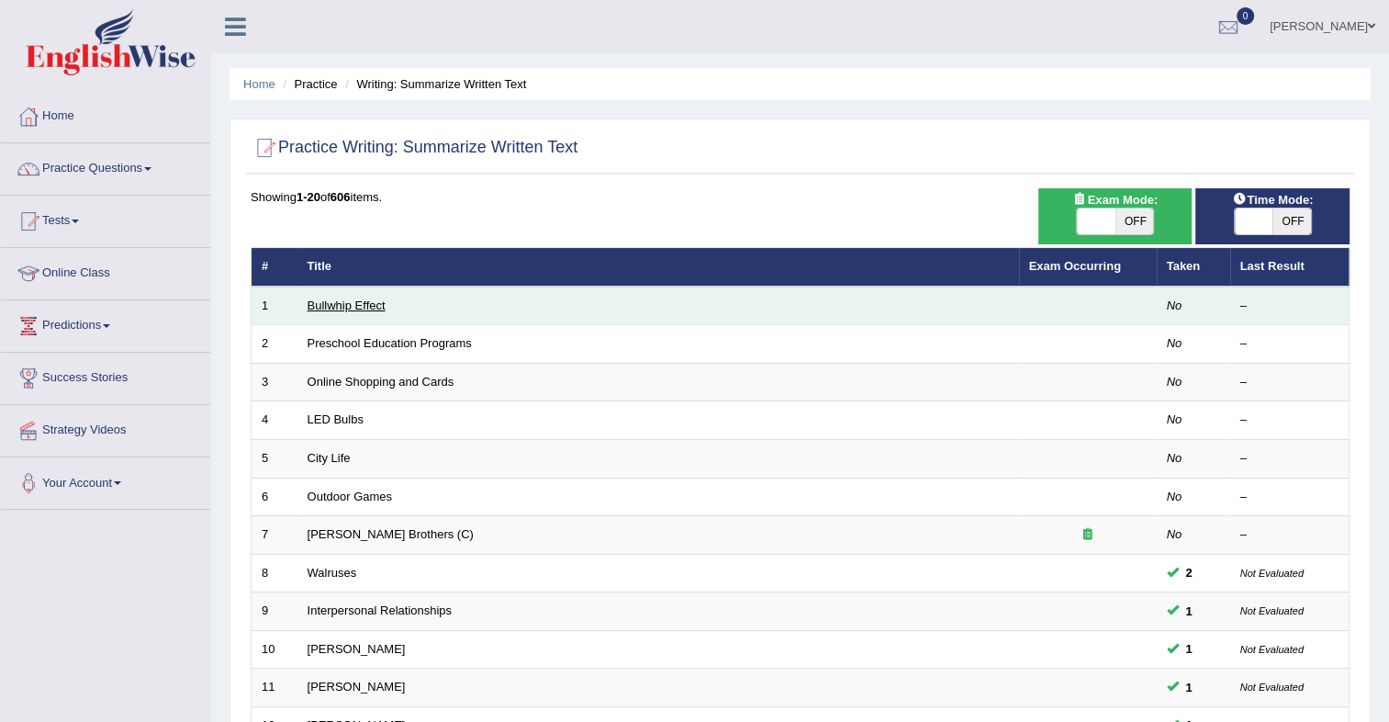
click at [354, 300] on link "Bullwhip Effect" at bounding box center [347, 305] width 78 height 14
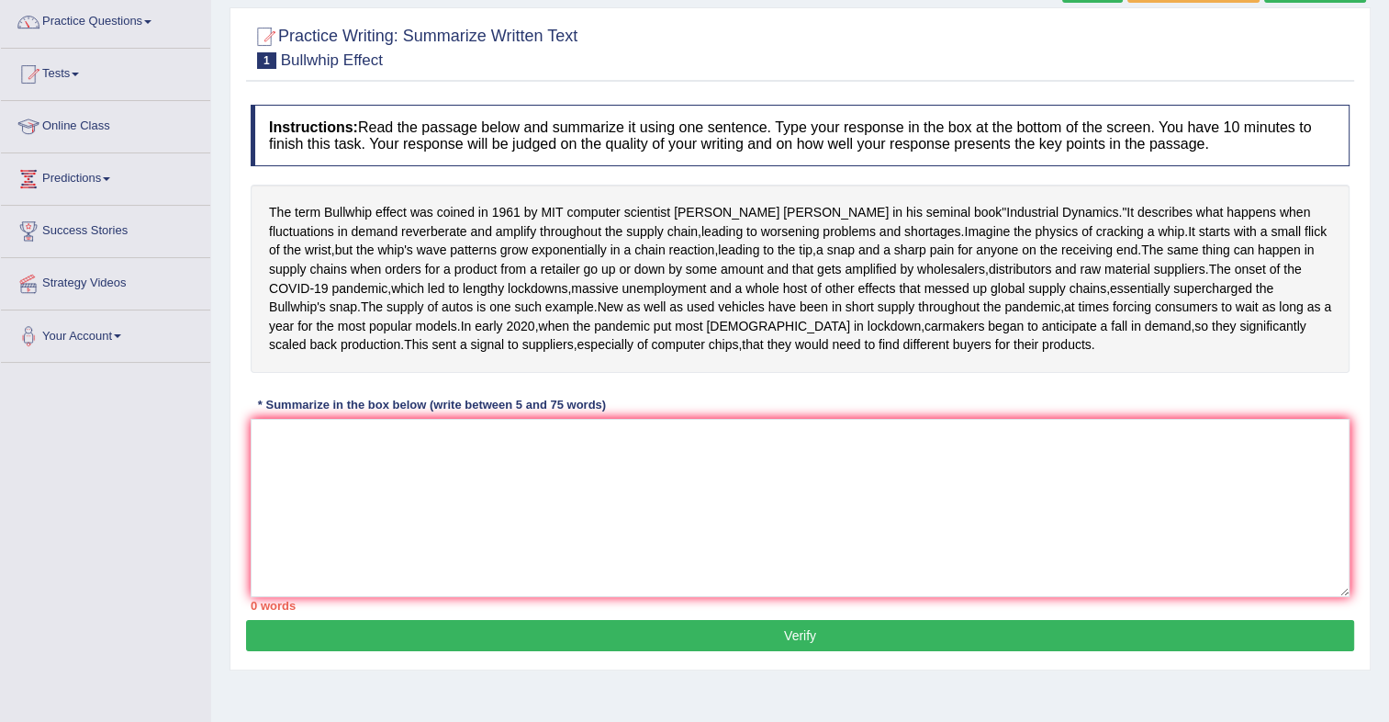
scroll to position [149, 0]
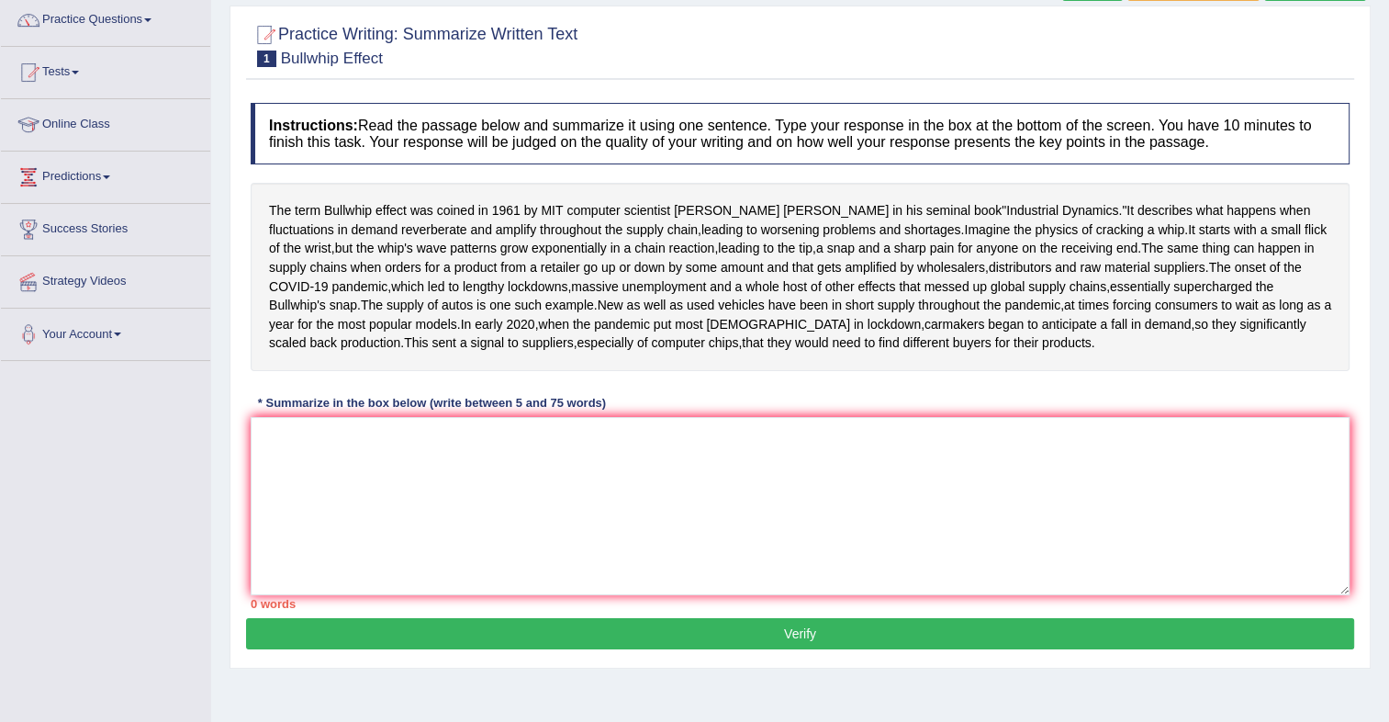
drag, startPoint x: 266, startPoint y: 203, endPoint x: 642, endPoint y: 197, distance: 375.6
click at [642, 197] on div "The term Bullwhip effect was coined in [DATE] by MIT computer scientist [PERSON…" at bounding box center [800, 277] width 1099 height 188
drag, startPoint x: 265, startPoint y: 208, endPoint x: 264, endPoint y: 193, distance: 15.6
click at [264, 193] on div "The term Bullwhip effect was coined in [DATE] by MIT computer scientist [PERSON…" at bounding box center [800, 277] width 1099 height 188
drag, startPoint x: 264, startPoint y: 193, endPoint x: 557, endPoint y: 266, distance: 302.0
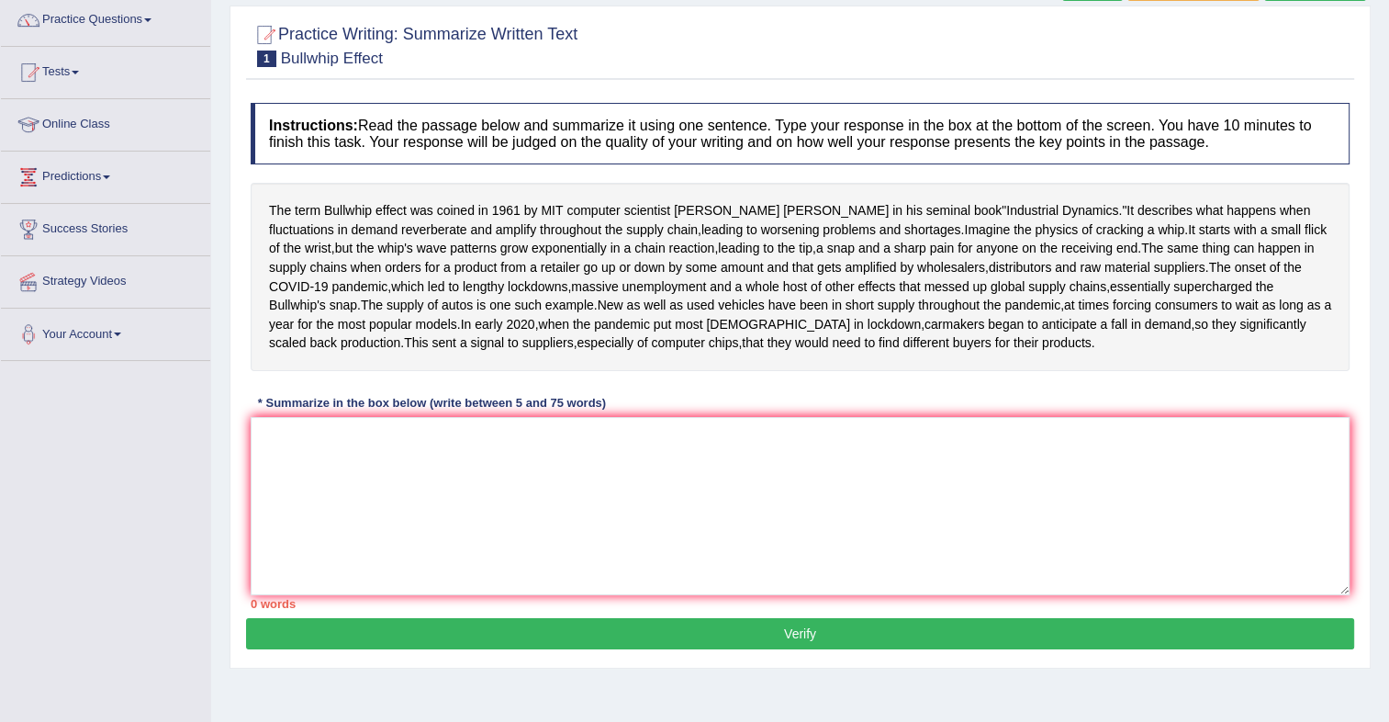
click at [557, 266] on div "The term Bullwhip effect was coined in [DATE] by MIT computer scientist [PERSON…" at bounding box center [800, 277] width 1099 height 188
drag, startPoint x: 321, startPoint y: 209, endPoint x: 505, endPoint y: 222, distance: 184.1
click at [505, 222] on div "The term Bullwhip effect was coined in [DATE] by MIT computer scientist [PERSON…" at bounding box center [800, 277] width 1099 height 188
click at [474, 552] on textarea at bounding box center [800, 506] width 1099 height 178
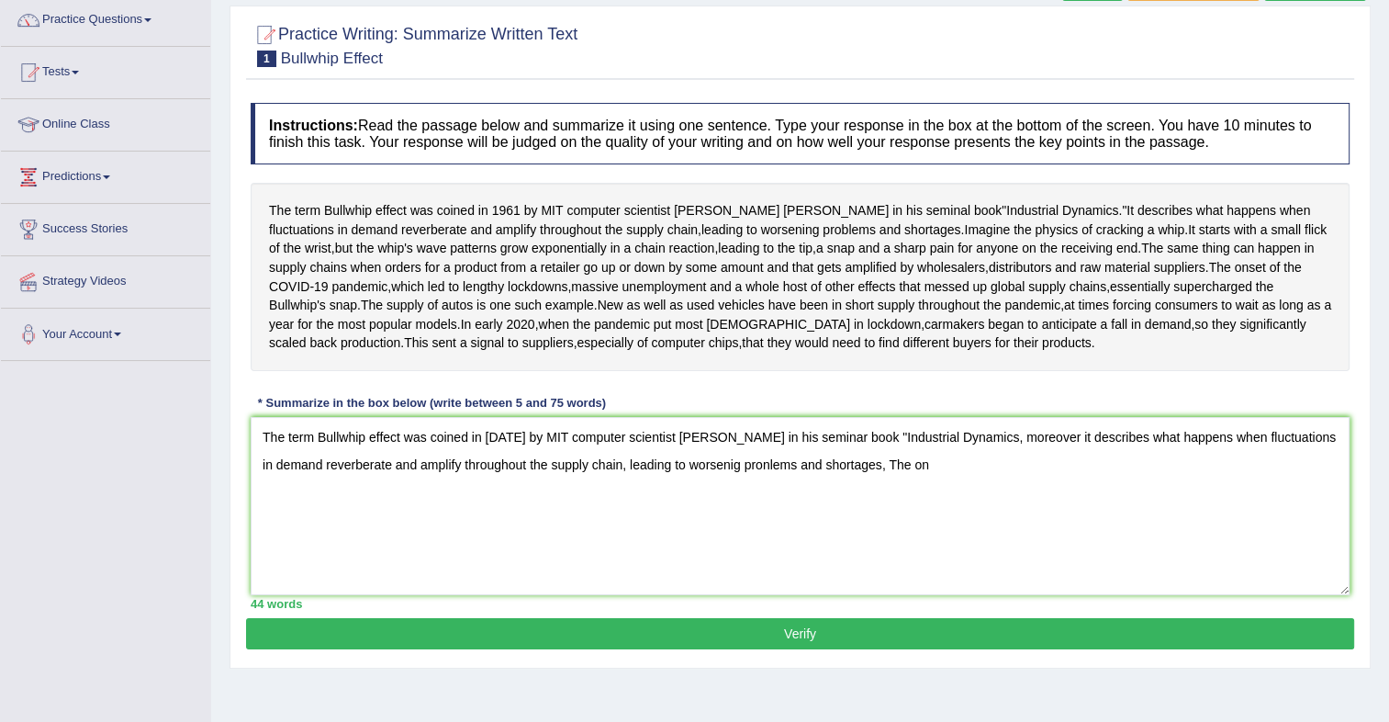
drag, startPoint x: 270, startPoint y: 331, endPoint x: 475, endPoint y: 361, distance: 207.0
click at [475, 361] on div "The term Bullwhip effect was coined in 1961 by MIT computer scientist Jay Forre…" at bounding box center [800, 277] width 1099 height 188
click at [944, 567] on textarea "The term Bullwhip effect was coined in 1961 by MIT computer scientist Jay Forre…" at bounding box center [800, 506] width 1099 height 178
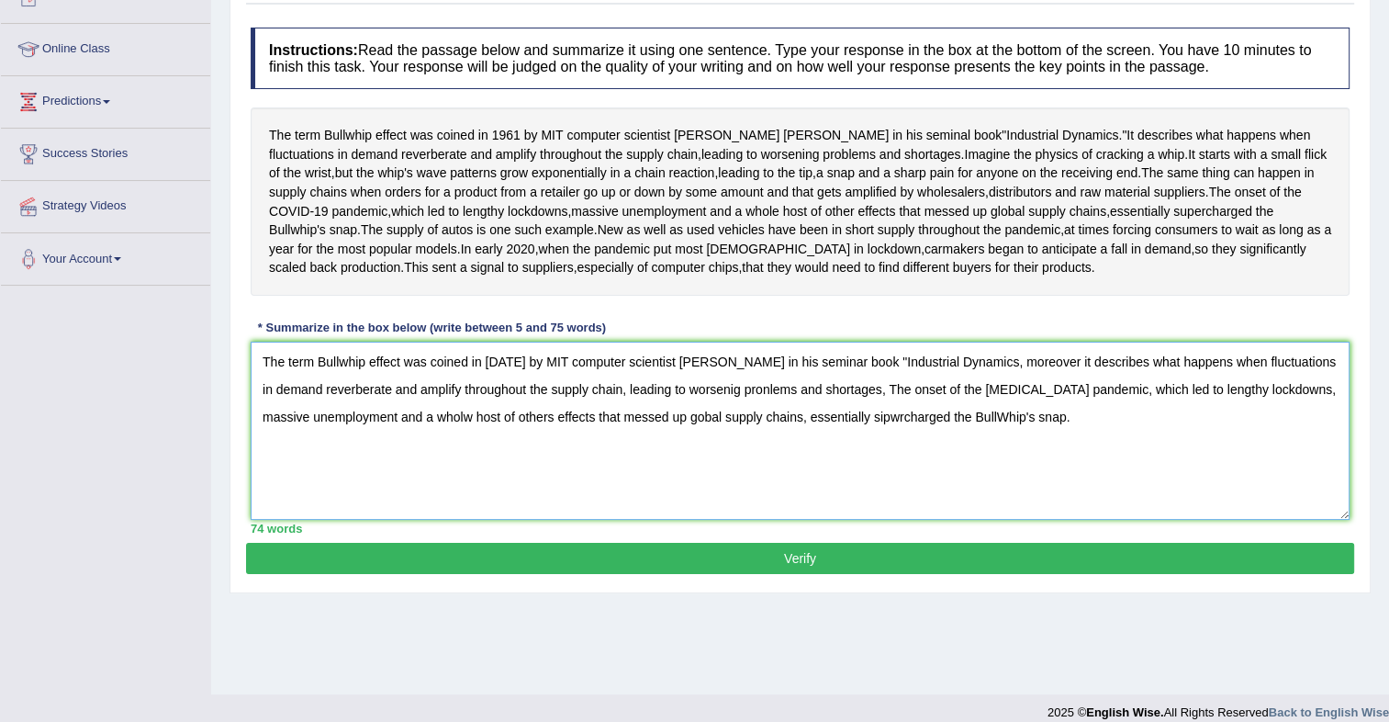
scroll to position [248, 0]
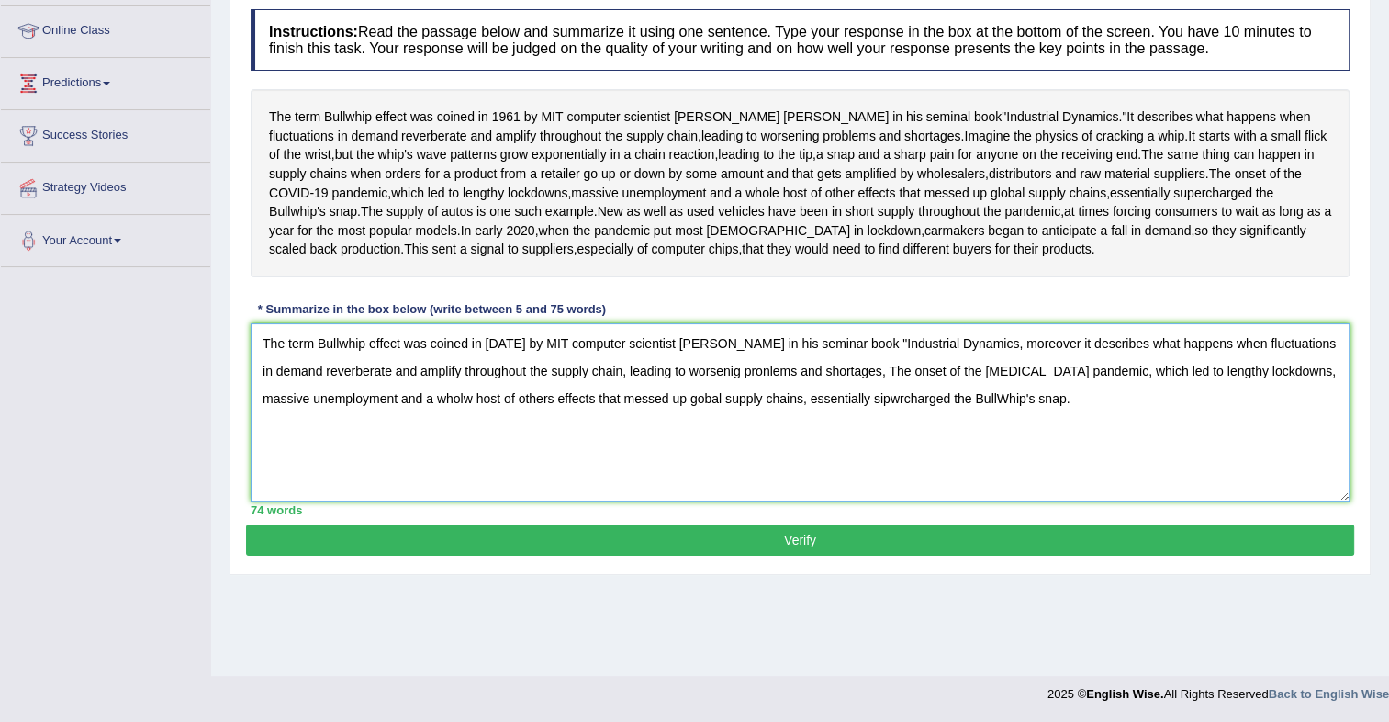
type textarea "The term Bullwhip effect was coined in [DATE] by MIT computer scientist [PERSON…"
click at [802, 556] on button "Verify" at bounding box center [800, 539] width 1108 height 31
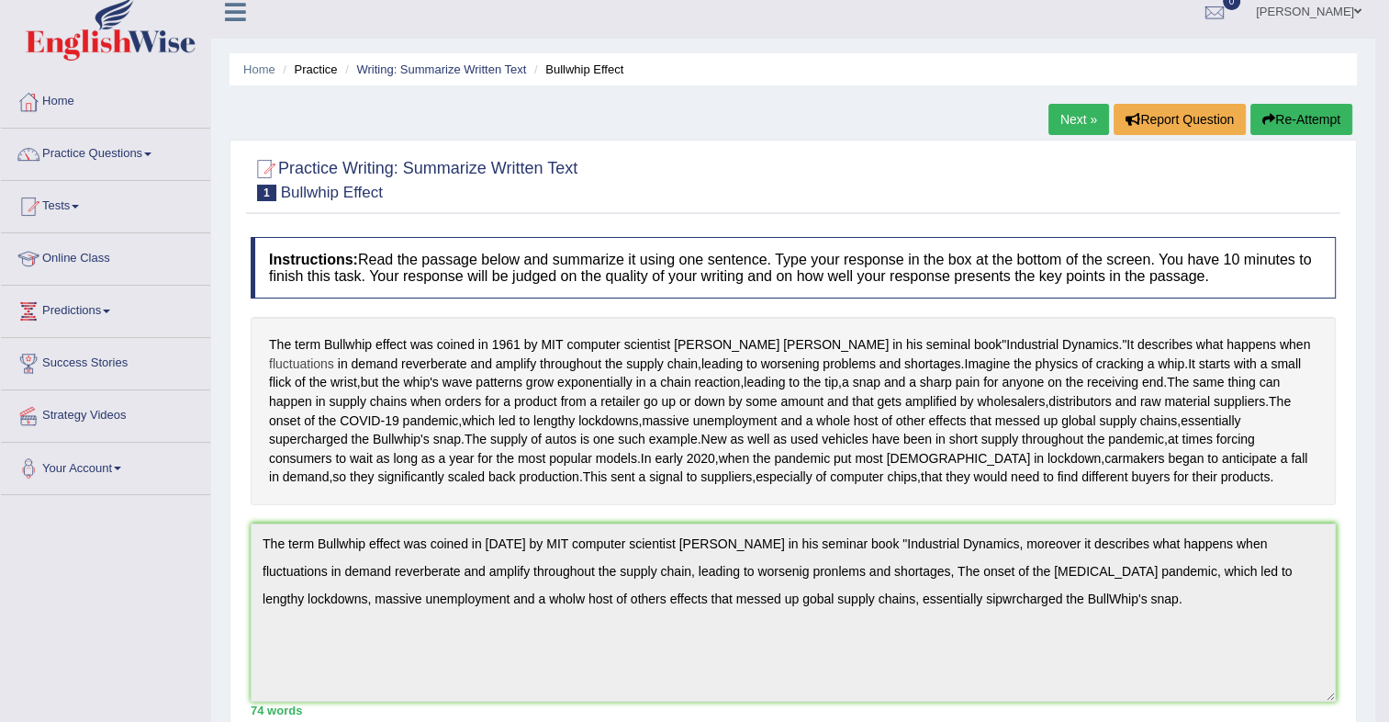
scroll to position [0, 0]
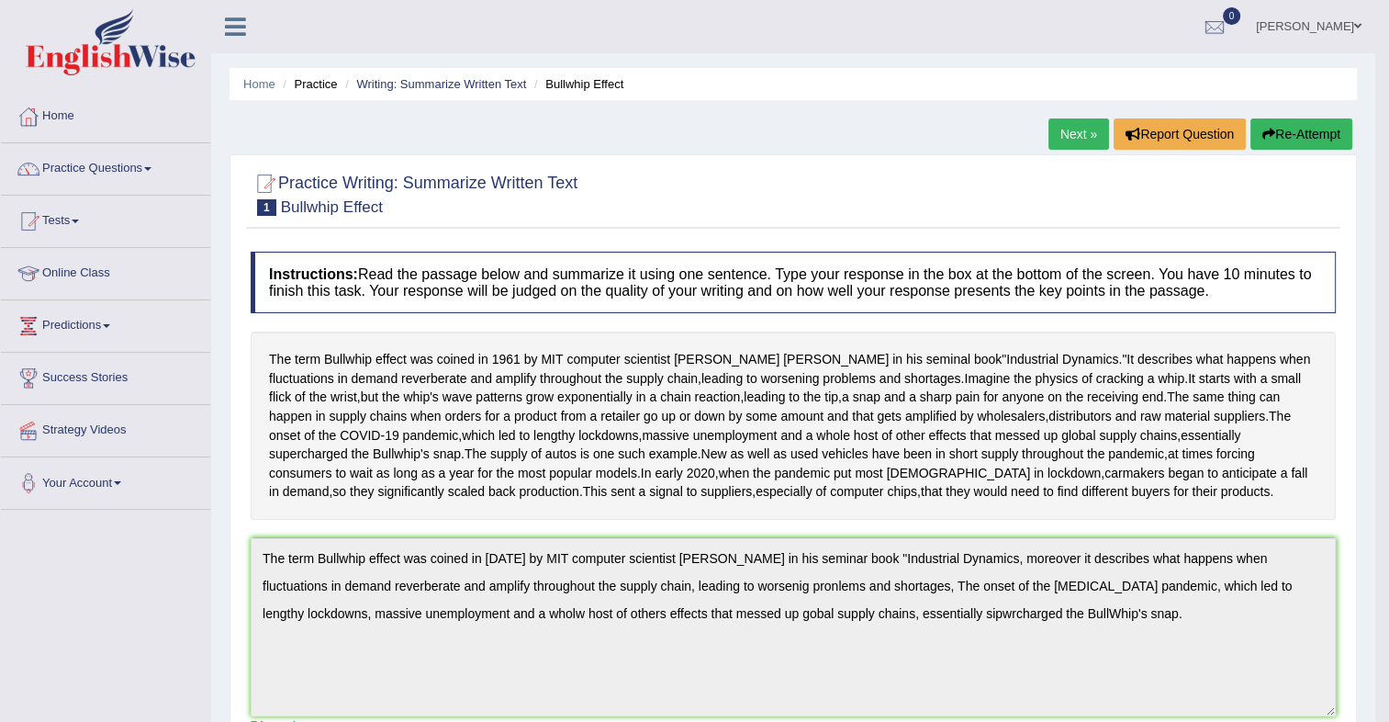
click at [1289, 131] on button "Re-Attempt" at bounding box center [1302, 133] width 102 height 31
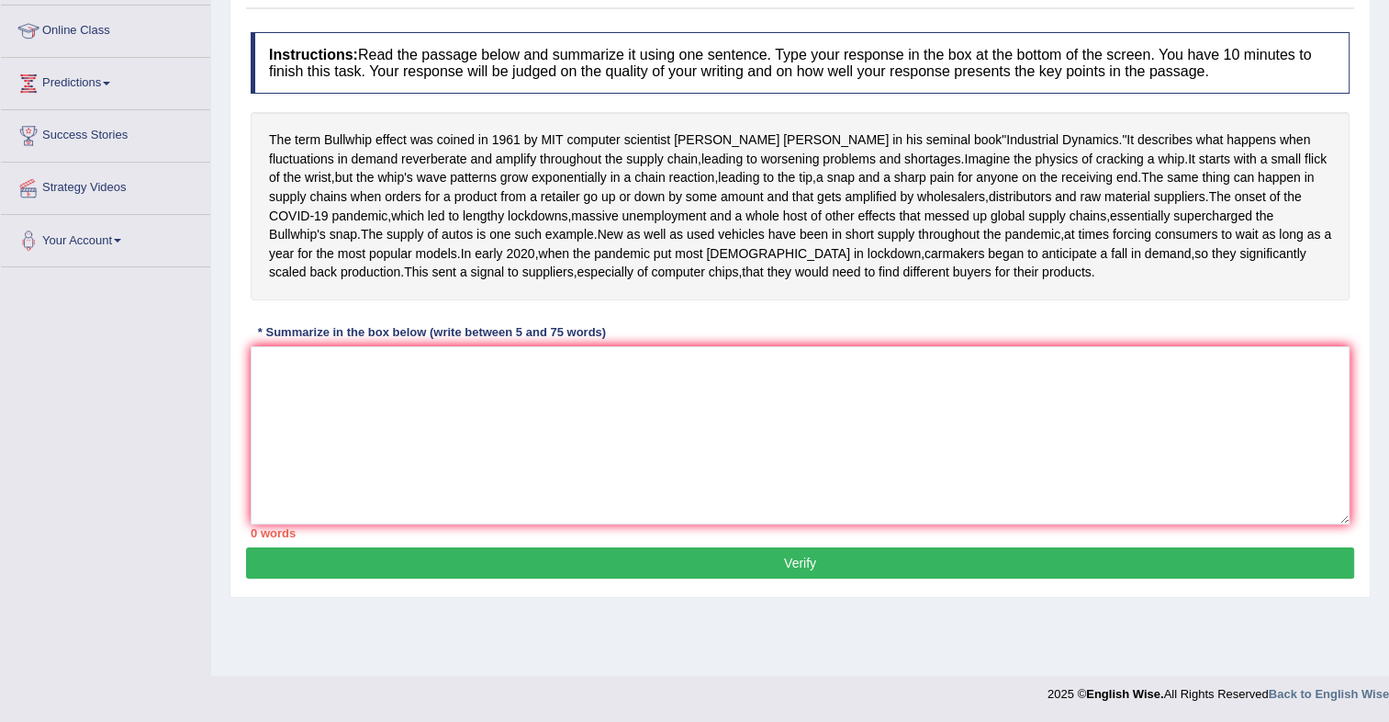
scroll to position [271, 0]
click at [392, 445] on textarea at bounding box center [800, 435] width 1099 height 178
paste textarea "The term Bullwhip effect was coined in [DATE] by MIT computer scientist [PERSON…"
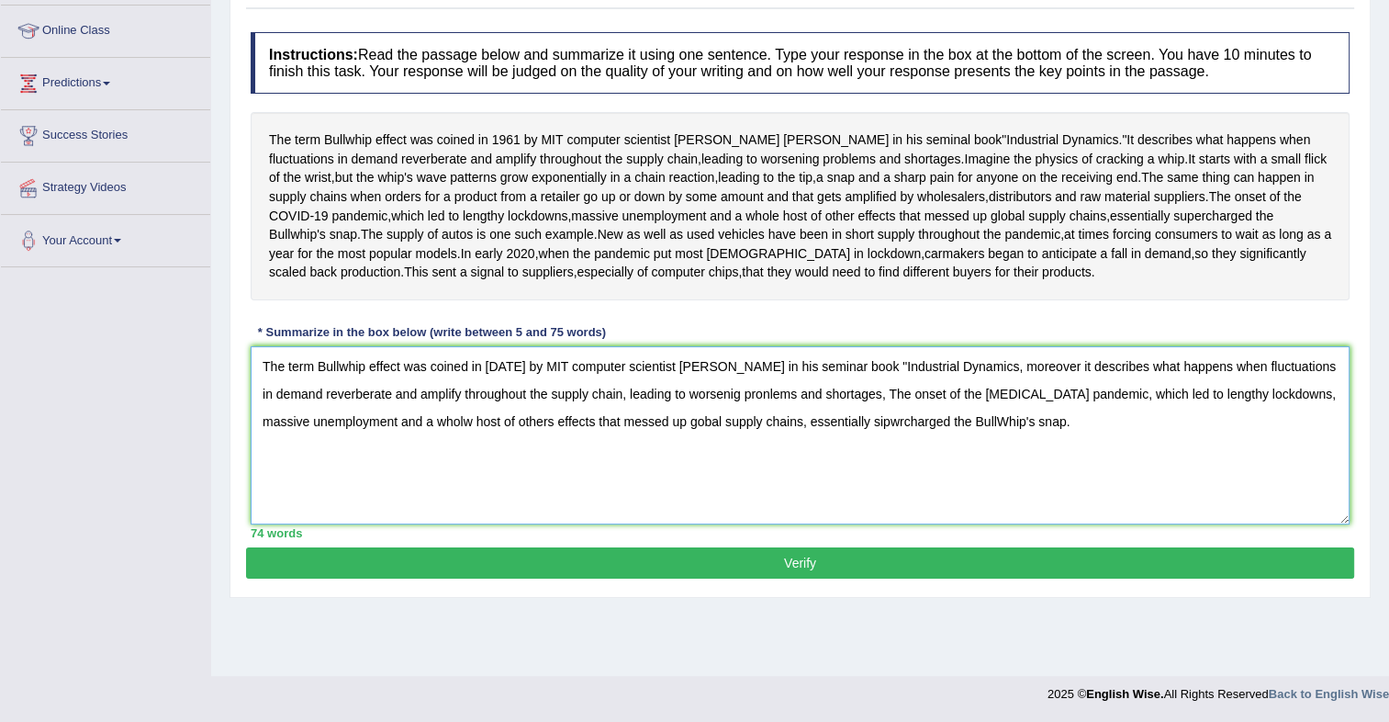
click at [327, 429] on textarea "The term Bullwhip effect was coined in [DATE] by MIT computer scientist [PERSON…" at bounding box center [800, 435] width 1099 height 178
click at [718, 459] on textarea "The term Bullwhip effect was coined in [DATE] by MIT computer scientist [PERSON…" at bounding box center [800, 435] width 1099 height 178
click at [763, 465] on textarea "The term Bullwhip effect was coined in [DATE] by MIT computer scientist [PERSON…" at bounding box center [800, 435] width 1099 height 178
click at [838, 487] on textarea "The term Bullwhip effect was coined in [DATE] by MIT computer scientist [PERSON…" at bounding box center [800, 435] width 1099 height 178
type textarea "The term Bullwhip effect was coined in [DATE] by MIT computer scientist [PERSON…"
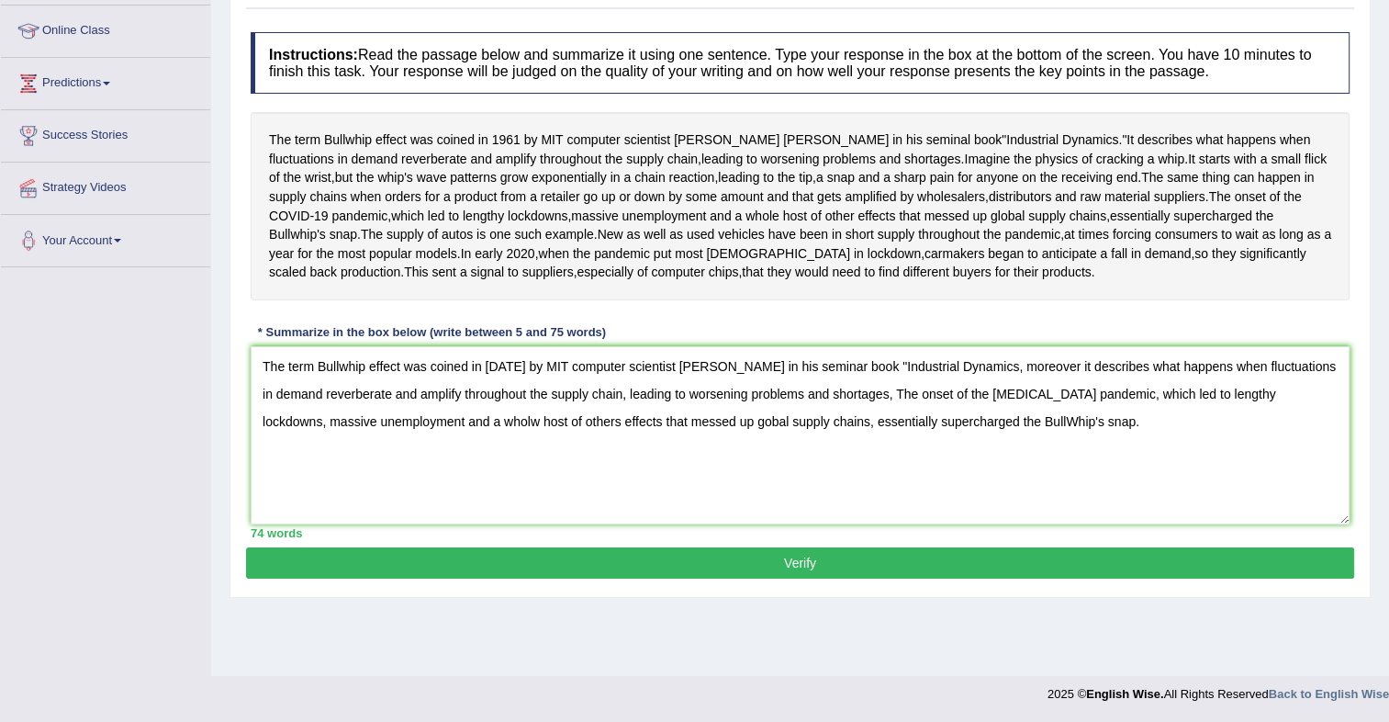
click at [814, 578] on button "Verify" at bounding box center [800, 562] width 1108 height 31
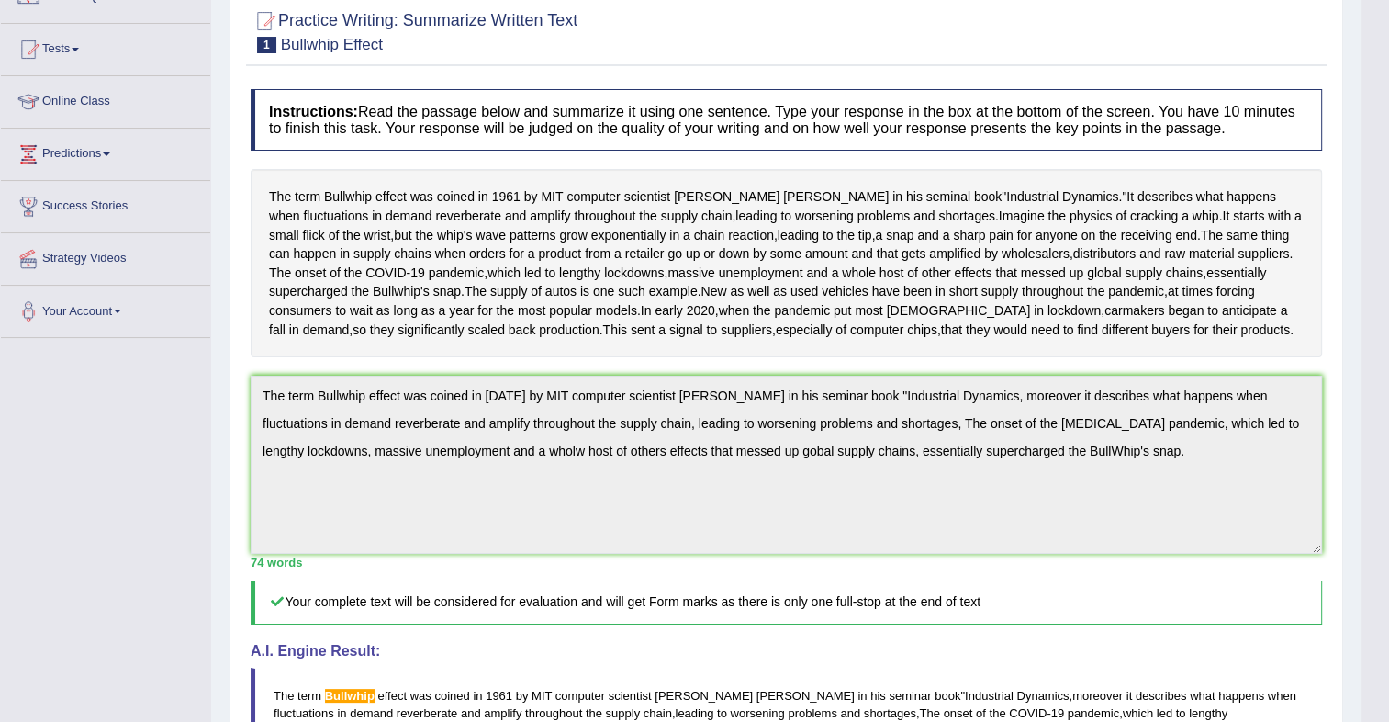
scroll to position [0, 0]
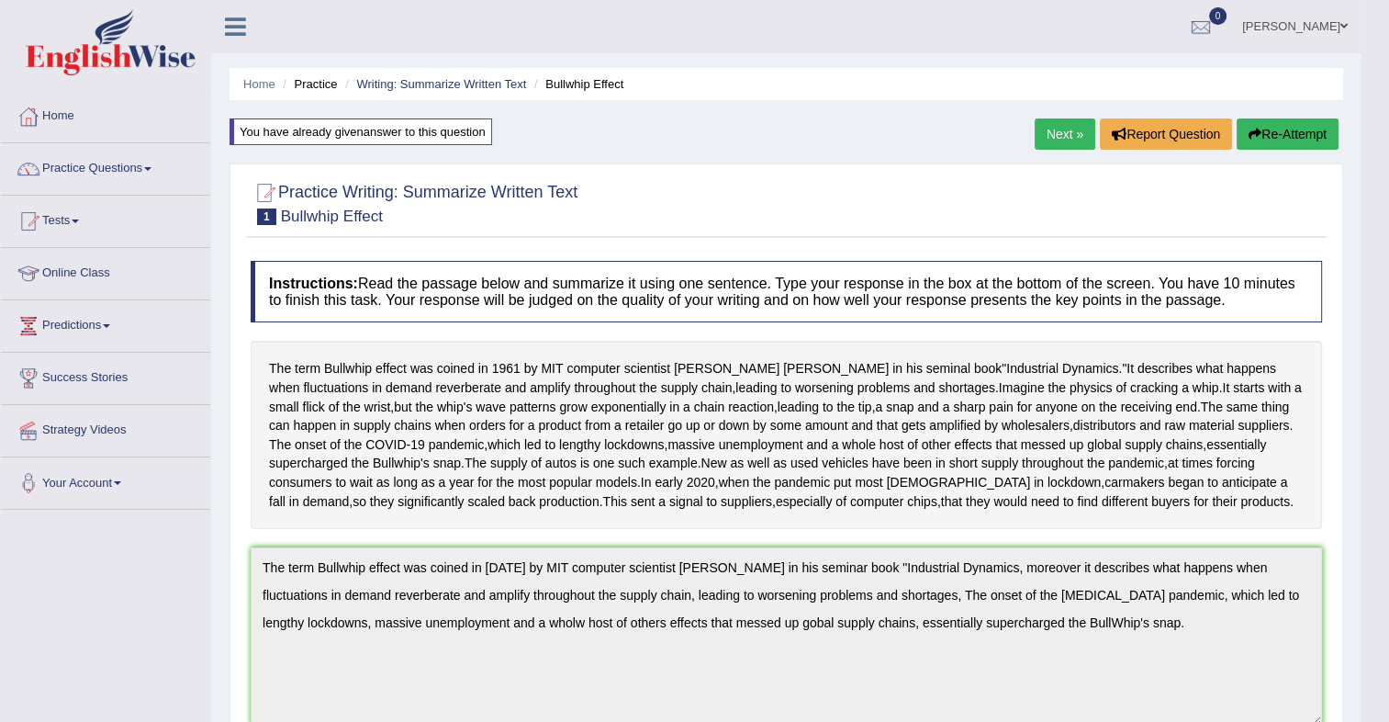
click at [1297, 128] on button "Re-Attempt" at bounding box center [1288, 133] width 102 height 31
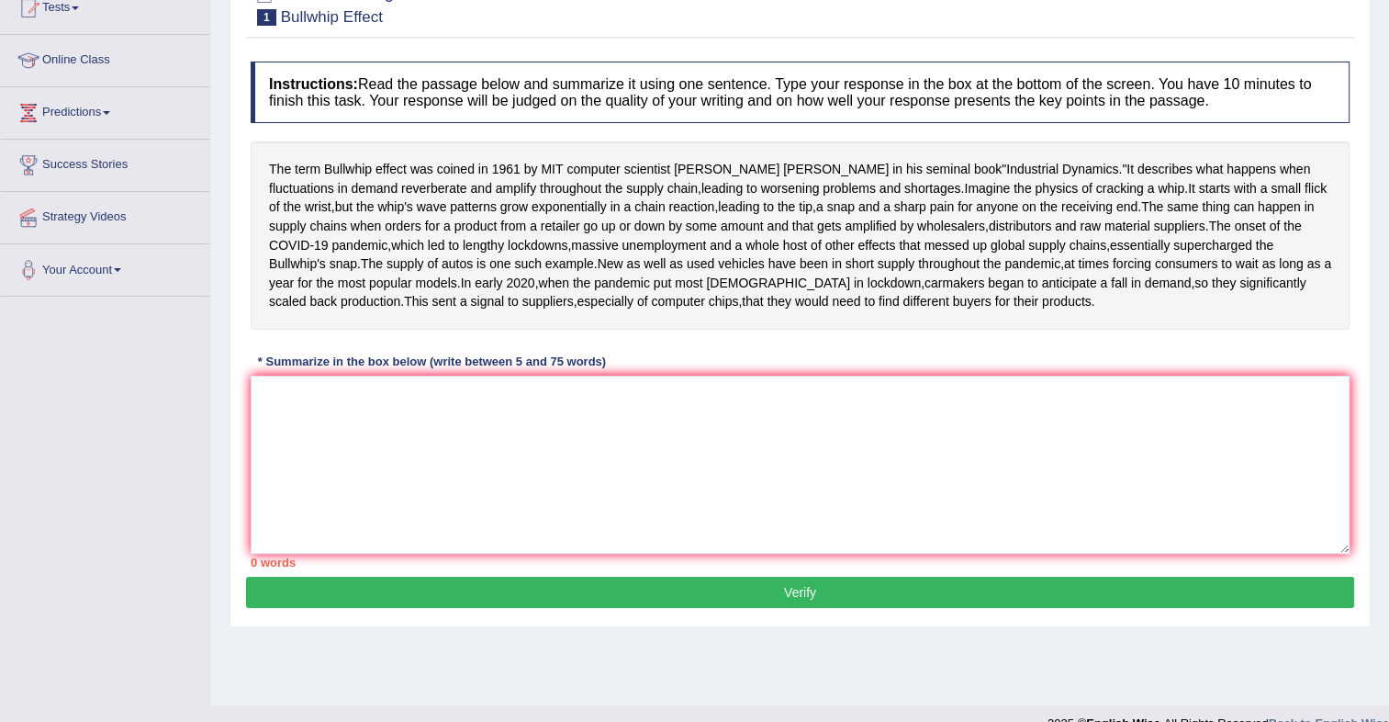
scroll to position [271, 0]
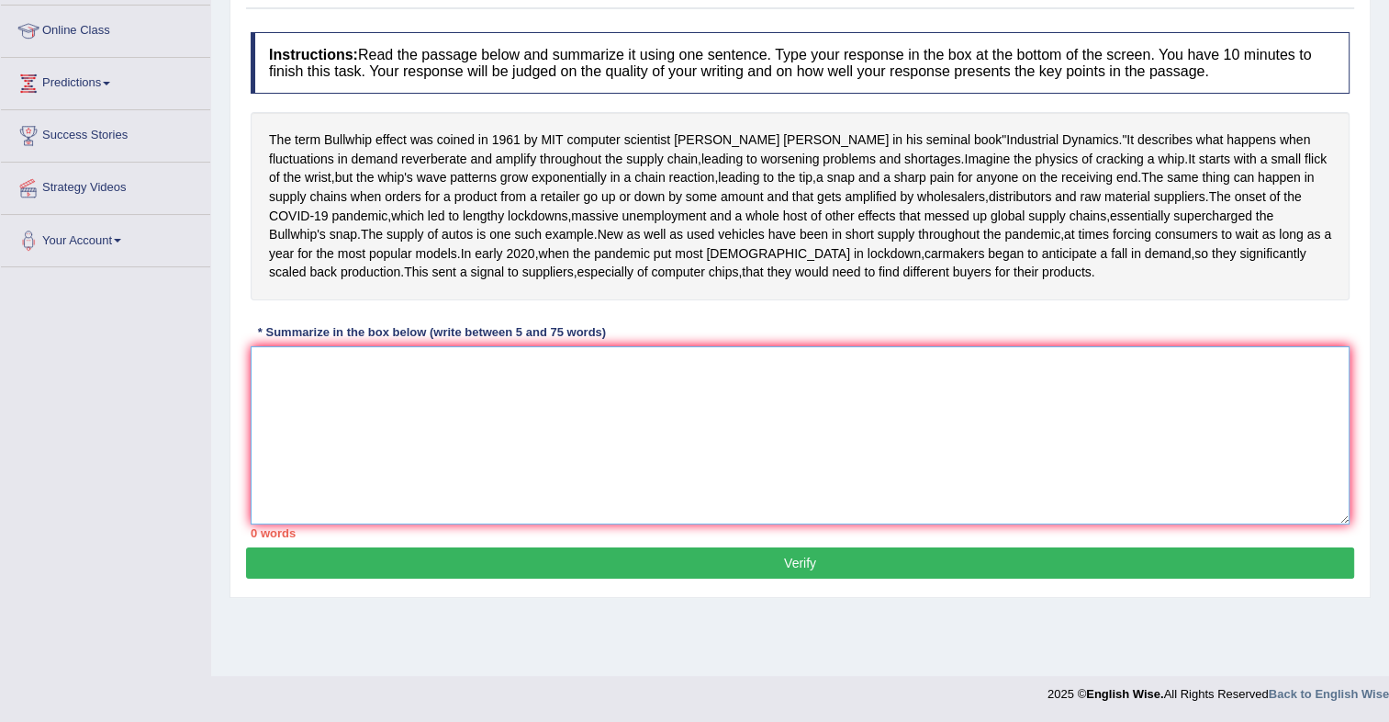
click at [477, 455] on textarea at bounding box center [800, 435] width 1099 height 178
paste textarea "he term Bullwhip effect was coined in 1961 by MIT computer scientist Jay Forres…"
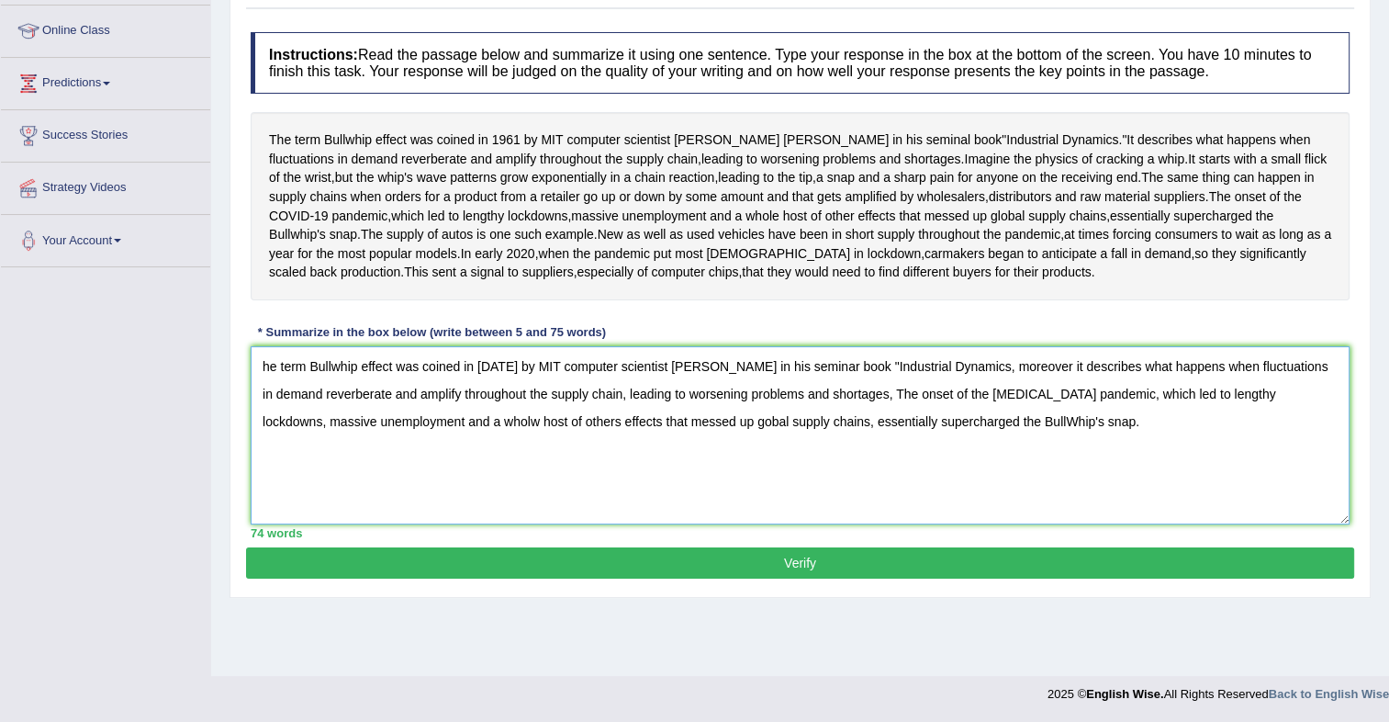
click at [264, 423] on textarea "he term Bullwhip effect was coined in 1961 by MIT computer scientist Jay Forres…" at bounding box center [800, 435] width 1099 height 178
click at [419, 486] on textarea "The term Bullwhip effect was coined in 1961 by MIT computer scientist Jay Forre…" at bounding box center [800, 435] width 1099 height 178
click at [650, 485] on textarea "The term Bullwhip effect was coined in 1961 by MIT computer scientist Jay Forre…" at bounding box center [800, 435] width 1099 height 178
type textarea "The term Bullwhip effect was coined in 1961 by MIT computer scientist Jay Forre…"
click at [797, 578] on button "Verify" at bounding box center [800, 562] width 1108 height 31
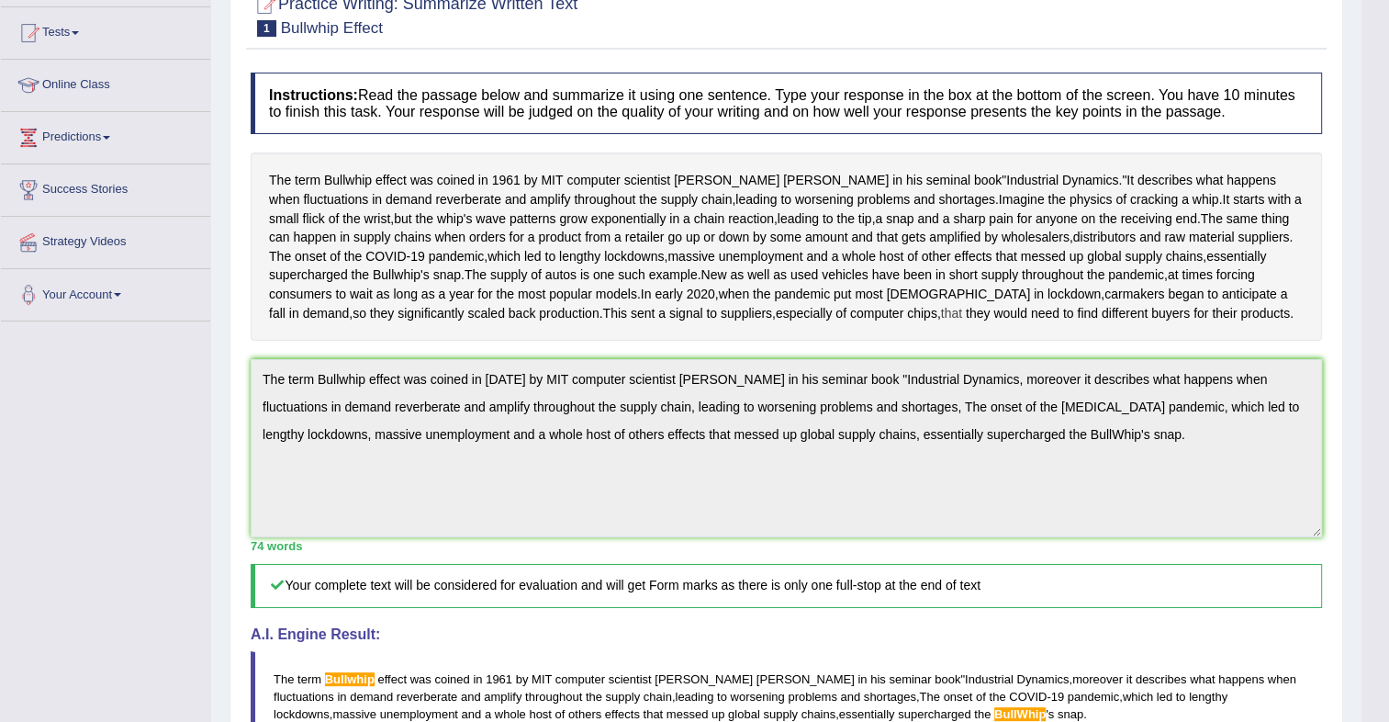
scroll to position [0, 0]
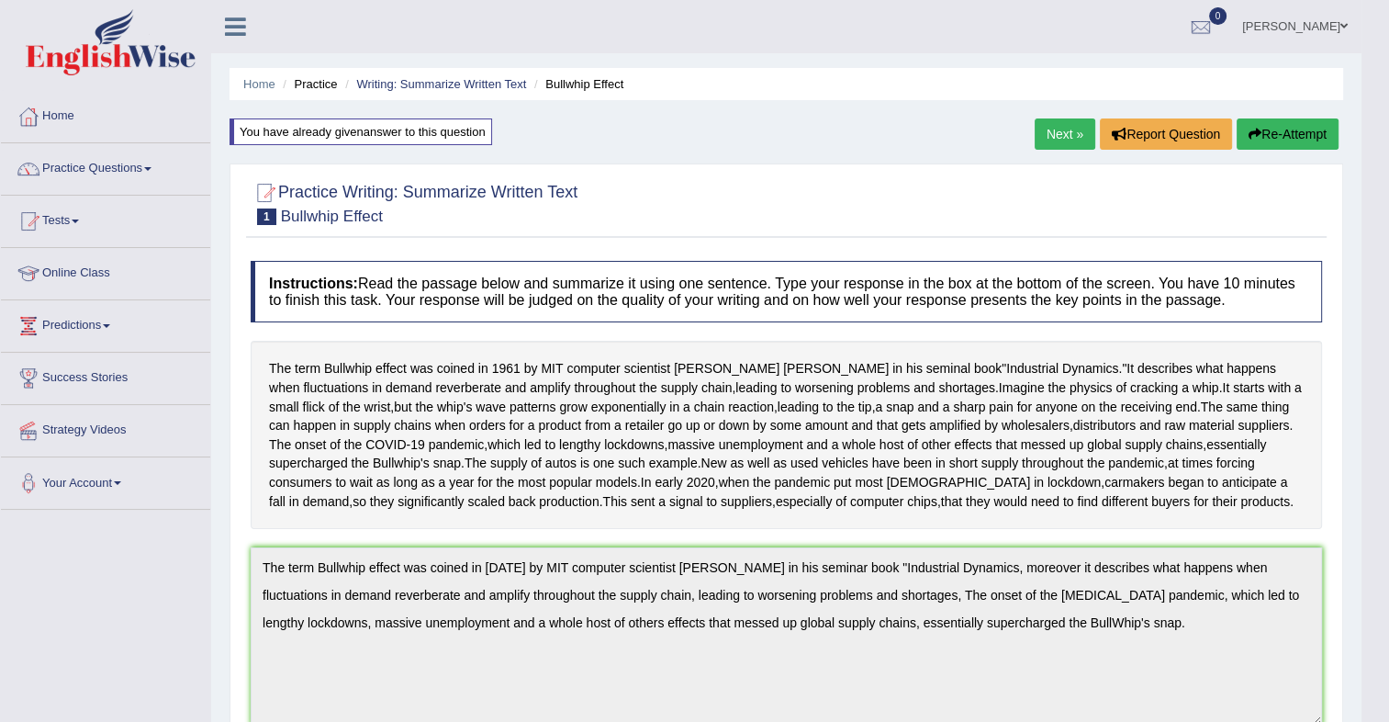
click at [1061, 135] on link "Next »" at bounding box center [1065, 133] width 61 height 31
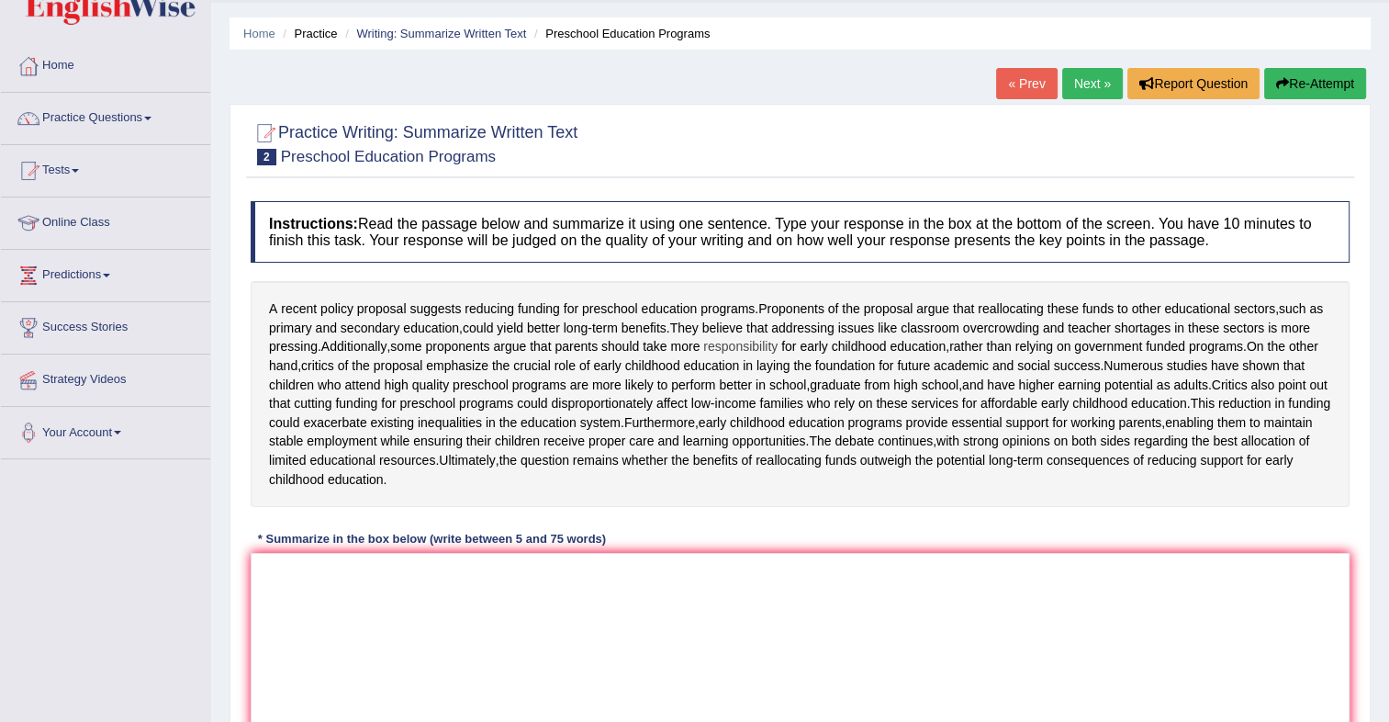
scroll to position [51, 0]
click at [378, 603] on textarea at bounding box center [800, 641] width 1099 height 178
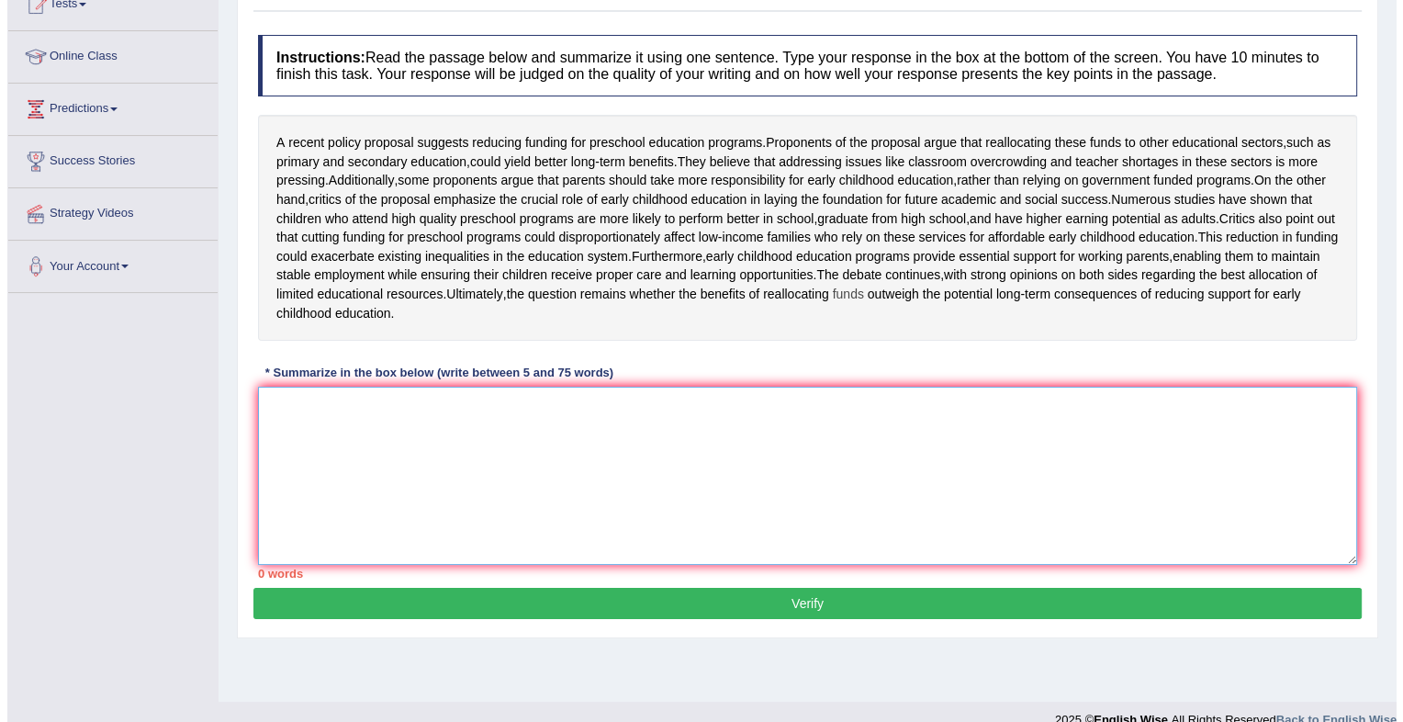
scroll to position [219, 0]
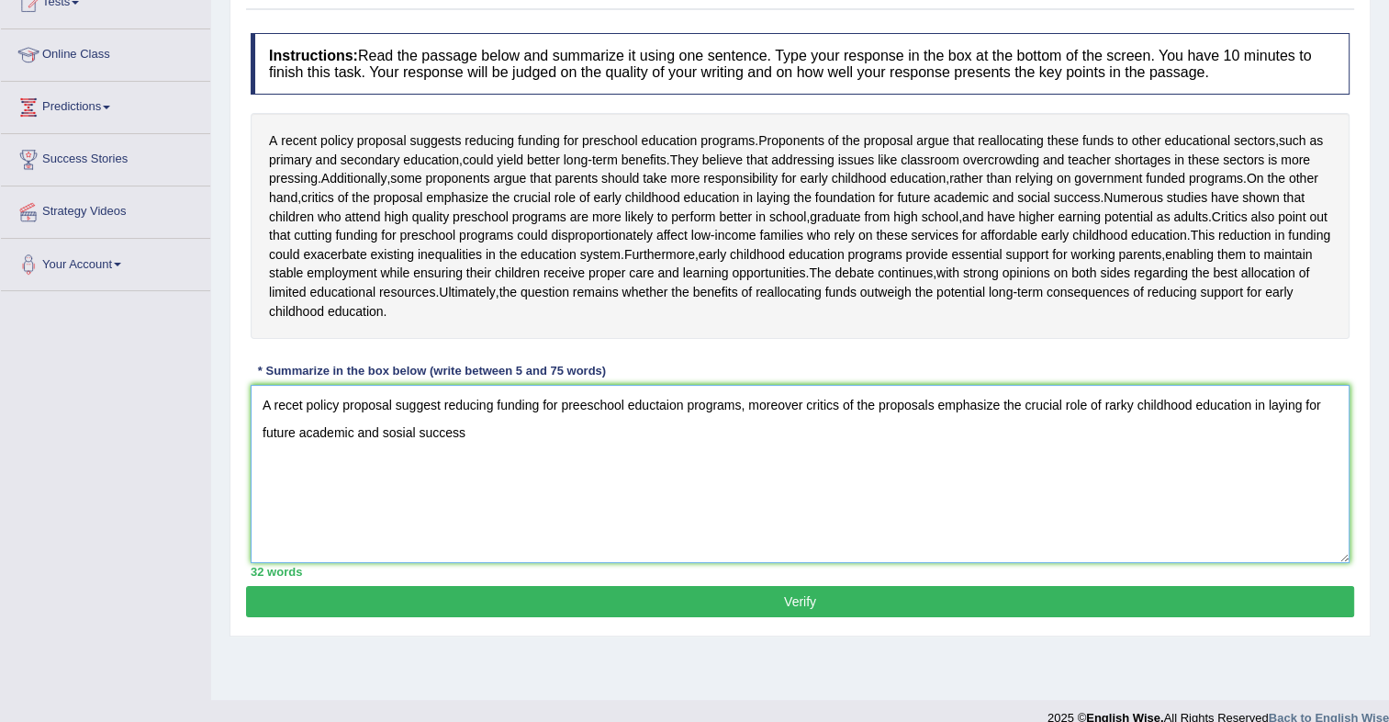
click at [1118, 444] on textarea "A recet policy proposal suggest reducing funding for preeschool eductaion progr…" at bounding box center [800, 474] width 1099 height 178
click at [403, 473] on textarea "A recet policy proposal suggest reducing funding for preeschool eductaion progr…" at bounding box center [800, 474] width 1099 height 178
click at [480, 469] on textarea "A recet policy proposal suggest reducing funding for preeschool eductaion progr…" at bounding box center [800, 474] width 1099 height 178
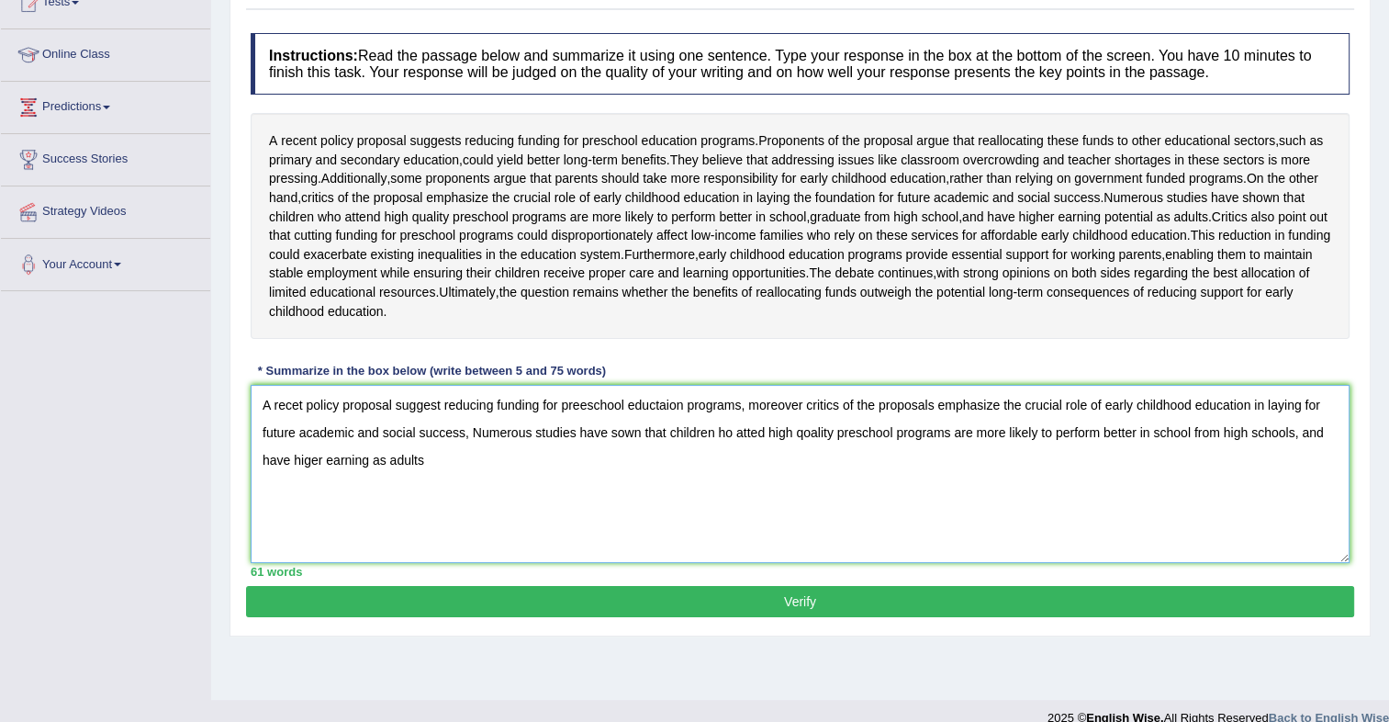
click at [612, 472] on textarea "A recet policy proposal suggest reducing funding for preeschool eductaion progr…" at bounding box center [800, 474] width 1099 height 178
click at [621, 467] on textarea "A recet policy proposal suggest reducing funding for preeschool eductaion progr…" at bounding box center [800, 474] width 1099 height 178
click at [729, 469] on textarea "A recet policy proposal suggest reducing funding for preeschool eductaion progr…" at bounding box center [800, 474] width 1099 height 178
click at [827, 471] on textarea "A recet policy proposal suggest reducing funding for preeschool eductaion progr…" at bounding box center [800, 474] width 1099 height 178
click at [459, 507] on textarea "A recet policy proposal suggest reducing funding for preeschool eductaion progr…" at bounding box center [800, 474] width 1099 height 178
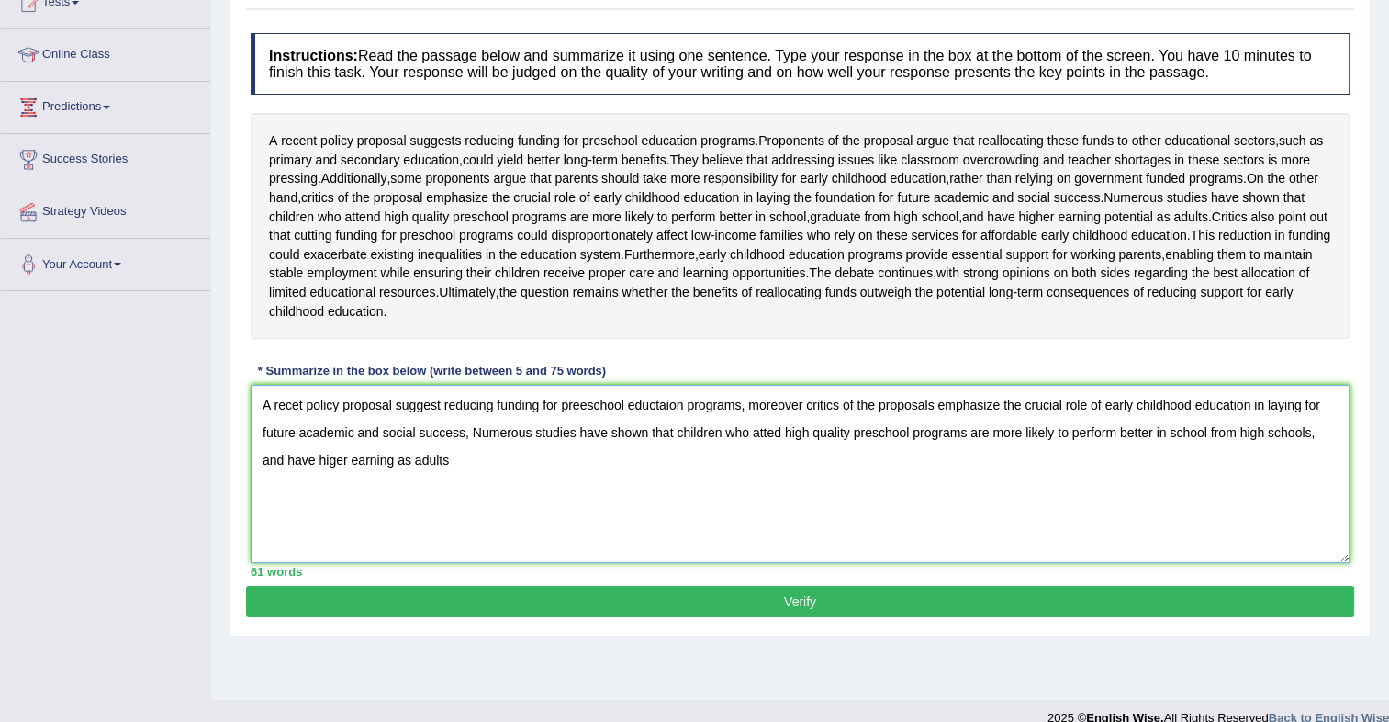
click at [459, 507] on textarea "A recet policy proposal suggest reducing funding for preeschool eductaion progr…" at bounding box center [800, 474] width 1099 height 178
type textarea "A recet policy proposal suggest reducing funding for preeschool eductaion progr…"
click at [752, 617] on button "Verify" at bounding box center [800, 601] width 1108 height 31
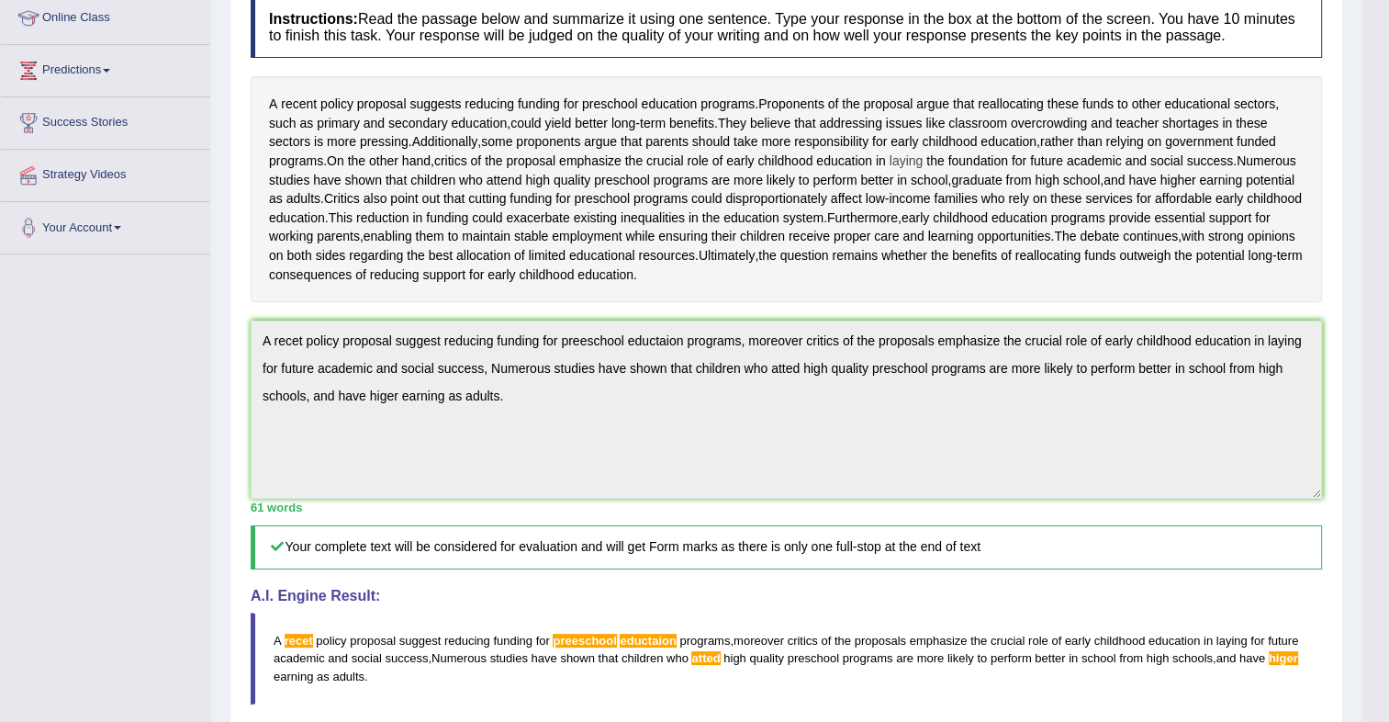
scroll to position [0, 0]
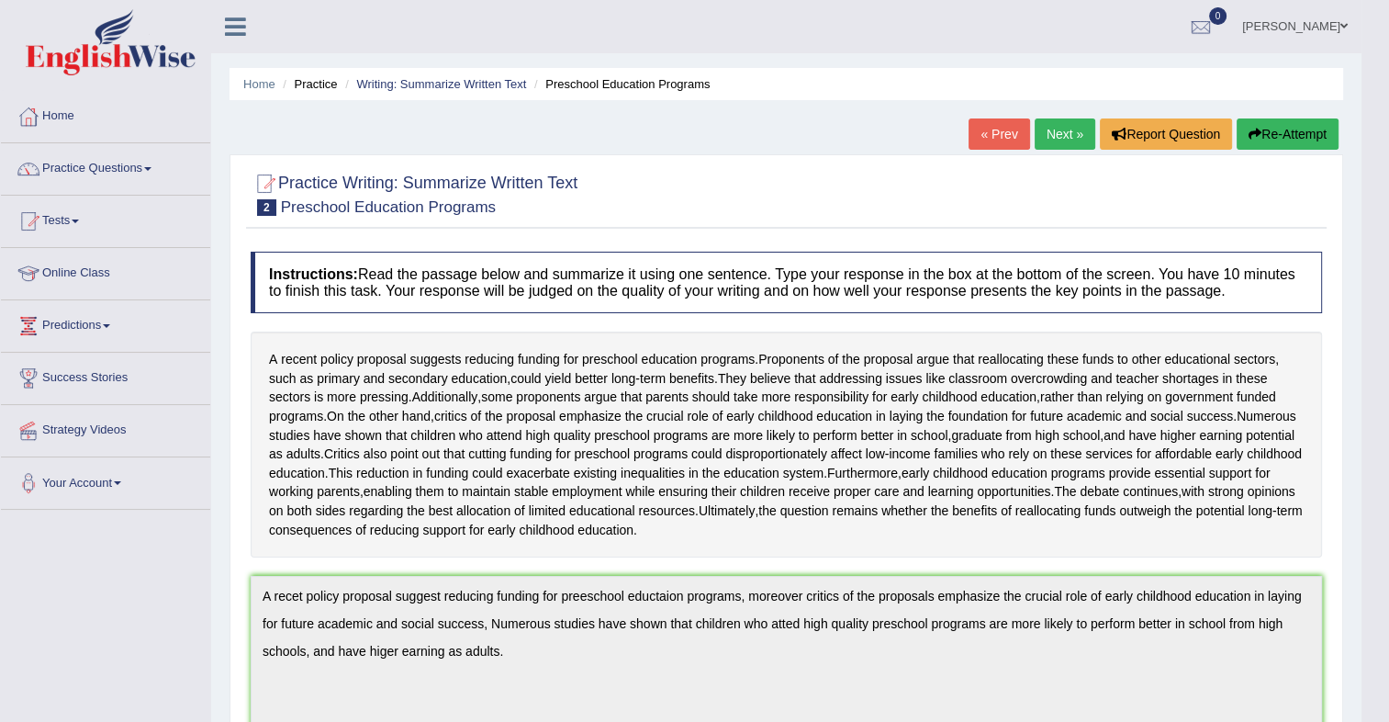
click at [1264, 134] on button "Re-Attempt" at bounding box center [1288, 133] width 102 height 31
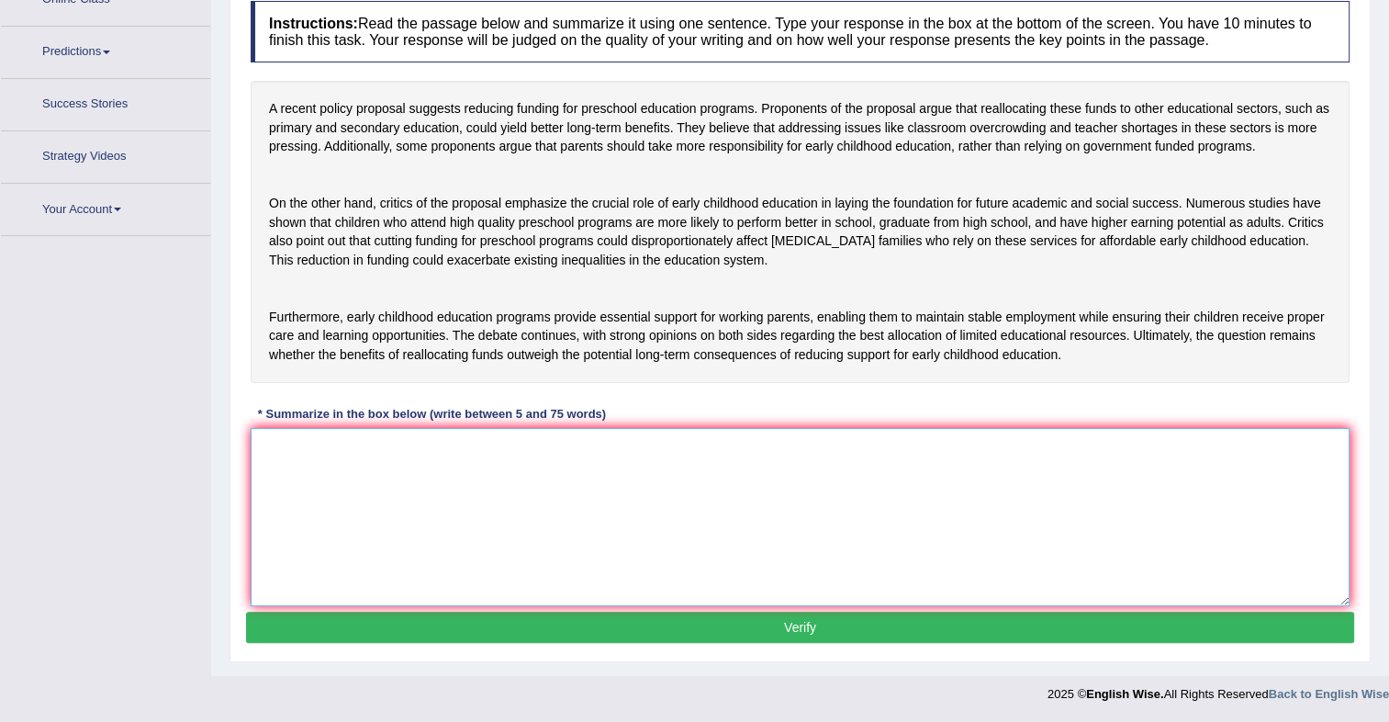
scroll to position [252, 0]
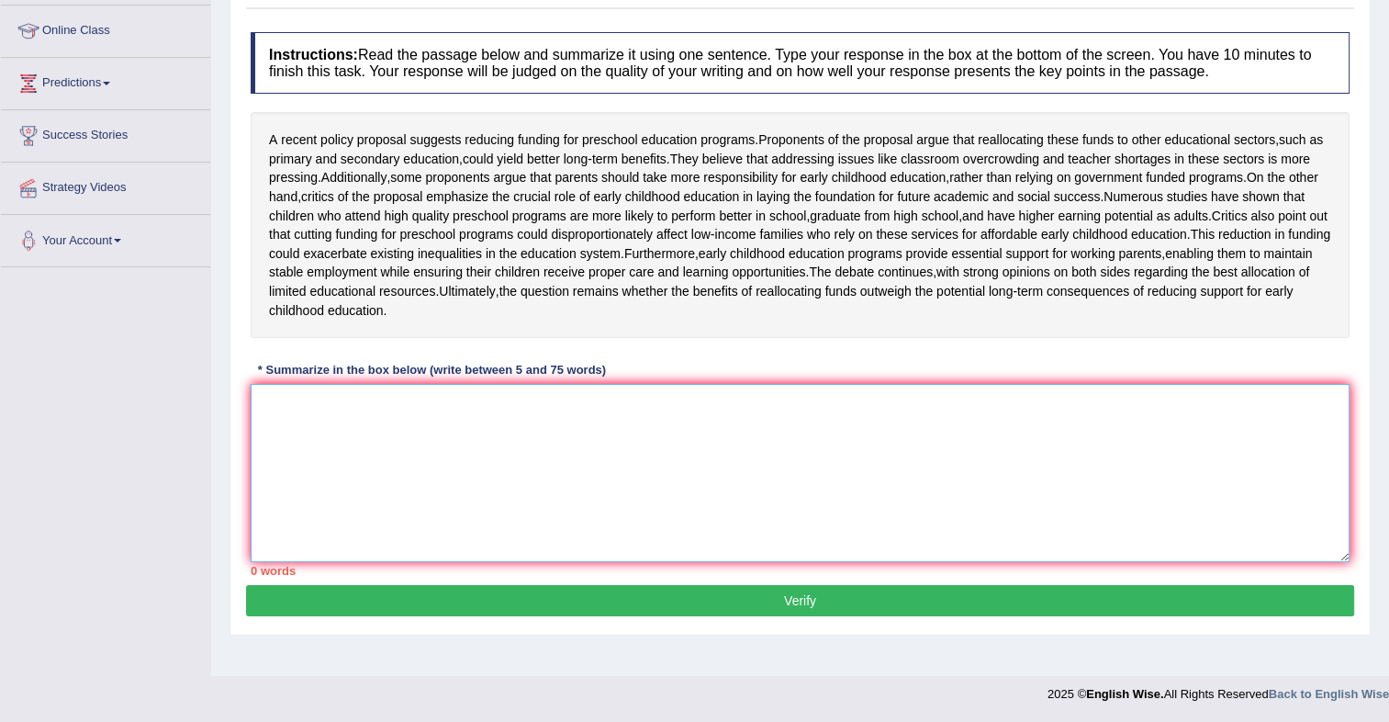
click at [429, 525] on textarea at bounding box center [800, 473] width 1099 height 178
paste textarea "A recet policy proposal suggest reducing funding for preeschool eductaion progr…"
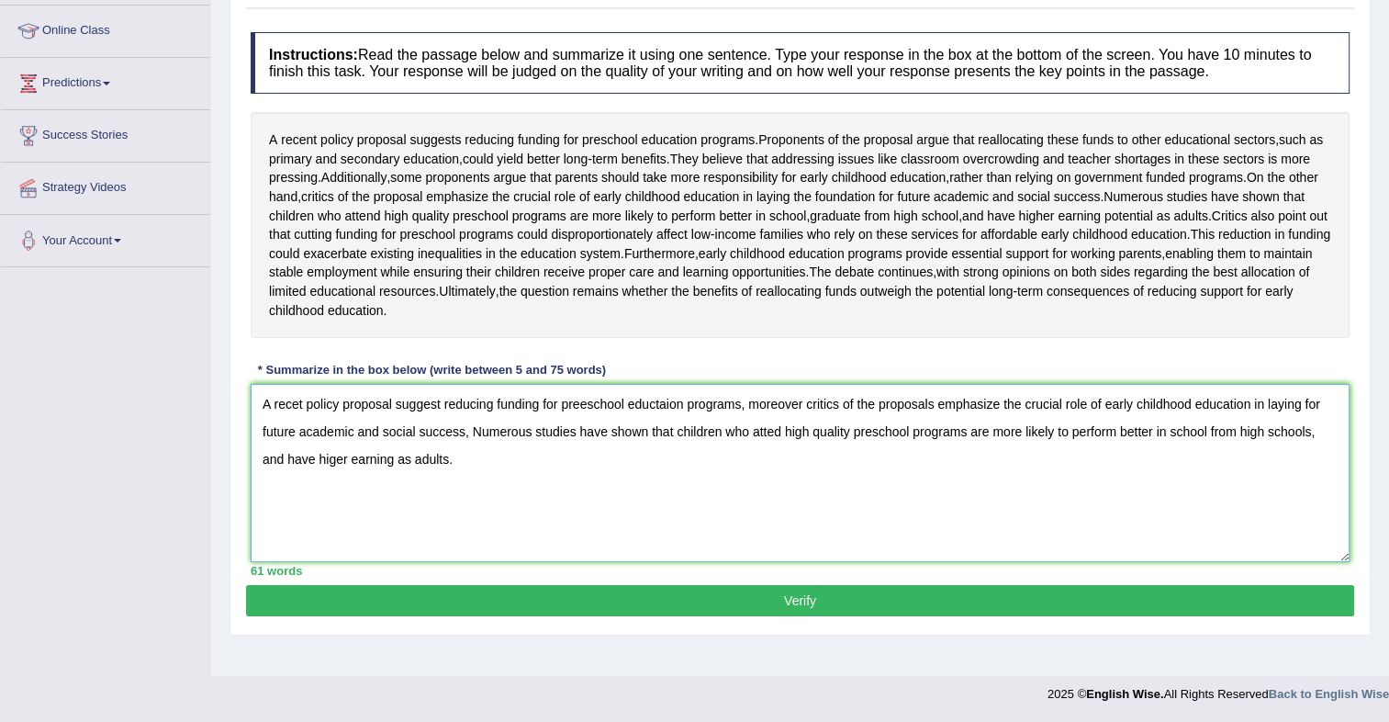
click at [291, 432] on textarea "A recet policy proposal suggest reducing funding for preeschool eductaion progr…" at bounding box center [800, 473] width 1099 height 178
click at [592, 425] on textarea "A recent policy proposal suggest reducing funding for preeschool eductaion prog…" at bounding box center [800, 473] width 1099 height 178
click at [677, 431] on textarea "A recent policy proposal suggest reducing funding for preschool eductaion progr…" at bounding box center [800, 473] width 1099 height 178
type textarea "A recent policy proposal suggest reducing funding for preschool education progr…"
click at [753, 635] on div "Practice Writing: Summarize Written Text 2 Preschool Education Programs Instruc…" at bounding box center [800, 285] width 1141 height 701
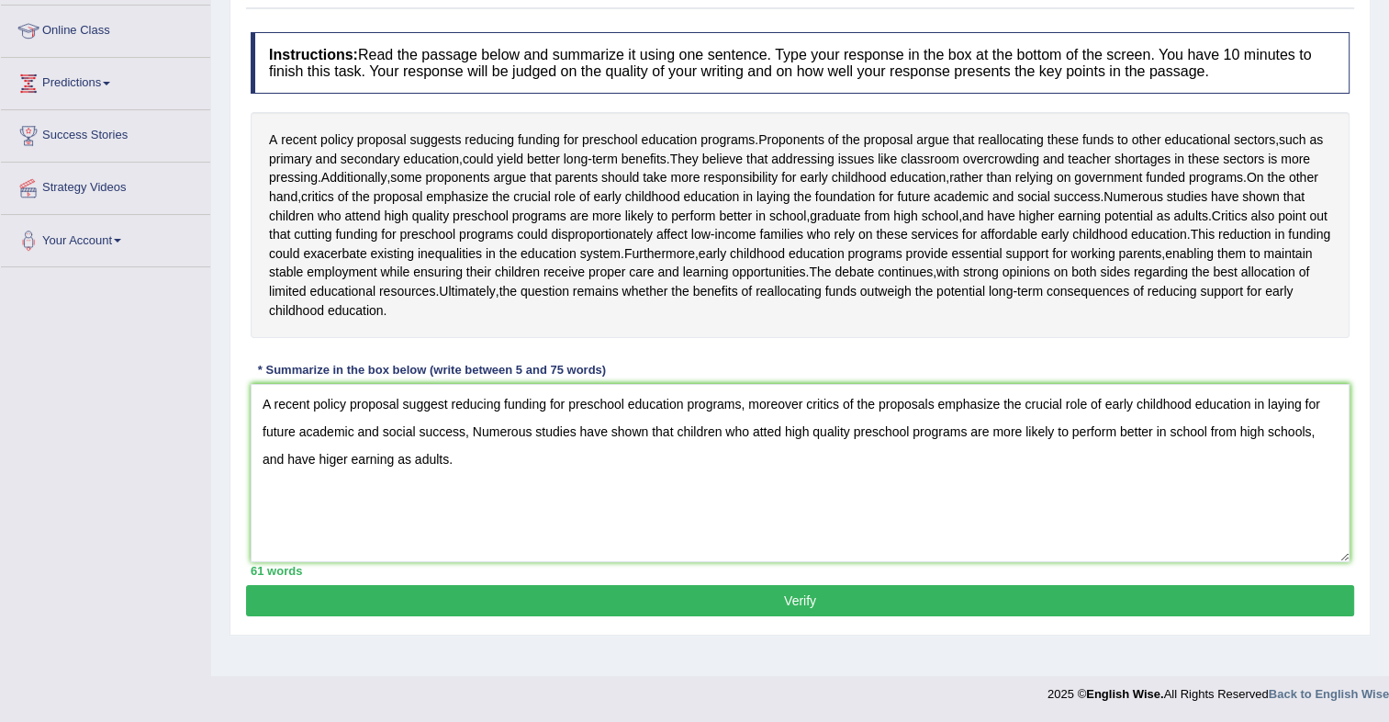
click at [775, 616] on button "Verify" at bounding box center [800, 600] width 1108 height 31
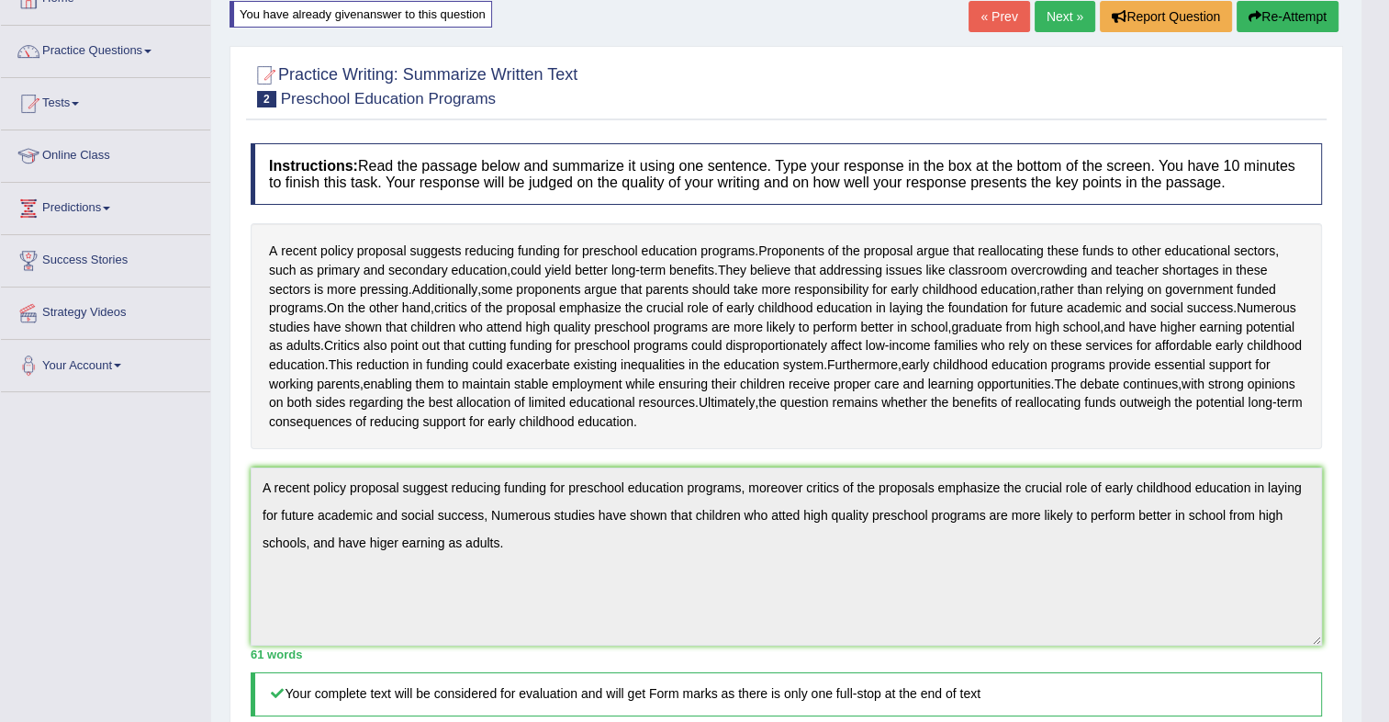
scroll to position [52, 0]
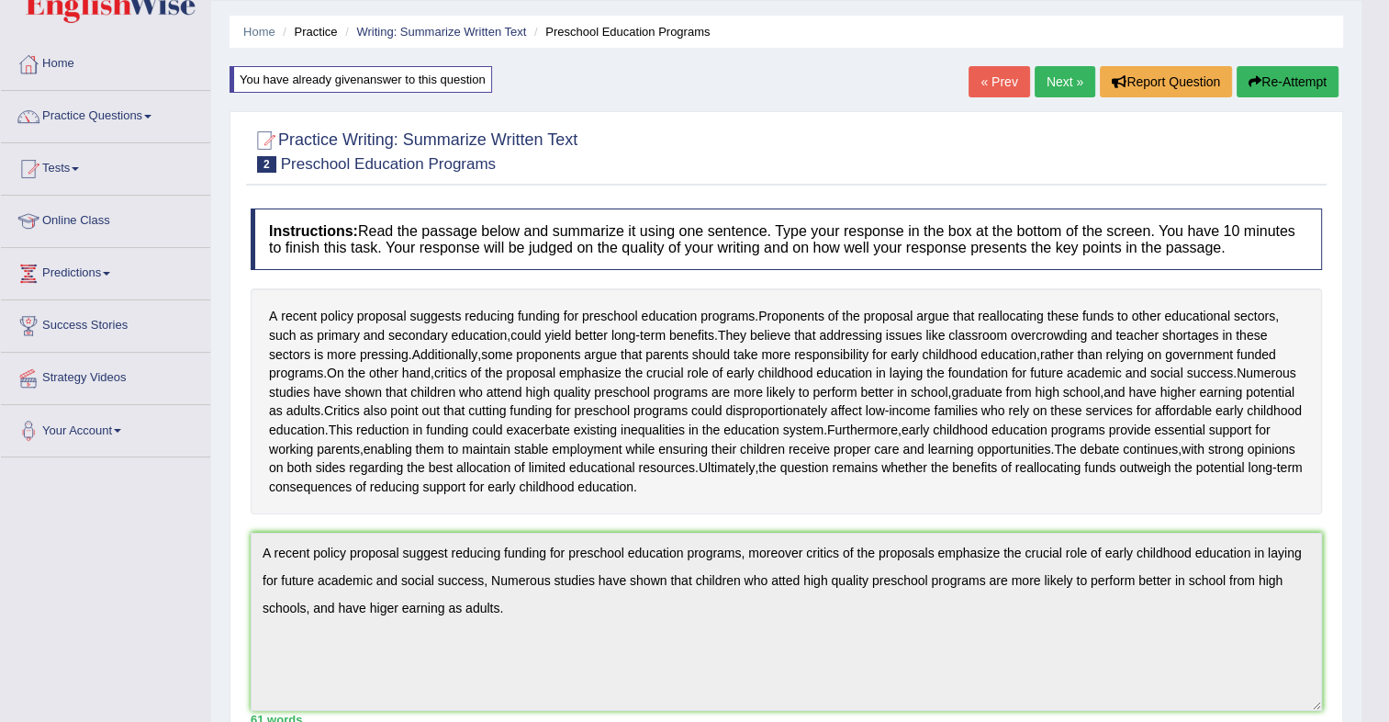
click at [1300, 93] on button "Re-Attempt" at bounding box center [1288, 81] width 102 height 31
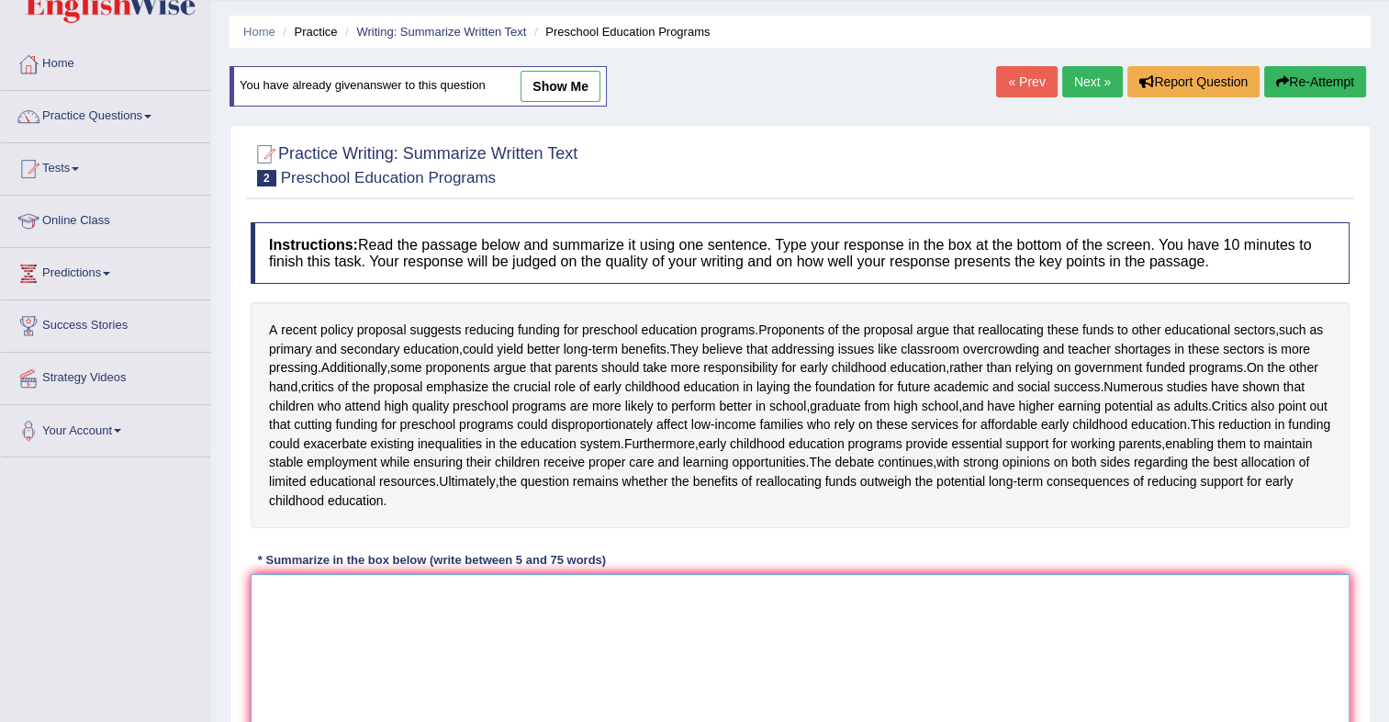
click at [376, 657] on textarea at bounding box center [800, 663] width 1099 height 178
paste textarea "A recent policy proposal suggest reducing funding for preschool education progr…"
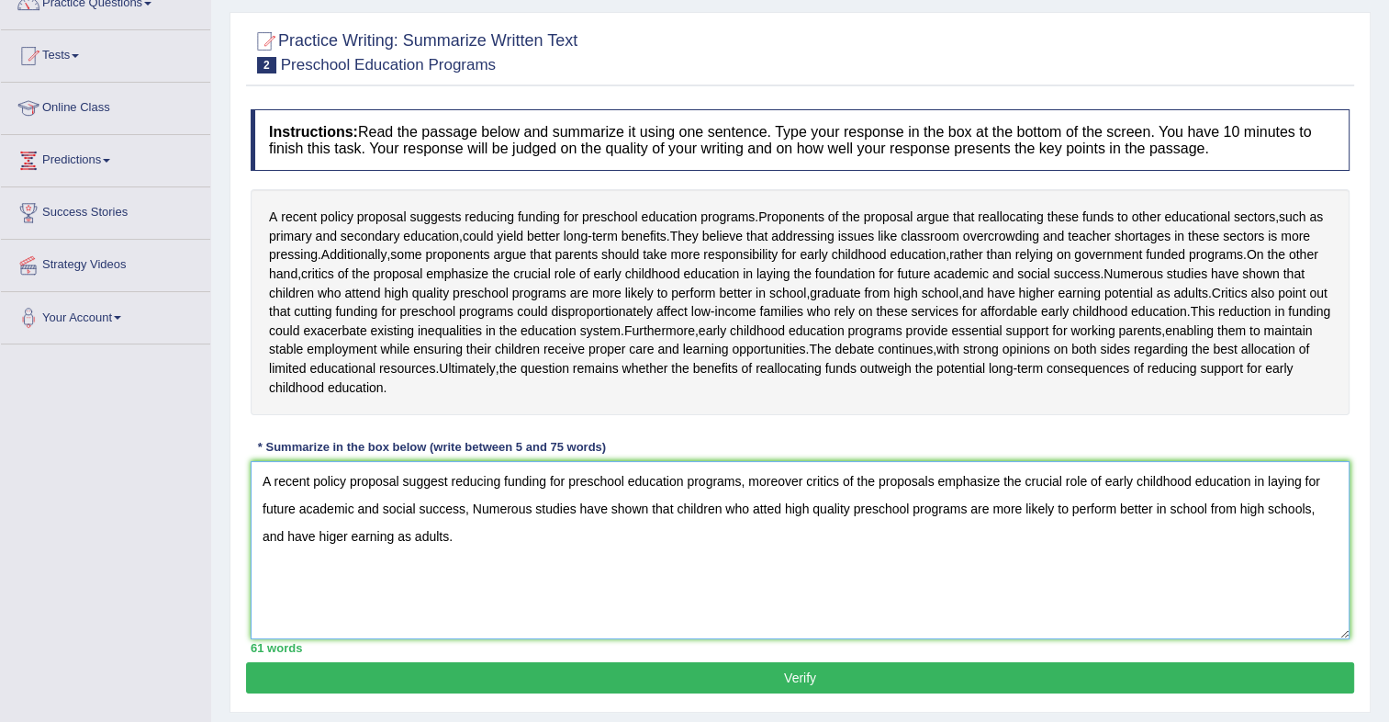
scroll to position [169, 0]
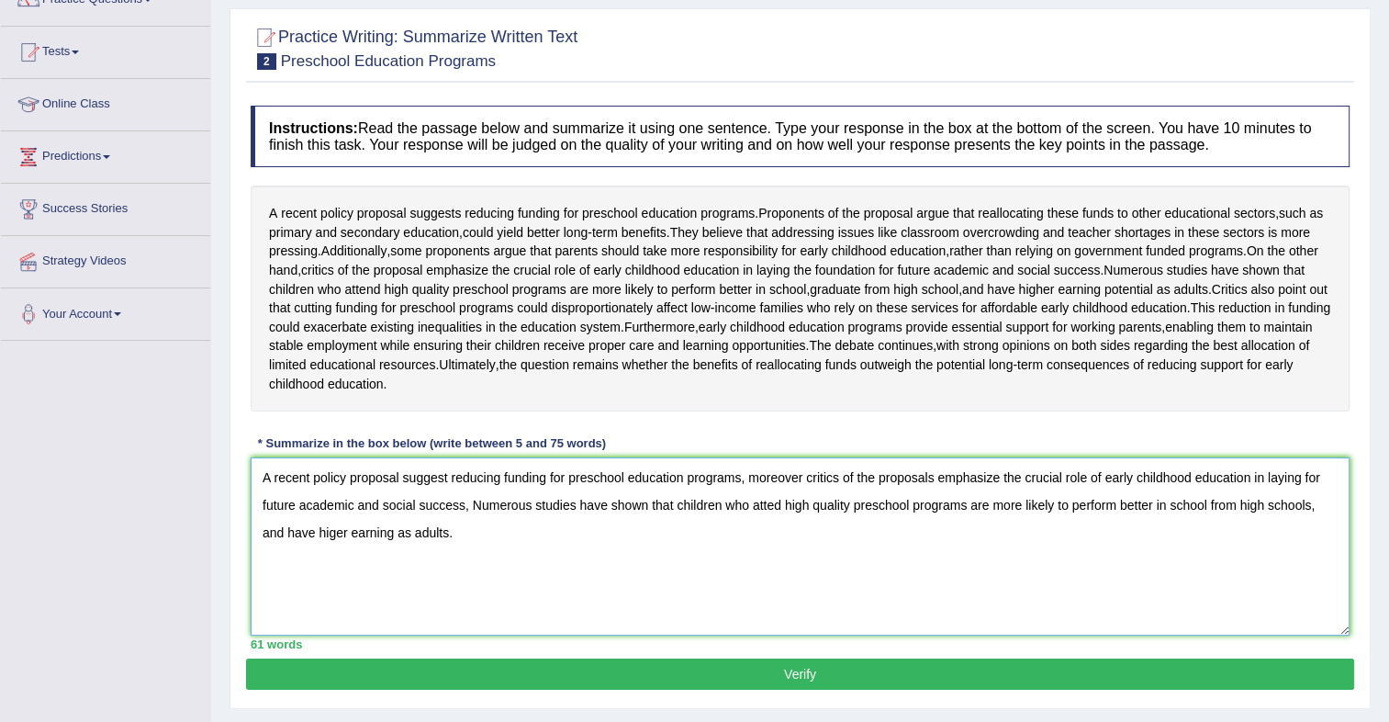
click at [779, 541] on textarea "A recent policy proposal suggest reducing funding for preschool education progr…" at bounding box center [800, 546] width 1099 height 178
click at [337, 569] on textarea "A recent policy proposal suggest reducing funding for preschool education progr…" at bounding box center [800, 546] width 1099 height 178
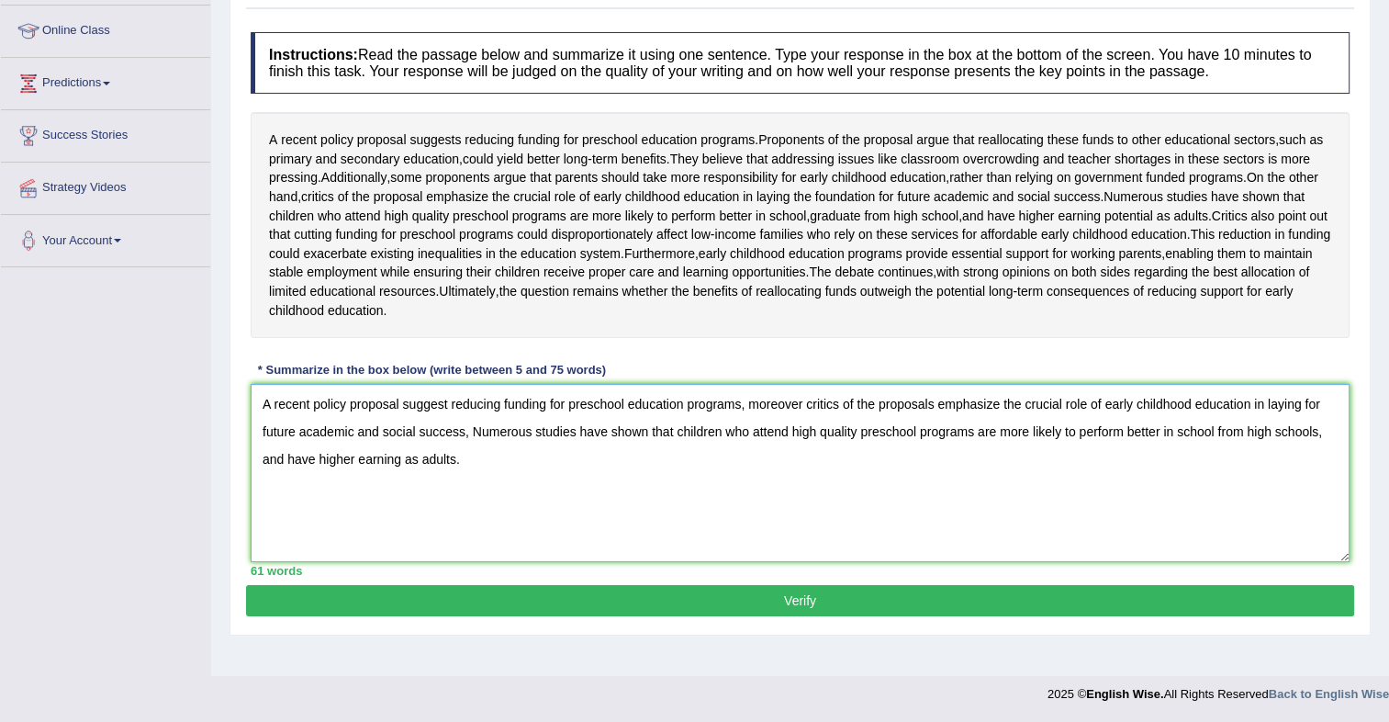
type textarea "A recent policy proposal suggest reducing funding for preschool education progr…"
click at [736, 616] on button "Verify" at bounding box center [800, 600] width 1108 height 31
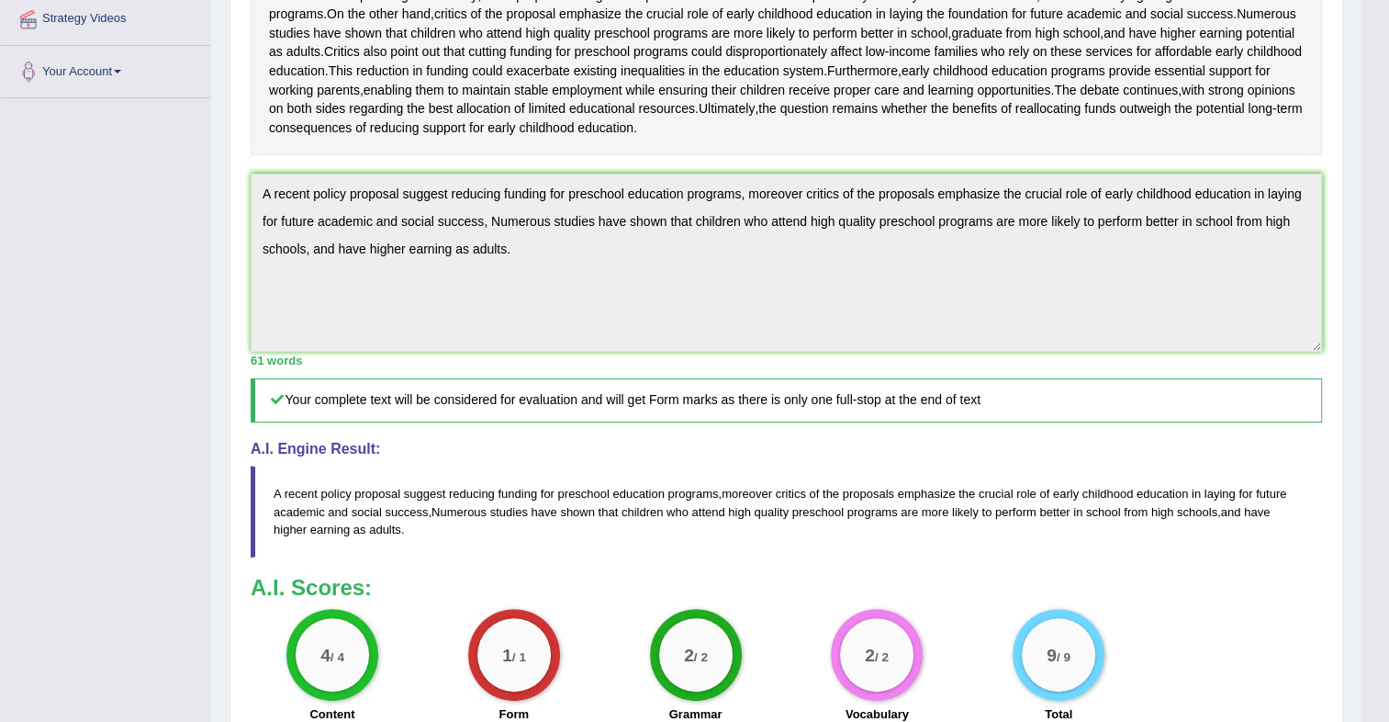
scroll to position [0, 0]
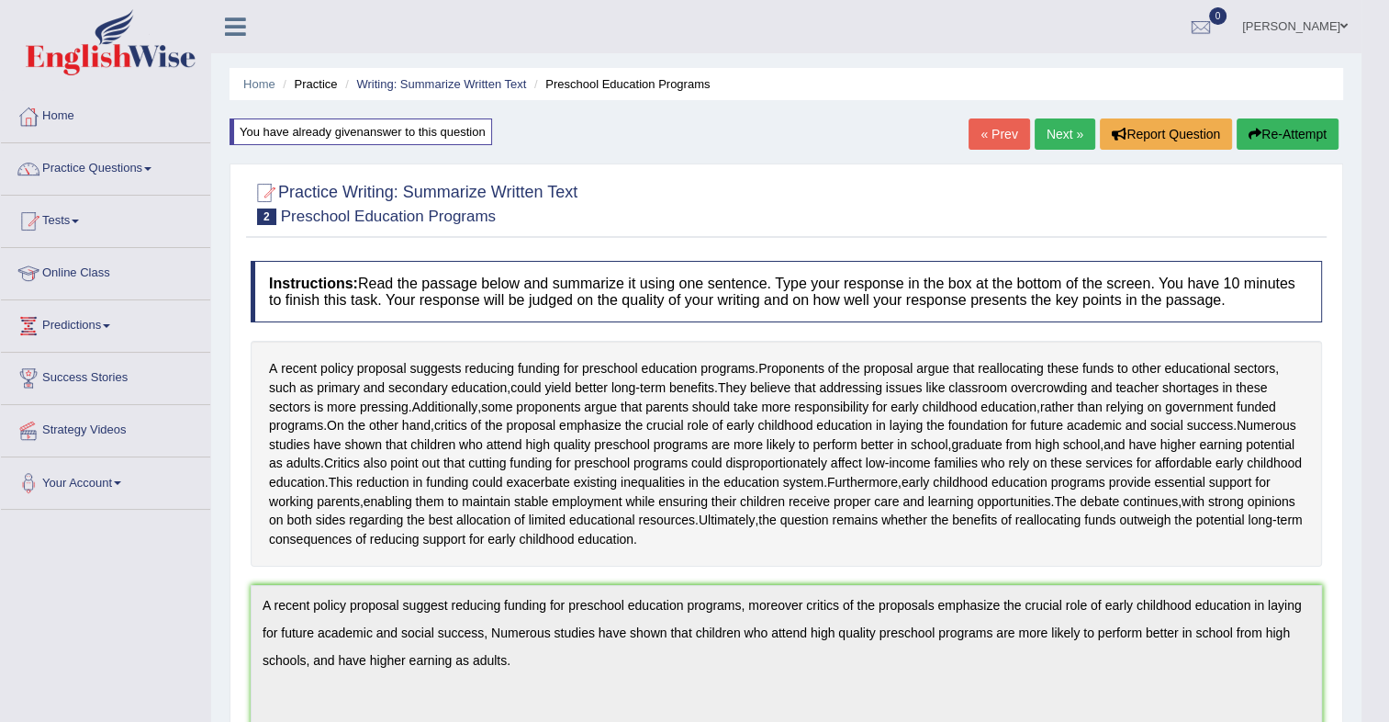
click at [1069, 123] on link "Next »" at bounding box center [1065, 133] width 61 height 31
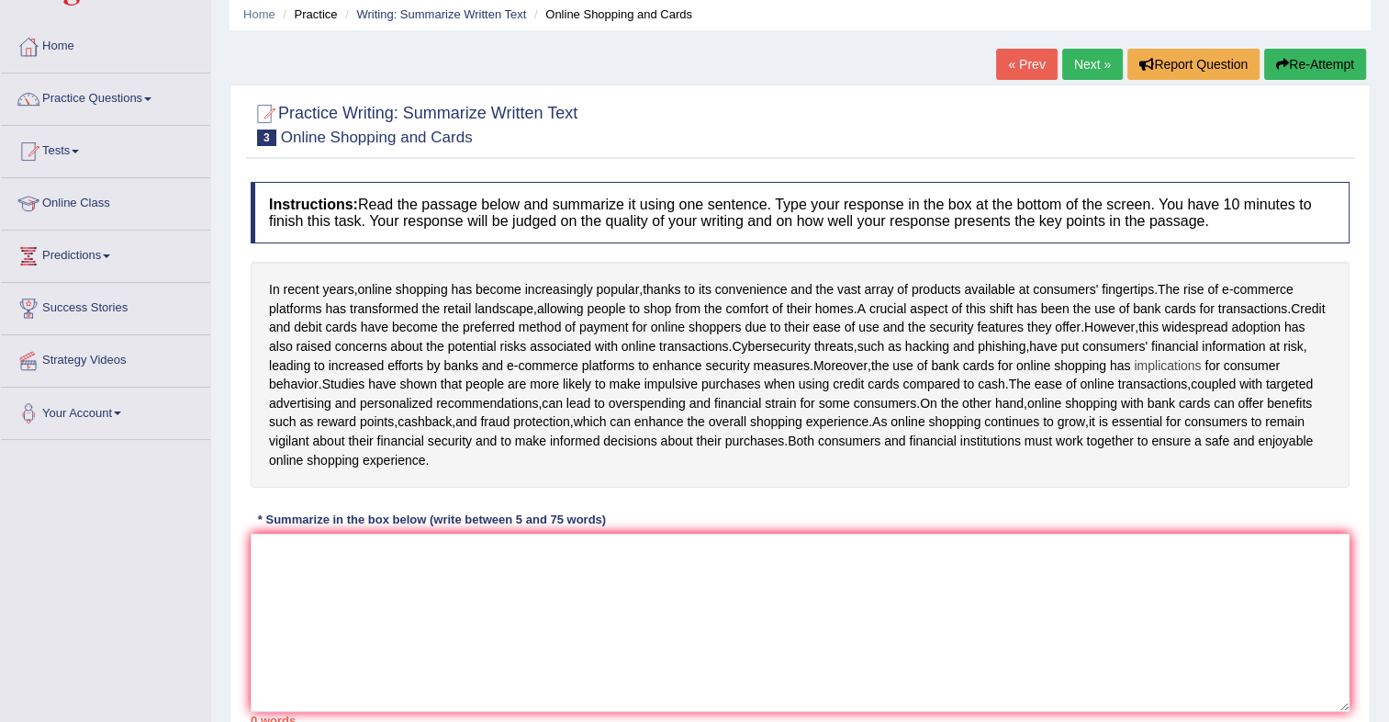
scroll to position [72, 0]
click at [397, 567] on textarea at bounding box center [800, 621] width 1099 height 178
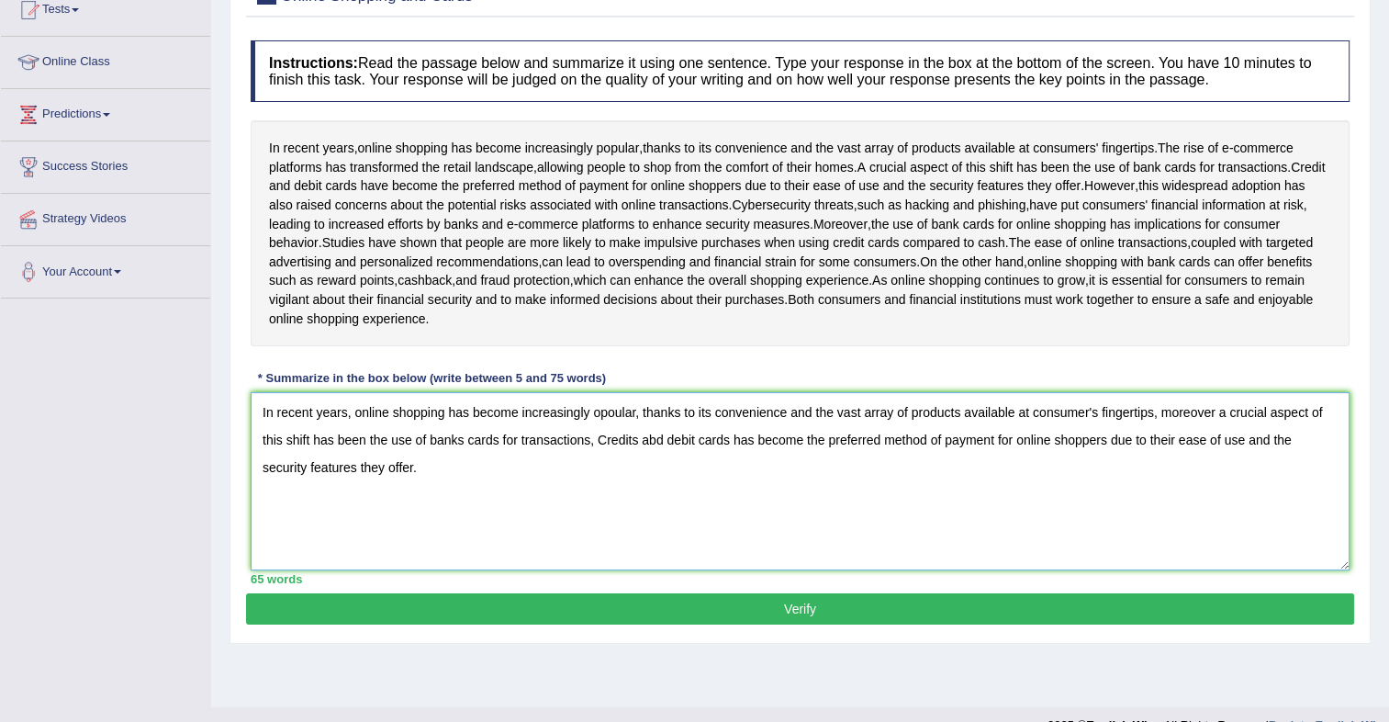
scroll to position [191, 0]
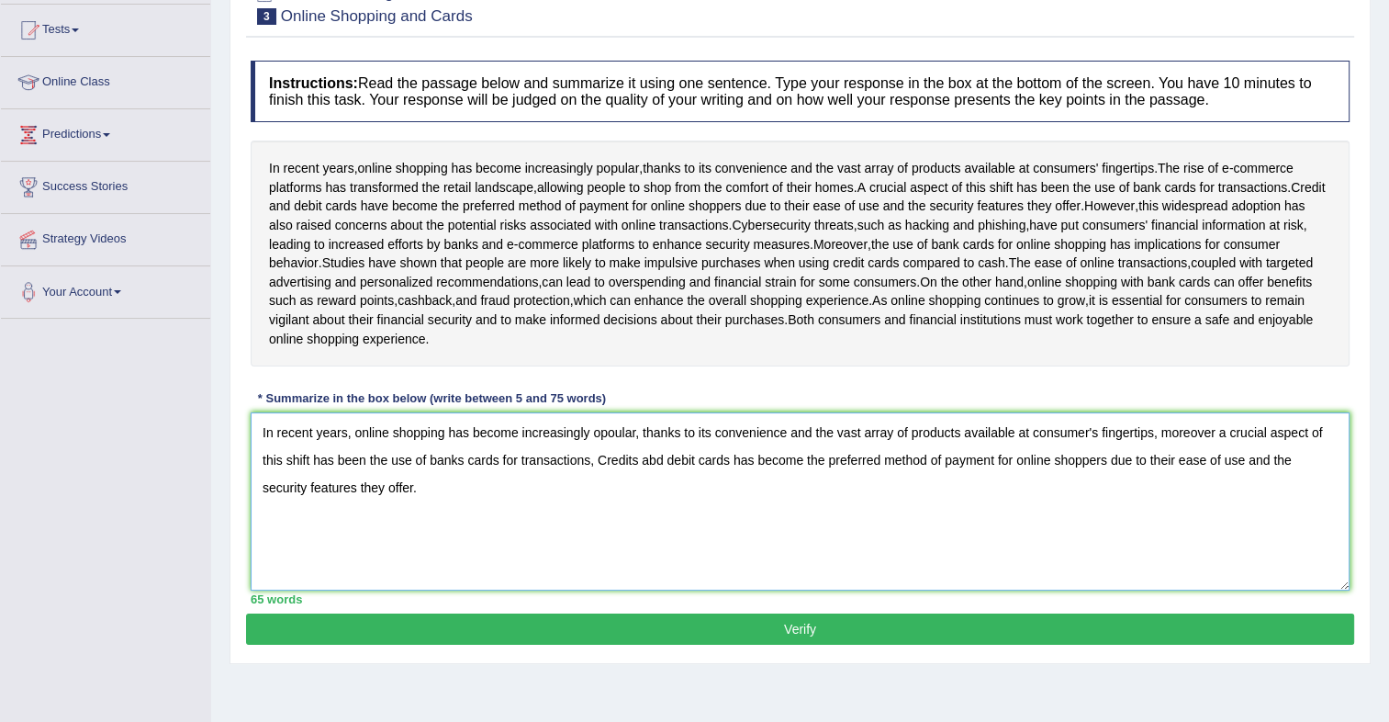
click at [595, 450] on textarea "In recent years, online shopping has become increasingly opoular, thanks to its…" at bounding box center [800, 501] width 1099 height 178
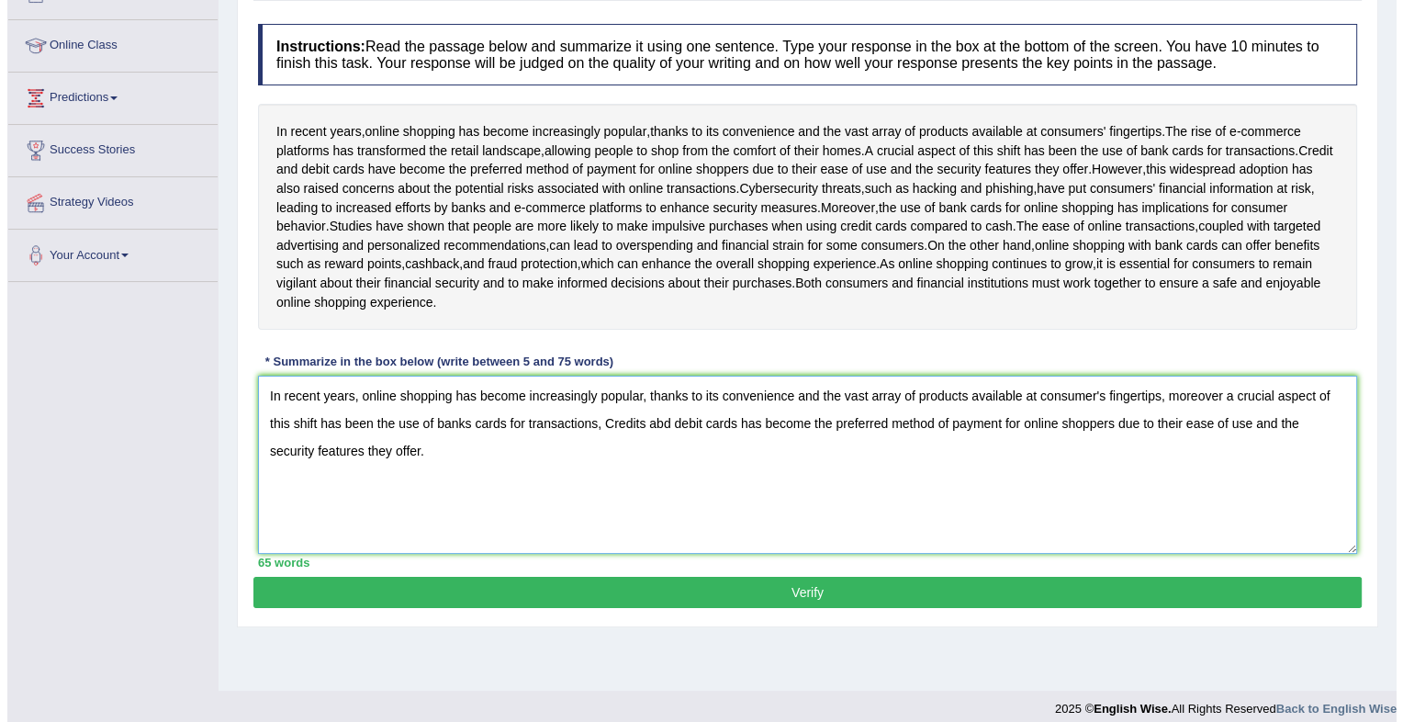
scroll to position [242, 0]
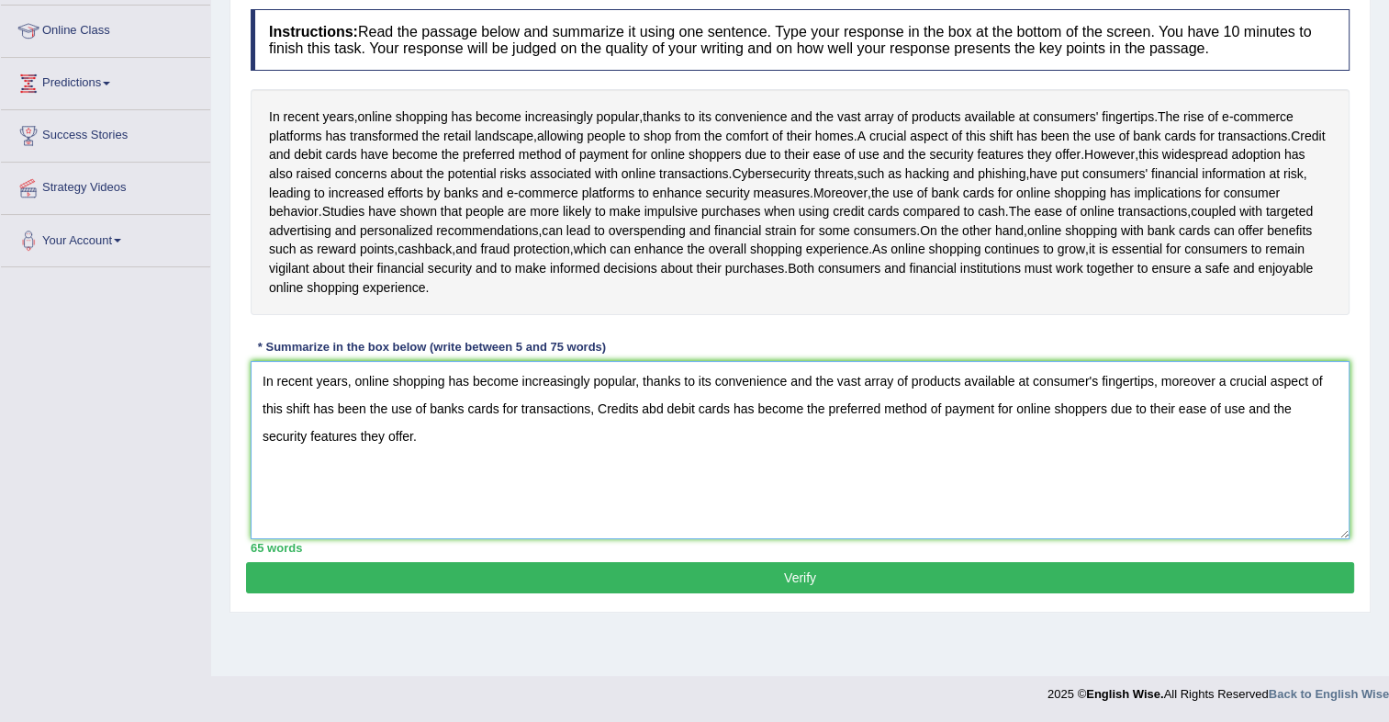
type textarea "In recent years, online shopping has become increasingly popular, thanks to its…"
click at [720, 593] on button "Verify" at bounding box center [800, 577] width 1108 height 31
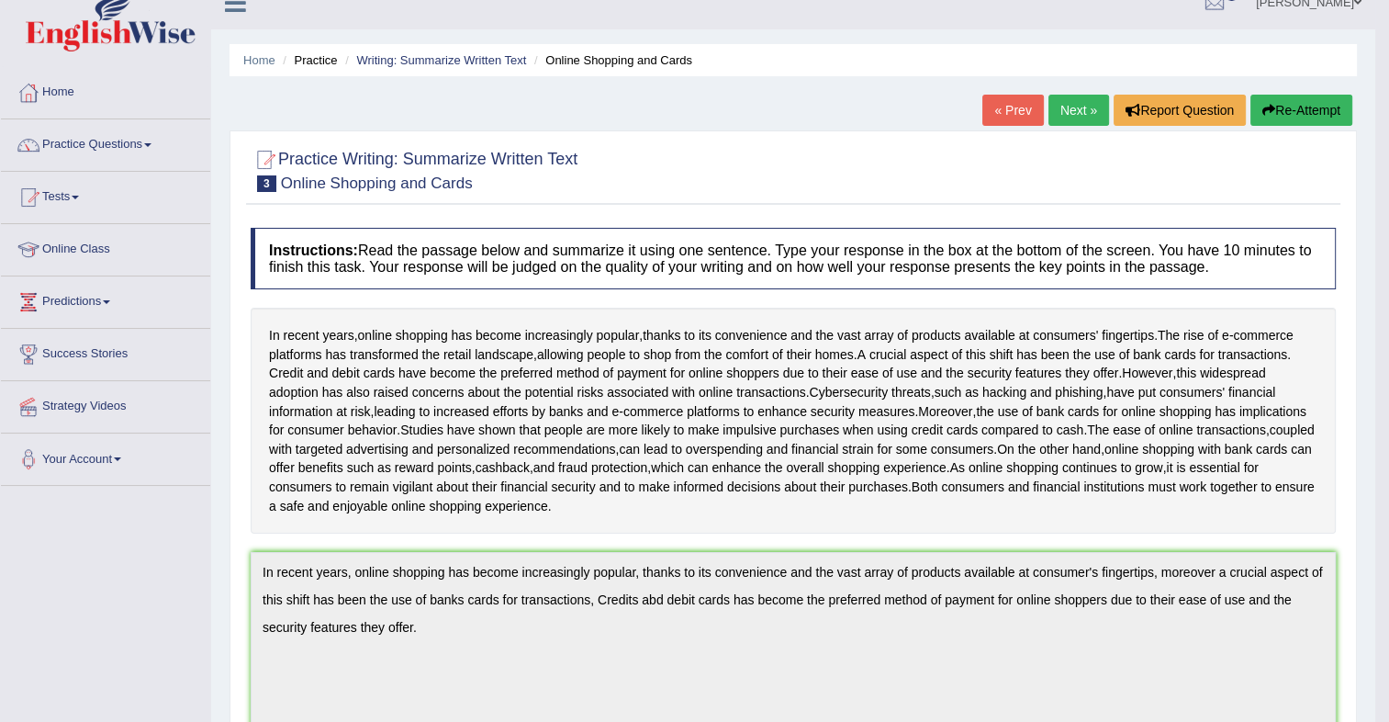
scroll to position [0, 0]
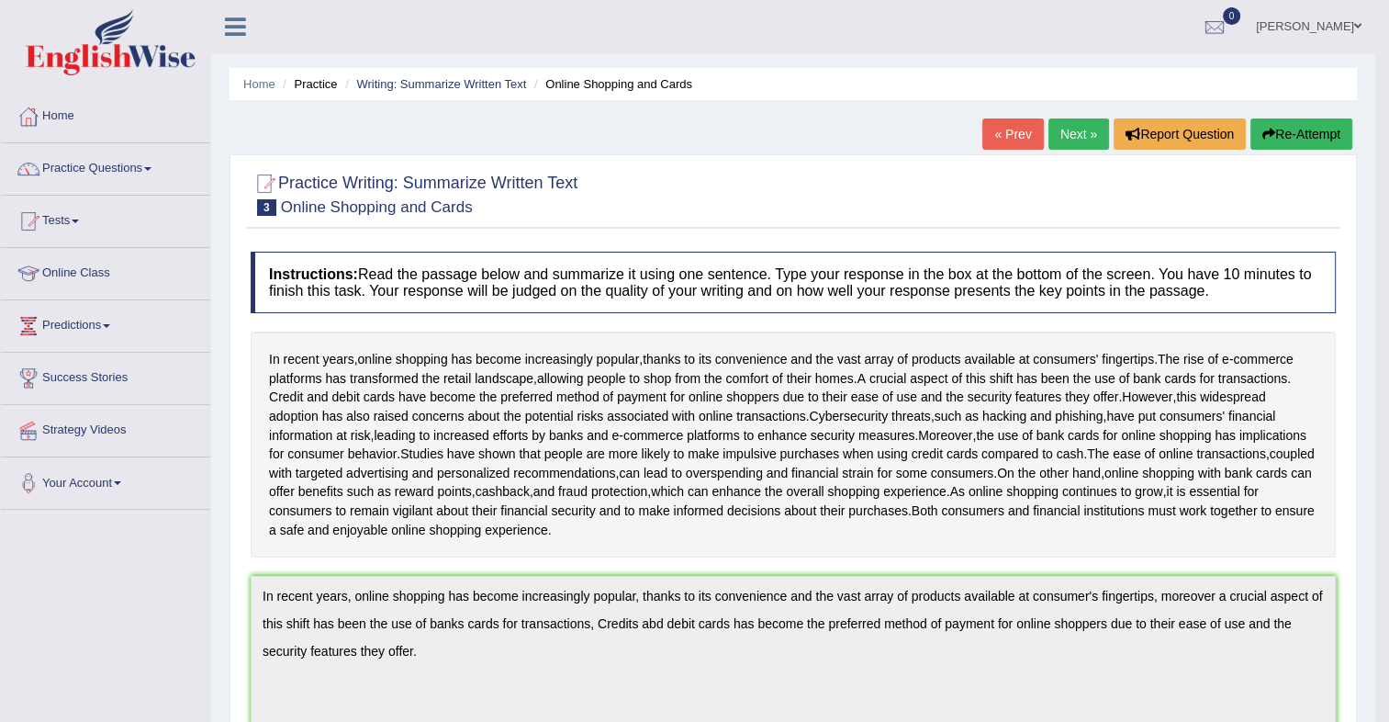
click at [1084, 122] on link "Next »" at bounding box center [1079, 133] width 61 height 31
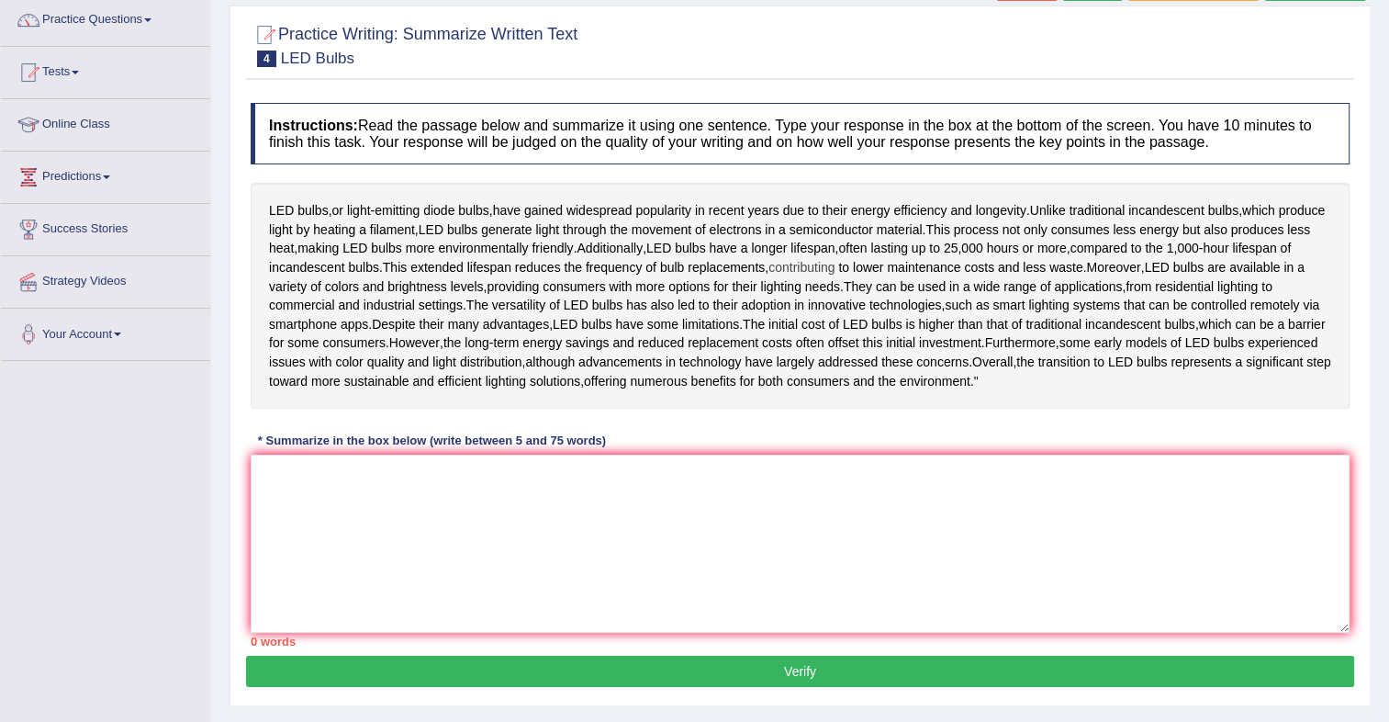
scroll to position [165, 0]
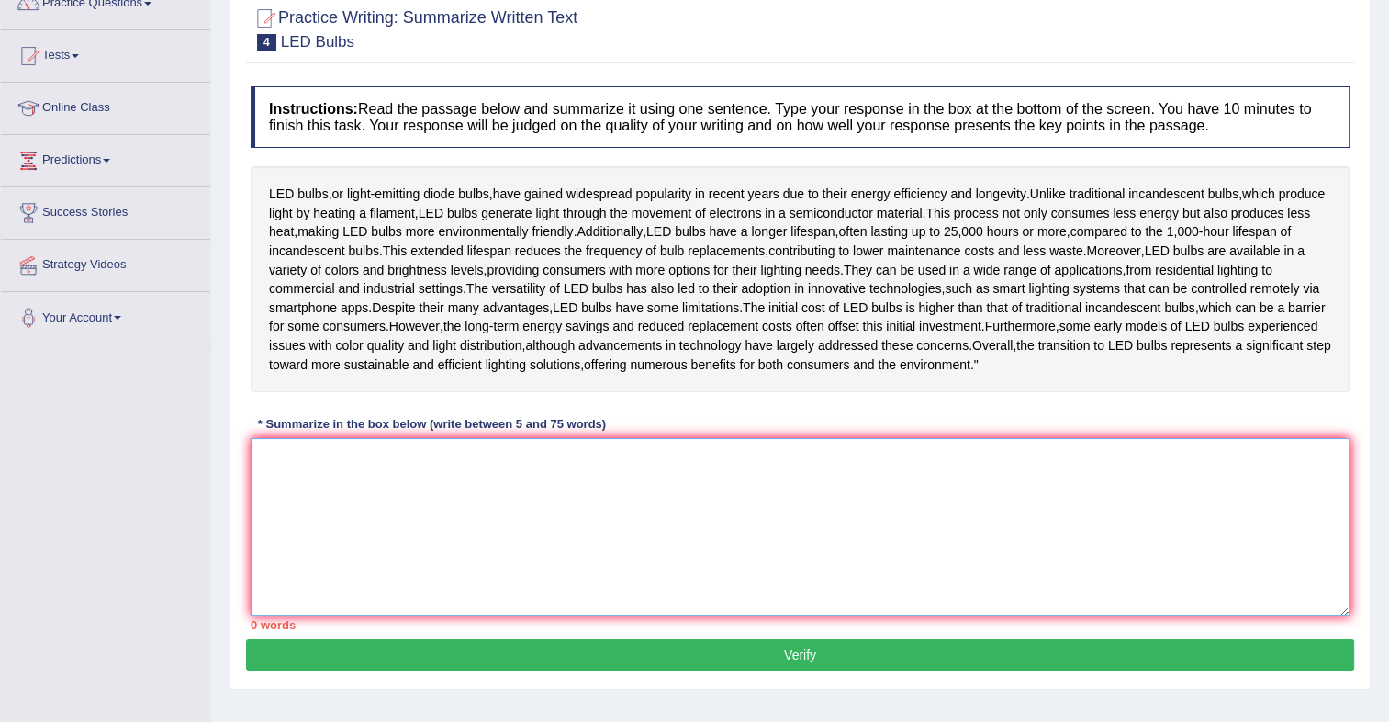
click at [540, 551] on textarea at bounding box center [800, 527] width 1099 height 178
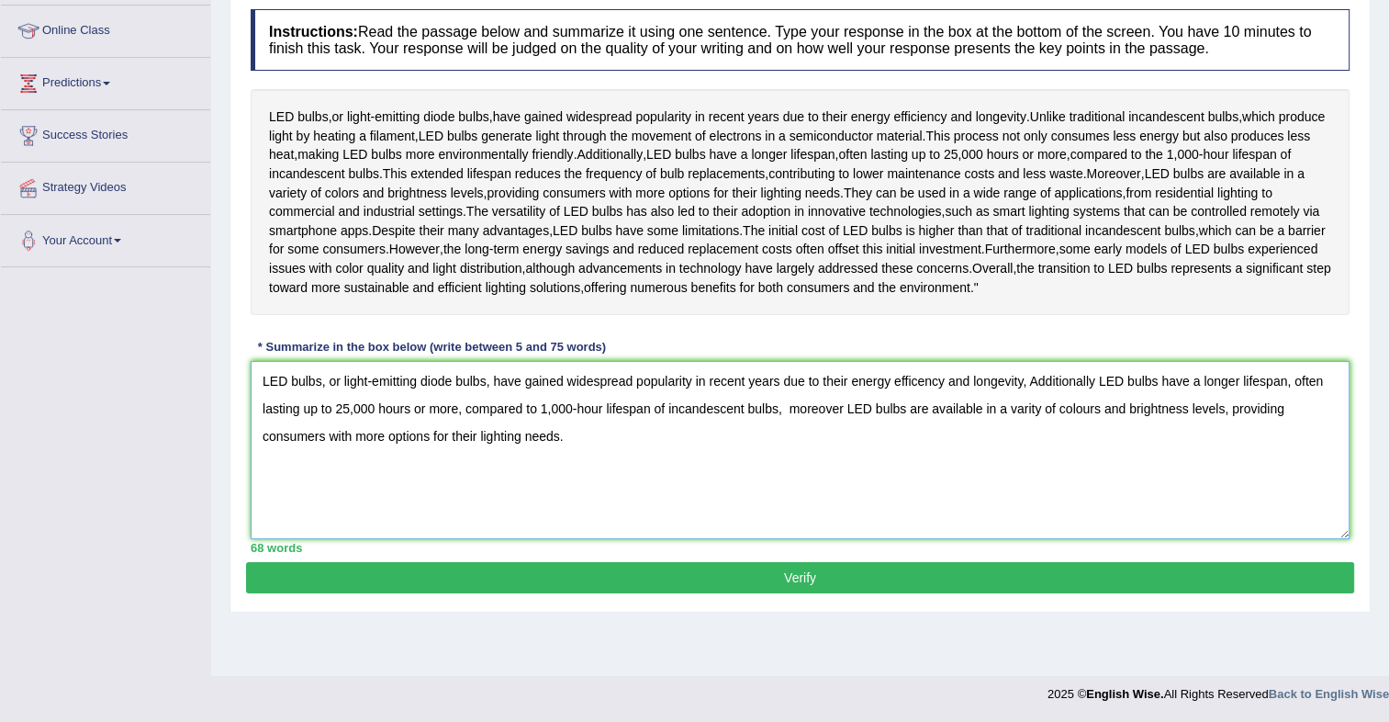
scroll to position [248, 0]
type textarea "LED bulbs, or light-emitting diode bulbs, have gained widespread popularity in …"
click at [818, 593] on button "Verify" at bounding box center [800, 577] width 1108 height 31
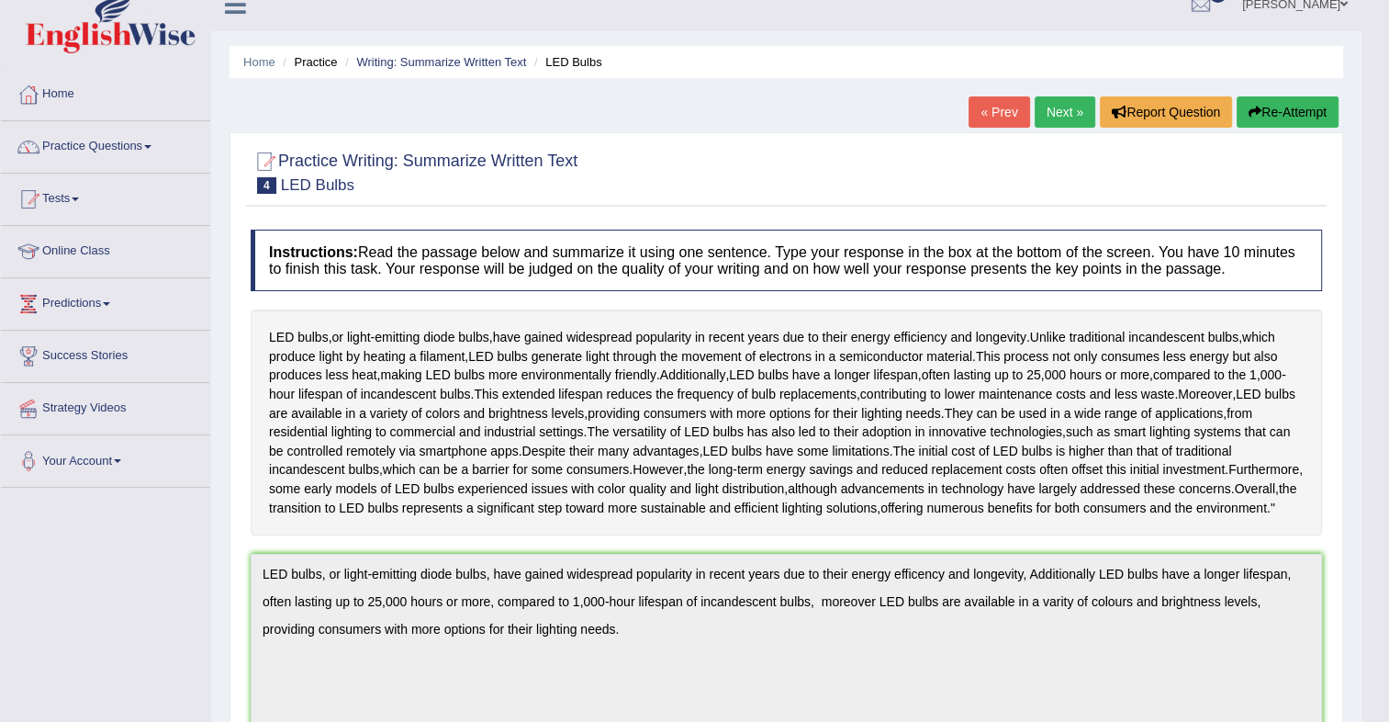
scroll to position [0, 0]
